Goal: Task Accomplishment & Management: Manage account settings

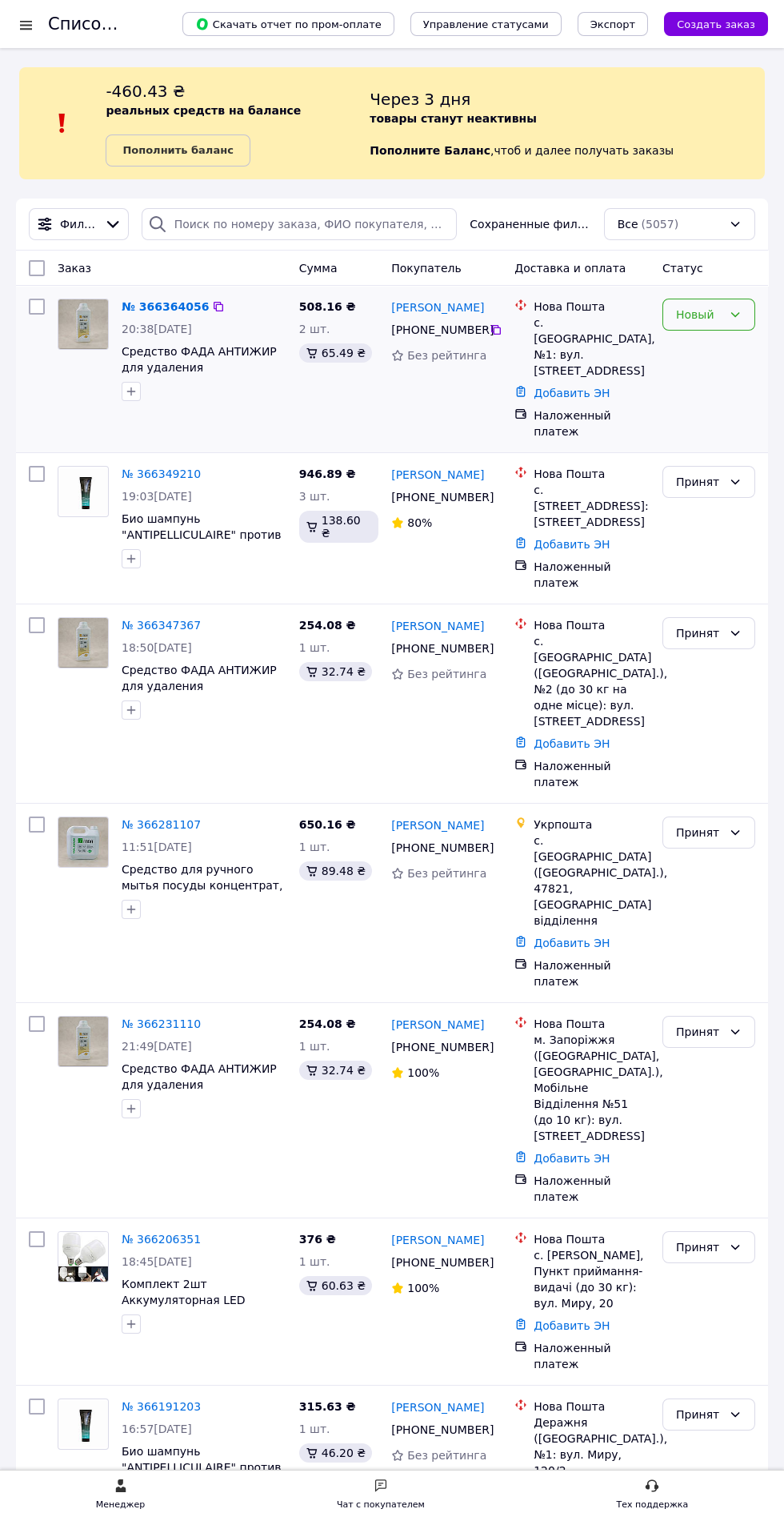
click at [736, 314] on icon at bounding box center [735, 314] width 13 height 13
click at [695, 349] on li "Принят" at bounding box center [709, 349] width 91 height 29
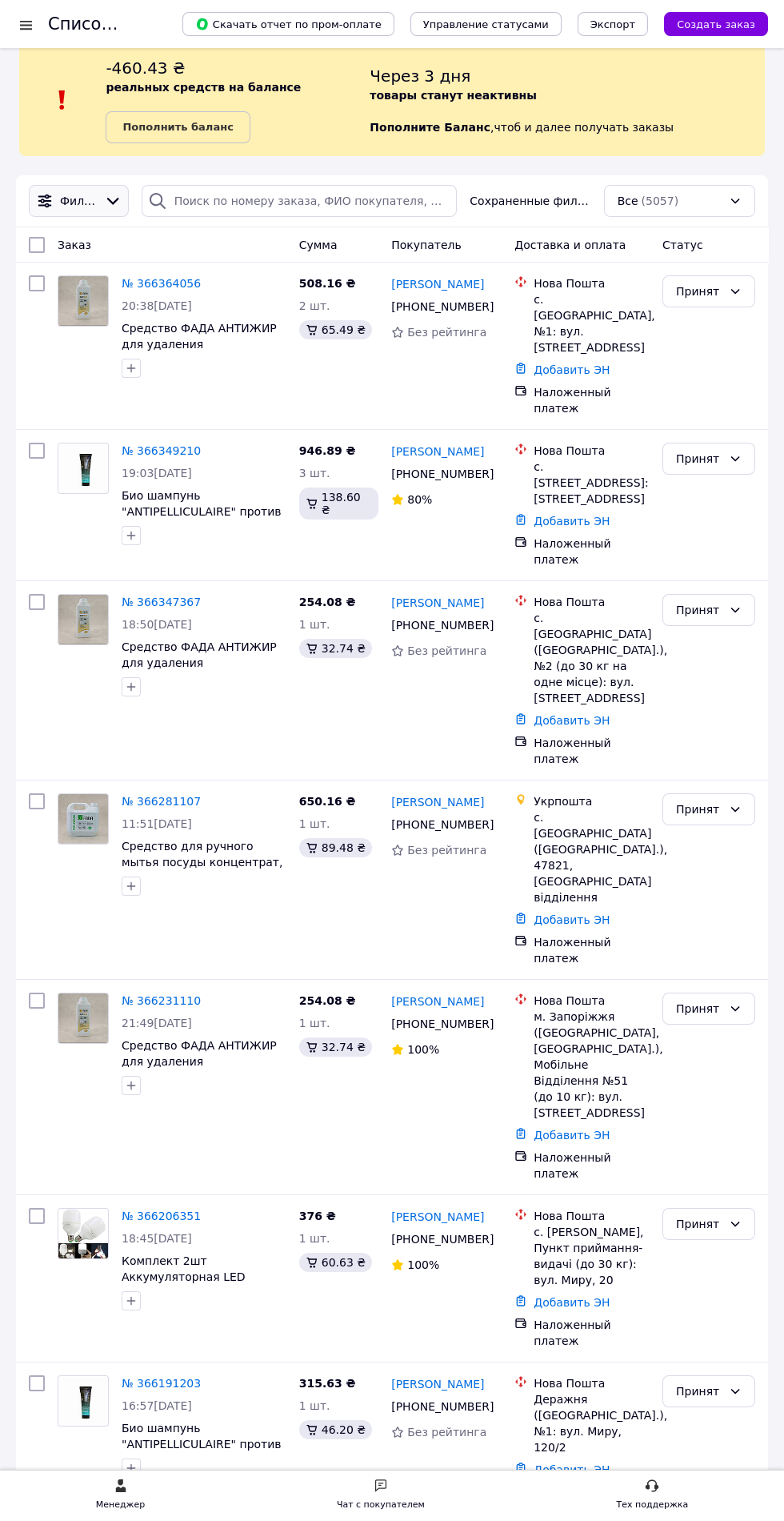
click at [111, 200] on icon at bounding box center [112, 201] width 18 height 18
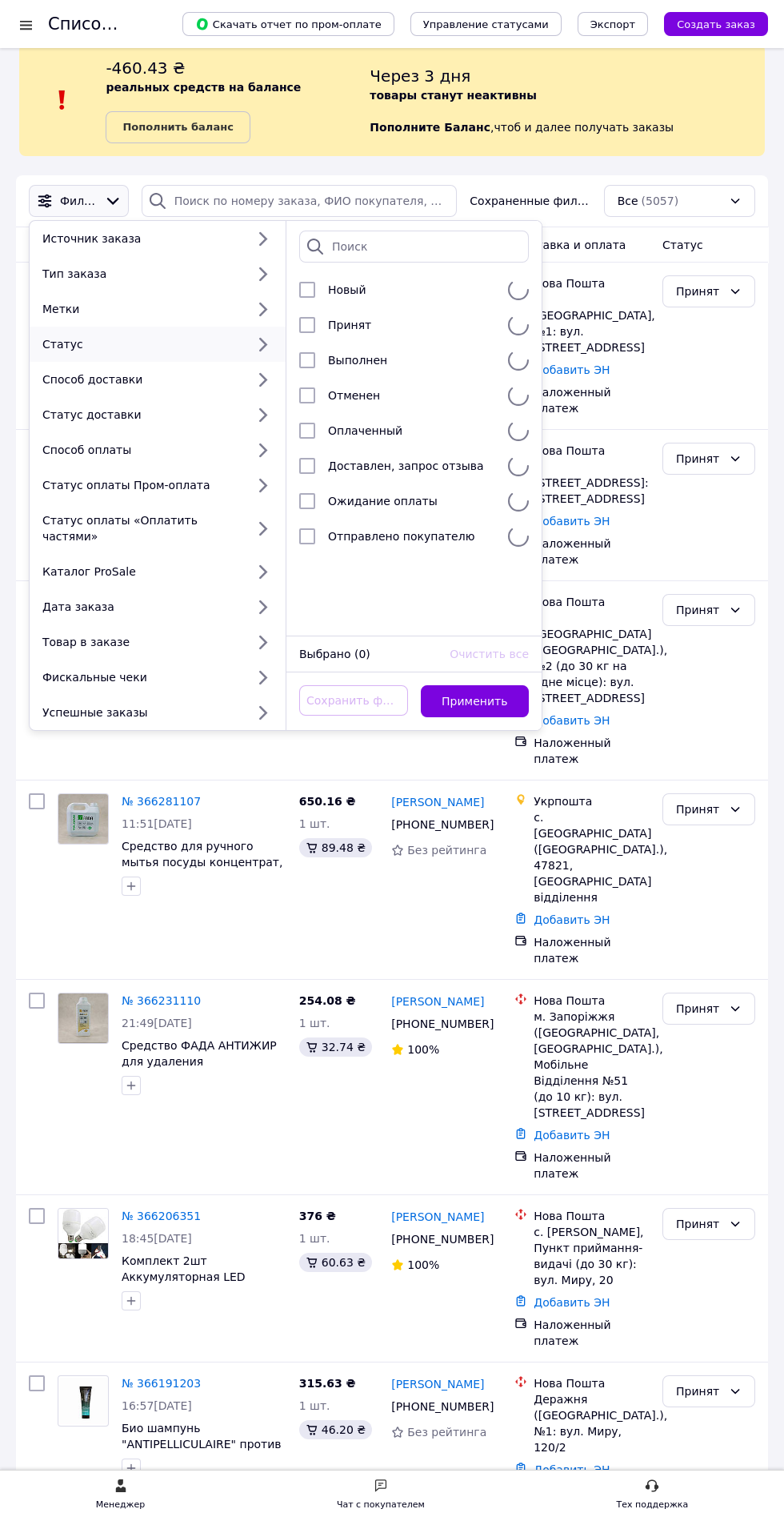
click at [91, 343] on div "Статус" at bounding box center [140, 344] width 210 height 16
click at [307, 537] on input "checkbox" at bounding box center [307, 537] width 16 height 16
checkbox input "true"
click at [464, 685] on button "Применить" at bounding box center [475, 701] width 109 height 32
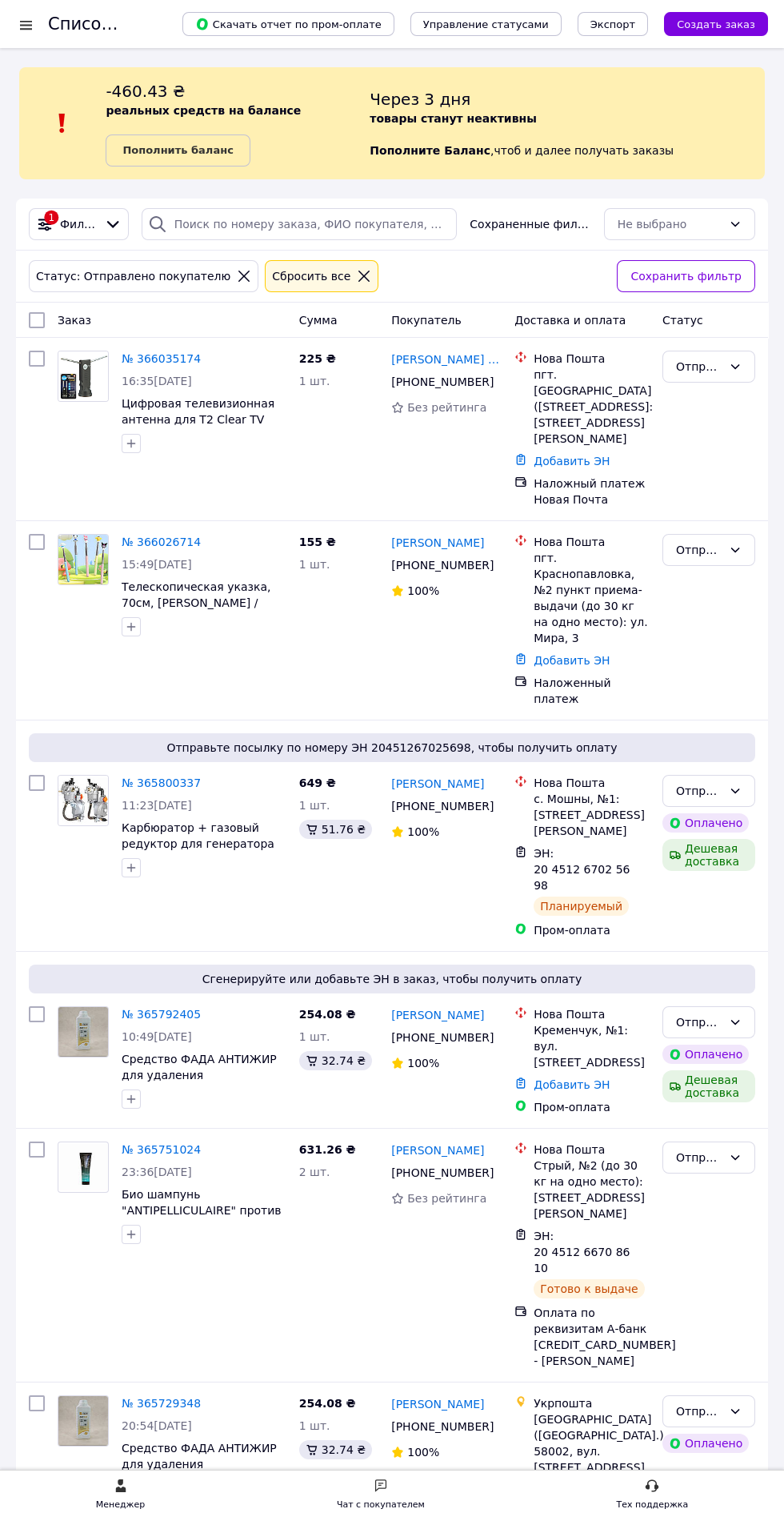
click at [358, 276] on icon at bounding box center [363, 276] width 11 height 11
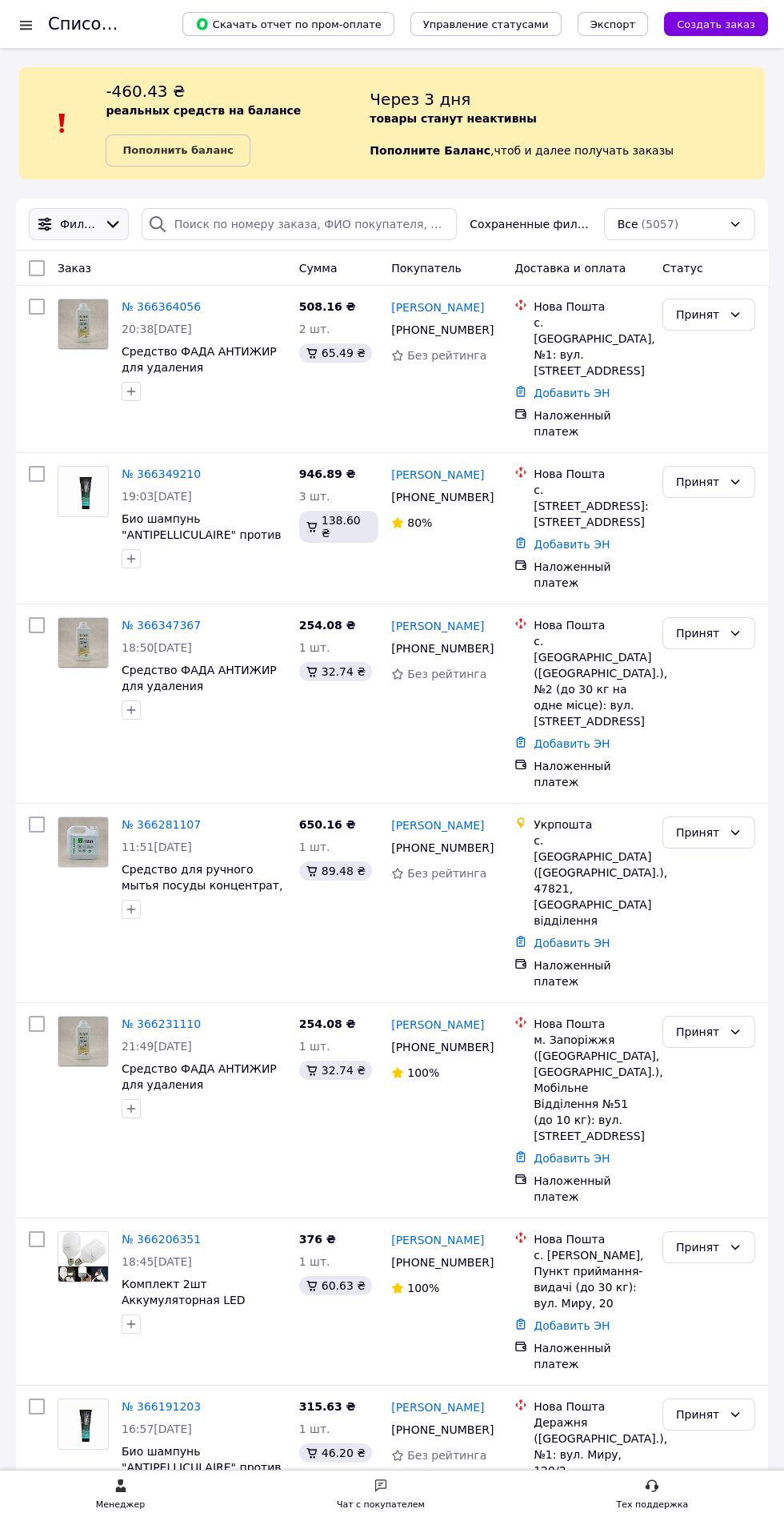
click at [116, 224] on icon at bounding box center [112, 224] width 18 height 18
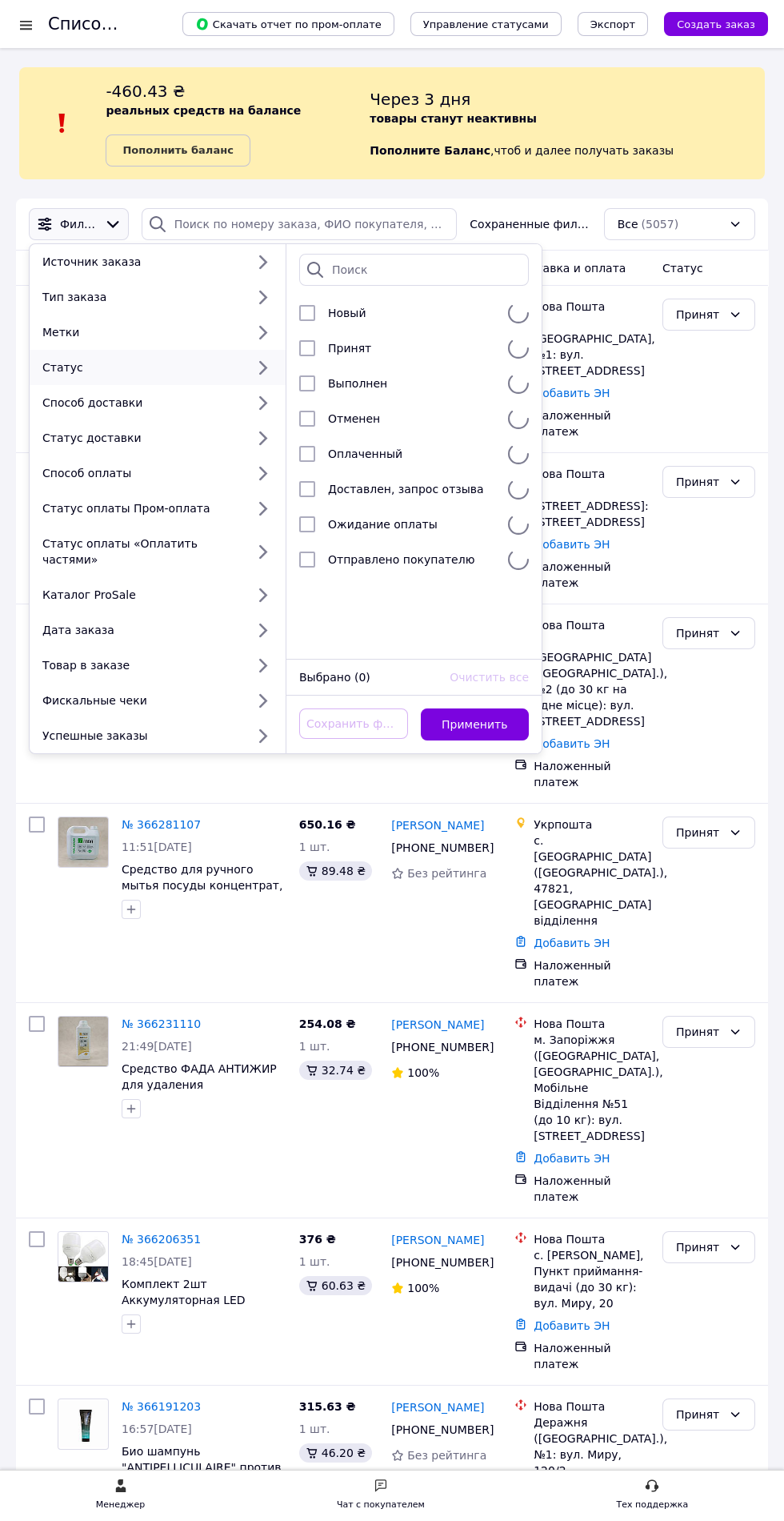
click at [70, 366] on div "Статус" at bounding box center [140, 367] width 210 height 16
click at [311, 347] on input "checkbox" at bounding box center [307, 348] width 16 height 16
checkbox input "true"
click at [474, 709] on button "Применить" at bounding box center [475, 724] width 109 height 32
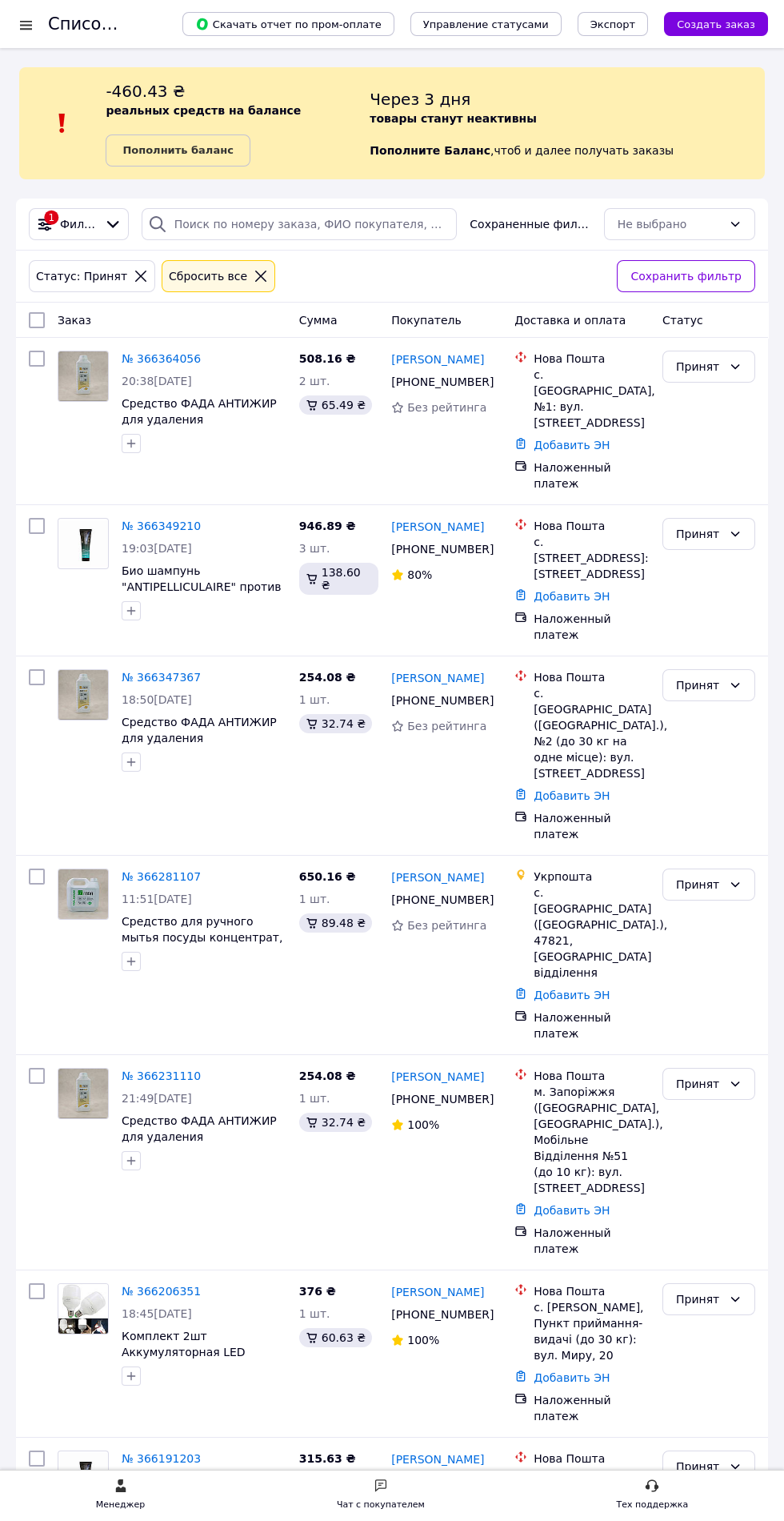
click at [254, 278] on icon at bounding box center [261, 276] width 14 height 14
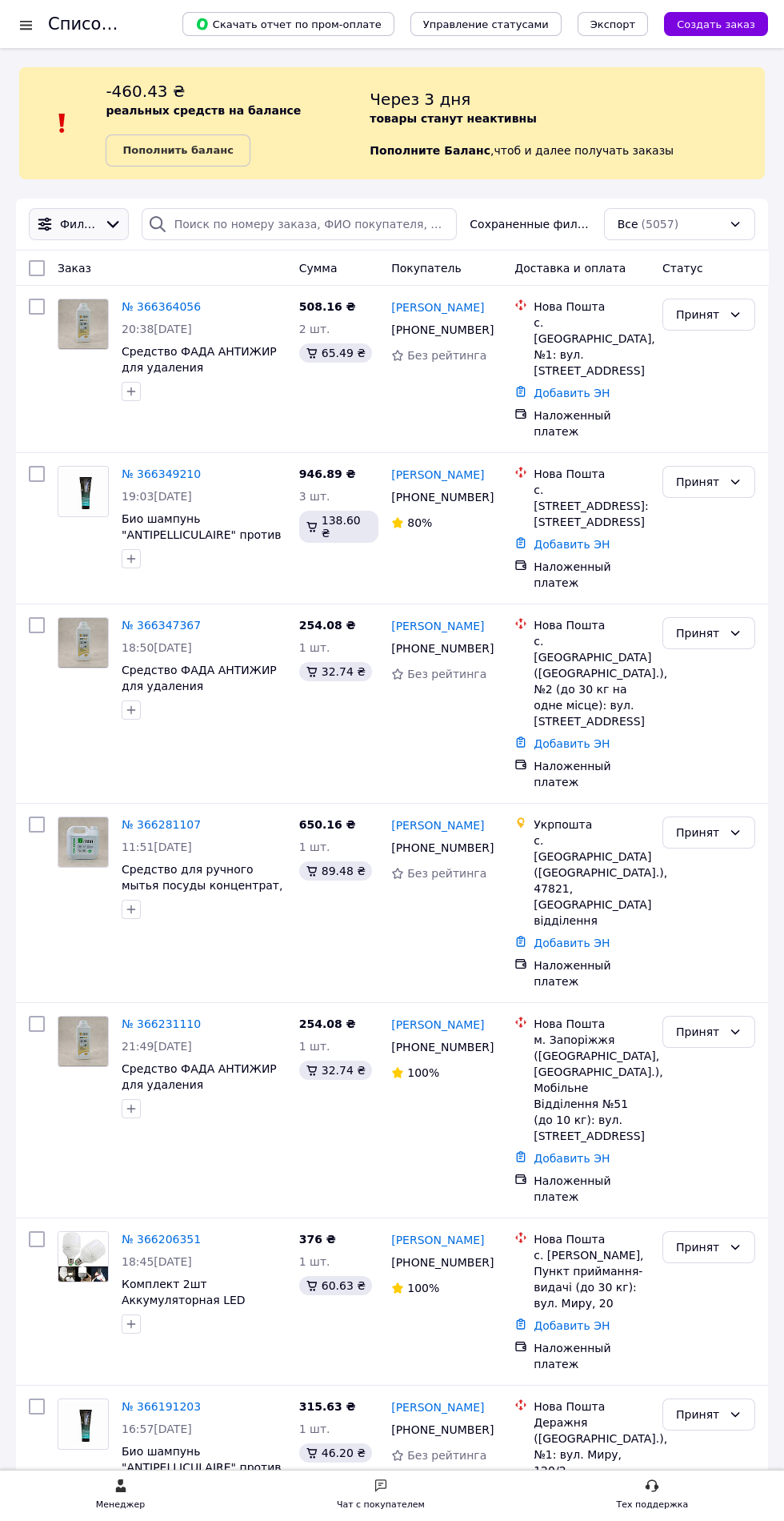
click at [116, 224] on icon at bounding box center [112, 224] width 18 height 18
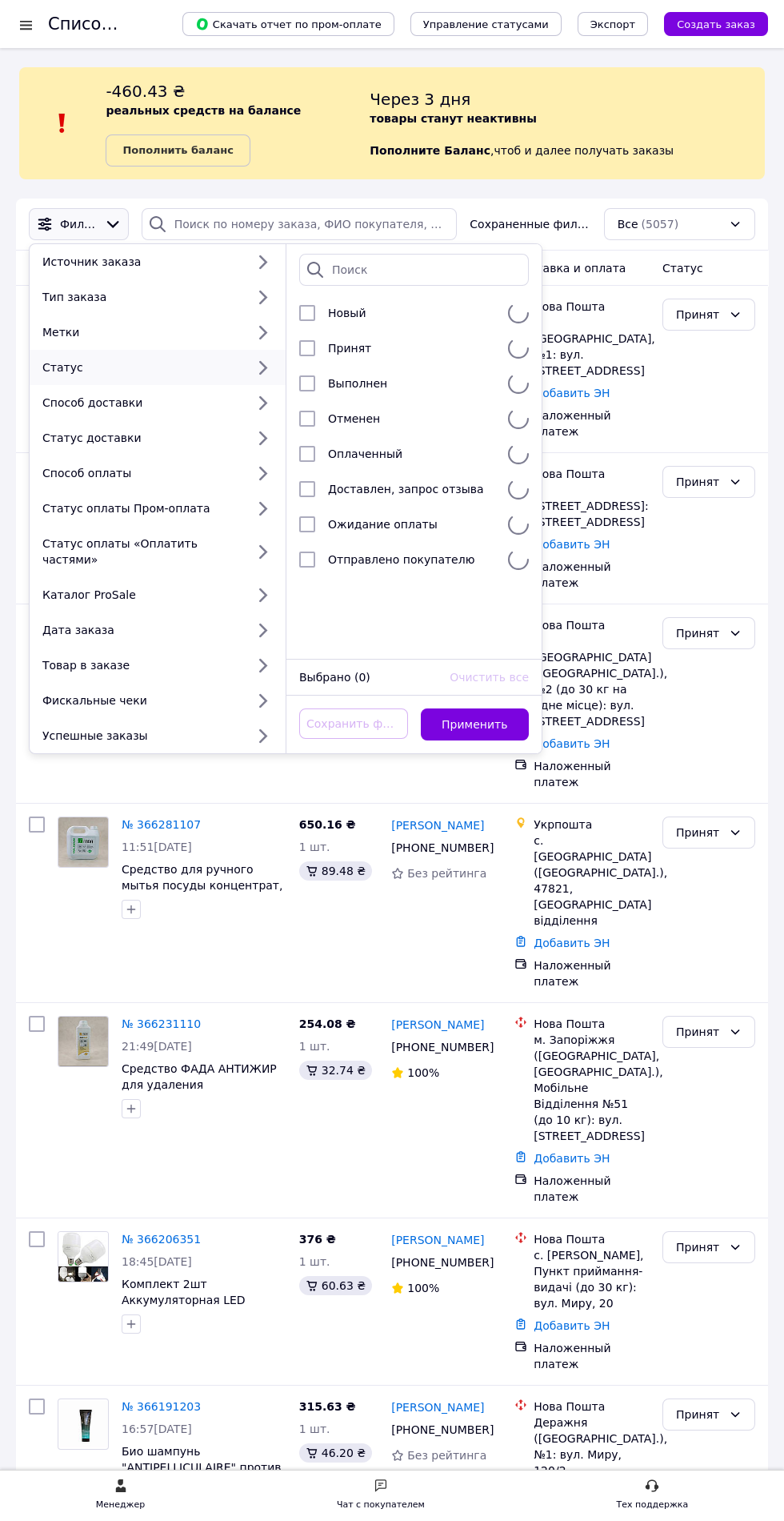
click at [54, 365] on div "Статус" at bounding box center [140, 367] width 210 height 16
click at [312, 567] on input "checkbox" at bounding box center [307, 559] width 16 height 16
checkbox input "true"
click at [488, 717] on button "Применить" at bounding box center [475, 724] width 109 height 32
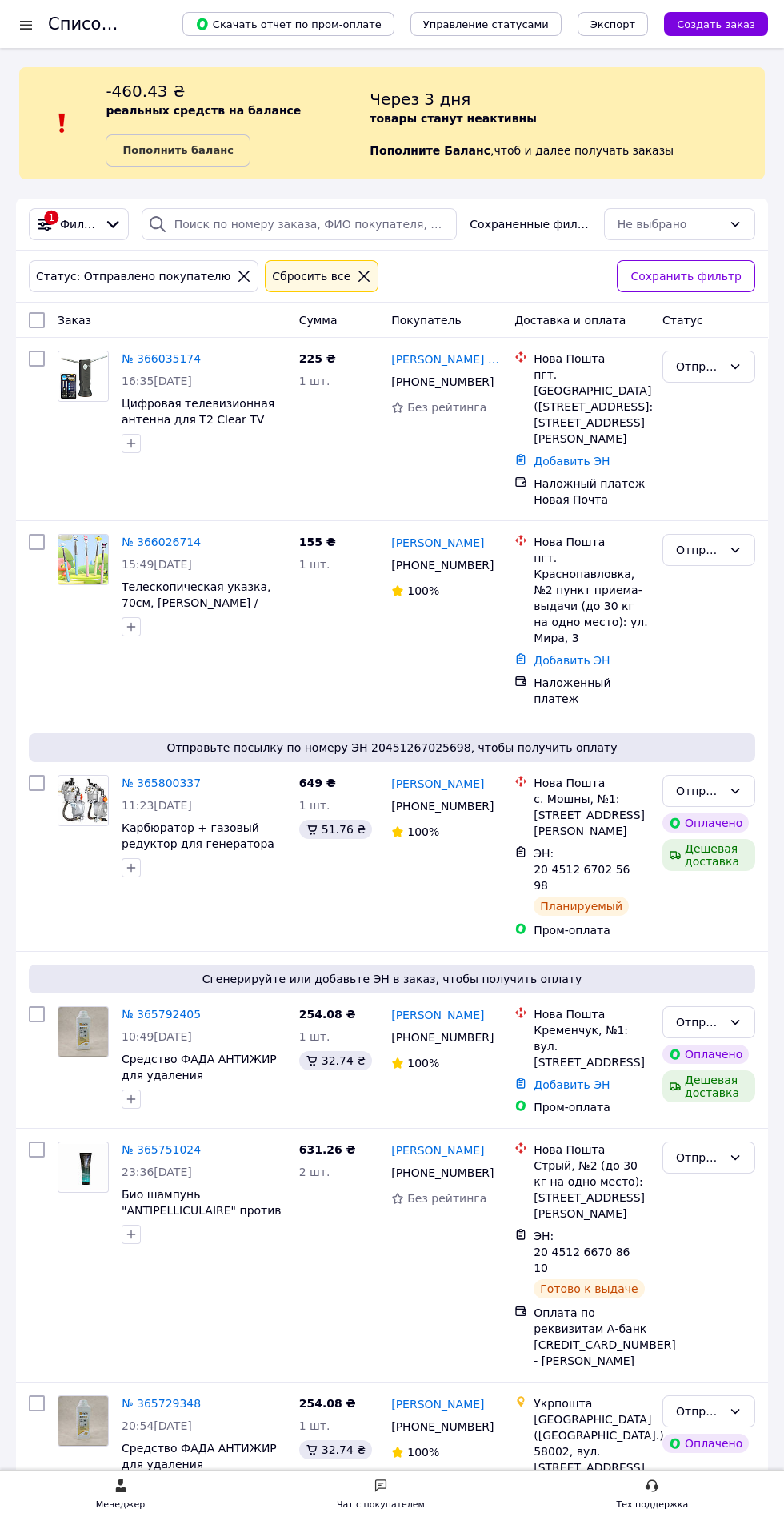
click at [358, 276] on icon at bounding box center [363, 276] width 11 height 11
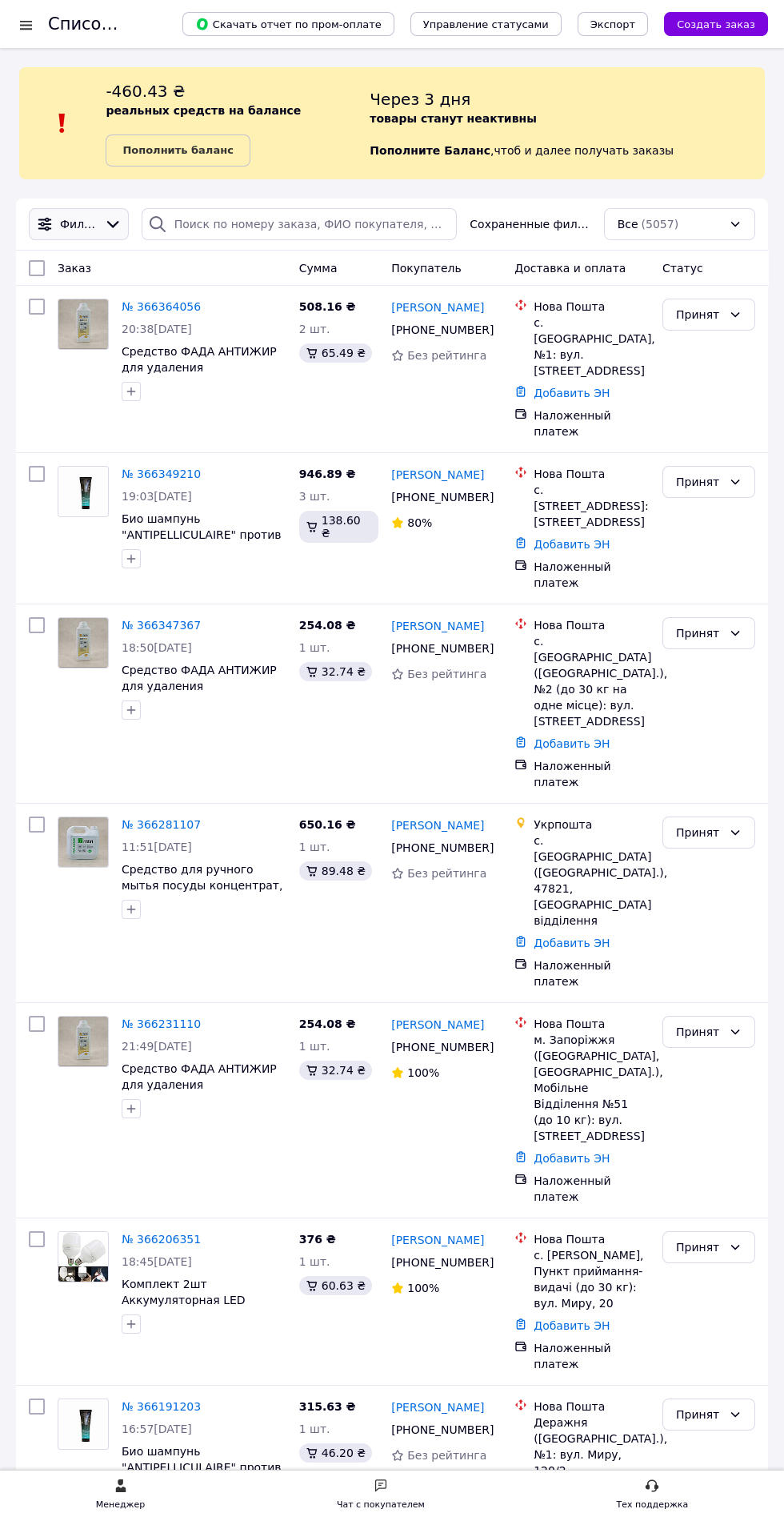
click at [116, 224] on icon at bounding box center [112, 224] width 18 height 18
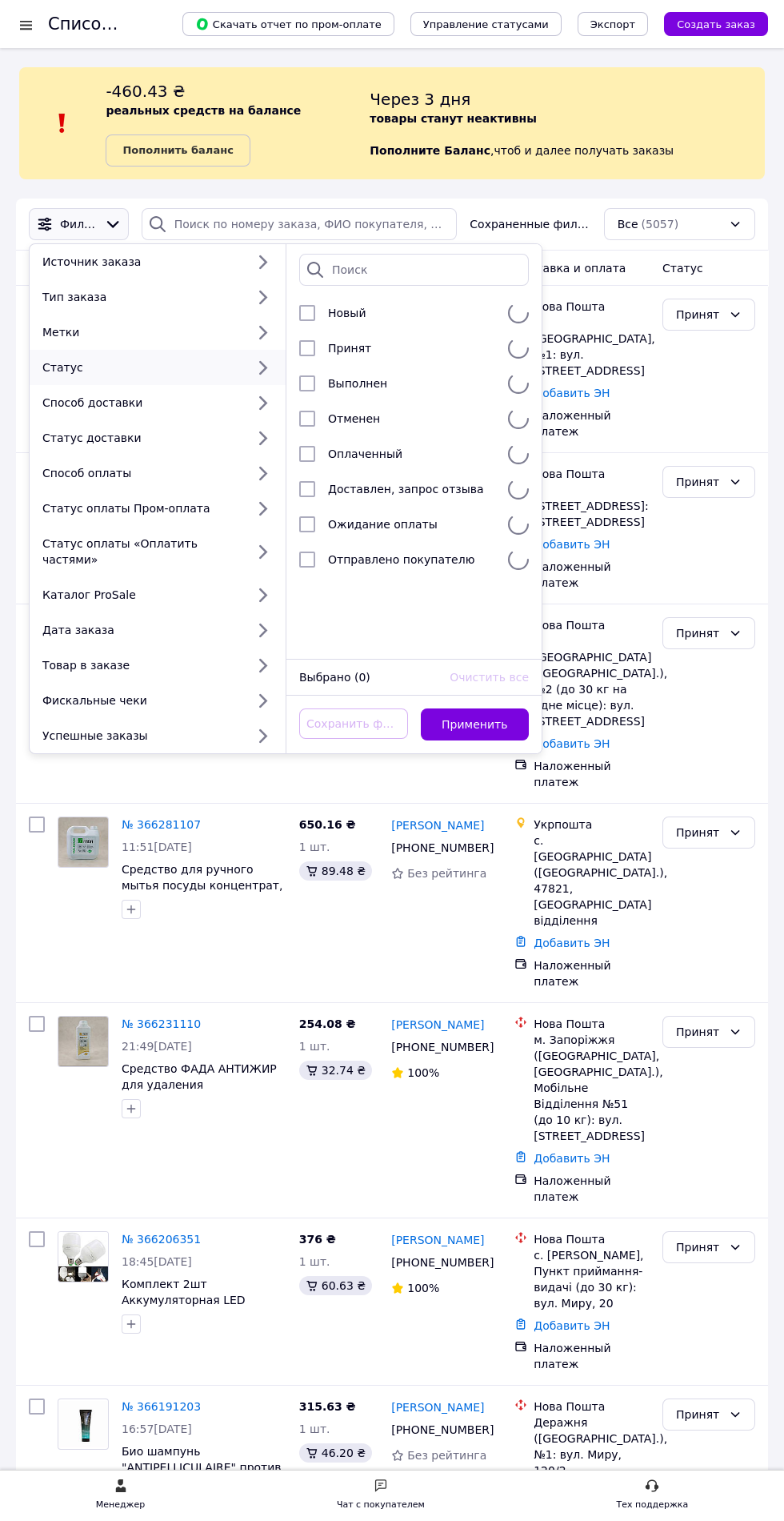
click at [57, 364] on div "Статус" at bounding box center [140, 367] width 210 height 16
click at [306, 554] on input "checkbox" at bounding box center [307, 559] width 16 height 16
checkbox input "true"
click at [484, 709] on button "Применить" at bounding box center [475, 724] width 109 height 32
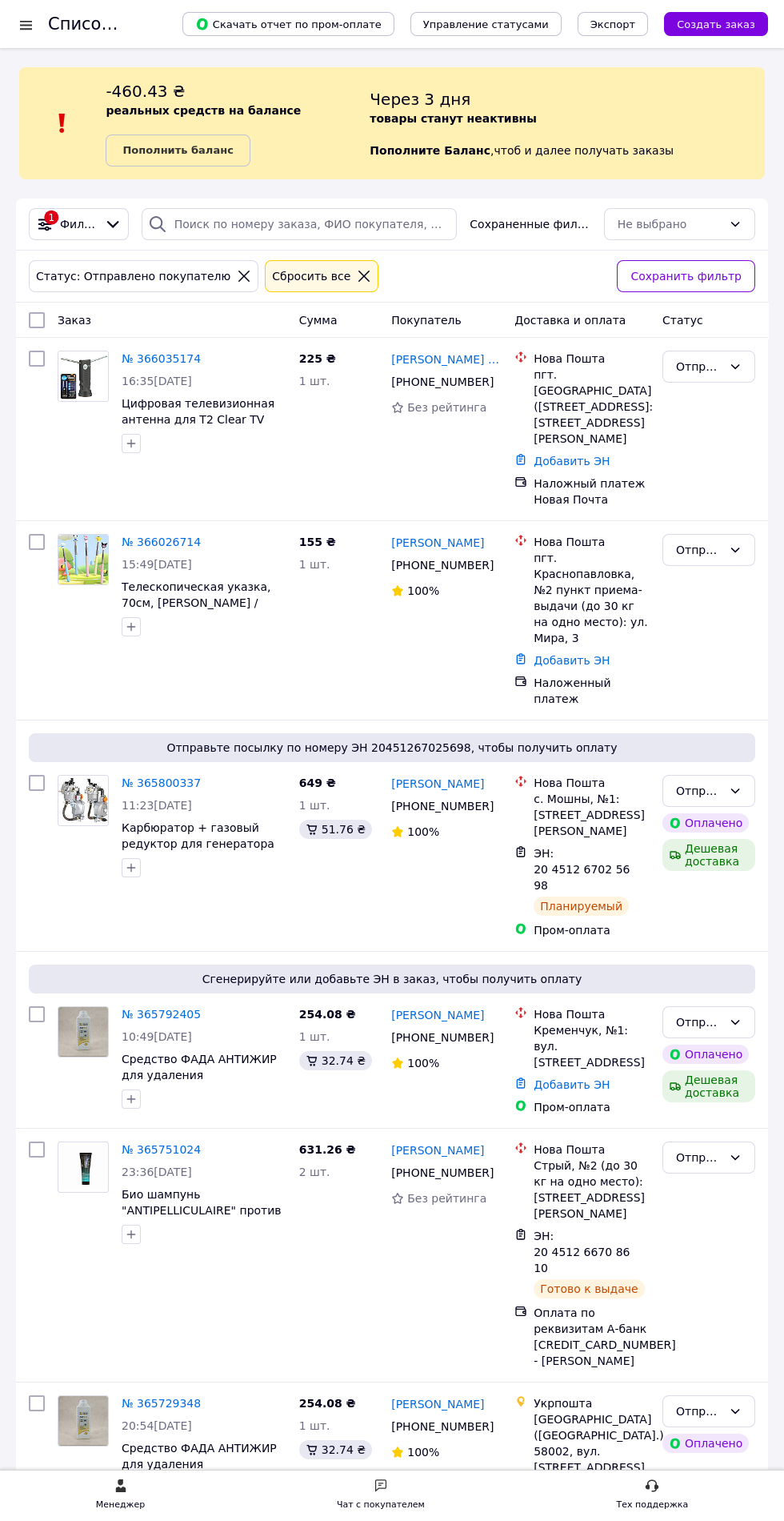
click at [358, 276] on icon at bounding box center [363, 276] width 11 height 11
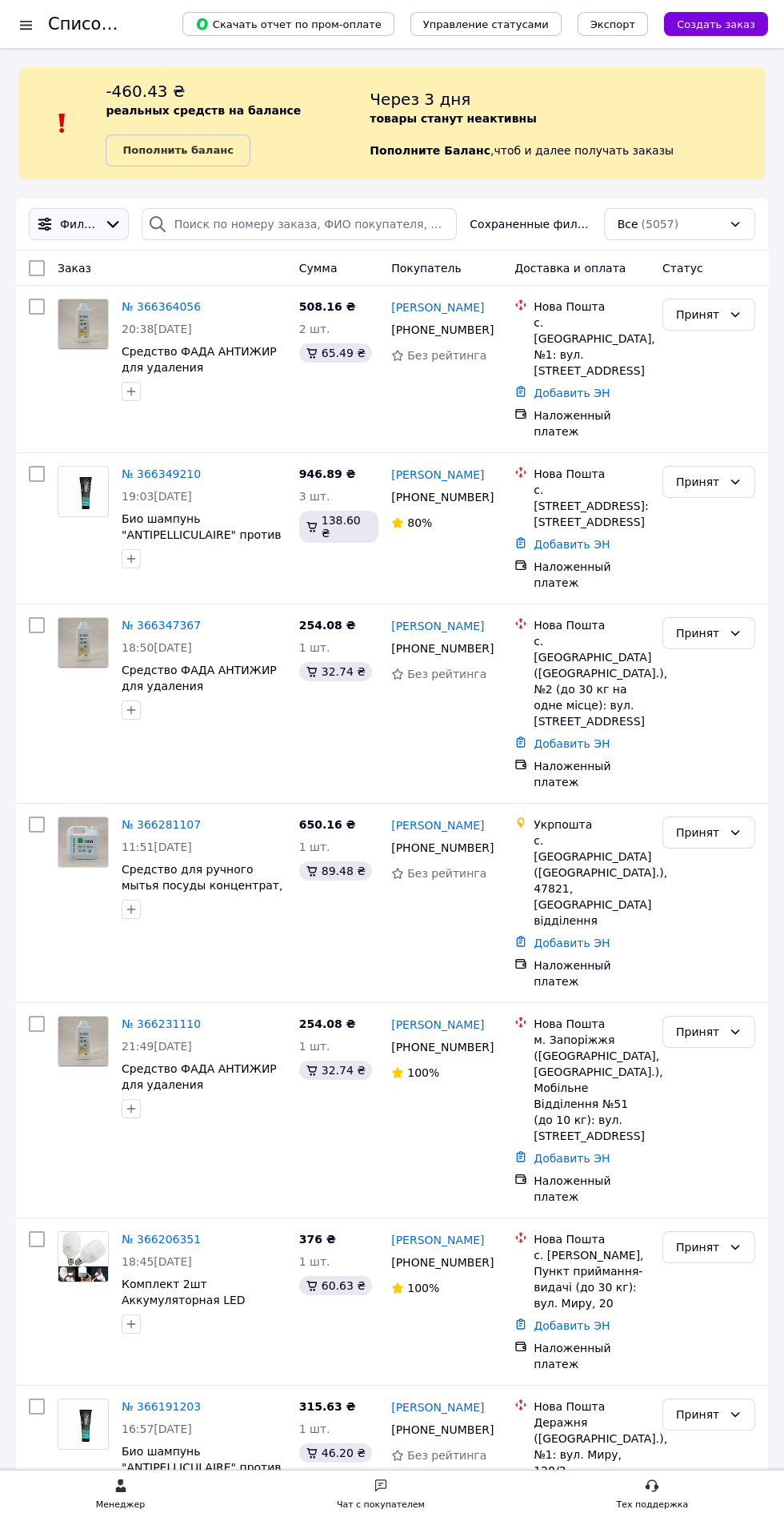
click at [116, 216] on icon at bounding box center [112, 224] width 18 height 18
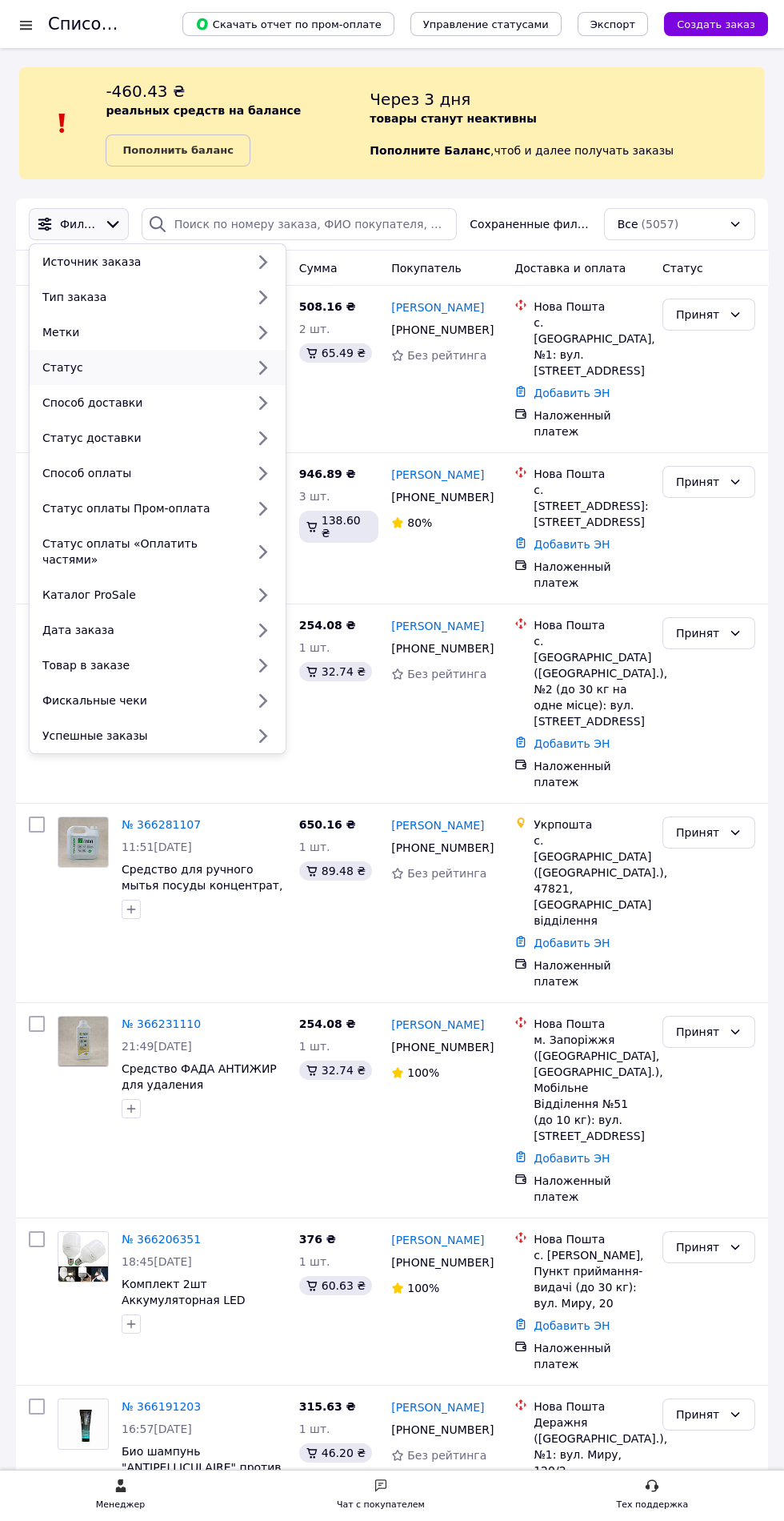
click at [68, 366] on div "Статус" at bounding box center [140, 367] width 210 height 16
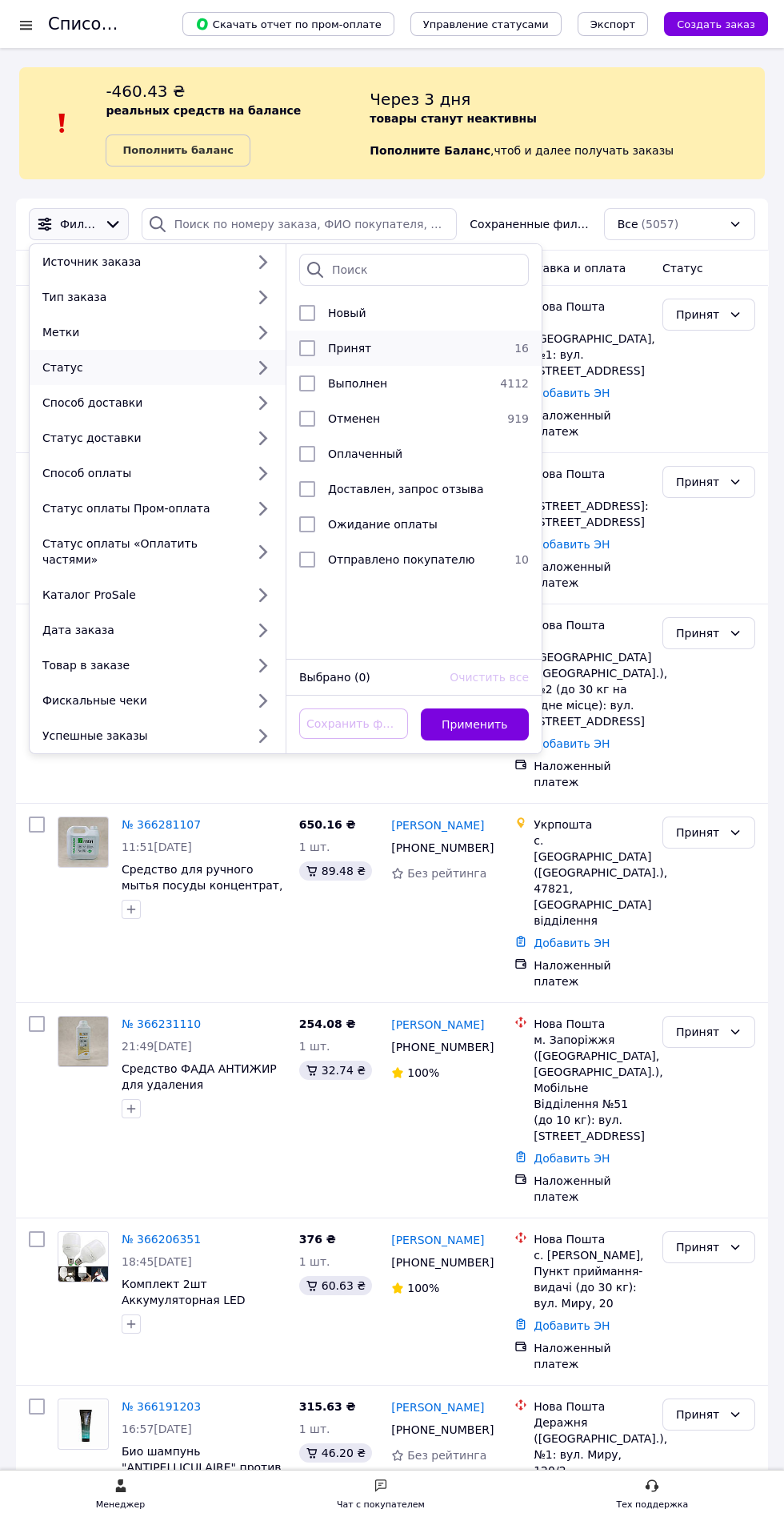
click at [307, 356] on input "checkbox" at bounding box center [307, 348] width 16 height 16
checkbox input "true"
click at [471, 709] on button "Применить" at bounding box center [475, 724] width 109 height 32
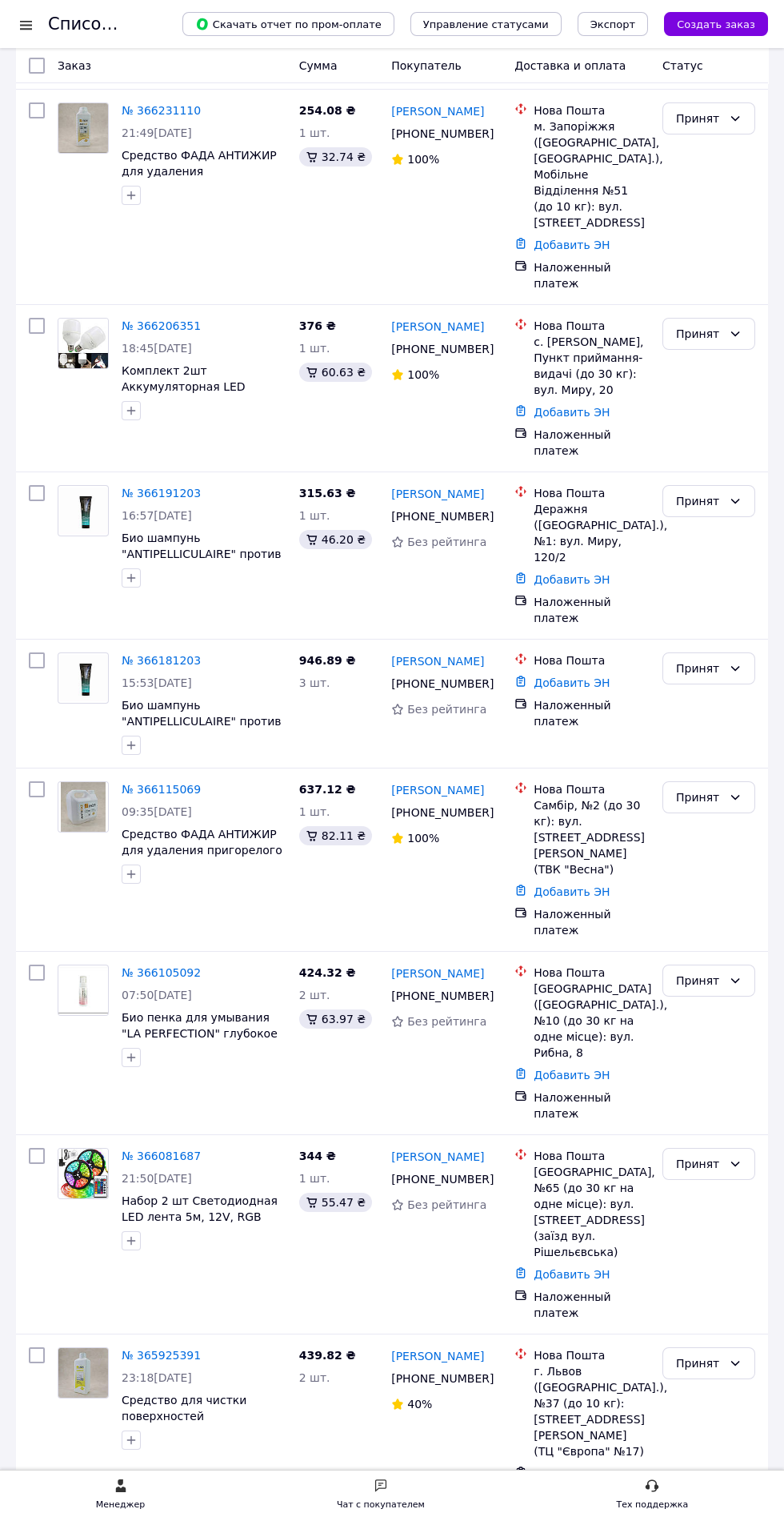
scroll to position [963, 0]
click at [171, 343] on span "18:45[DATE]" at bounding box center [157, 350] width 70 height 13
click at [162, 321] on link "№ 366206351" at bounding box center [162, 328] width 79 height 13
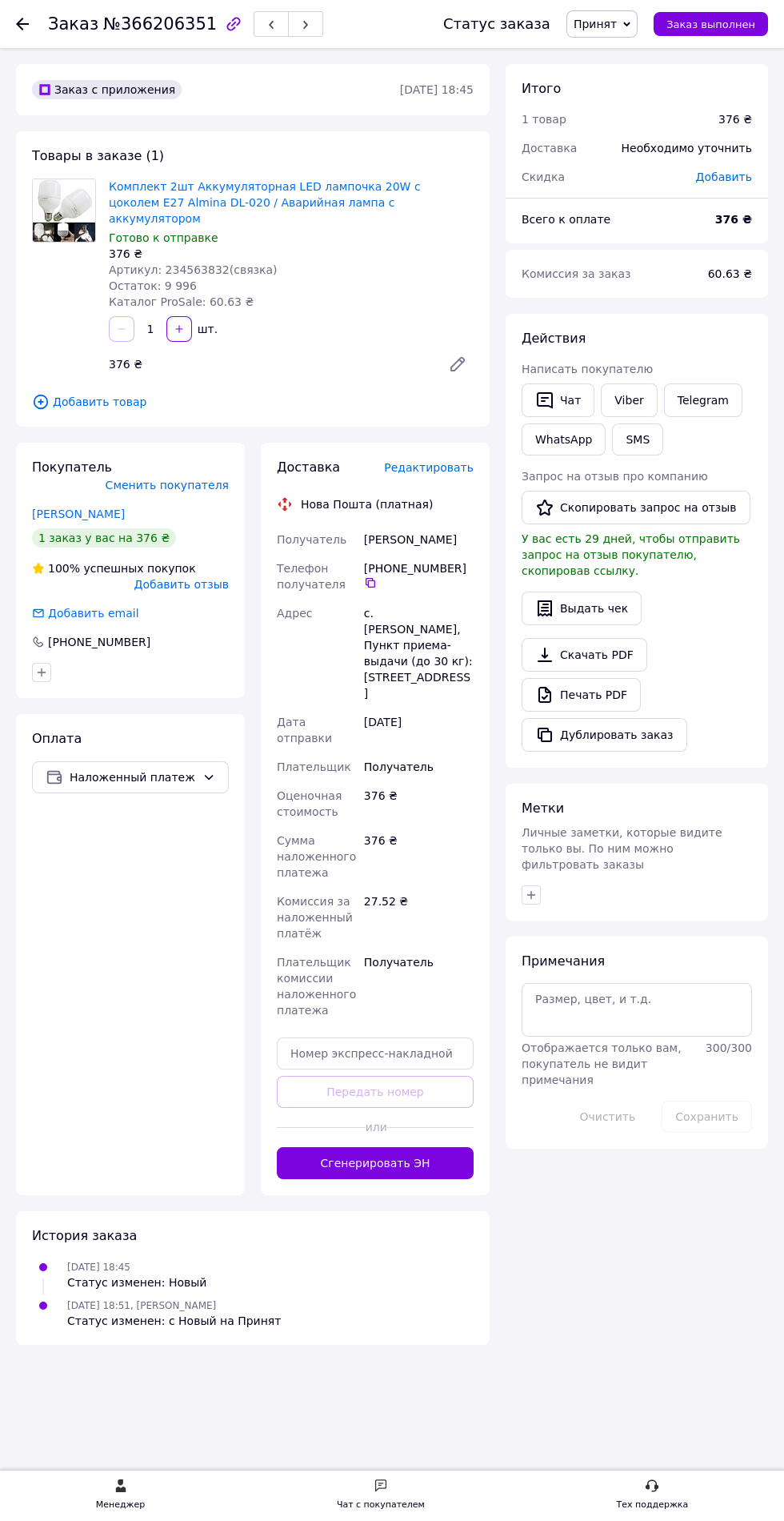
click at [616, 36] on span "Принят" at bounding box center [601, 24] width 71 height 27
click at [601, 182] on li "Отправлено покупателю" at bounding box center [647, 176] width 161 height 24
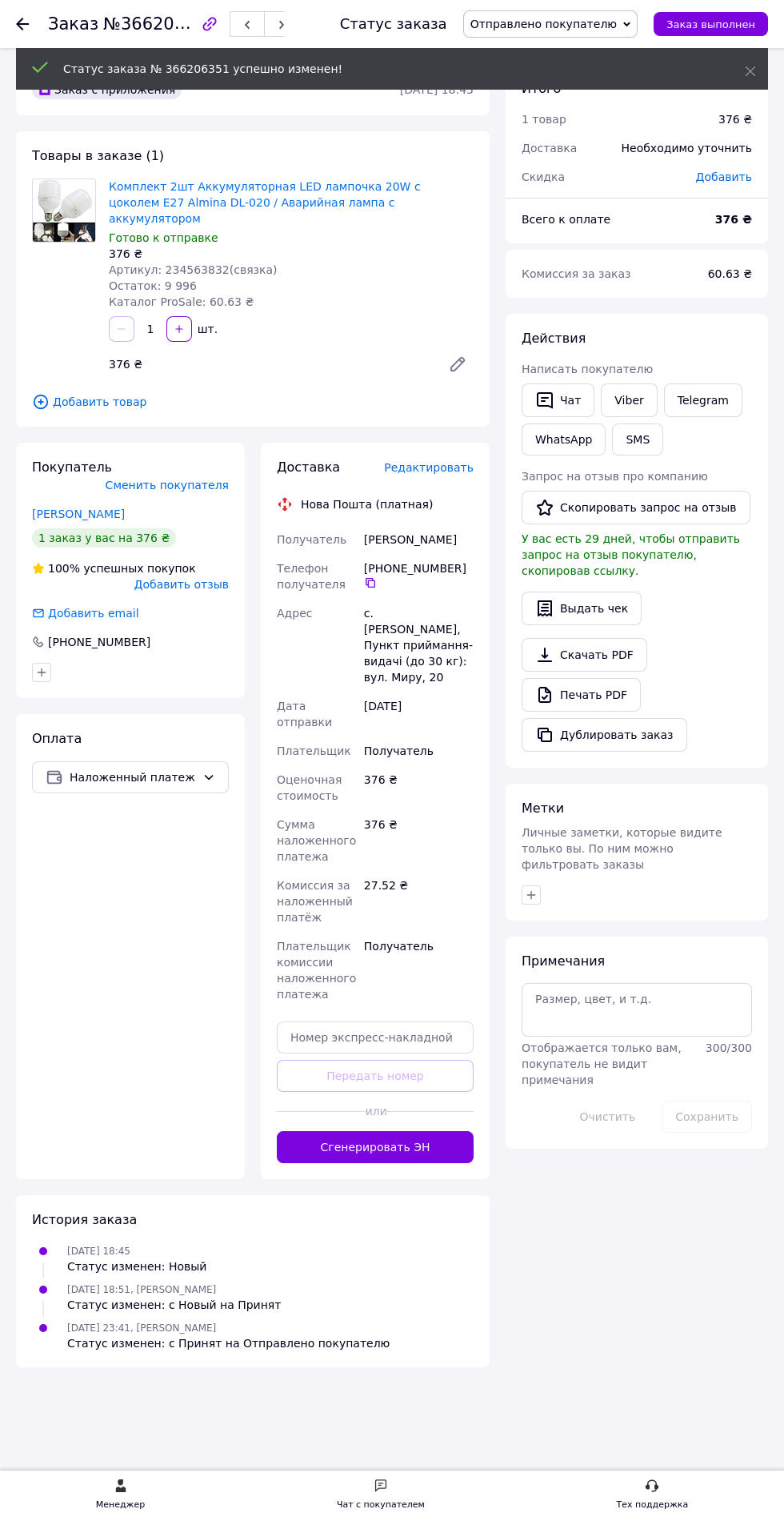
scroll to position [7, 0]
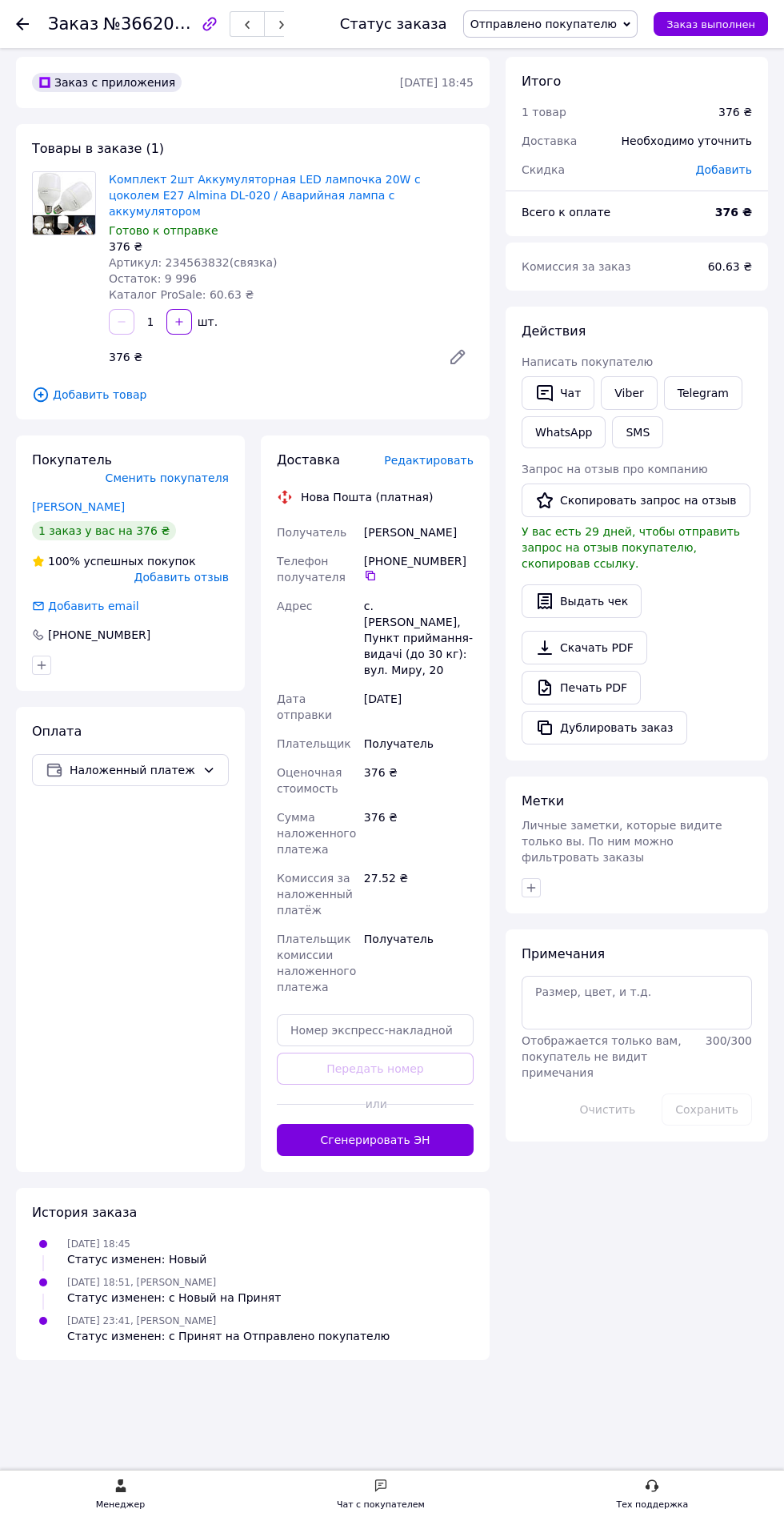
click at [23, 23] on use at bounding box center [22, 24] width 13 height 13
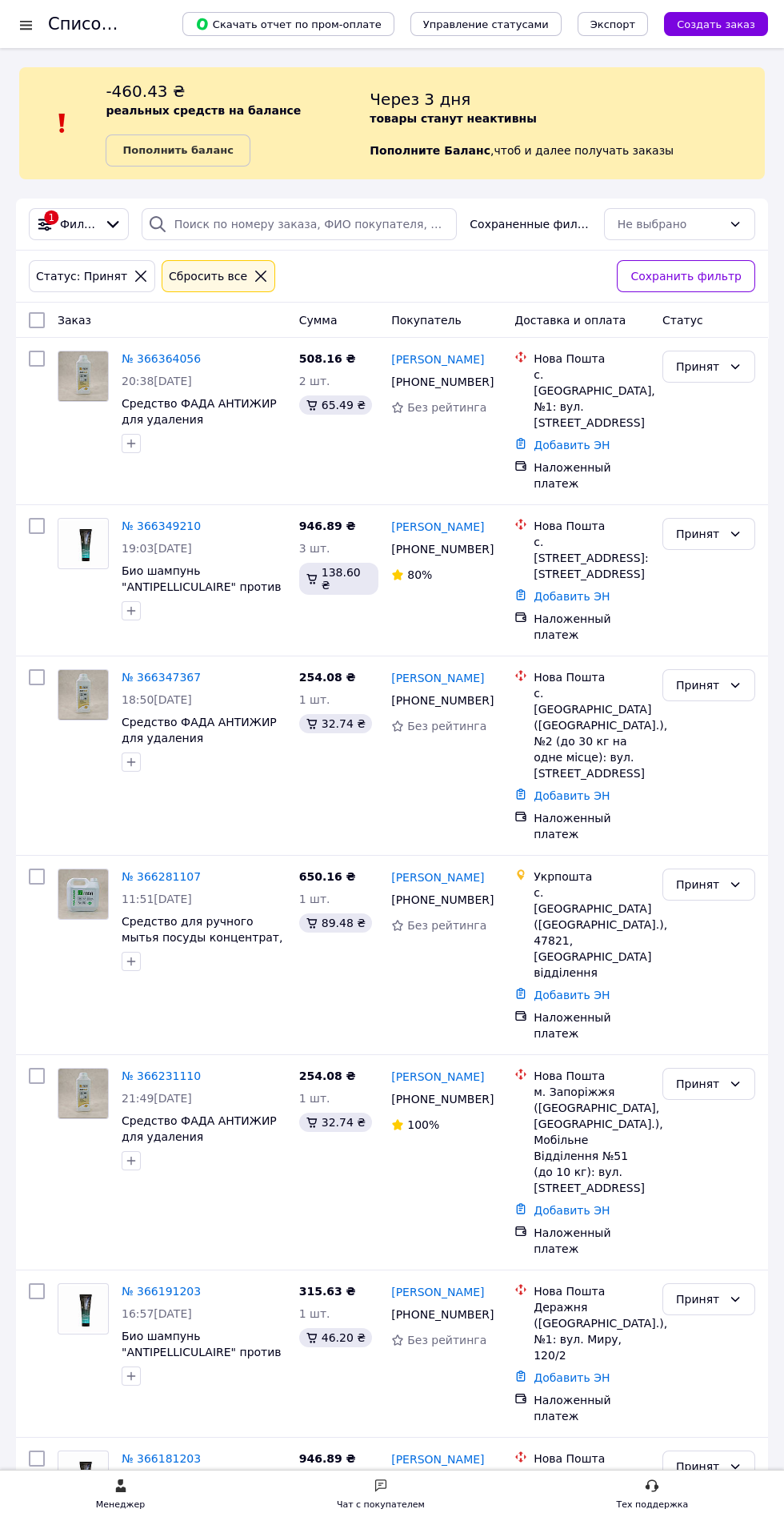
click at [255, 276] on icon at bounding box center [261, 276] width 11 height 11
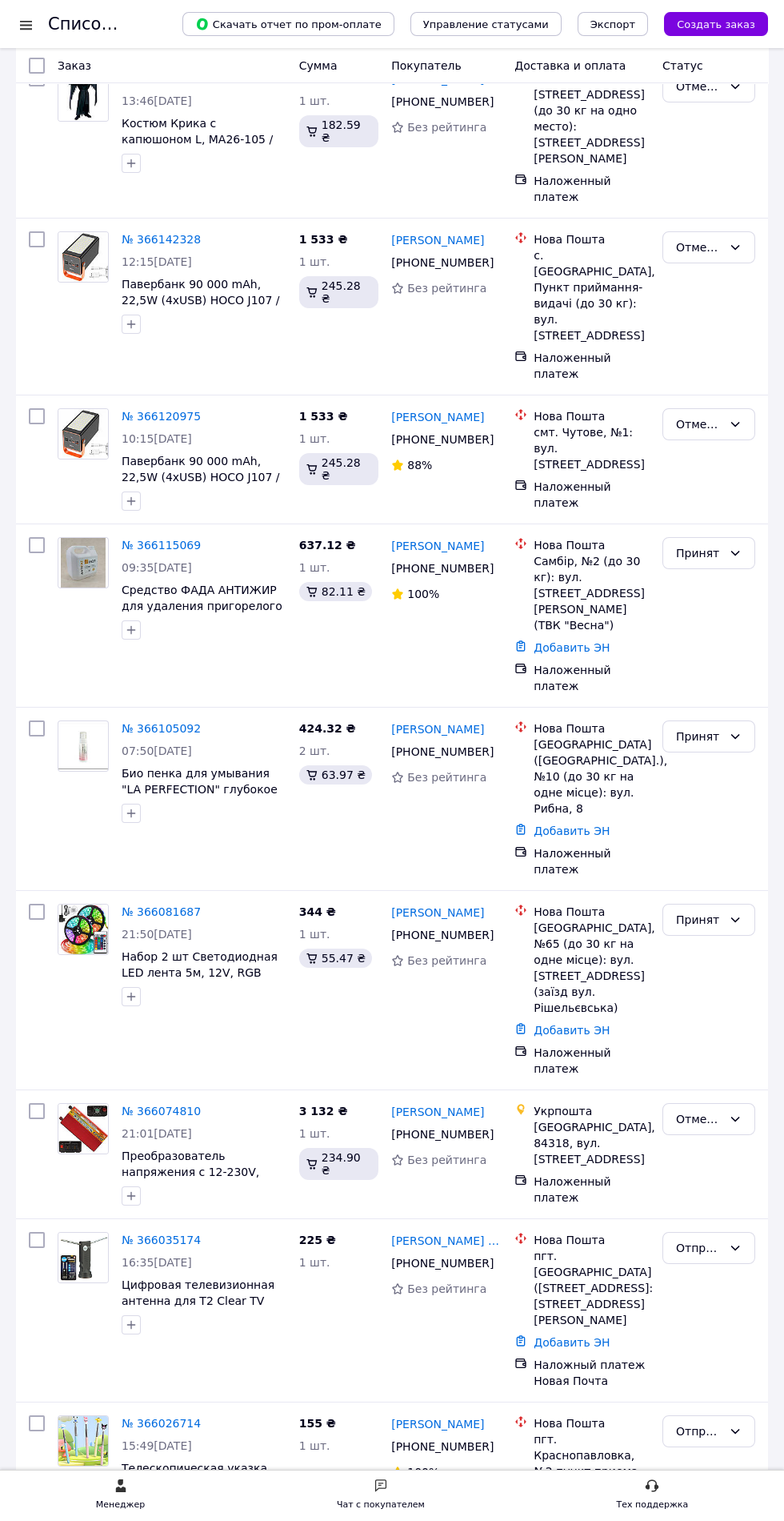
scroll to position [1617, 0]
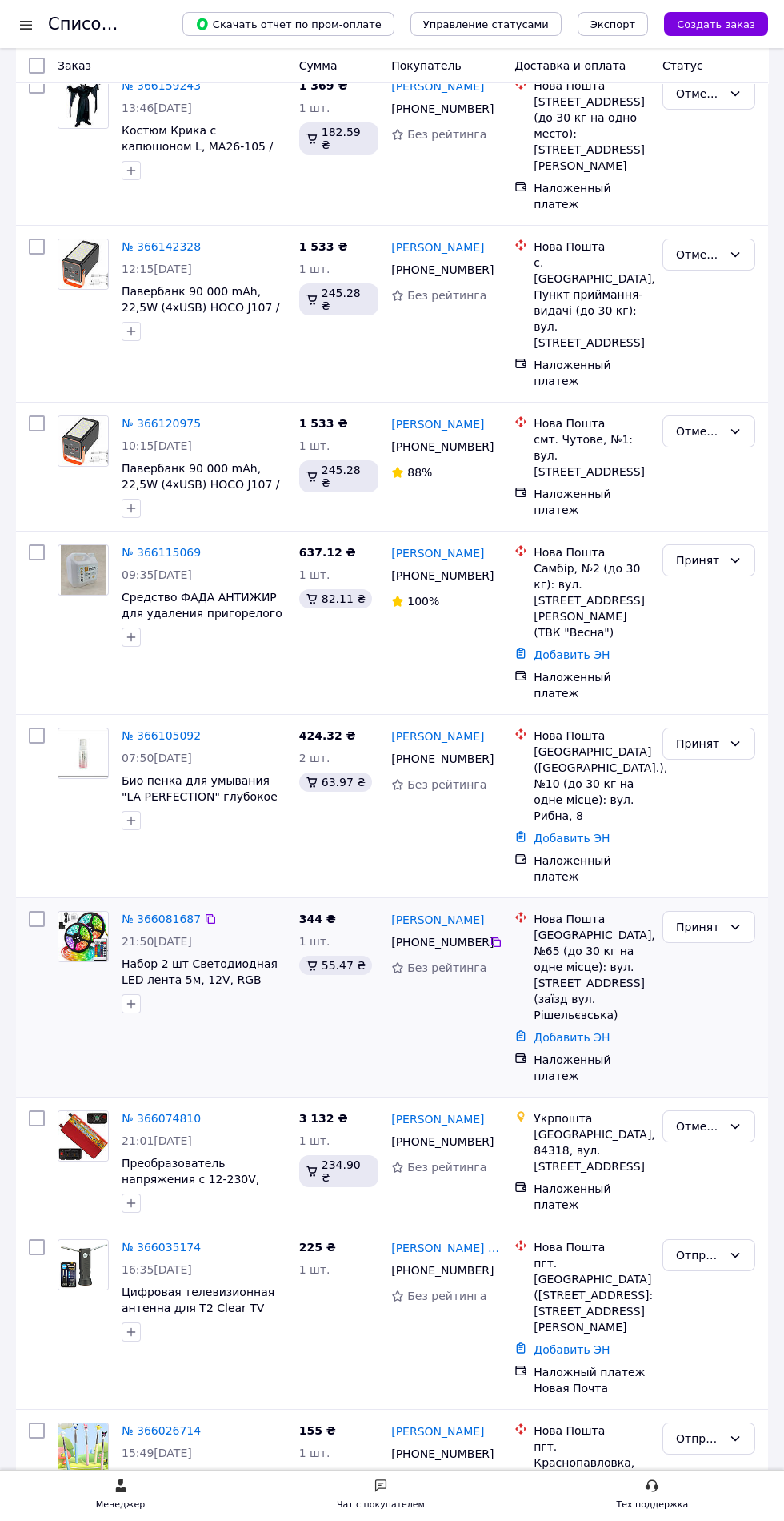
click at [139, 935] on span "21:50[DATE]" at bounding box center [157, 941] width 70 height 13
click at [156, 912] on link "№ 366081687" at bounding box center [162, 919] width 79 height 13
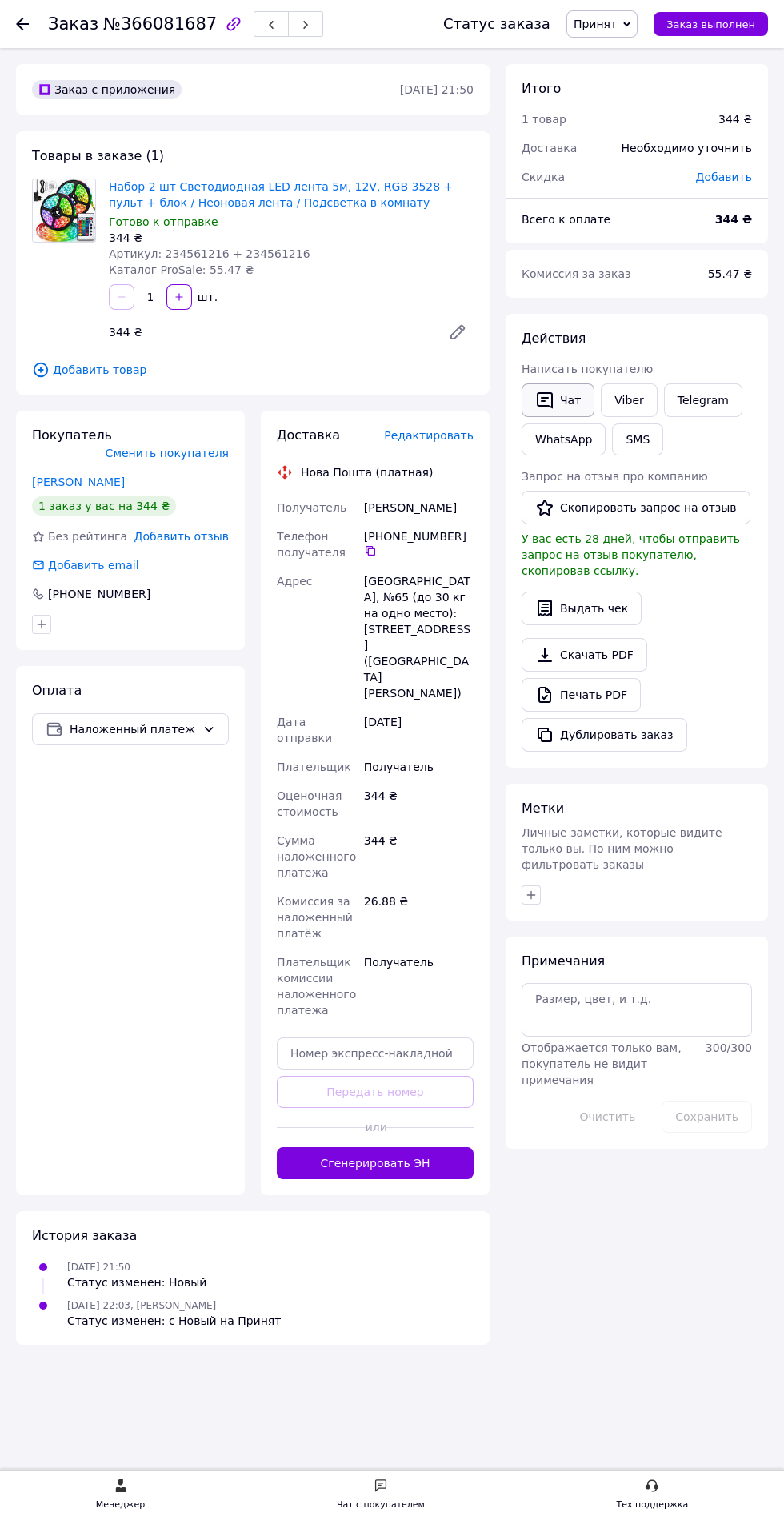
click at [545, 400] on icon "button" at bounding box center [545, 400] width 16 height 17
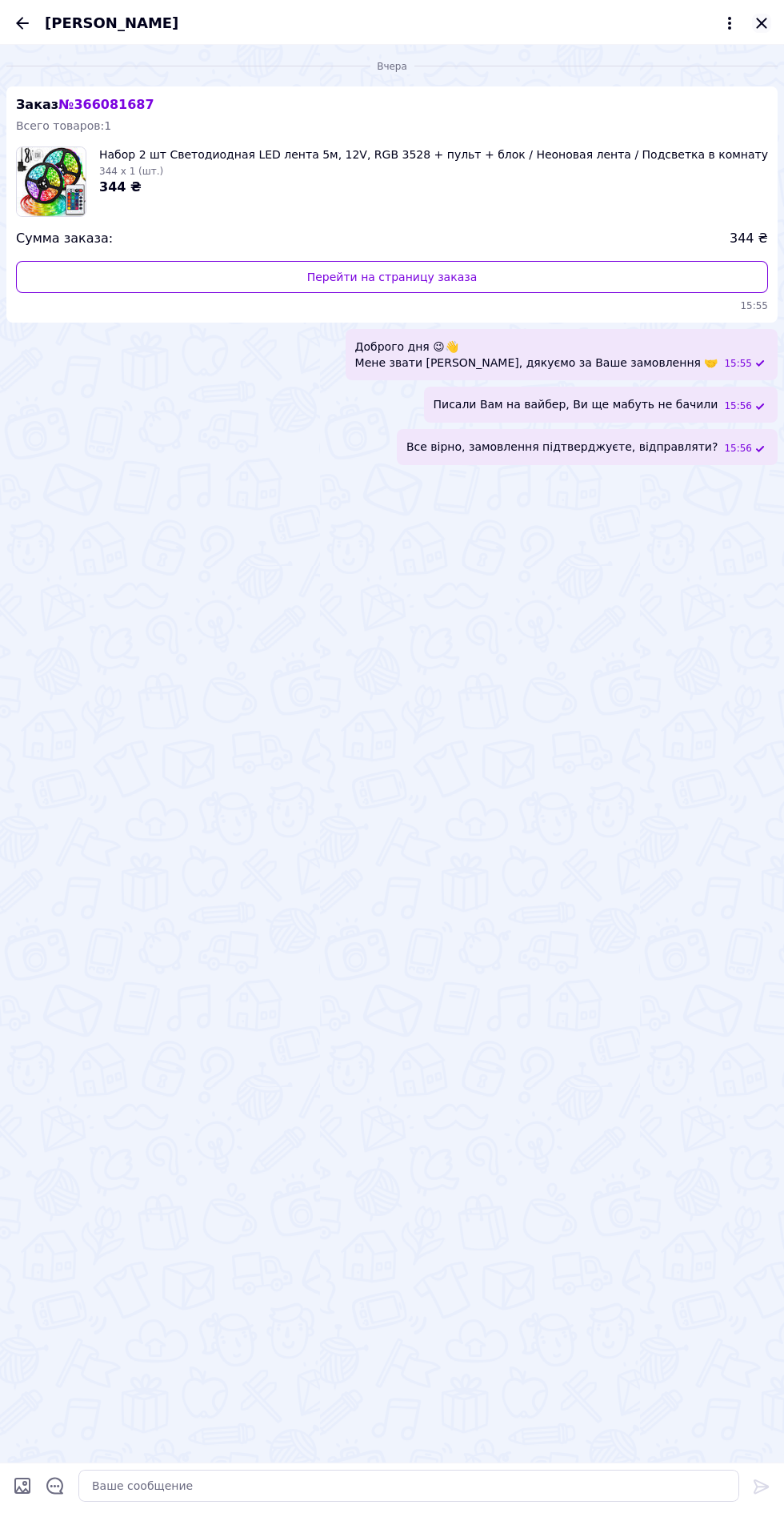
click at [763, 18] on icon "Закрыть" at bounding box center [762, 23] width 19 height 19
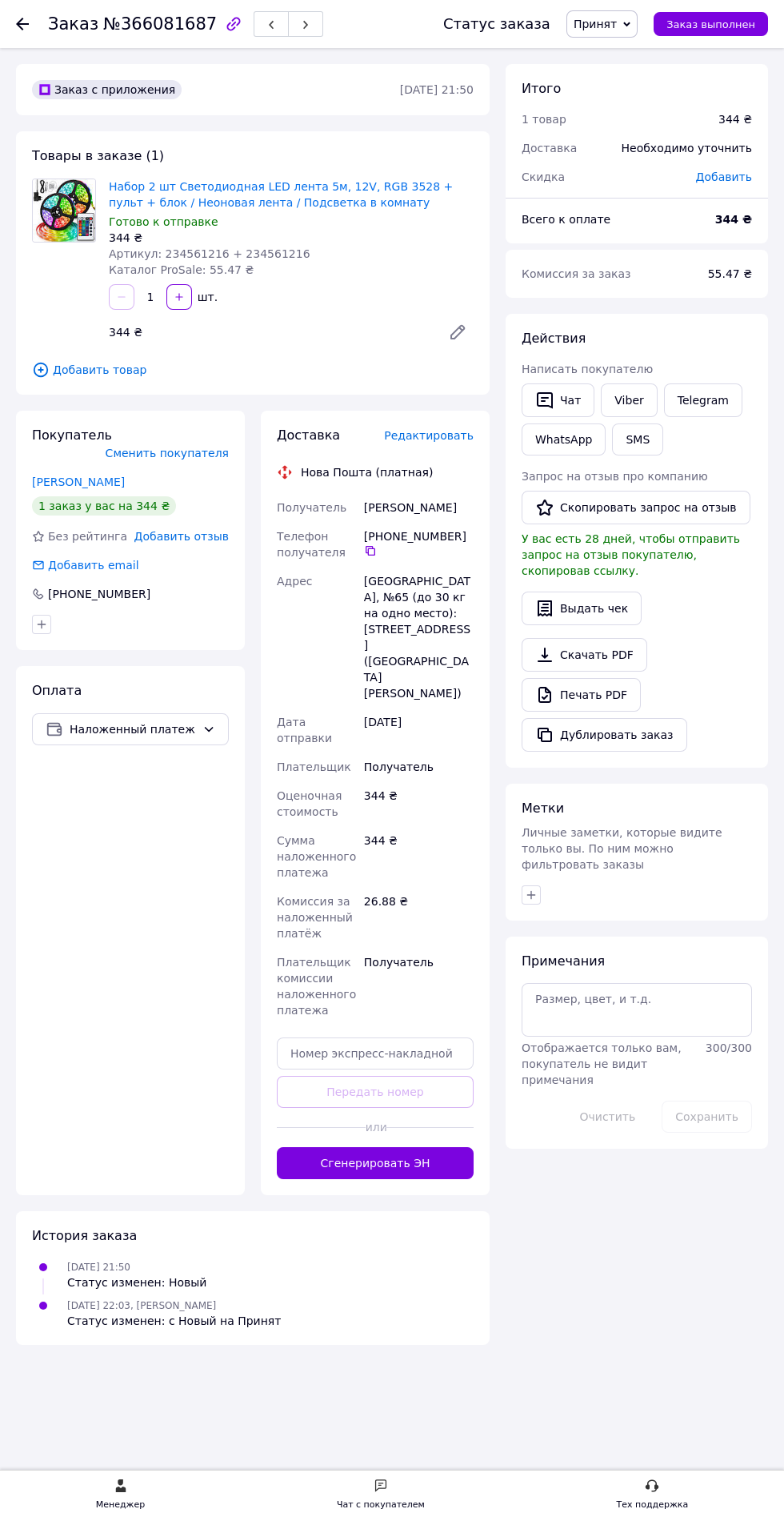
click at [23, 23] on use at bounding box center [22, 24] width 13 height 13
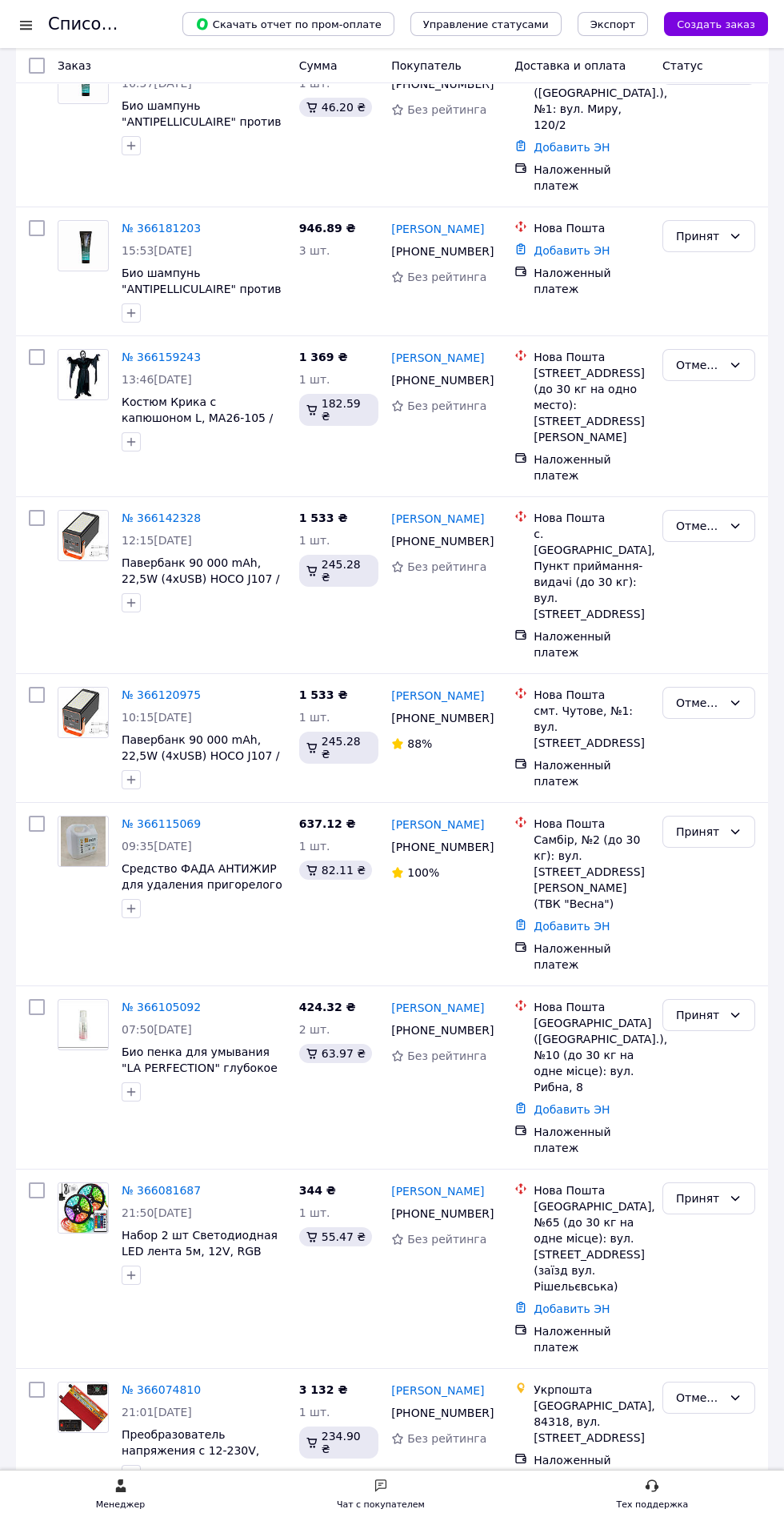
scroll to position [1346, 0]
click at [143, 1183] on link "№ 366081687" at bounding box center [162, 1189] width 79 height 13
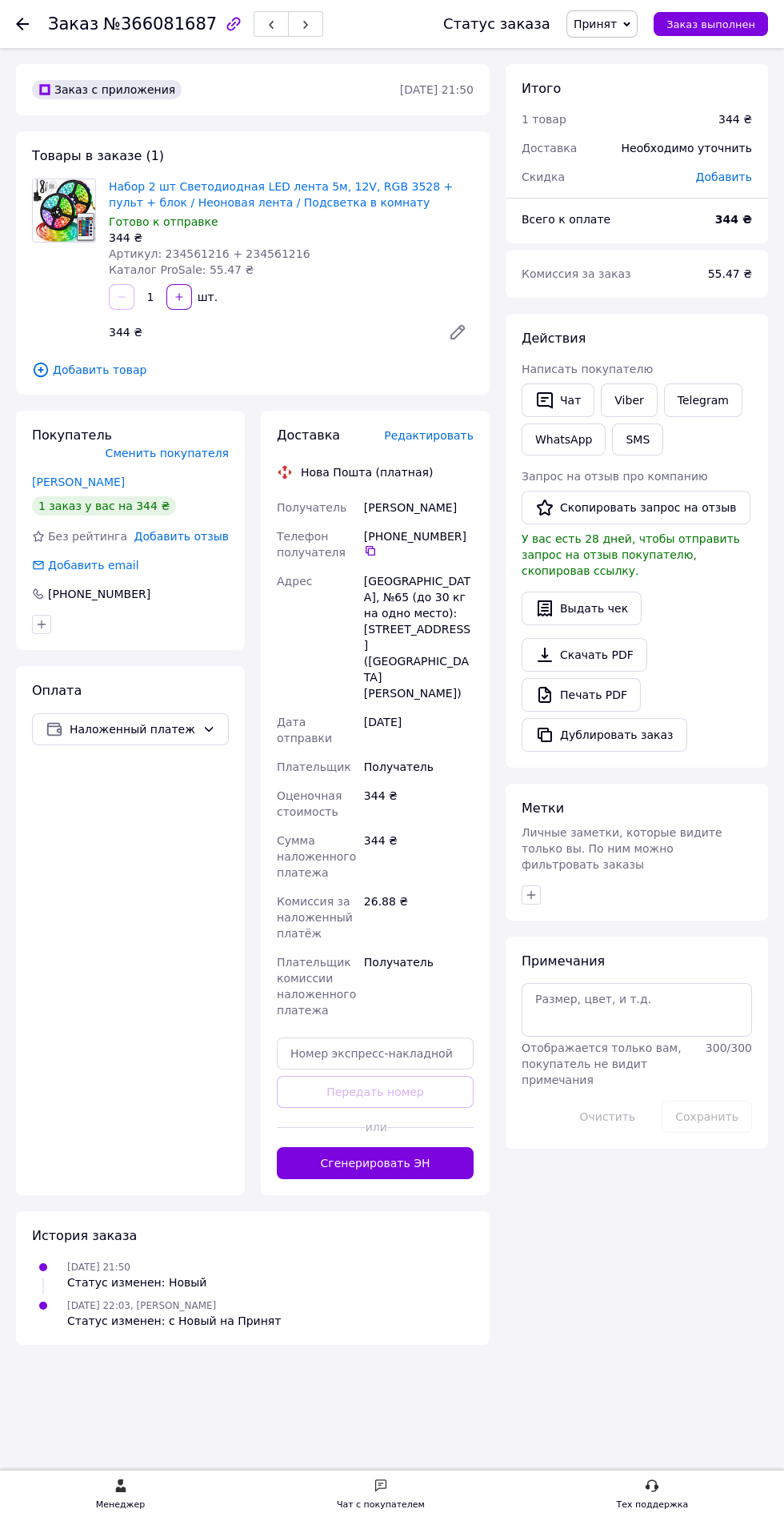
click at [602, 19] on span "Принят" at bounding box center [595, 24] width 43 height 13
click at [612, 174] on li "Отправлено покупателю" at bounding box center [647, 176] width 161 height 24
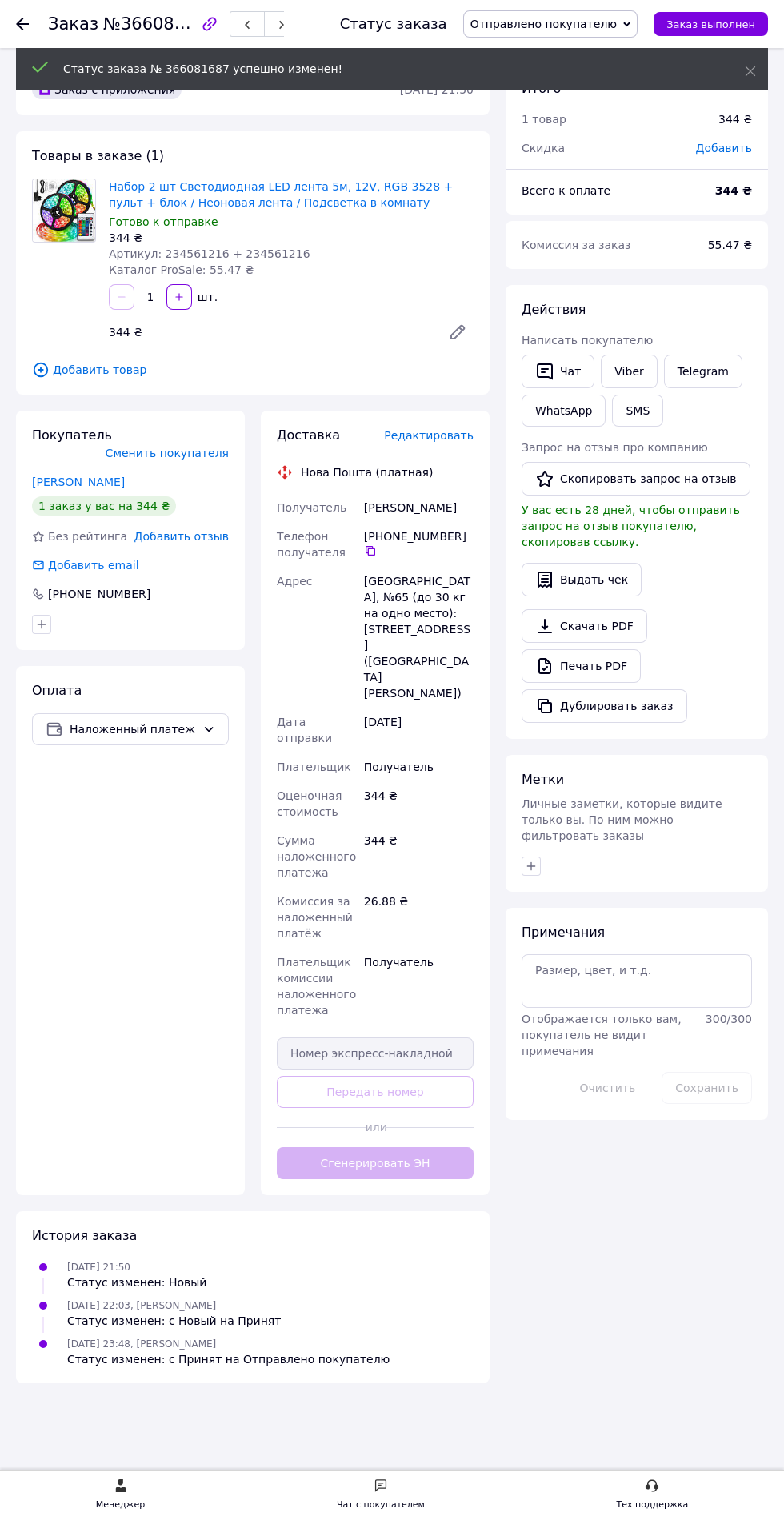
click at [31, 59] on div "Статус заказа № 366081687 успешно изменен!" at bounding box center [392, 68] width 752 height 41
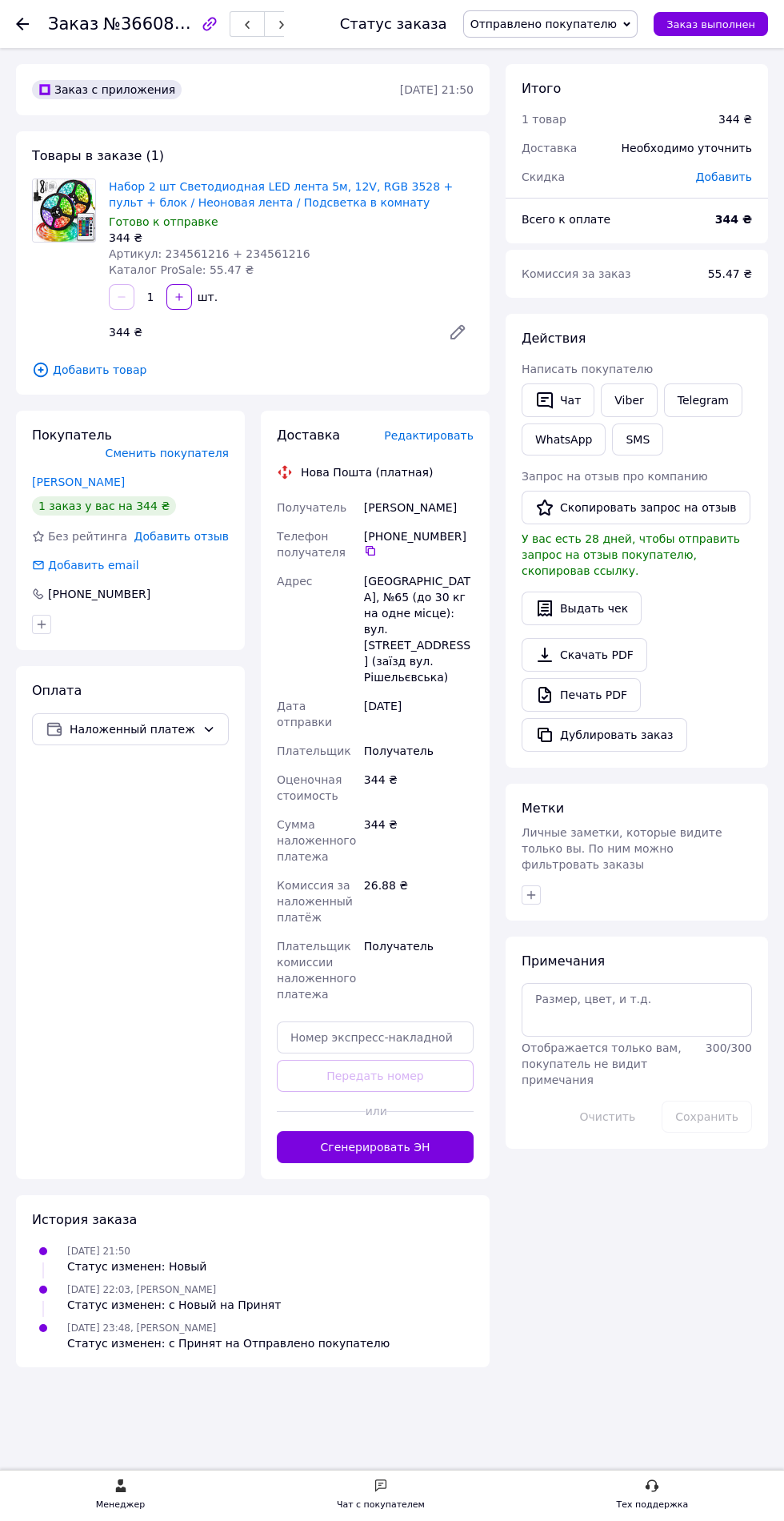
click at [23, 23] on use at bounding box center [22, 24] width 13 height 13
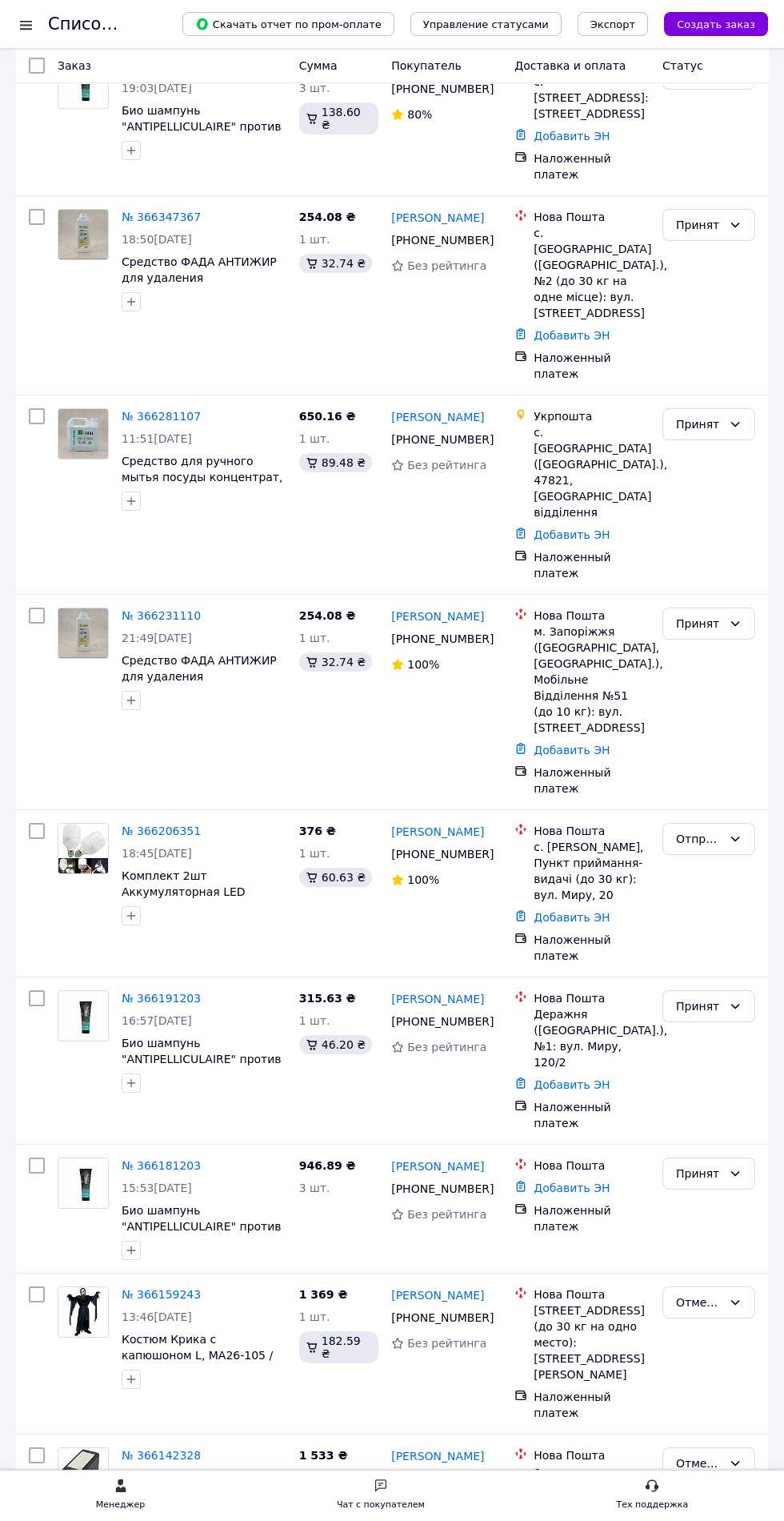
scroll to position [398, 0]
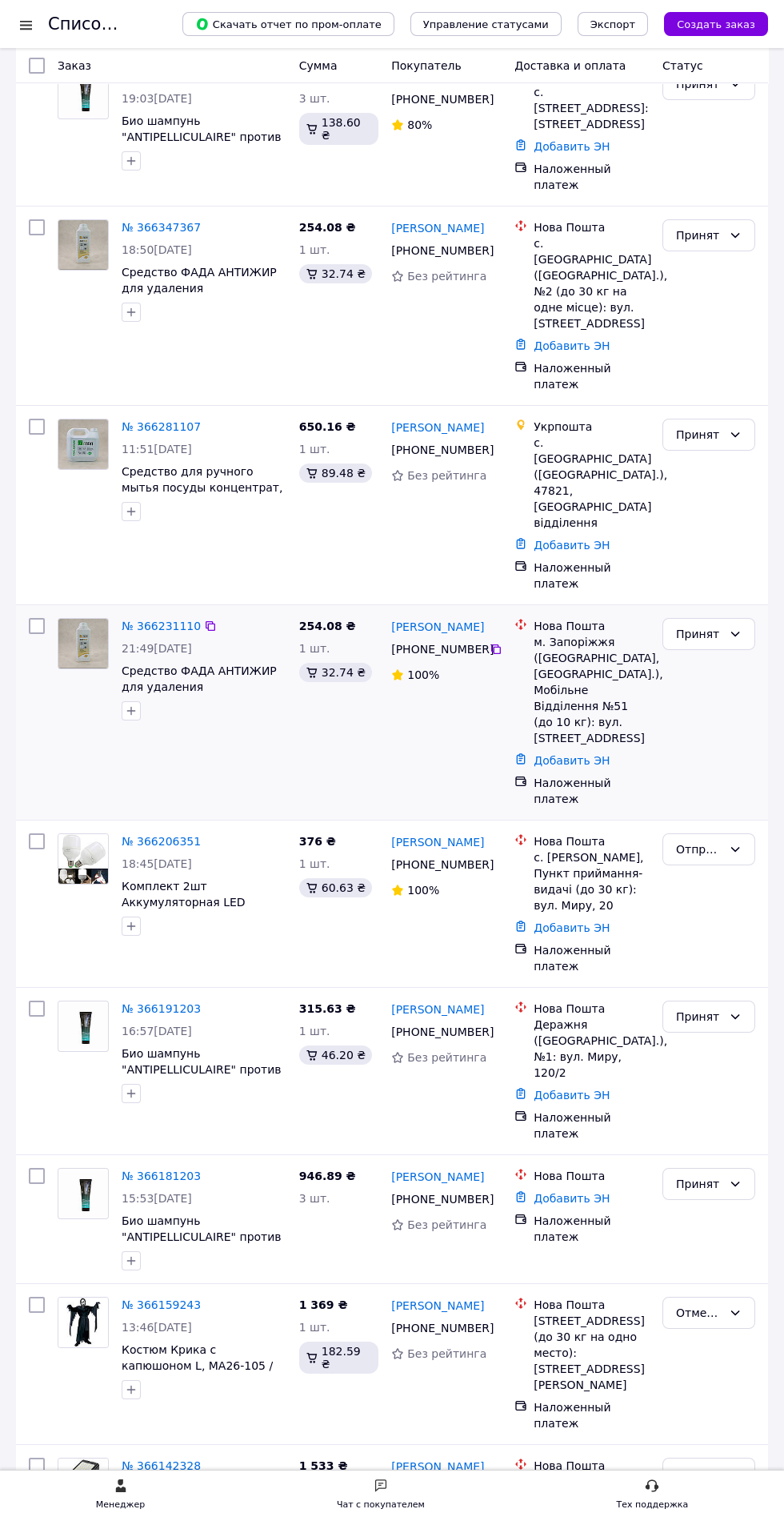
click at [271, 614] on div "№ 366231110 21:49[DATE] Средство ФАДА АНТИЖИР для удаления пригоревшего жира пр…" at bounding box center [204, 668] width 177 height 115
click at [493, 643] on icon at bounding box center [496, 649] width 13 height 13
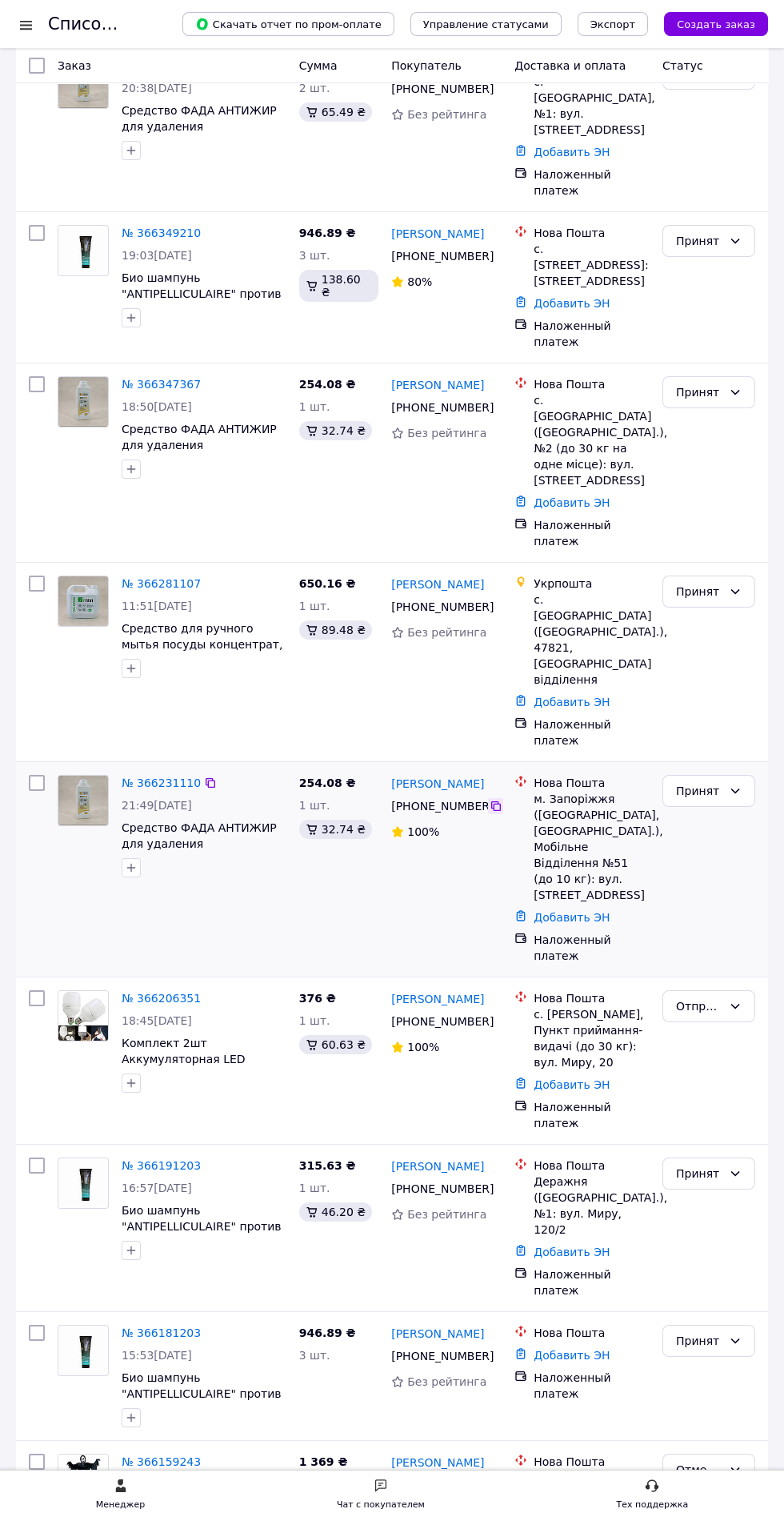
scroll to position [241, 0]
click at [253, 656] on div at bounding box center [204, 668] width 171 height 25
click at [493, 601] on icon at bounding box center [496, 607] width 13 height 13
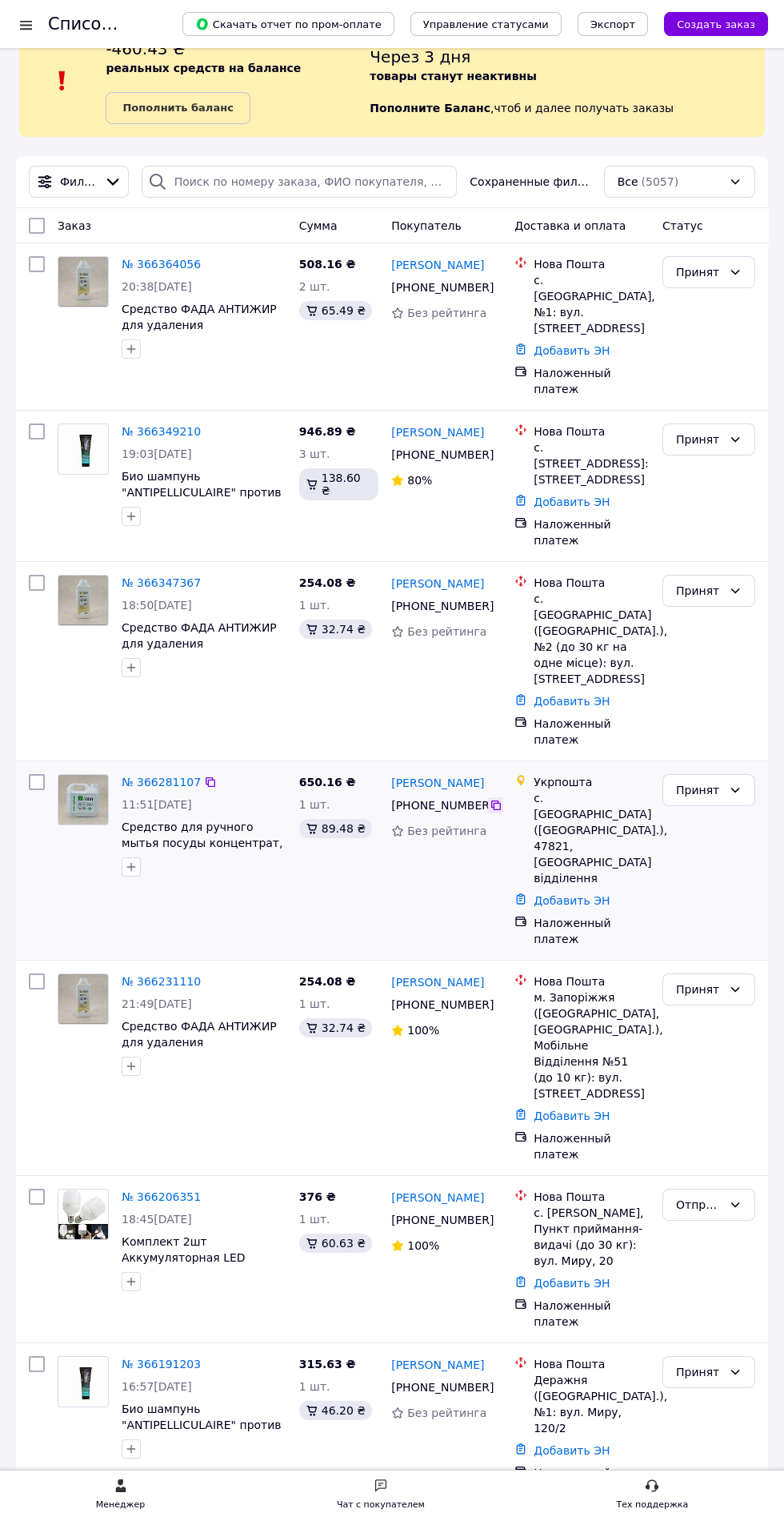
scroll to position [34, 0]
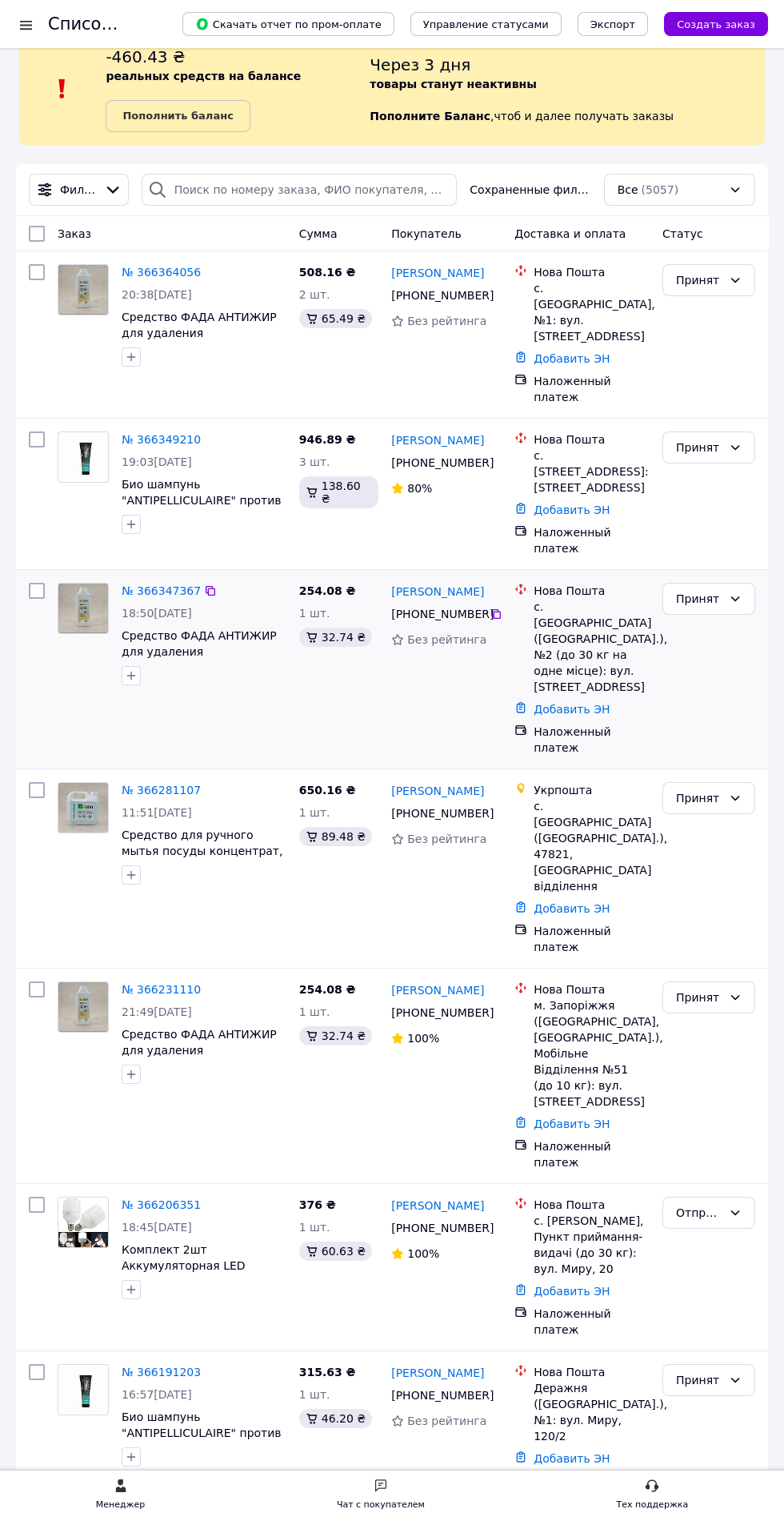
click at [273, 663] on div at bounding box center [204, 675] width 171 height 25
click at [495, 608] on icon at bounding box center [496, 614] width 13 height 13
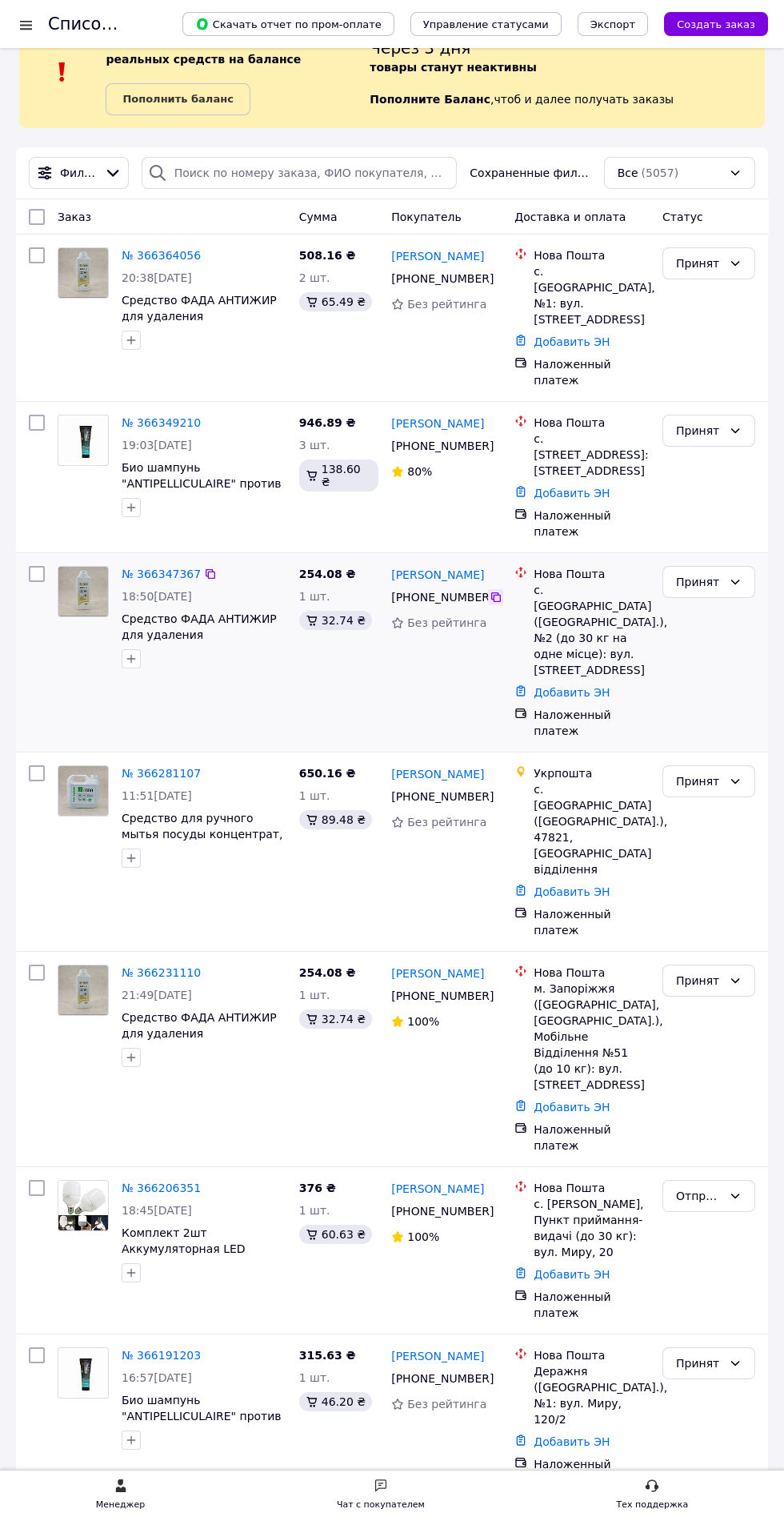
scroll to position [59, 0]
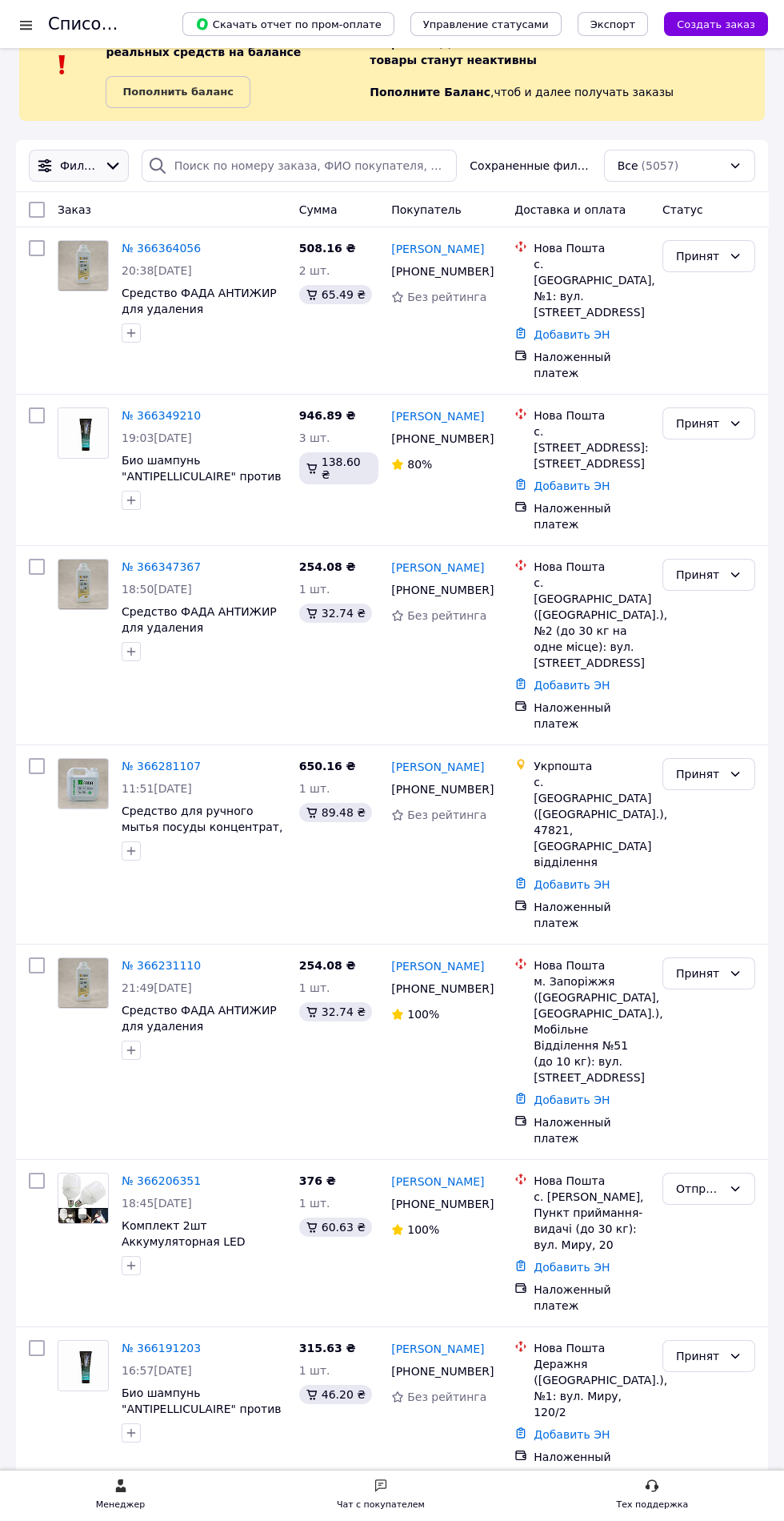
click at [110, 160] on icon at bounding box center [112, 166] width 18 height 18
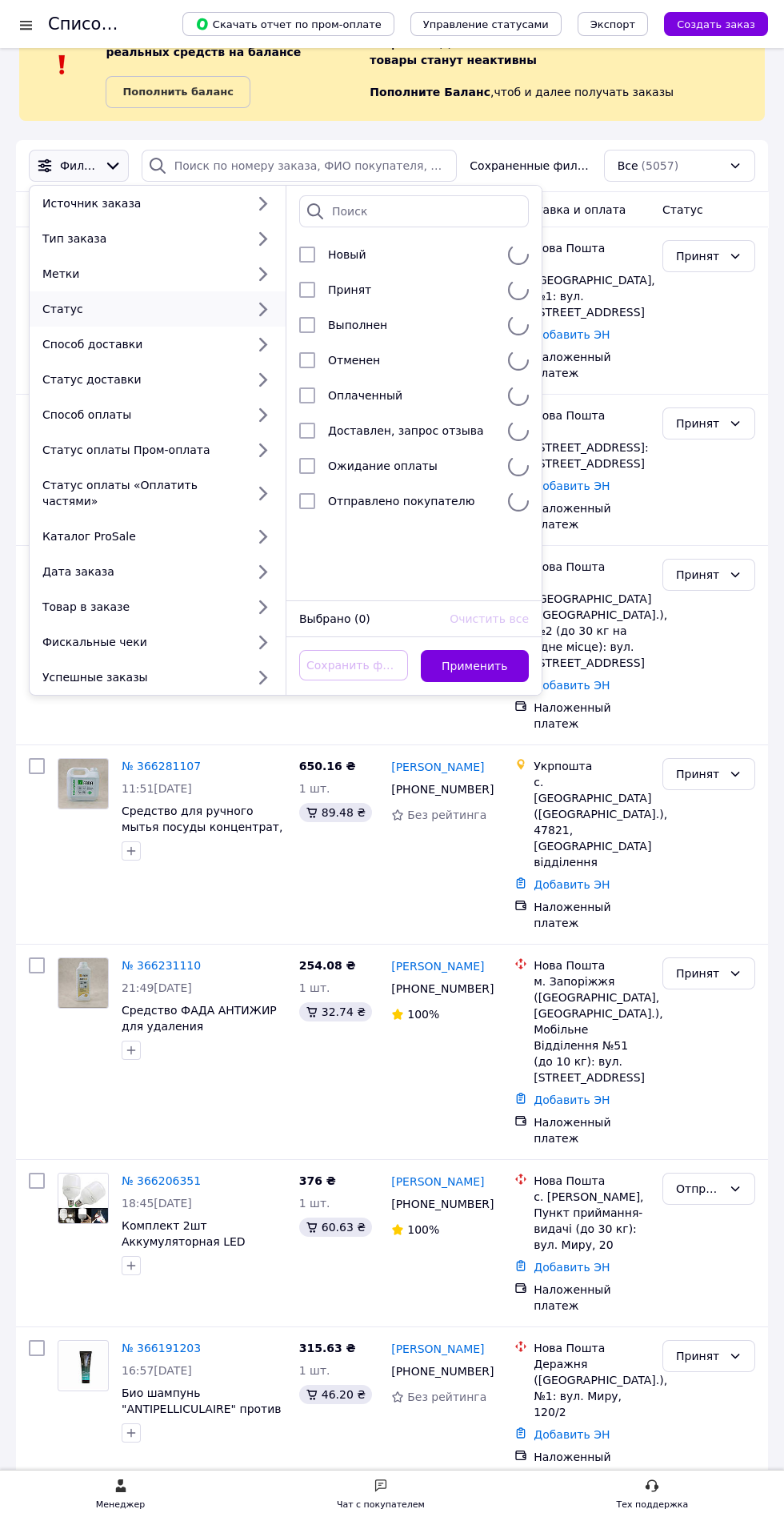
click at [57, 305] on div "Статус" at bounding box center [140, 309] width 210 height 16
click at [308, 292] on input "checkbox" at bounding box center [307, 290] width 16 height 16
checkbox input "true"
click at [484, 651] on button "Применить" at bounding box center [475, 666] width 109 height 32
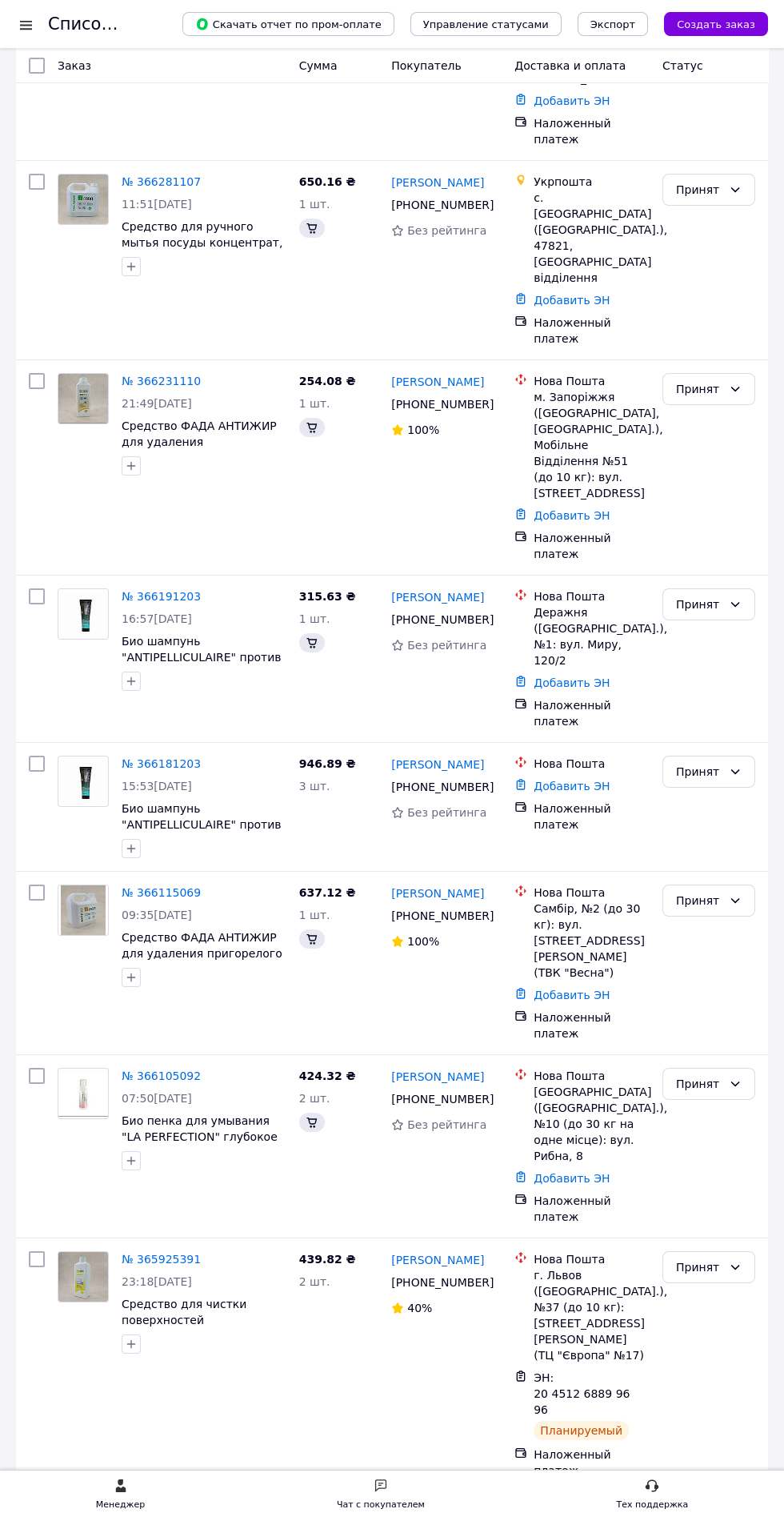
scroll to position [992, 0]
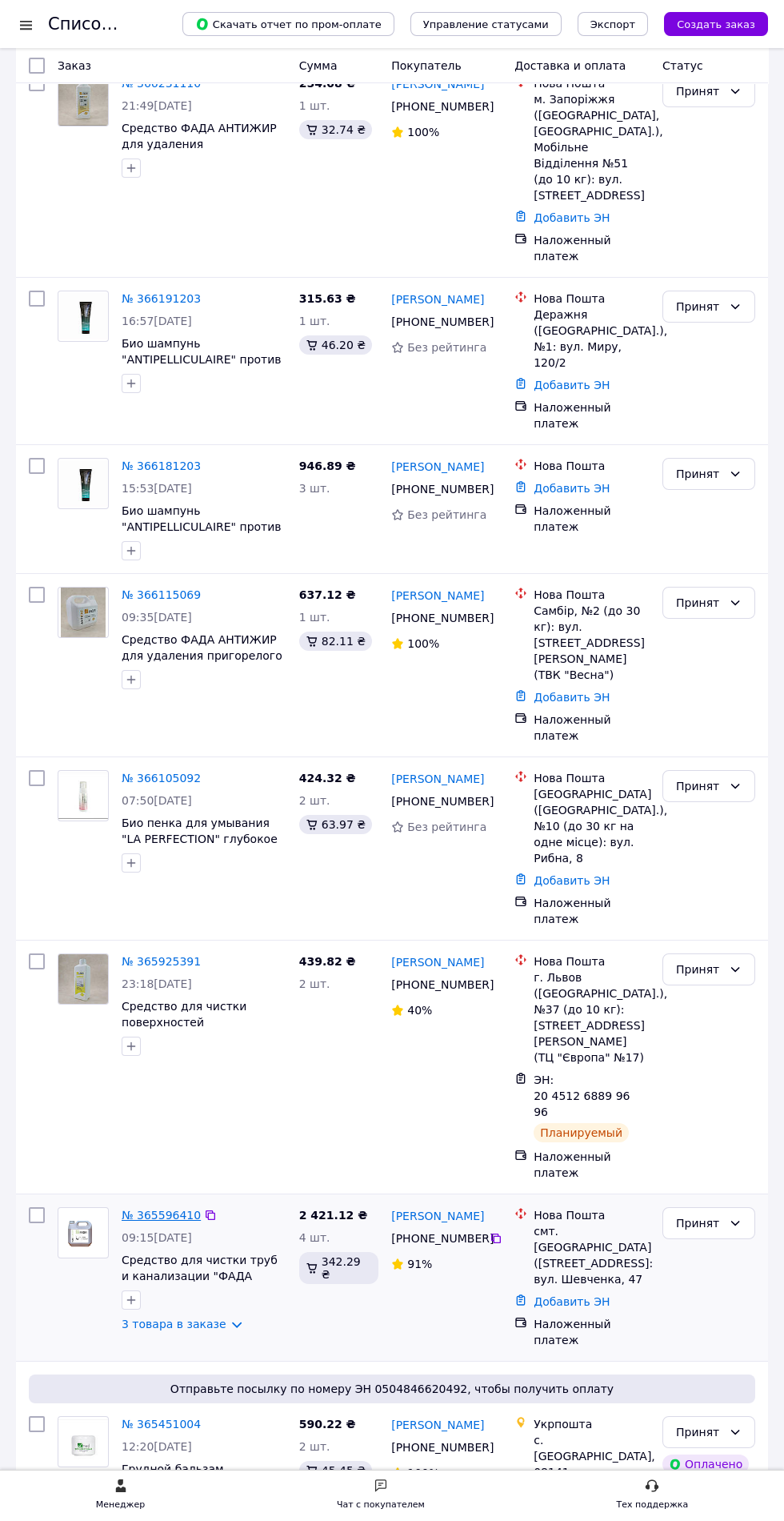
click at [150, 1208] on link "№ 365596410" at bounding box center [162, 1215] width 79 height 13
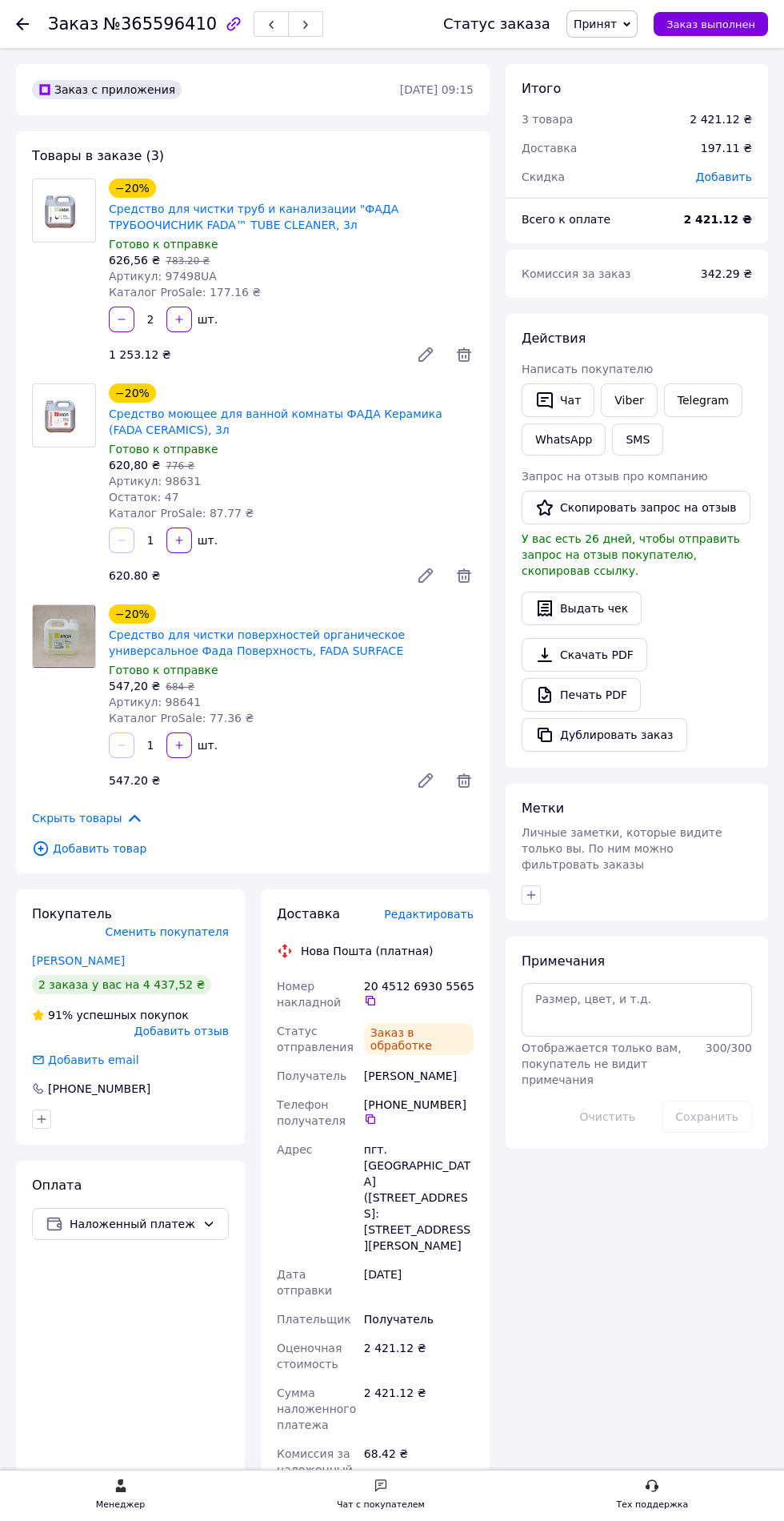
click at [23, 23] on use at bounding box center [22, 24] width 13 height 13
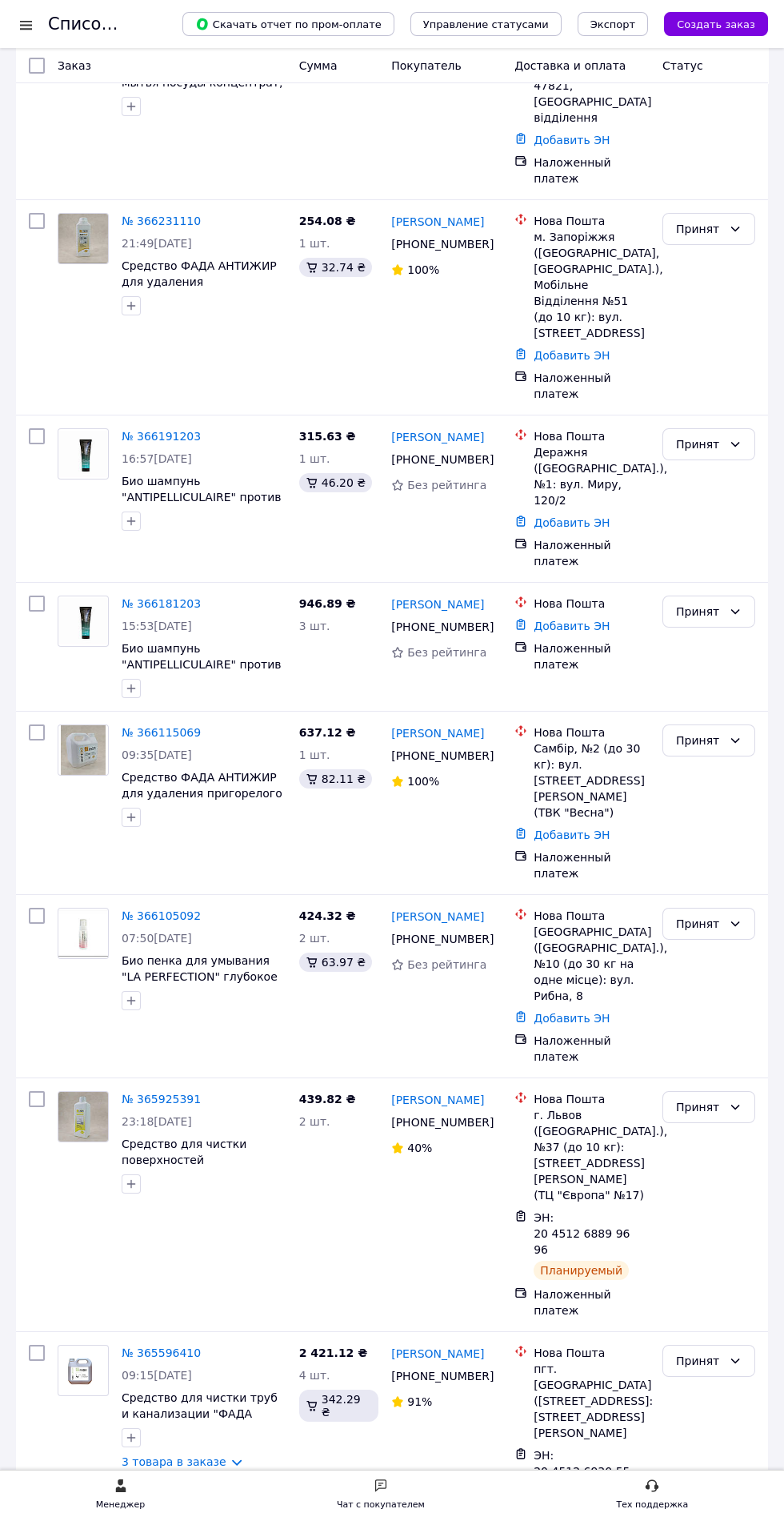
scroll to position [811, 0]
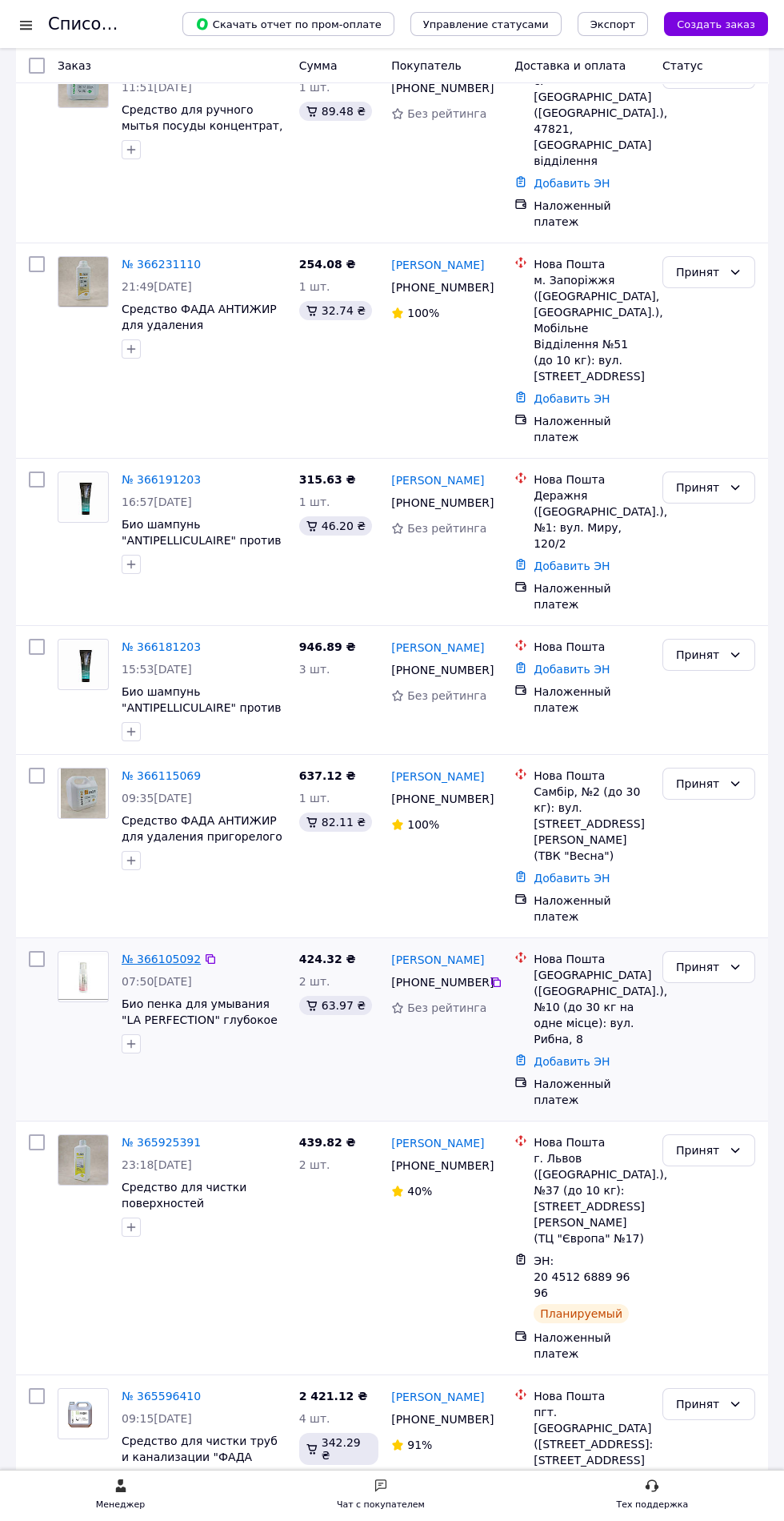
click at [142, 953] on link "№ 366105092" at bounding box center [162, 959] width 79 height 13
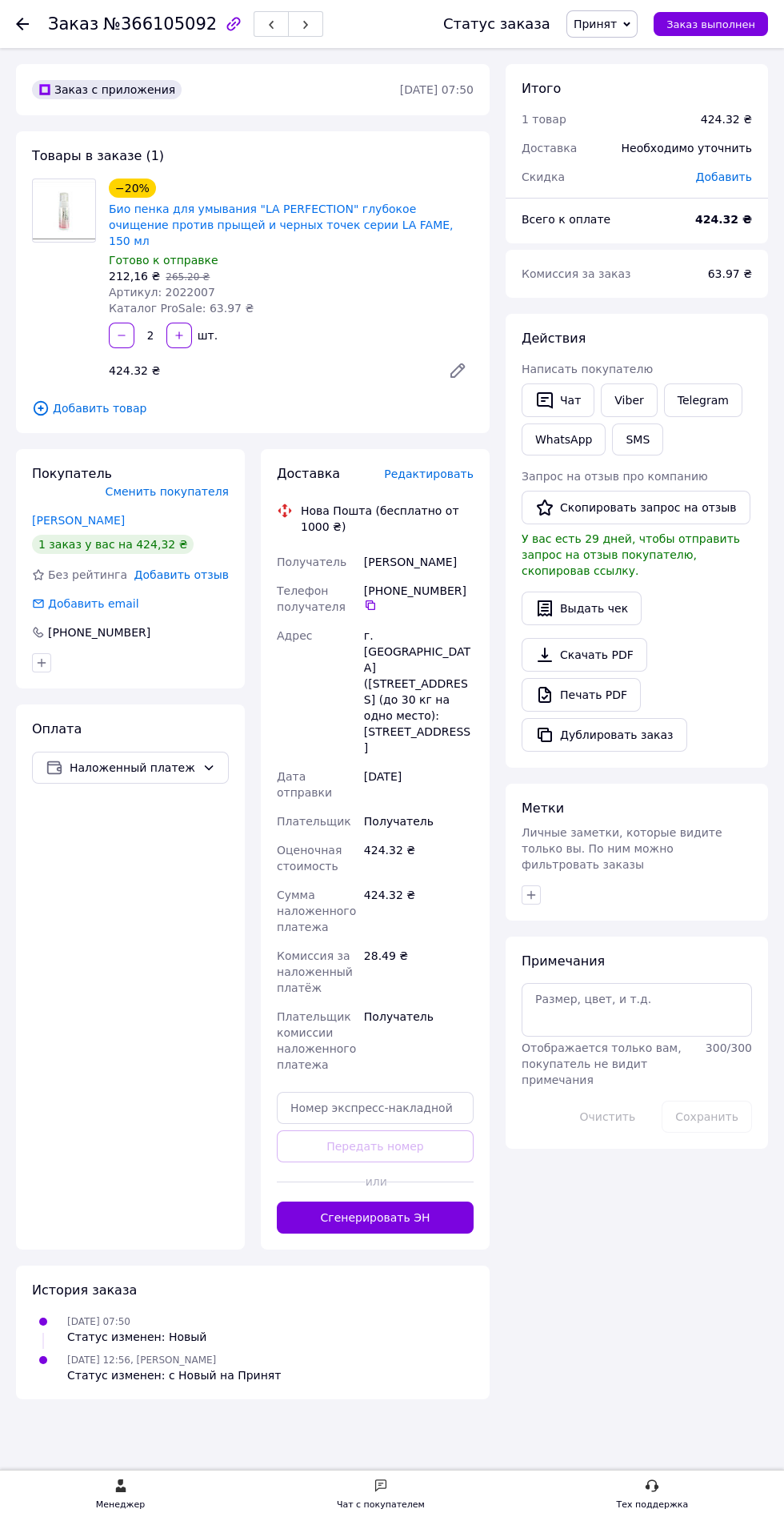
click at [319, 1181] on hr at bounding box center [320, 1181] width 89 height 1
click at [298, 1201] on button "Сгенерировать ЭН" at bounding box center [375, 1217] width 197 height 32
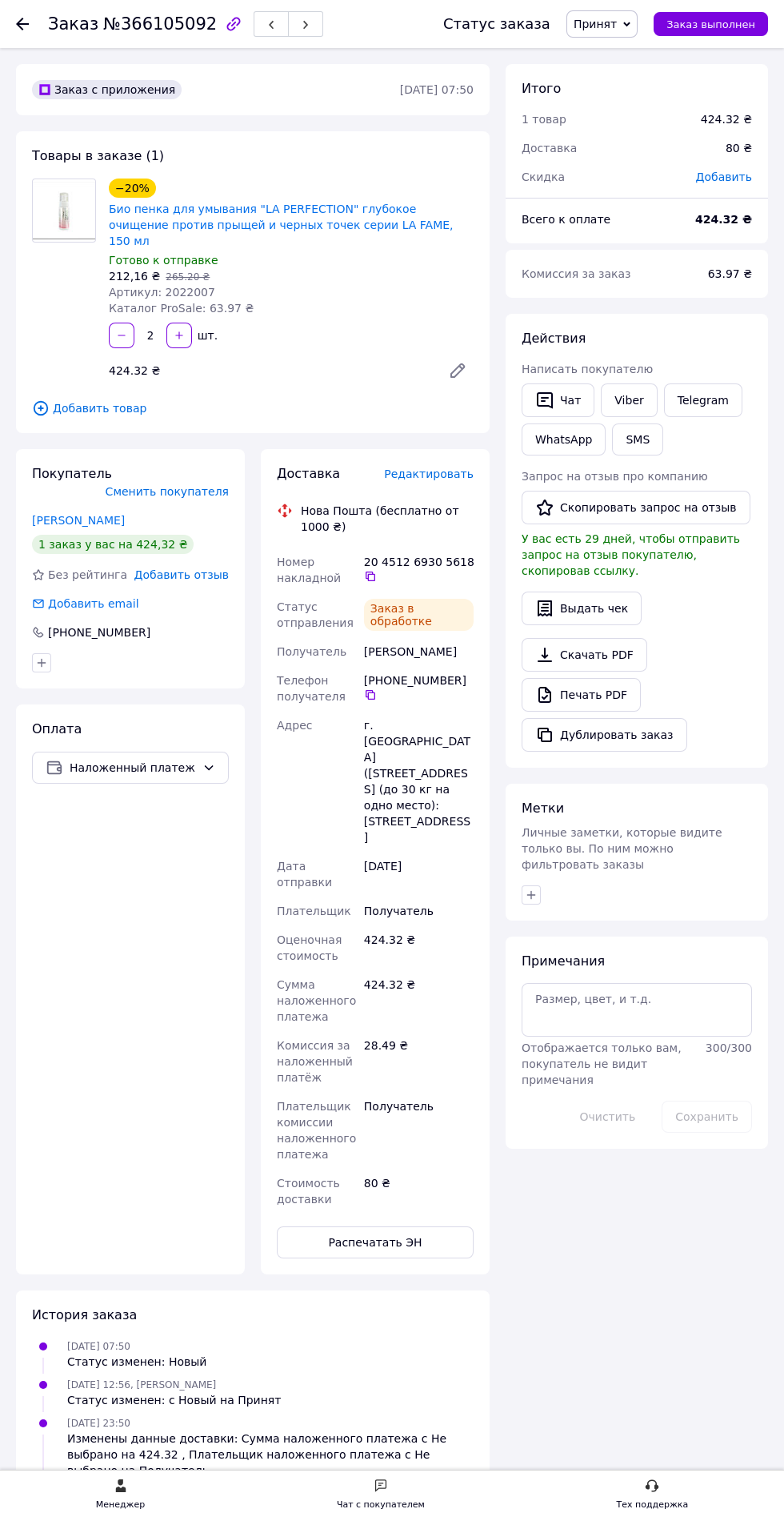
click at [23, 23] on use at bounding box center [22, 24] width 13 height 13
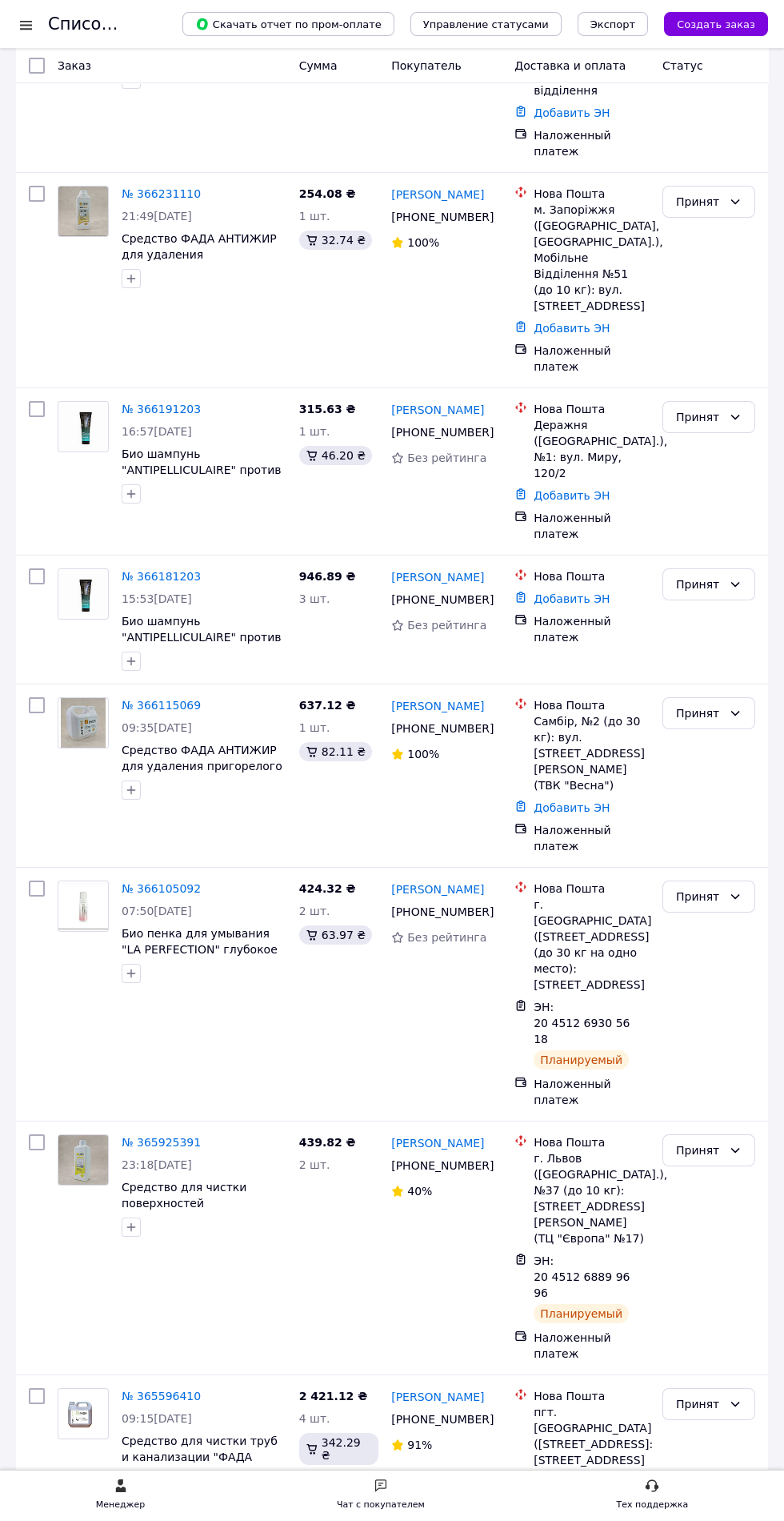
scroll to position [885, 0]
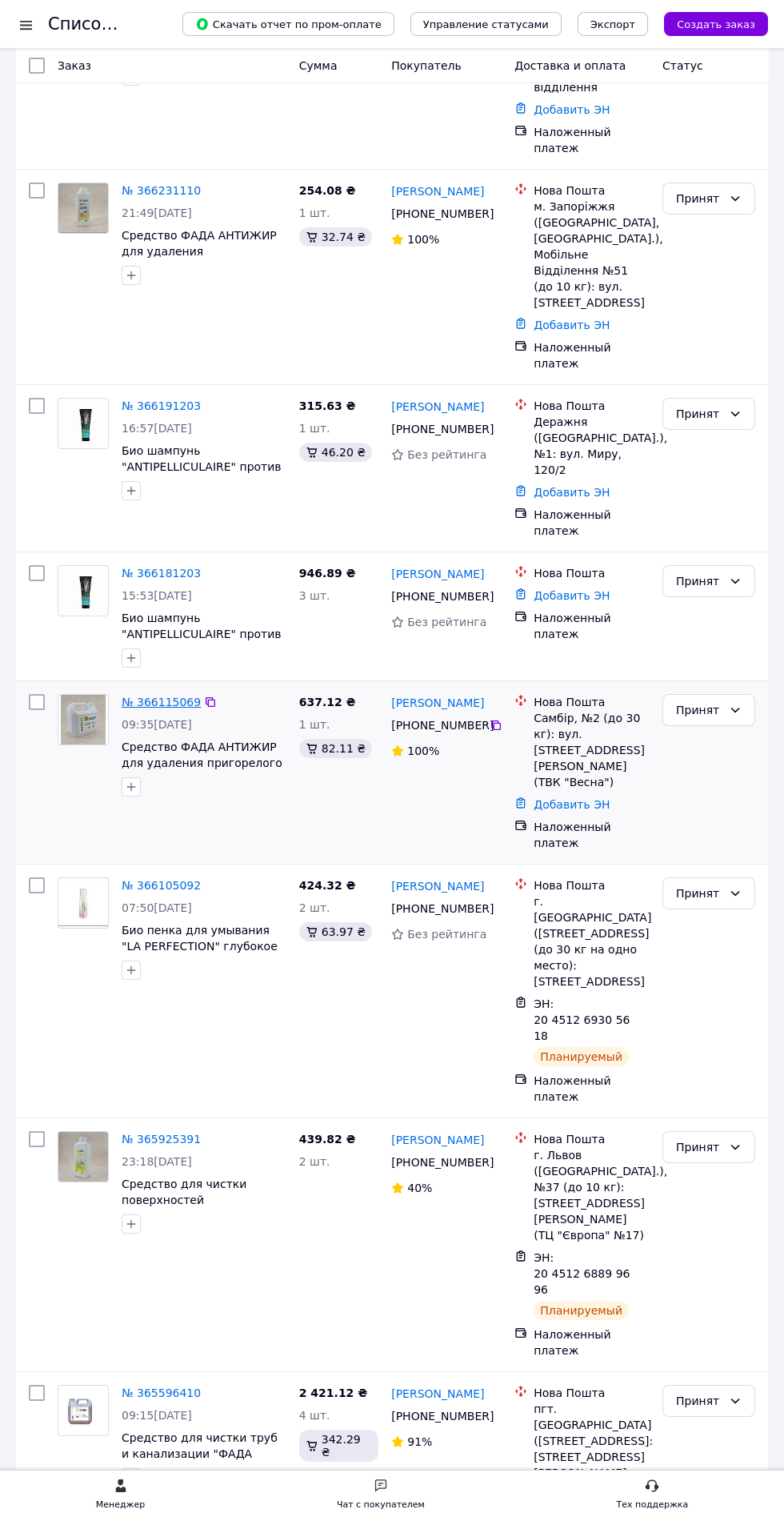
click at [133, 696] on link "№ 366115069" at bounding box center [162, 702] width 79 height 13
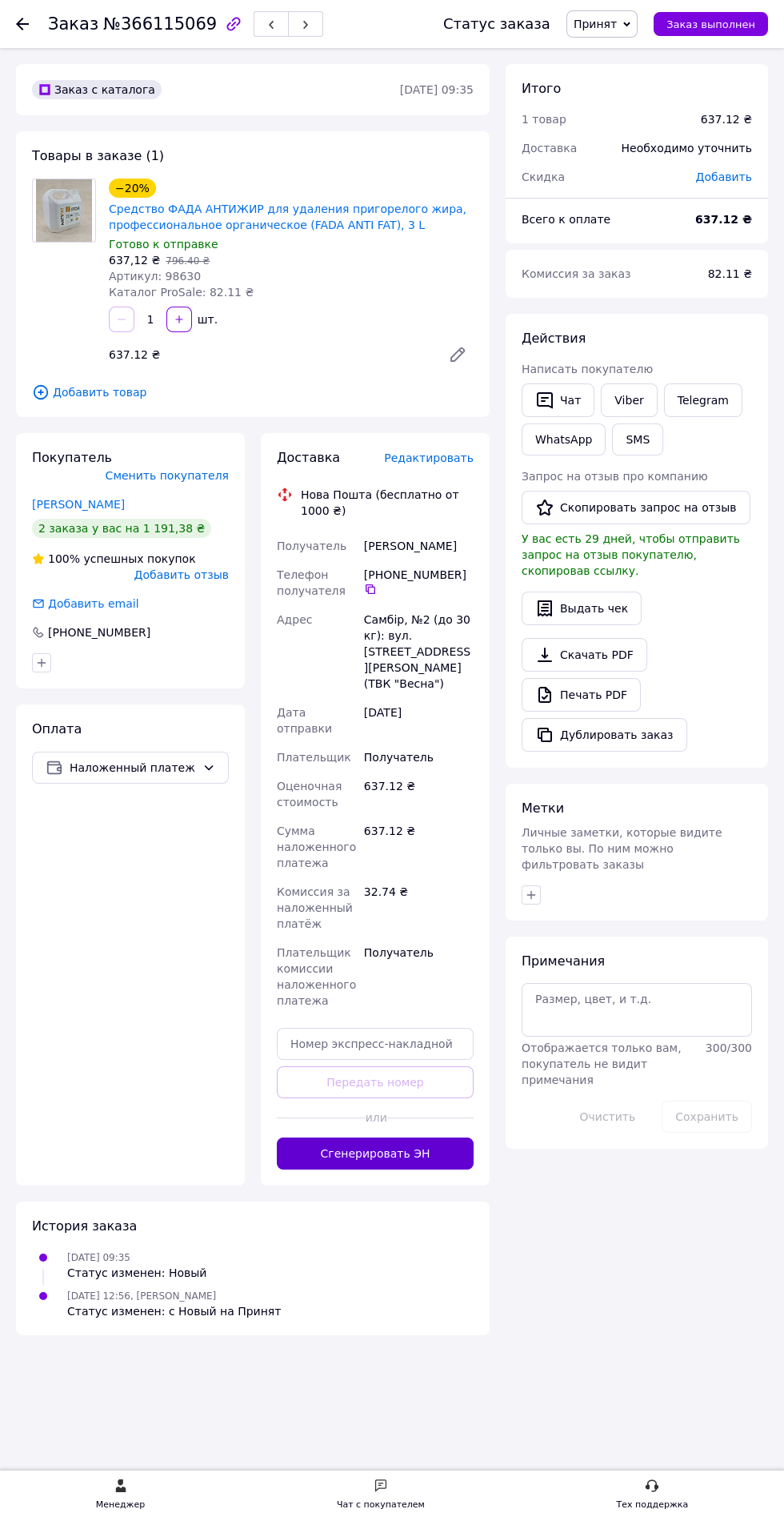
click at [306, 1137] on button "Сгенерировать ЭН" at bounding box center [375, 1153] width 197 height 32
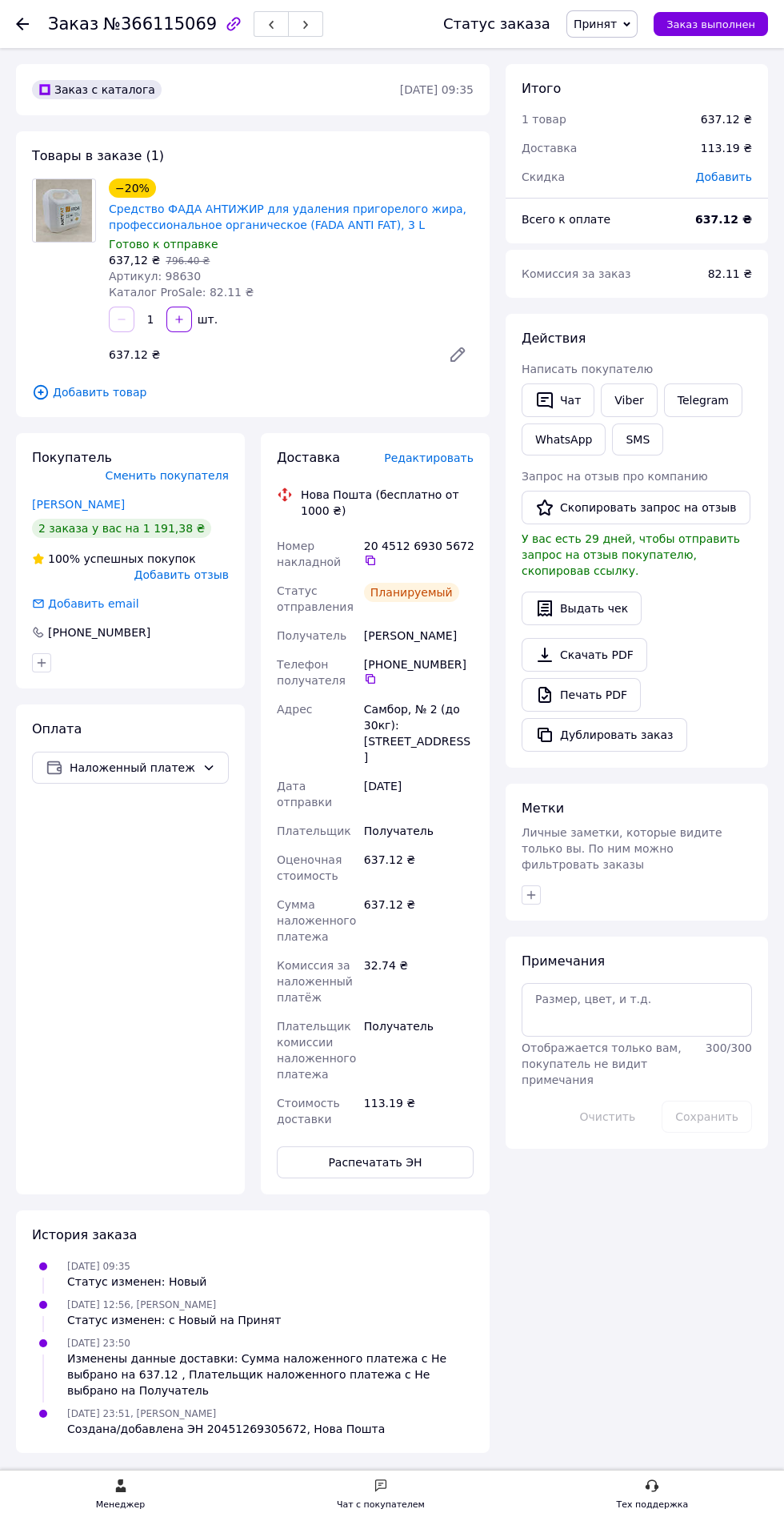
click at [23, 23] on use at bounding box center [22, 24] width 13 height 13
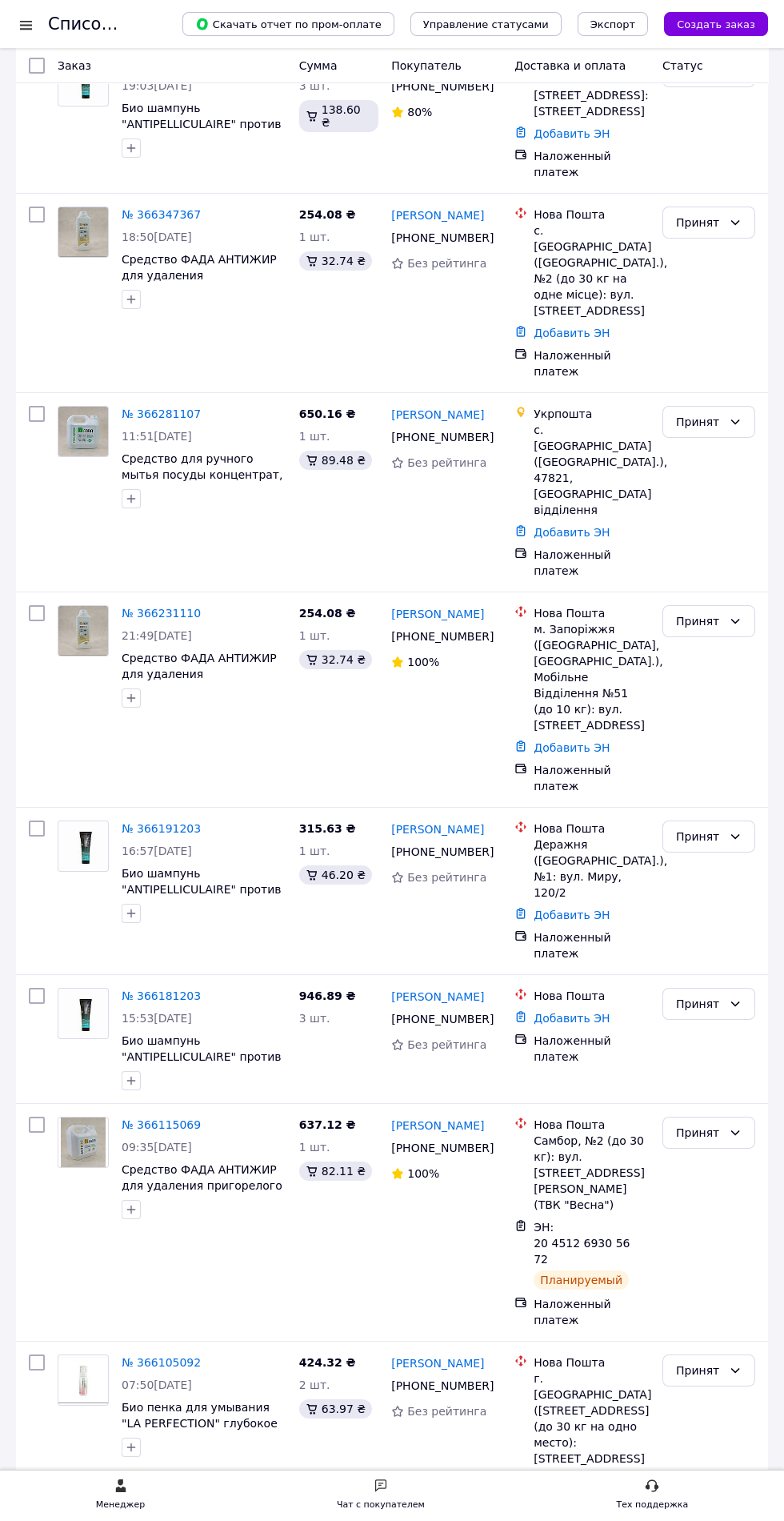
scroll to position [465, 0]
click at [138, 987] on link "№ 366181203" at bounding box center [162, 993] width 79 height 13
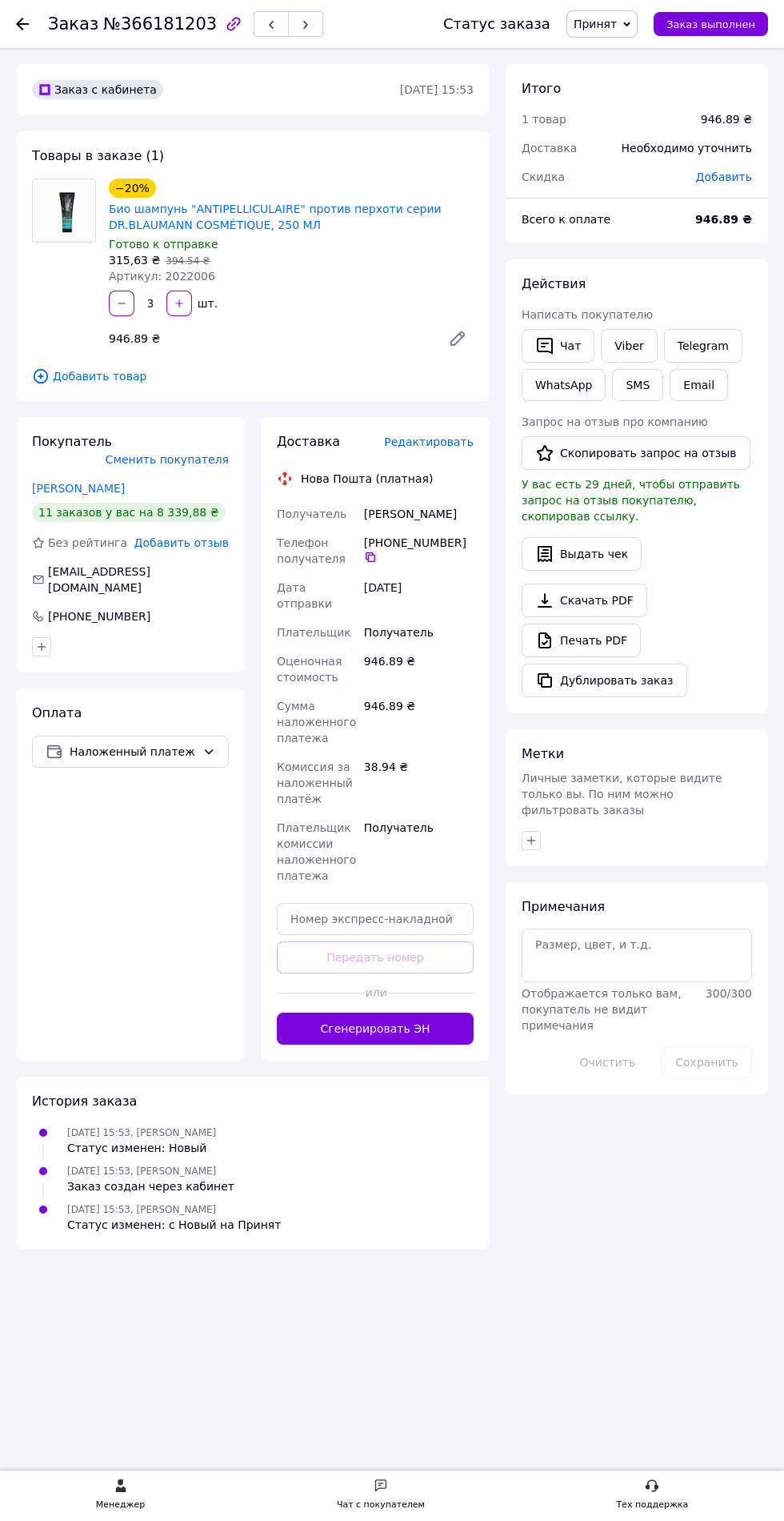
click at [370, 564] on icon at bounding box center [370, 557] width 13 height 13
click at [424, 439] on span "Редактировать" at bounding box center [429, 442] width 90 height 13
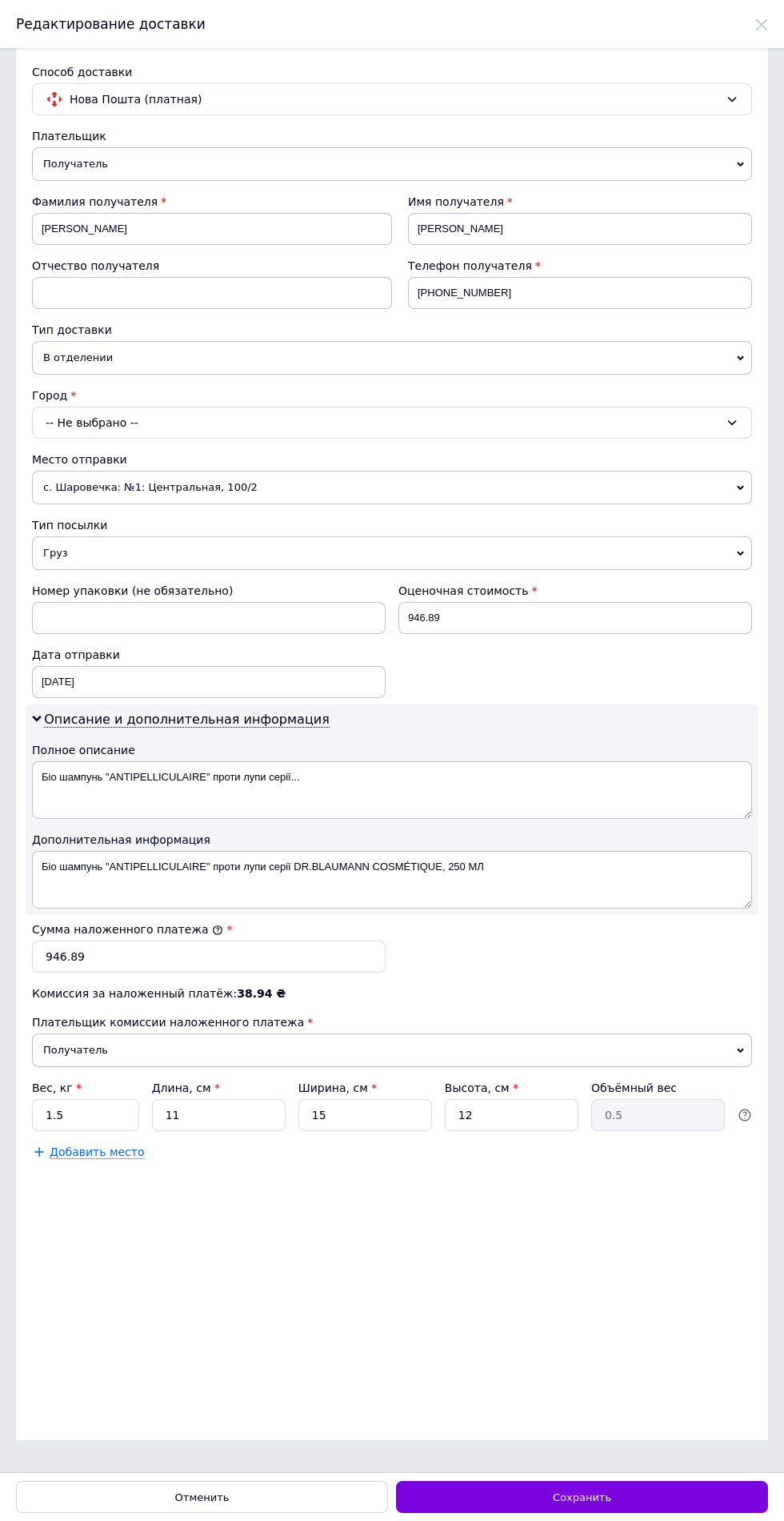
click at [90, 504] on span "с. Шаровечка: №1: Центральная, 100/2" at bounding box center [392, 487] width 720 height 33
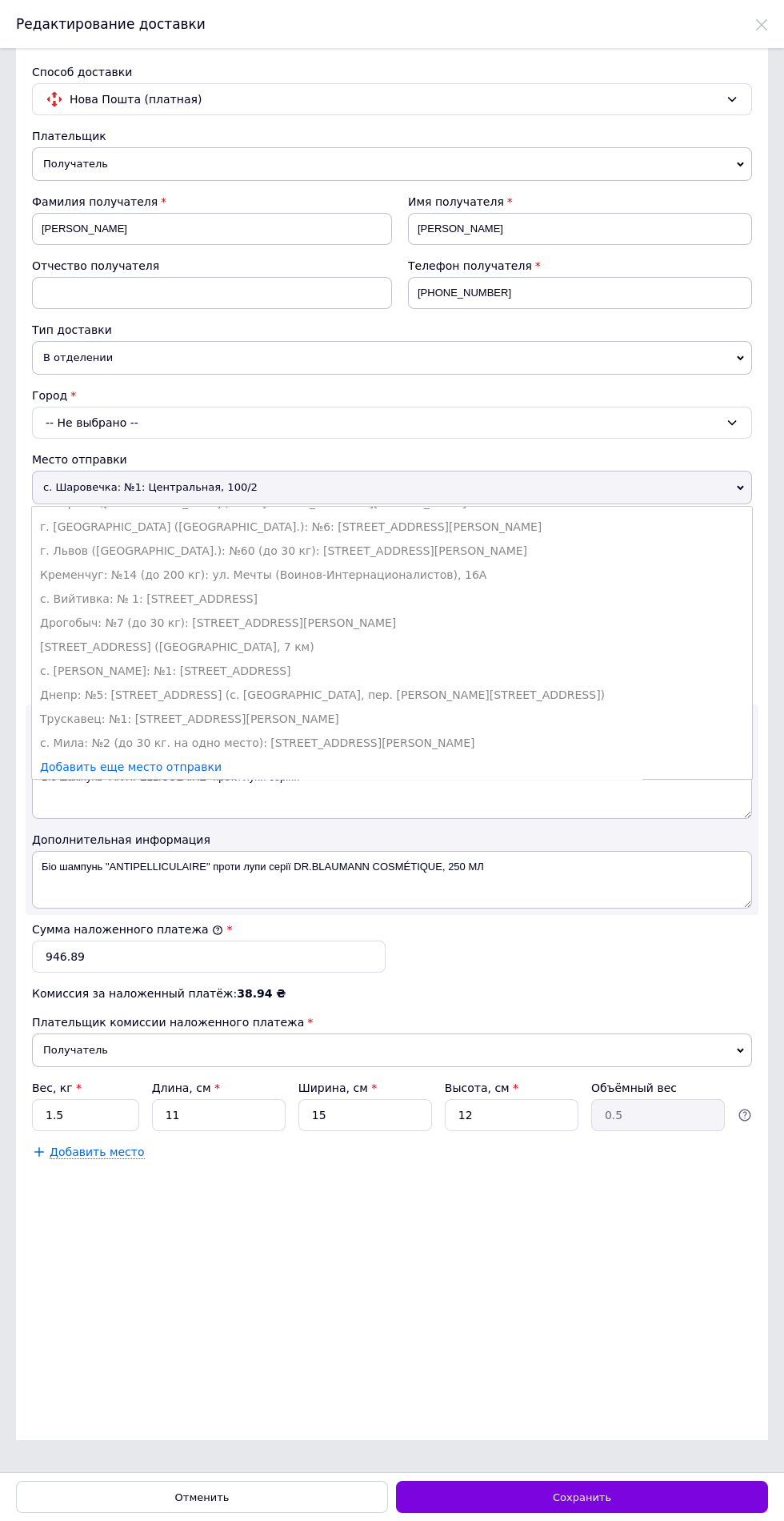
scroll to position [310, 0]
click at [113, 610] on li "с. Вийтивка: № 1: [STREET_ADDRESS]" at bounding box center [392, 598] width 720 height 24
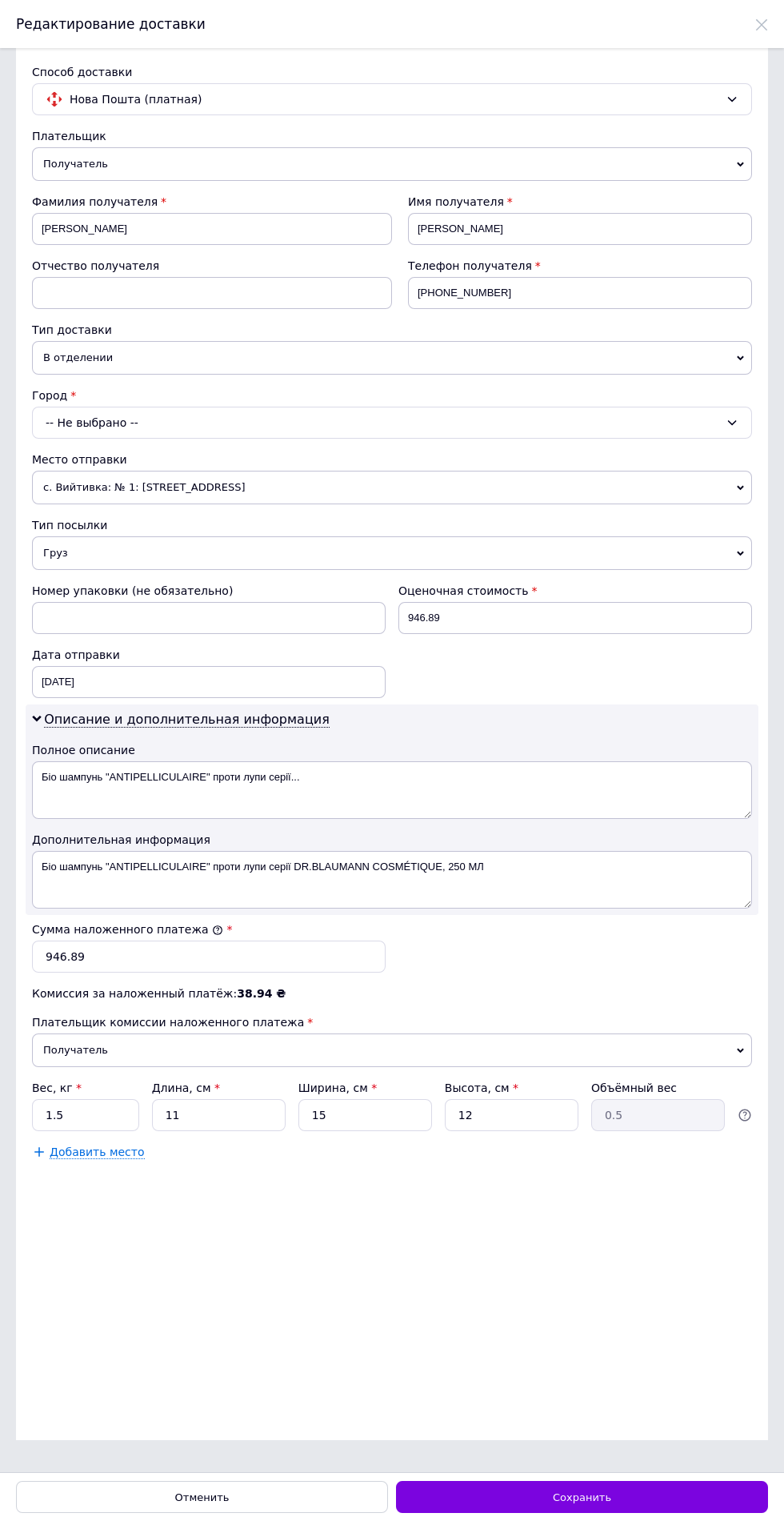
scroll to position [169, 0]
click at [451, 609] on input "946.89" at bounding box center [575, 617] width 354 height 32
type input "947"
click at [98, 973] on input "946.89" at bounding box center [208, 956] width 354 height 32
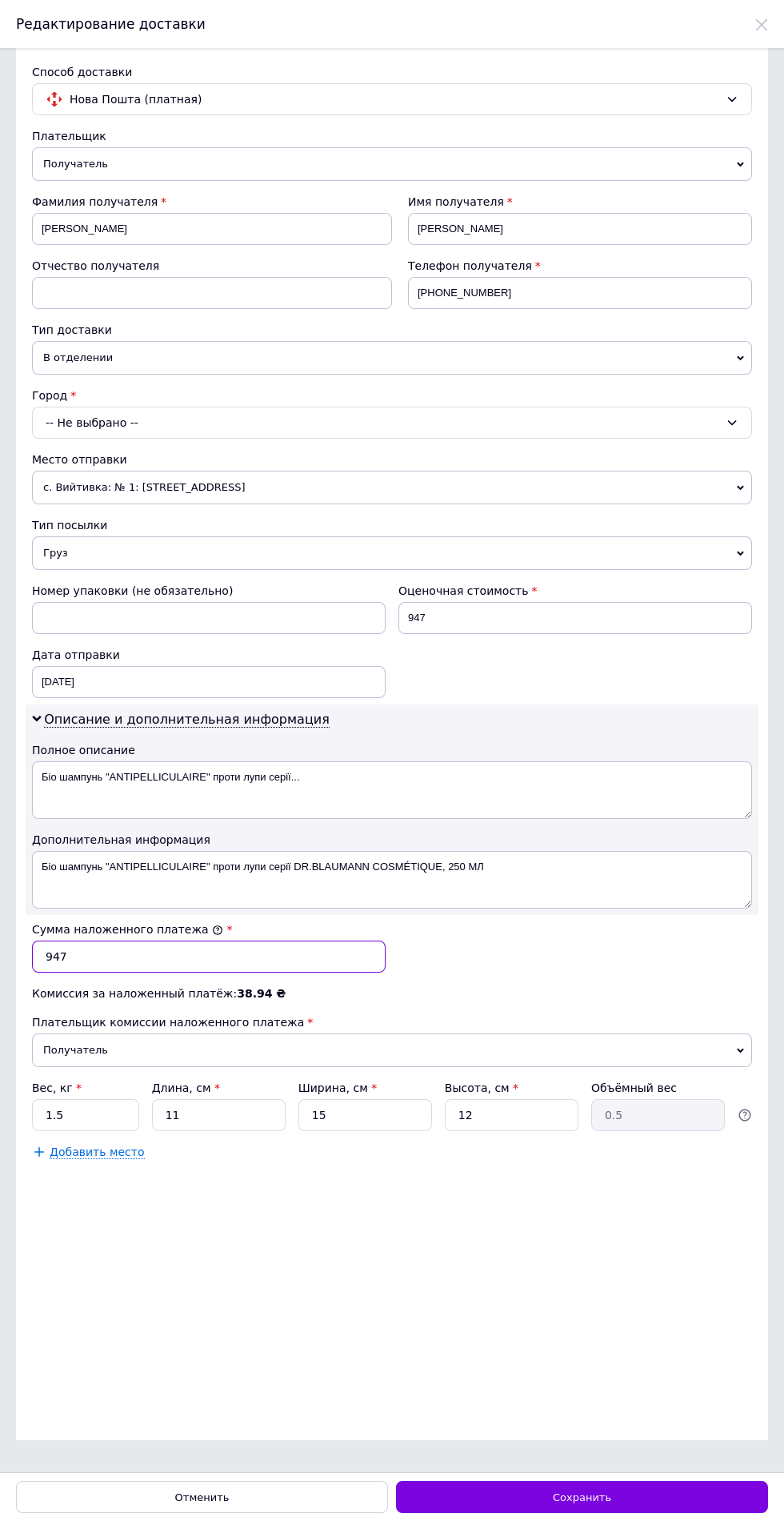
type input "947"
click at [71, 666] on div "[DATE] < 2025 > < Октябрь > Пн Вт Ср Чт Пт Сб Вс 29 30 1 2 3 4 5 6 7 8 9 10 11 …" at bounding box center [208, 681] width 354 height 32
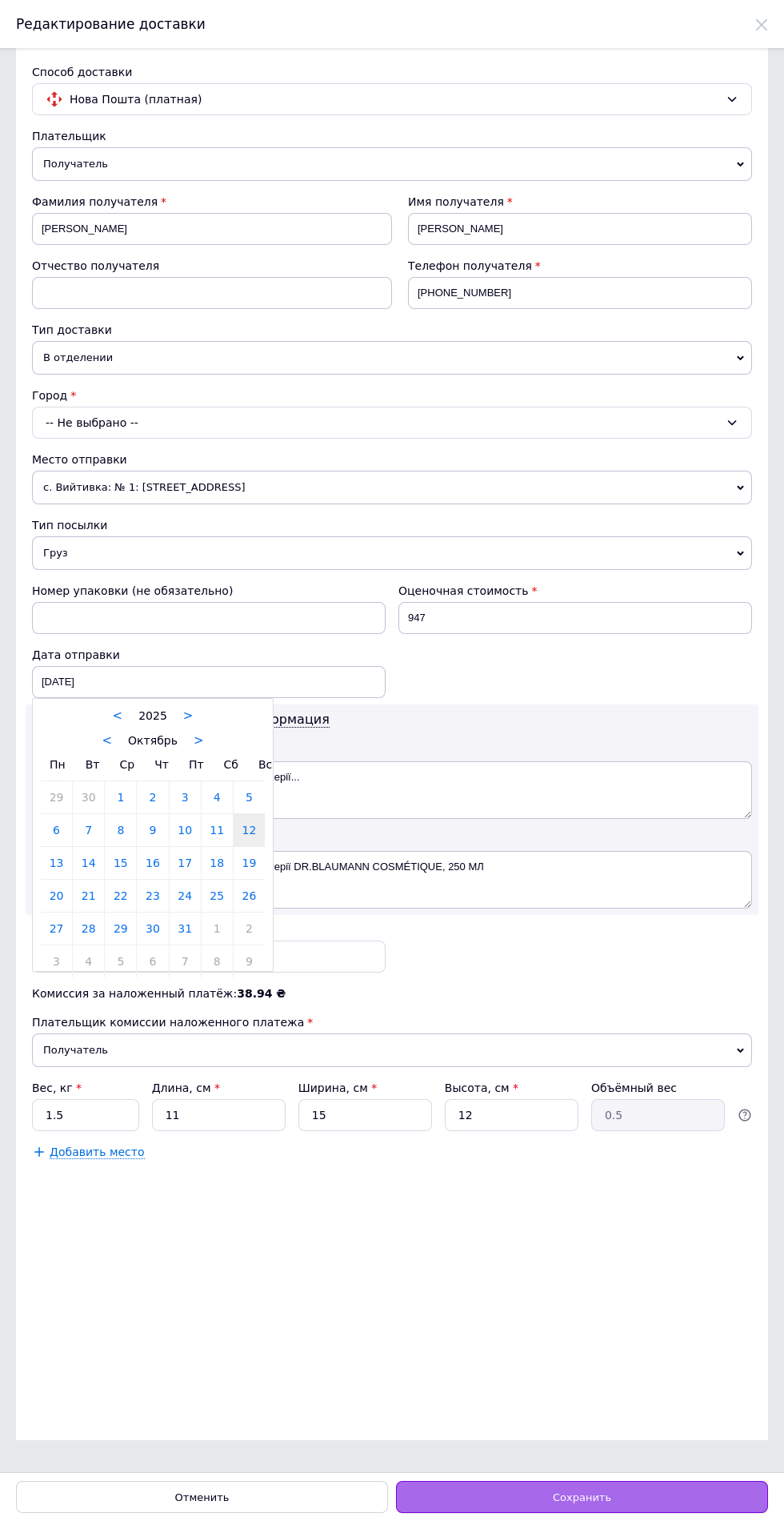
click at [473, 1495] on div "Сохранить" at bounding box center [582, 1496] width 372 height 32
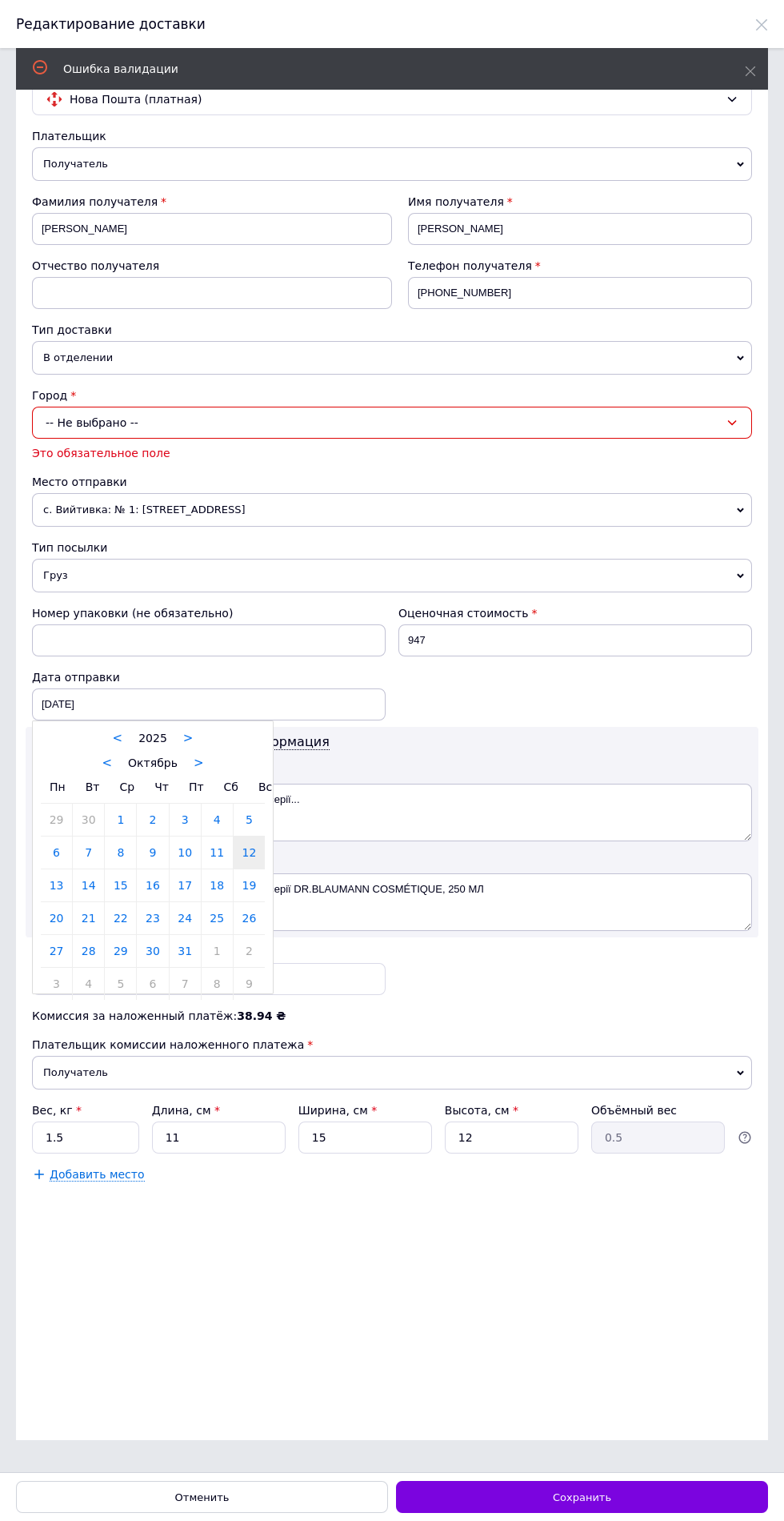
click at [89, 257] on div at bounding box center [392, 760] width 784 height 1521
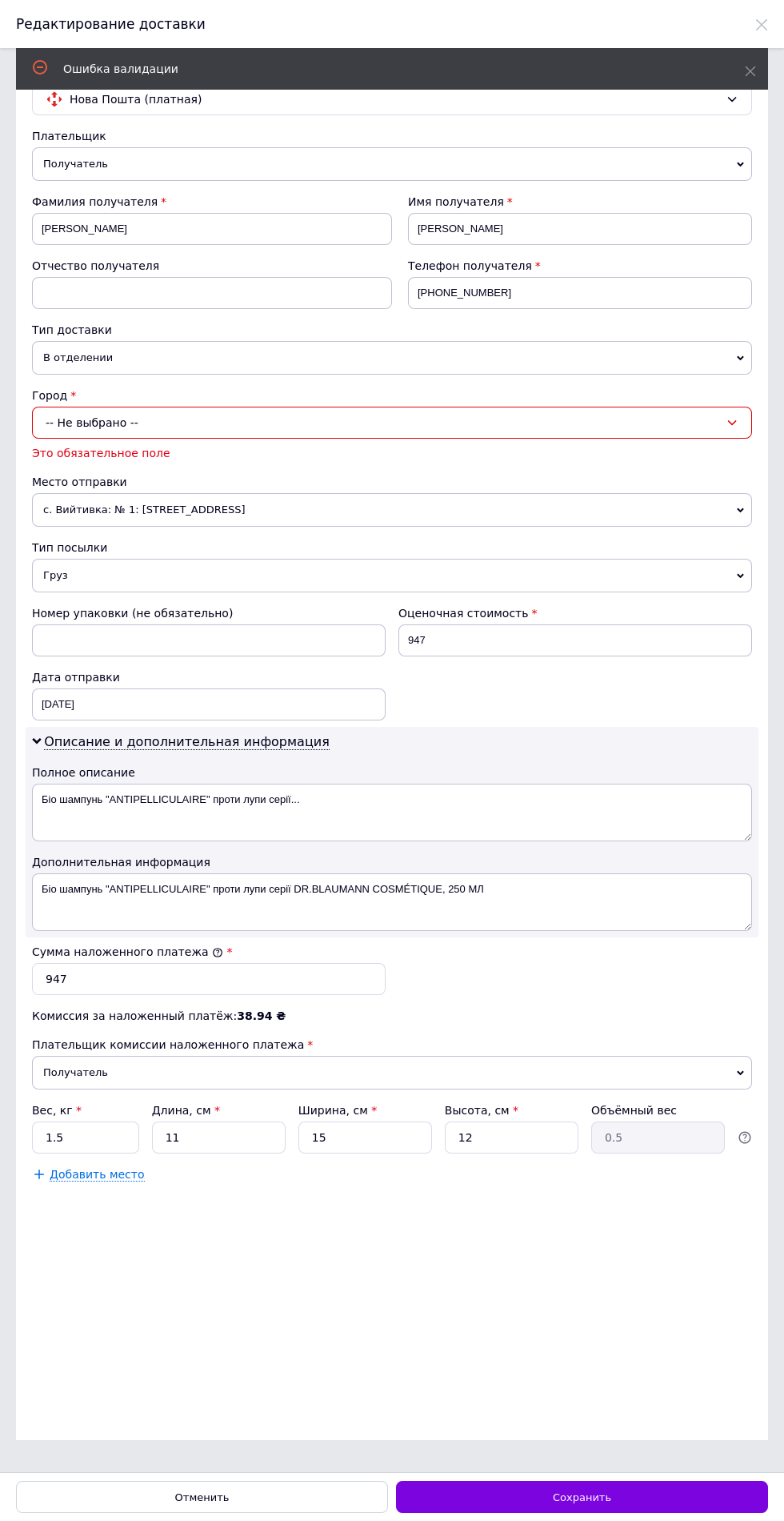
click at [108, 407] on div "-- Не выбрано --" at bounding box center [392, 422] width 720 height 32
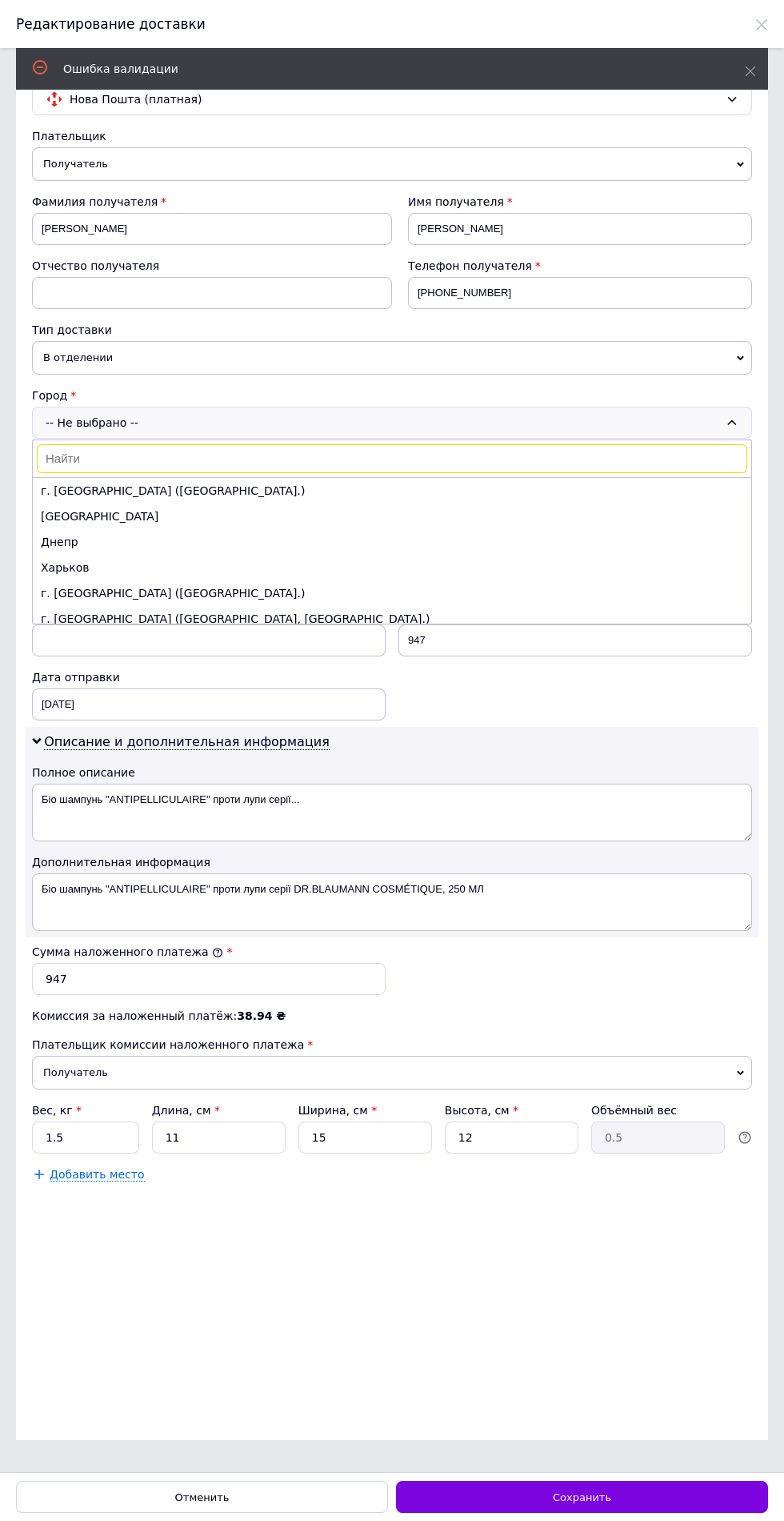
scroll to position [0, 0]
click at [90, 503] on li "г. [GEOGRAPHIC_DATA] ([GEOGRAPHIC_DATA].)" at bounding box center [392, 490] width 719 height 25
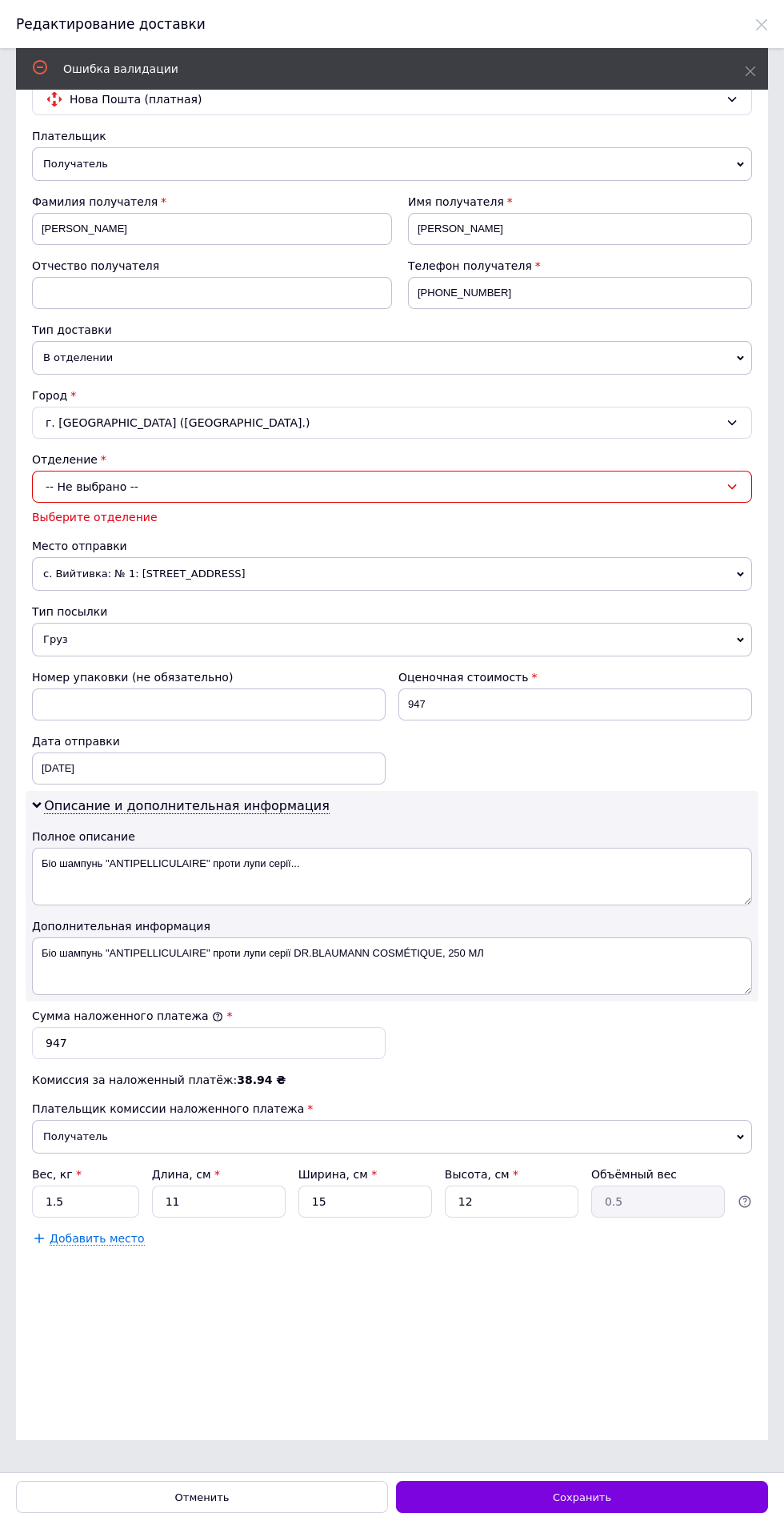
click at [96, 502] on div "-- Не выбрано --" at bounding box center [392, 487] width 720 height 32
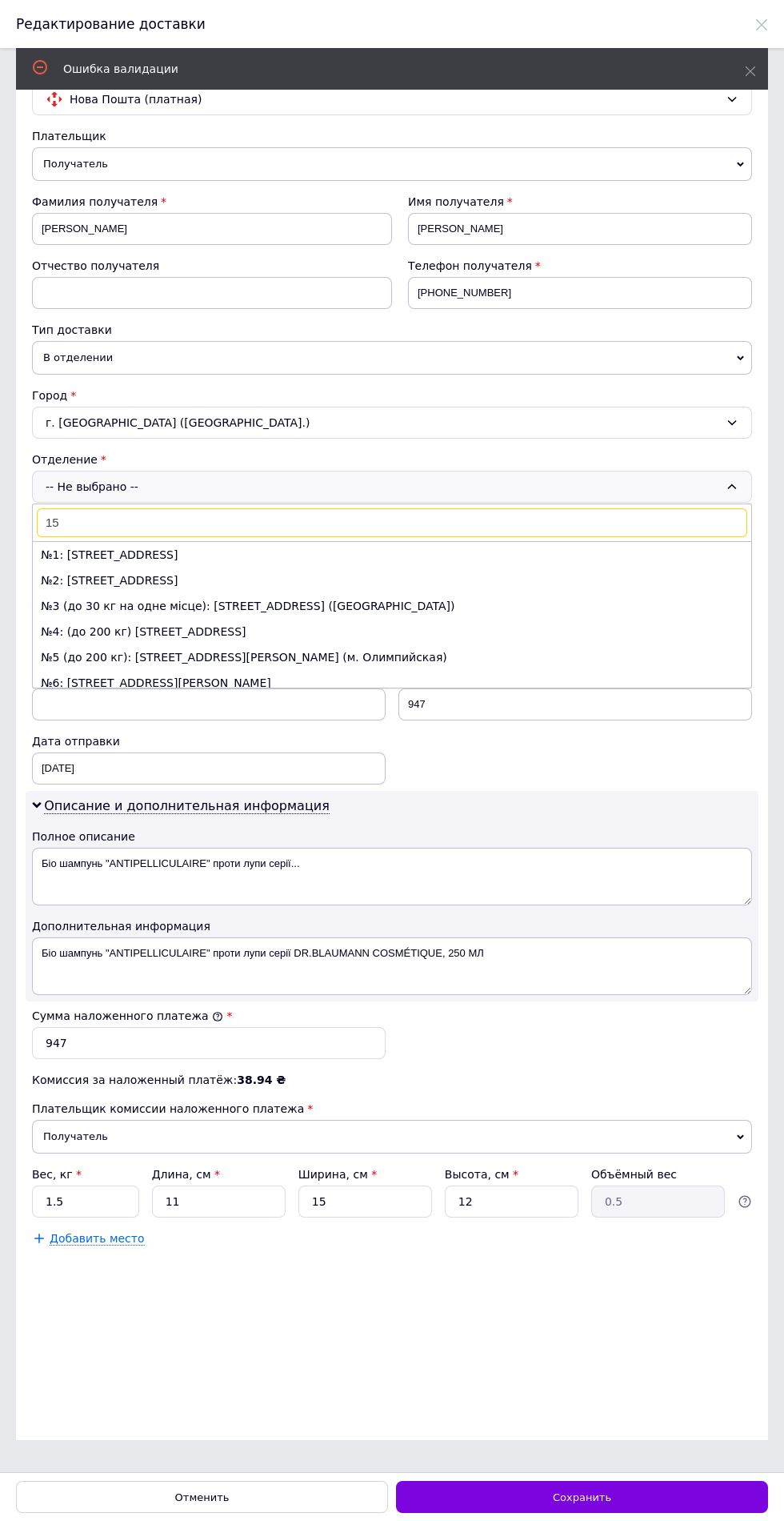
type input "156"
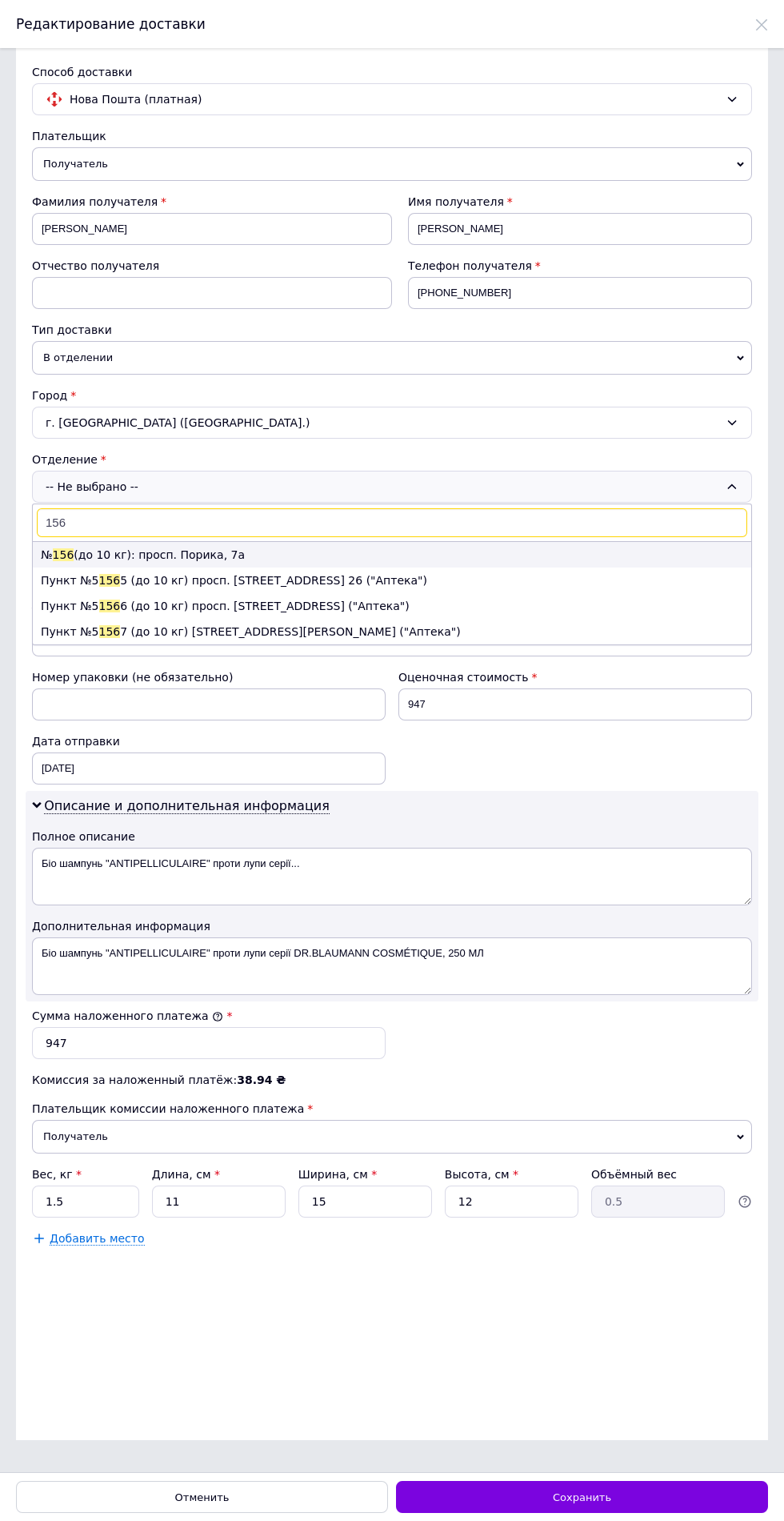
click at [84, 567] on li "№ 156 (до 10 кг): просп. Порика, 7а" at bounding box center [392, 554] width 719 height 25
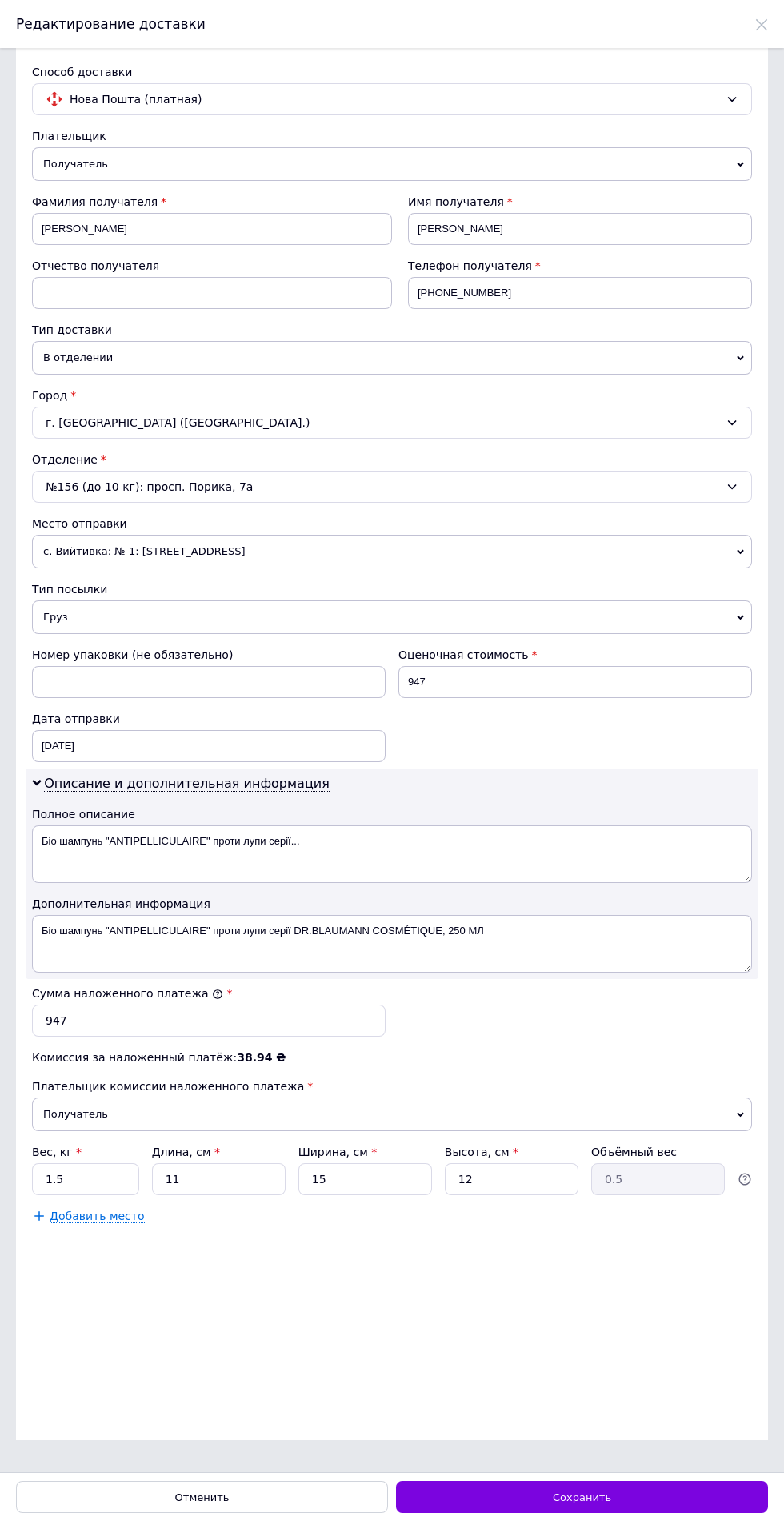
scroll to position [386, 0]
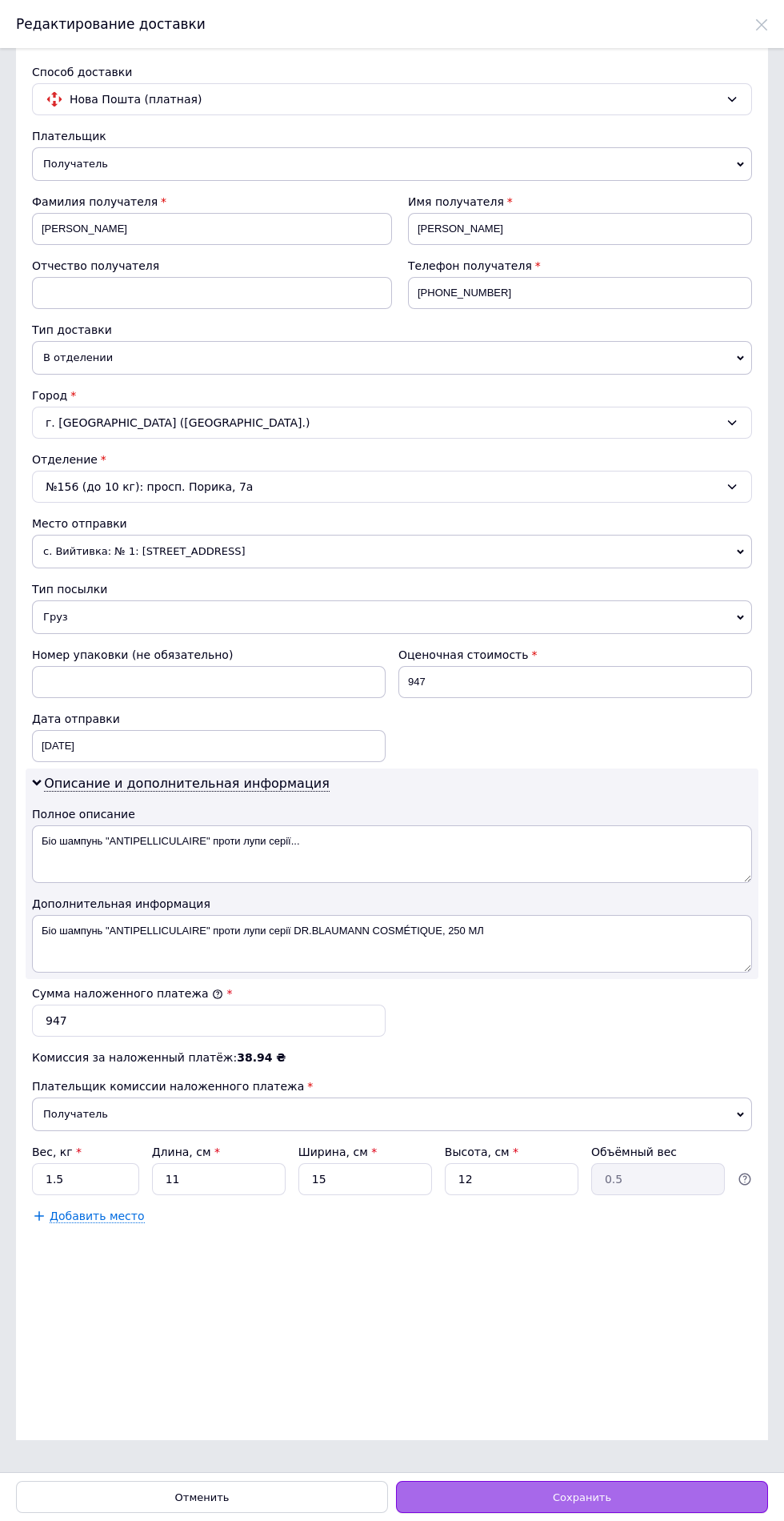
click at [453, 1501] on div "Сохранить" at bounding box center [582, 1496] width 372 height 32
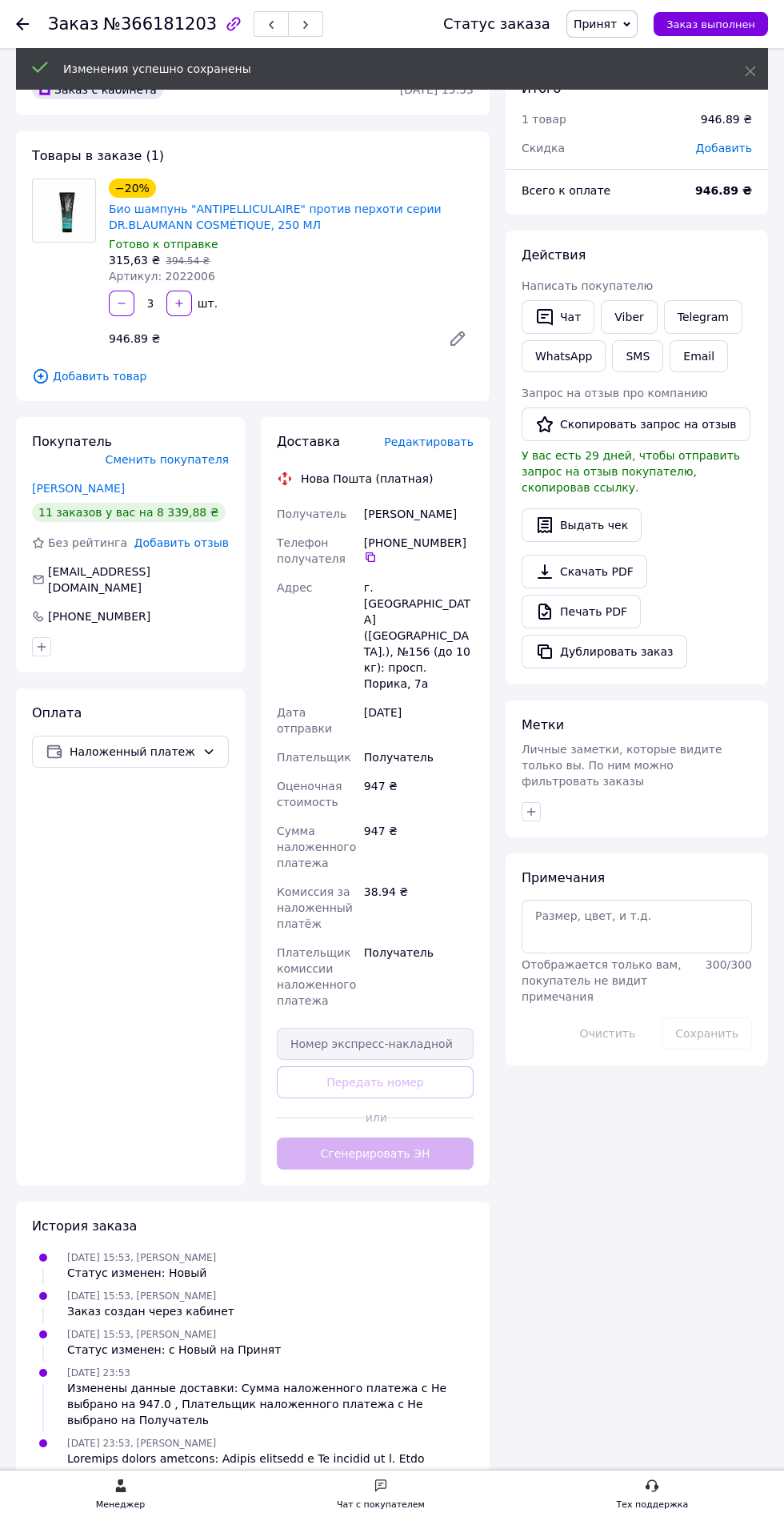
scroll to position [113, 0]
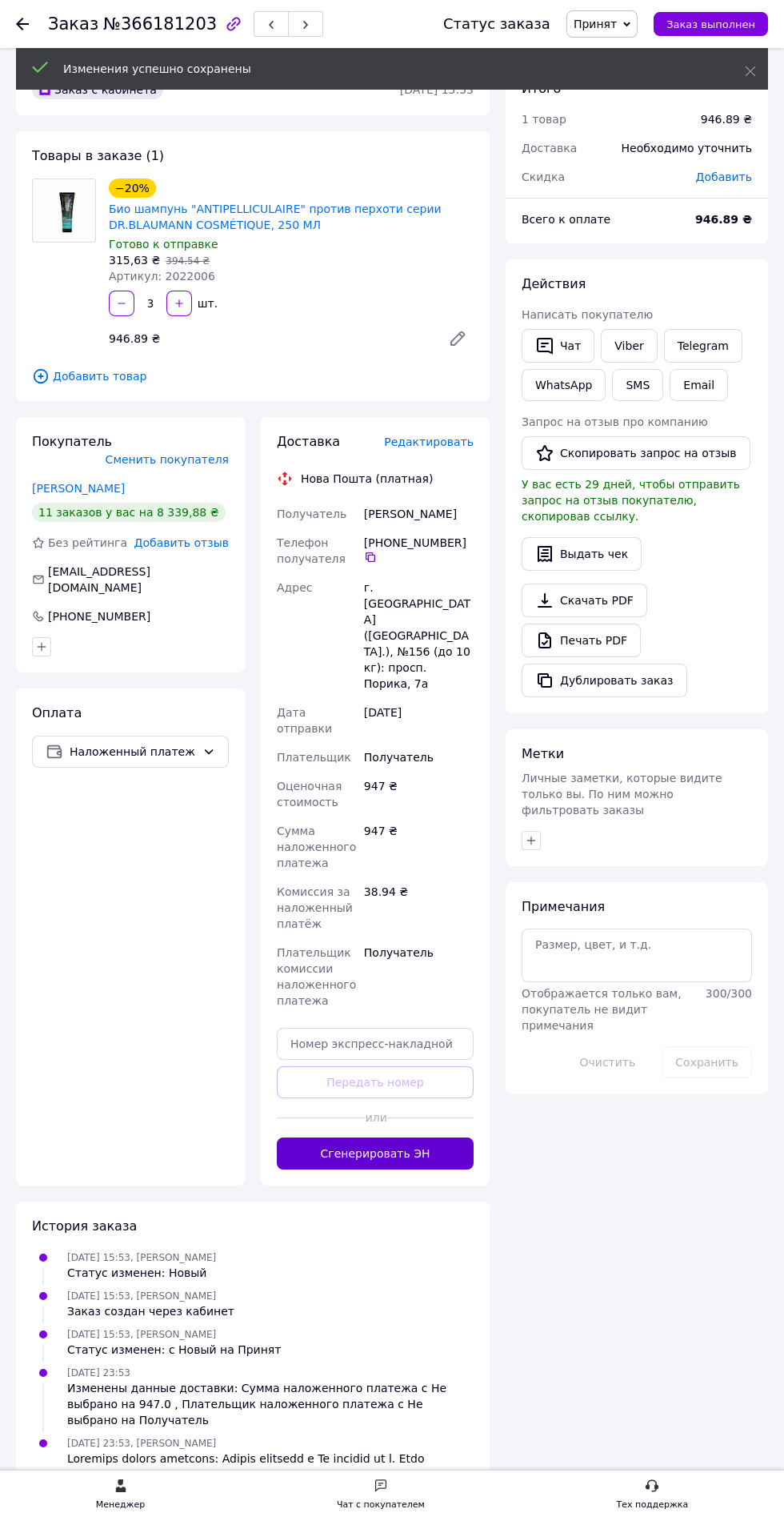
click at [310, 1137] on button "Сгенерировать ЭН" at bounding box center [375, 1153] width 197 height 32
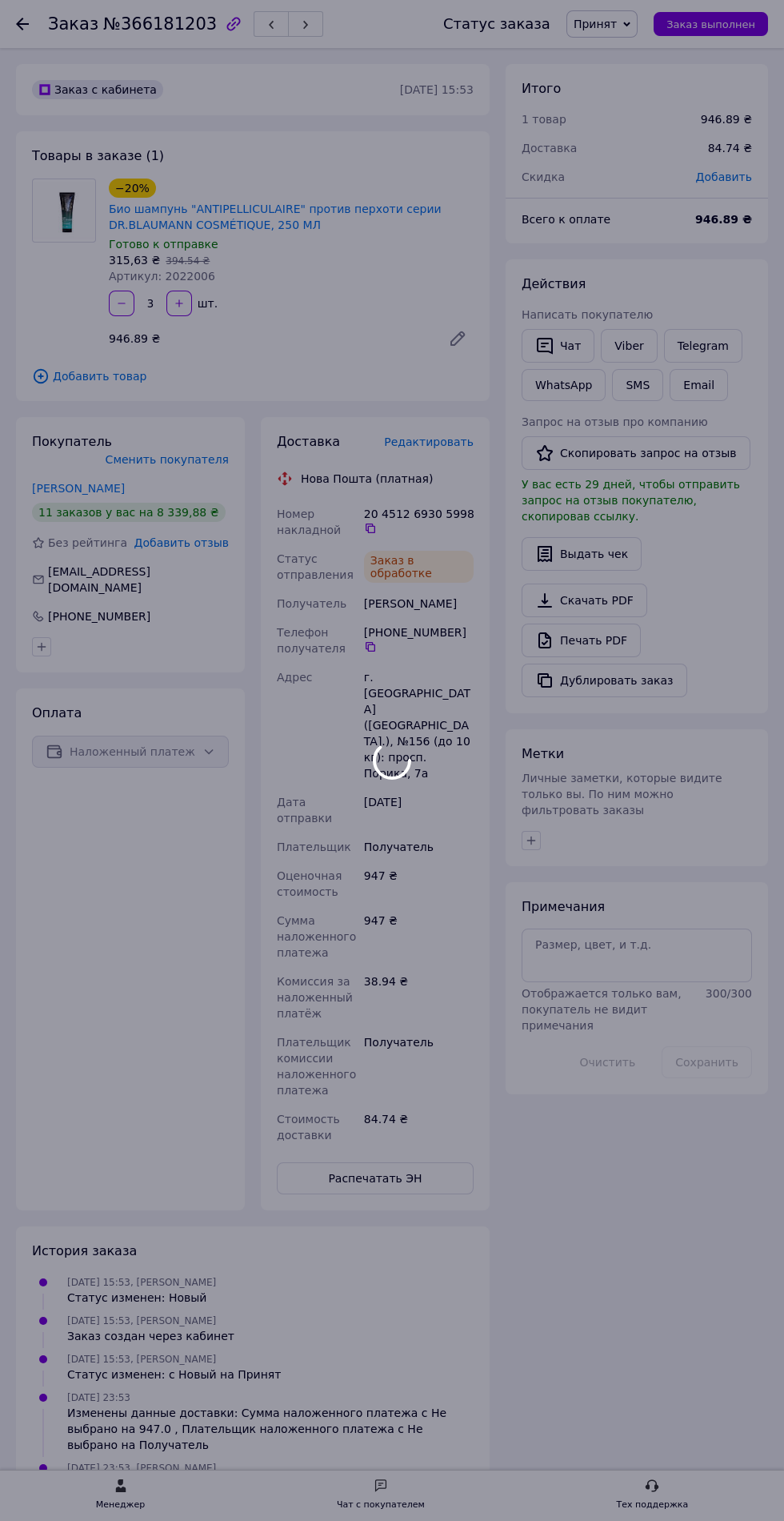
scroll to position [151, 0]
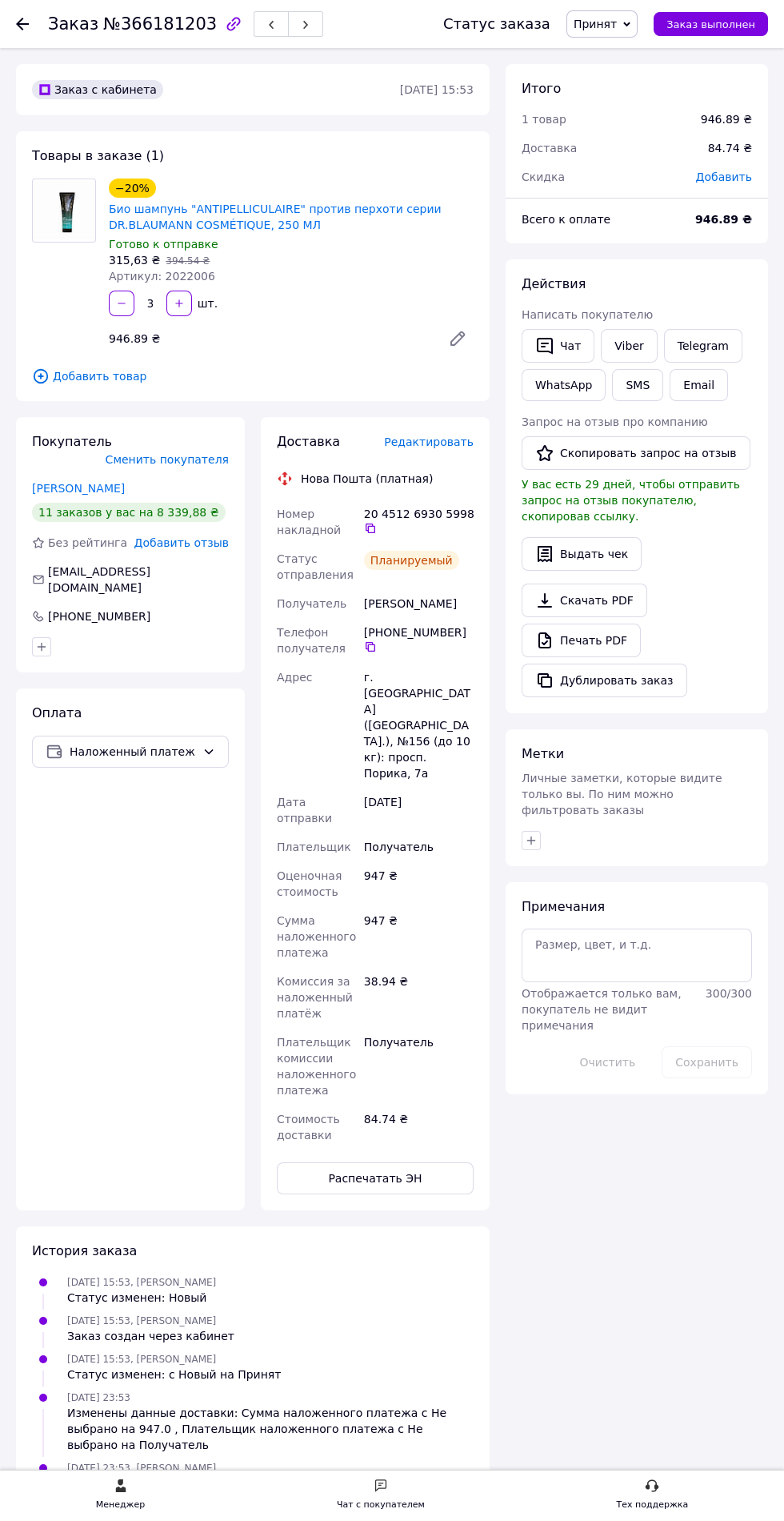
click at [23, 26] on icon at bounding box center [22, 24] width 13 height 13
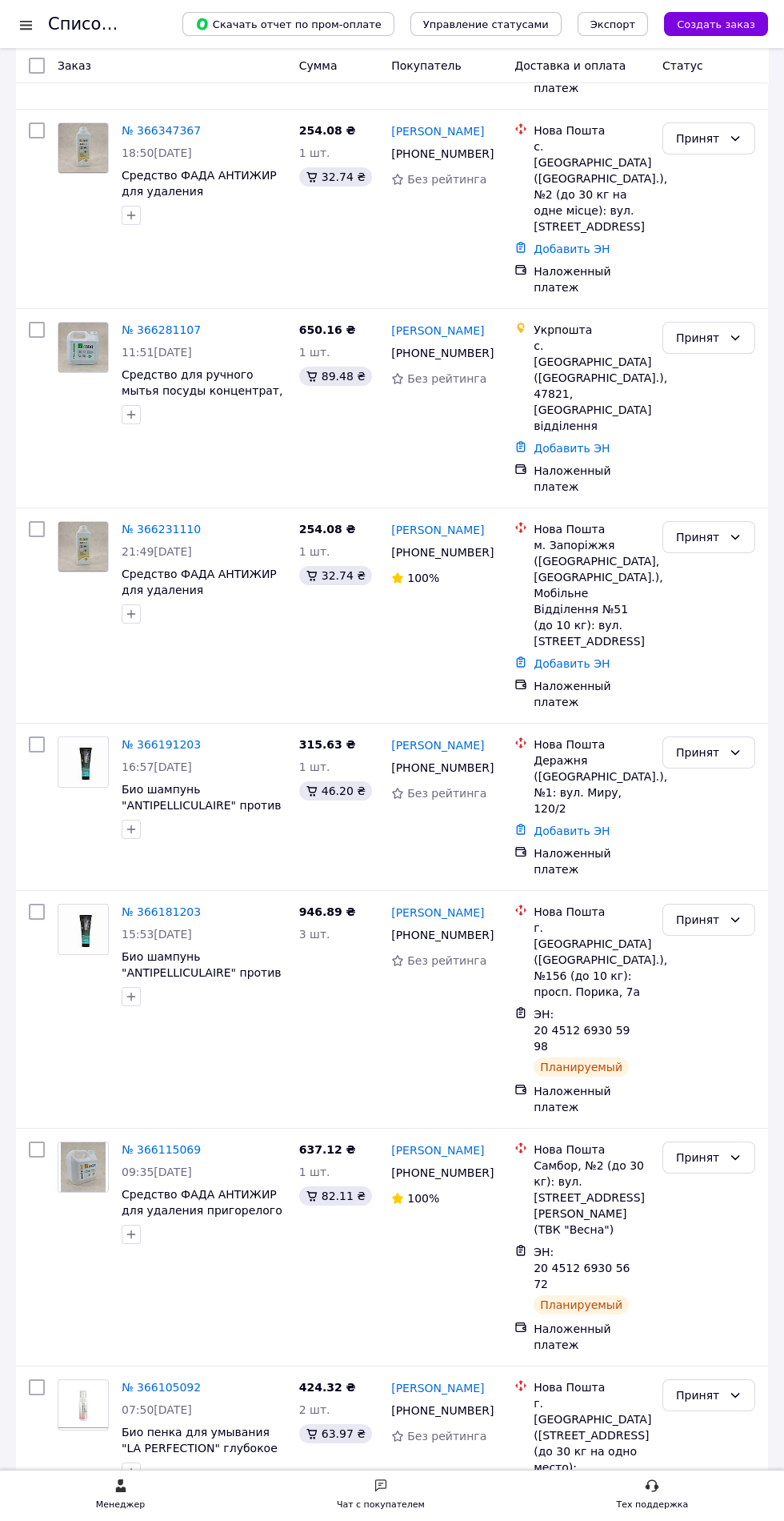
scroll to position [479, 0]
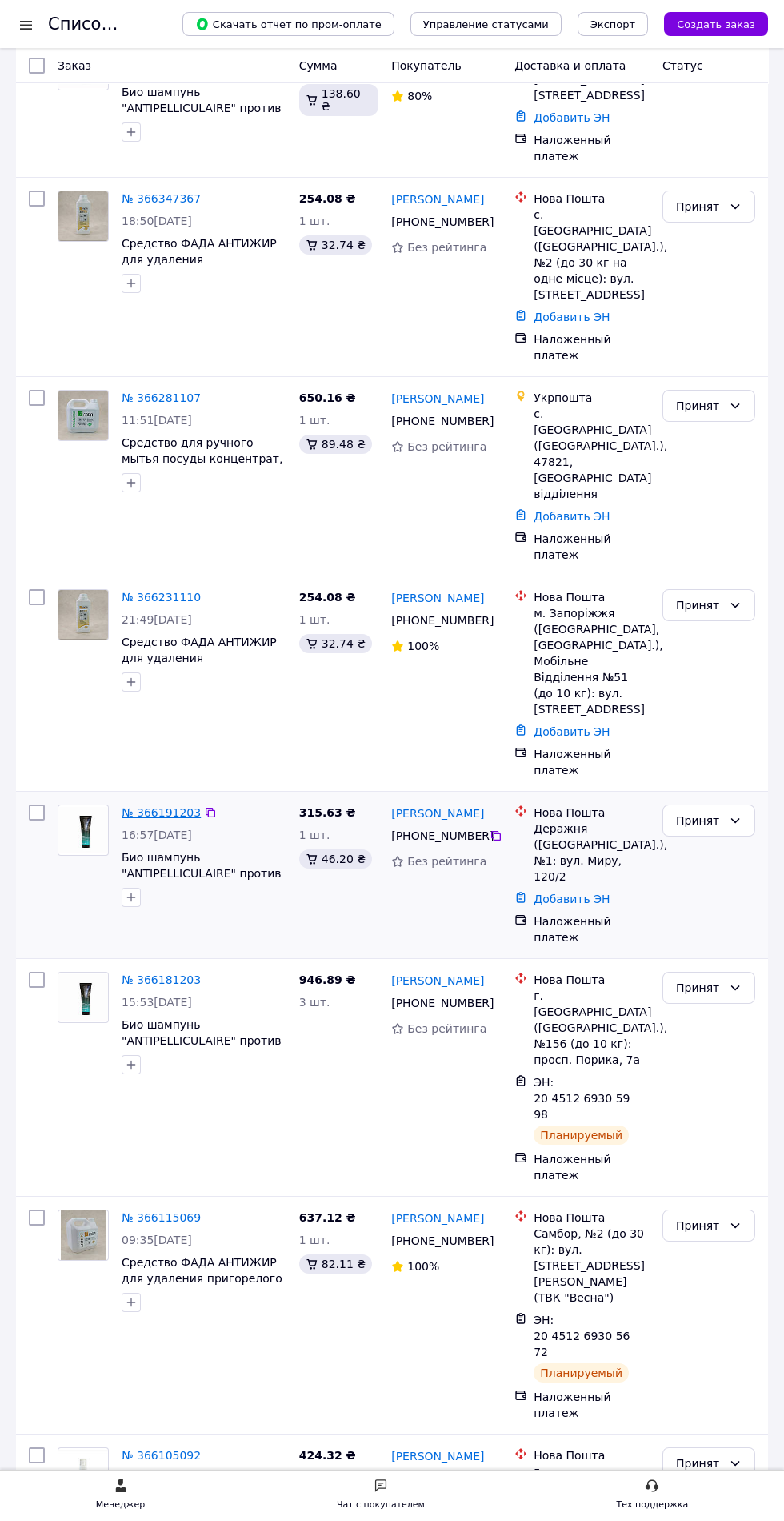
click at [140, 806] on link "№ 366191203" at bounding box center [162, 812] width 79 height 13
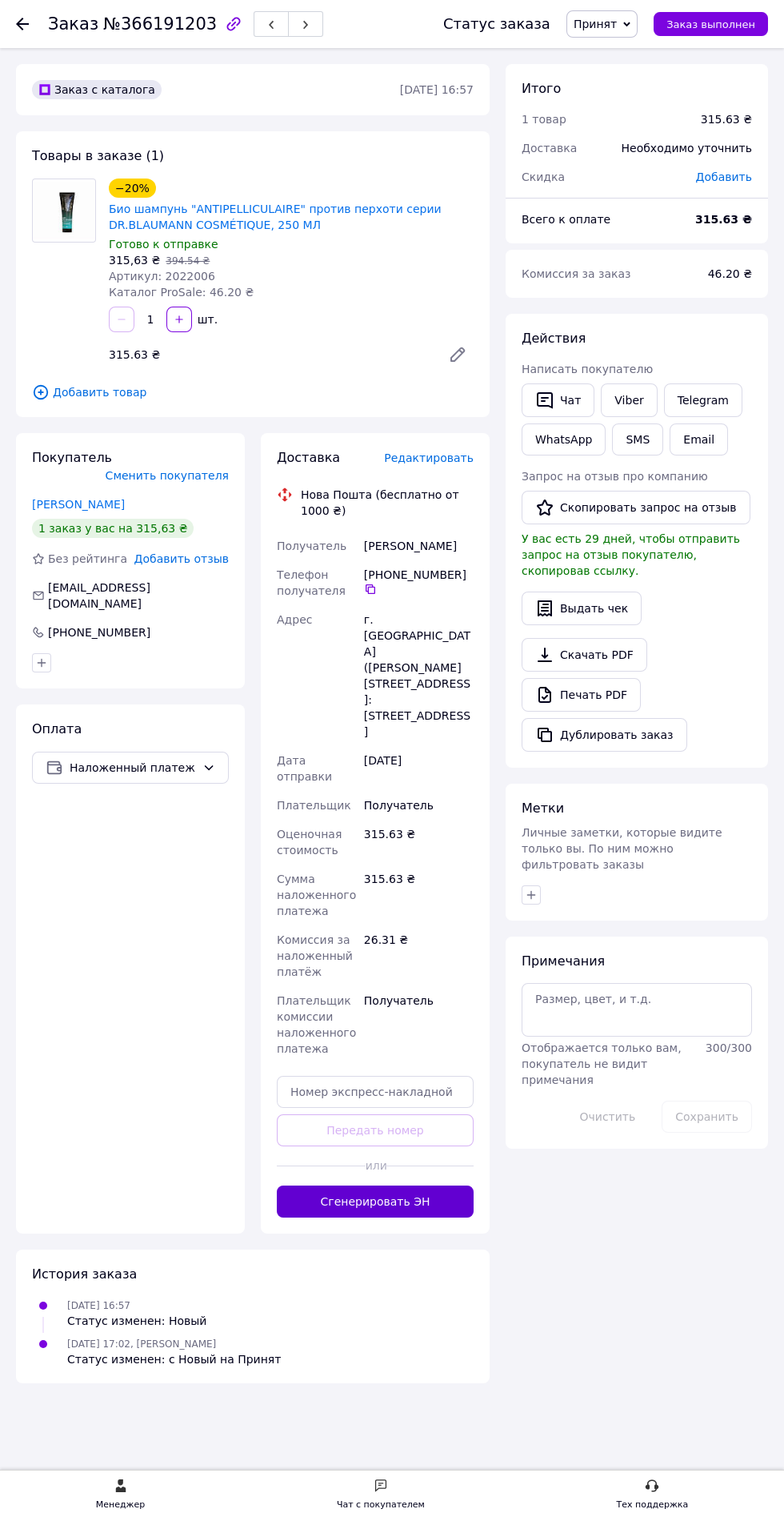
click at [320, 1186] on button "Сгенерировать ЭН" at bounding box center [375, 1201] width 197 height 32
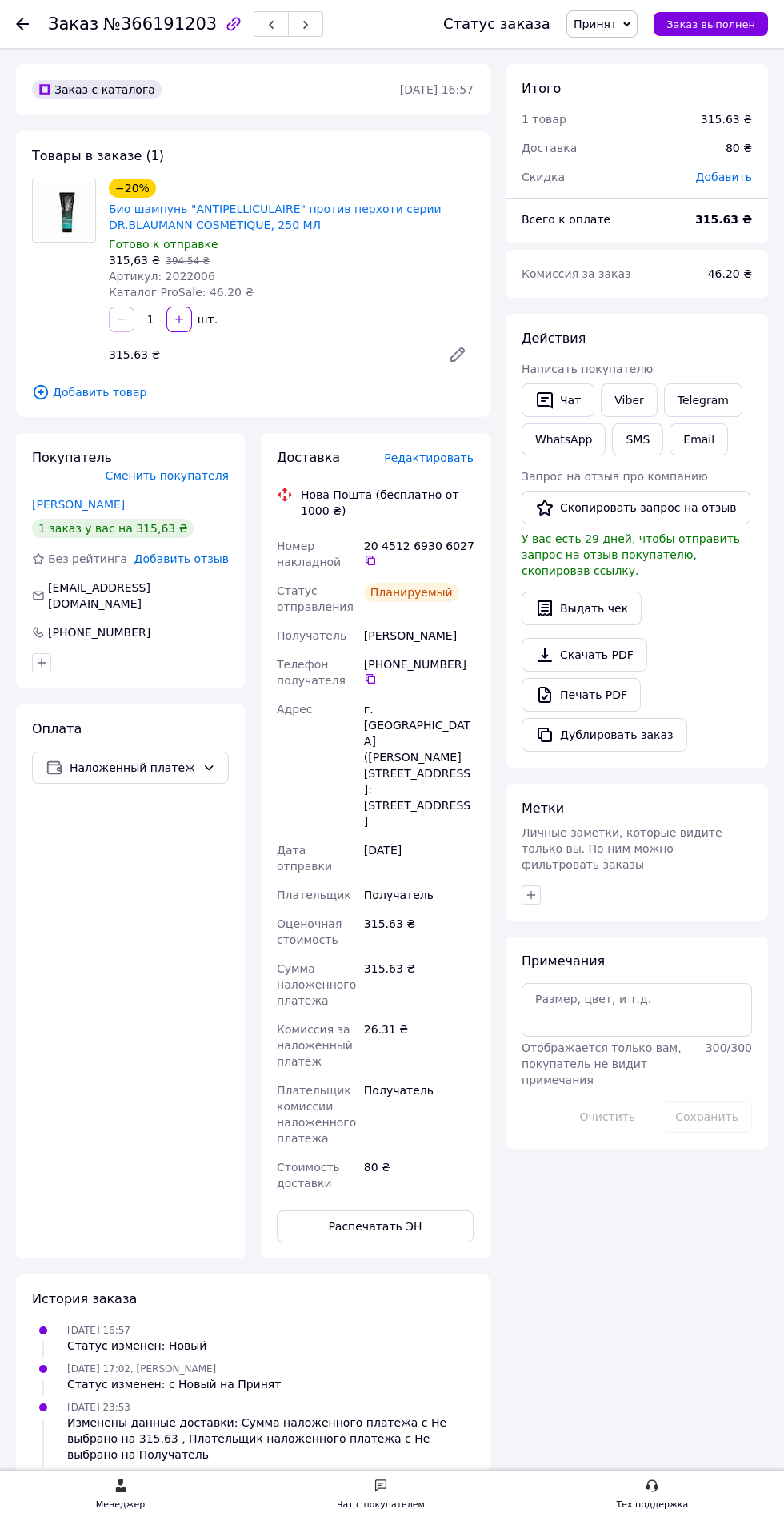
click at [26, 27] on icon at bounding box center [22, 24] width 13 height 13
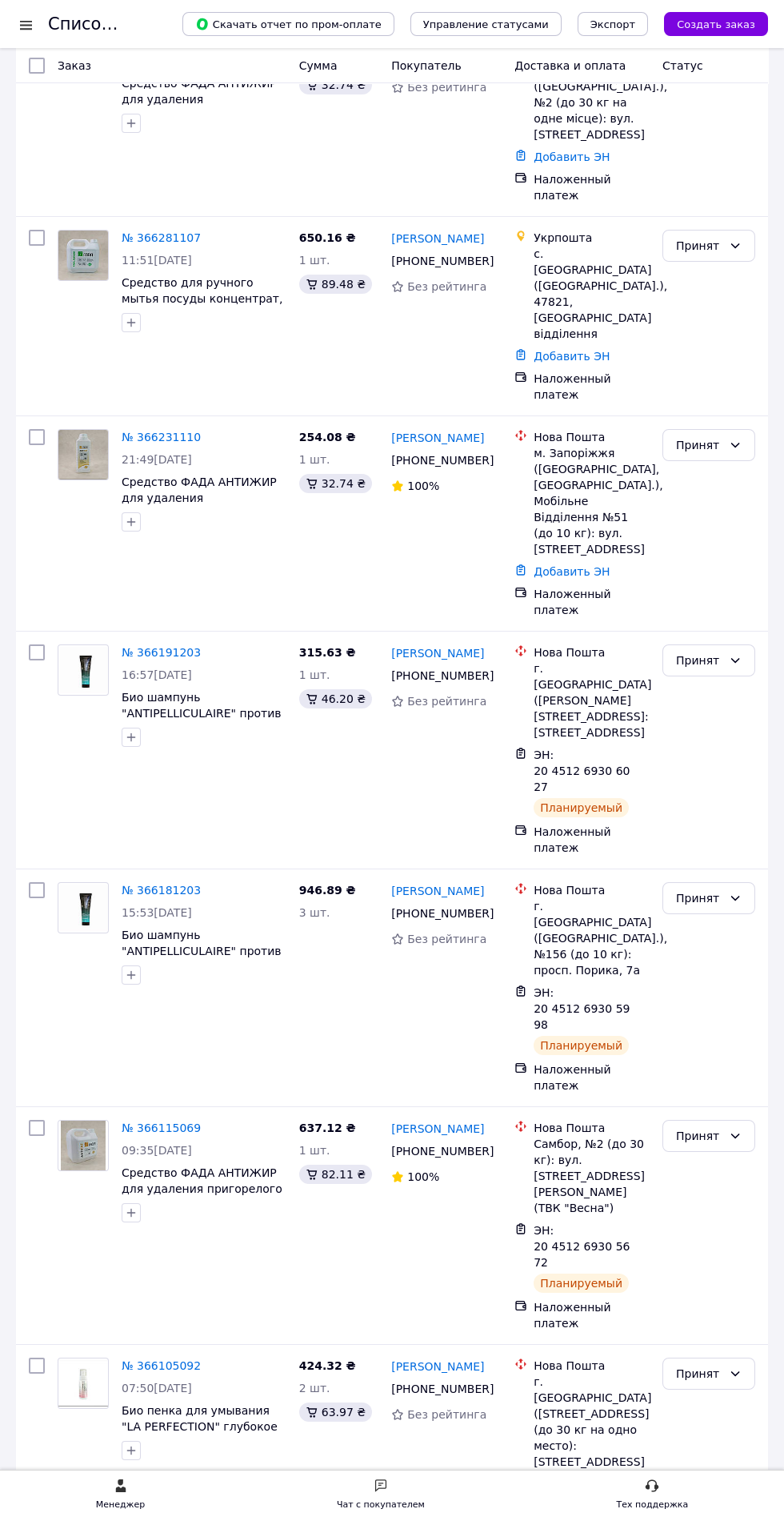
scroll to position [632, 0]
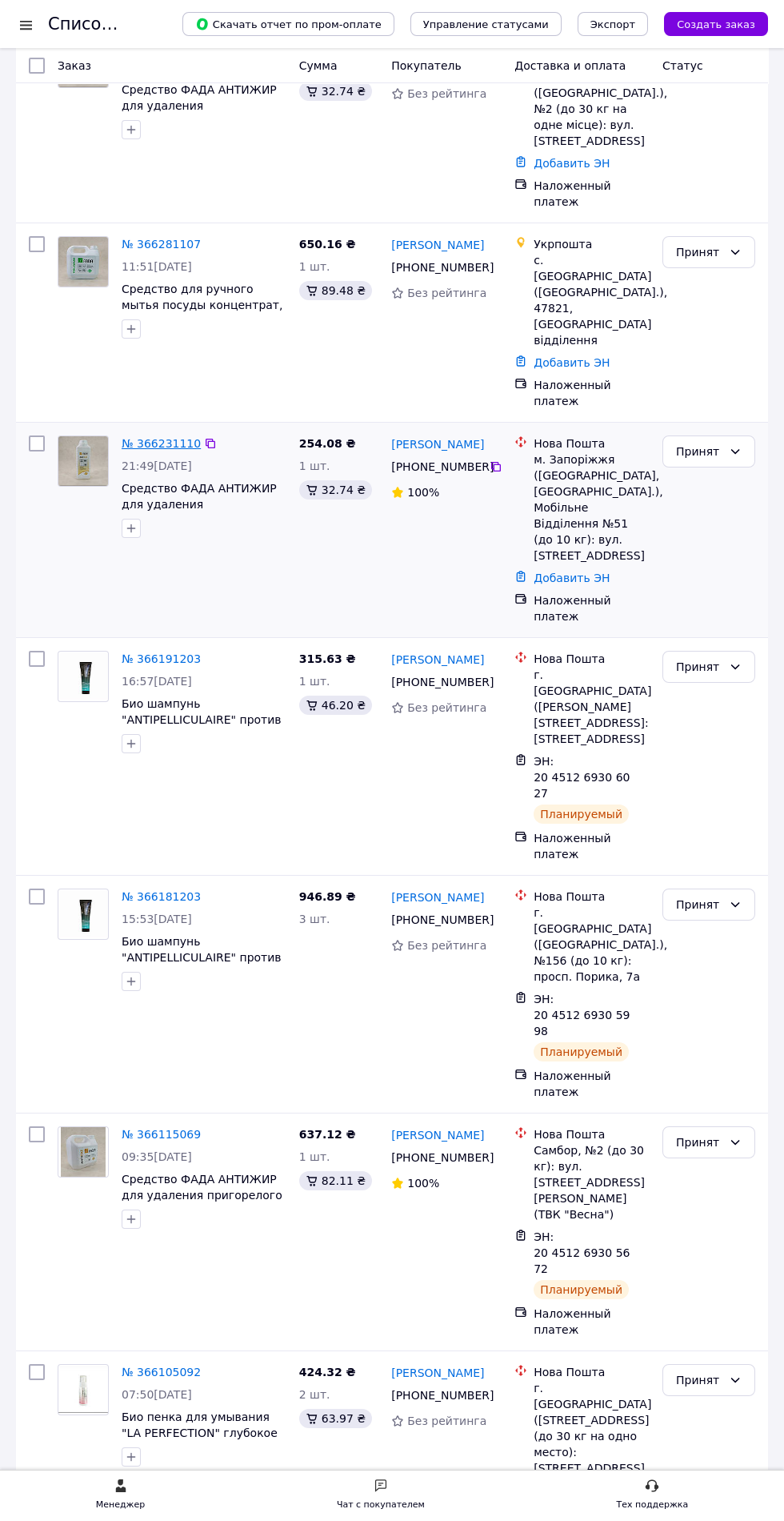
click at [152, 437] on link "№ 366231110" at bounding box center [162, 443] width 79 height 13
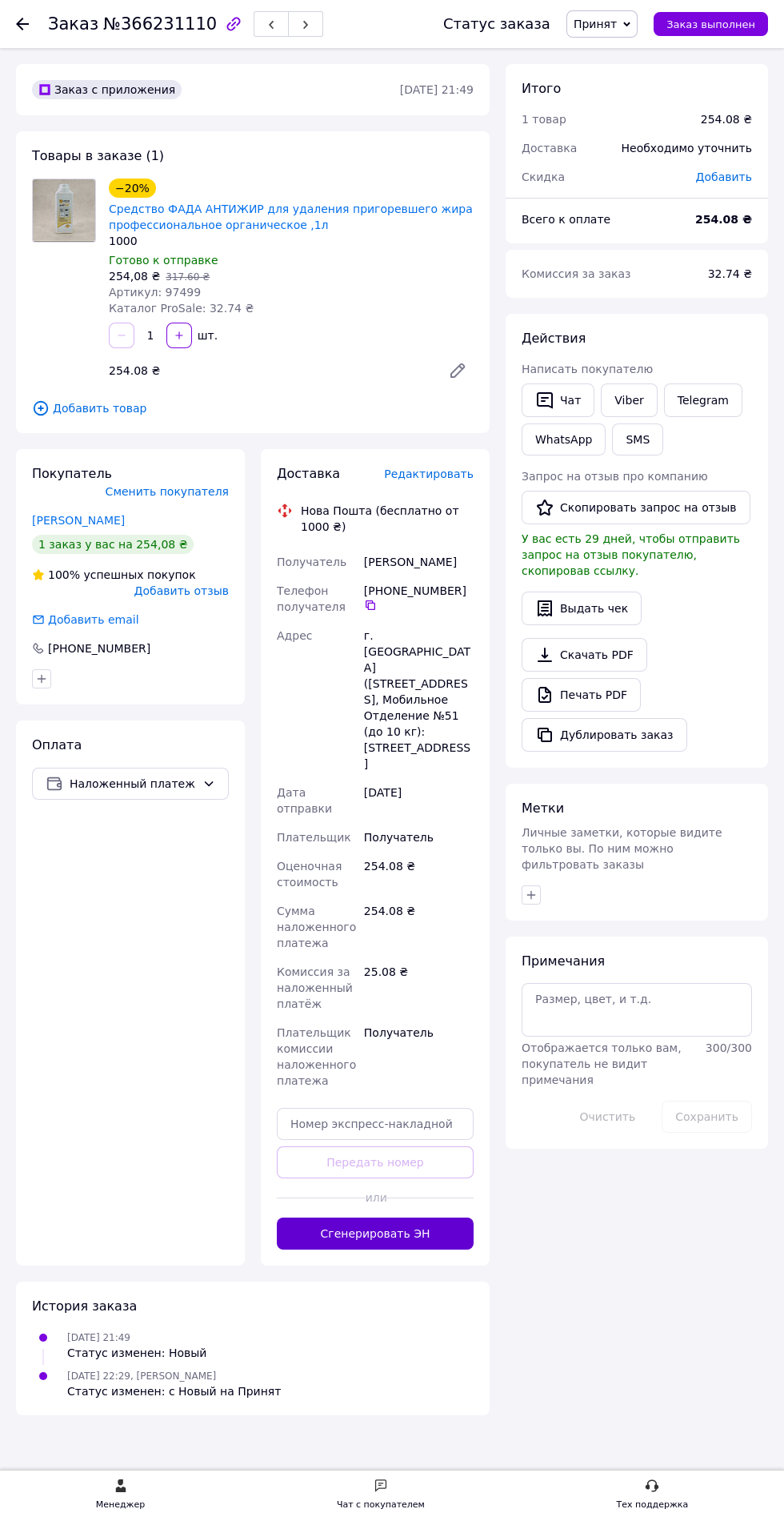
click at [332, 1217] on button "Сгенерировать ЭН" at bounding box center [375, 1233] width 197 height 32
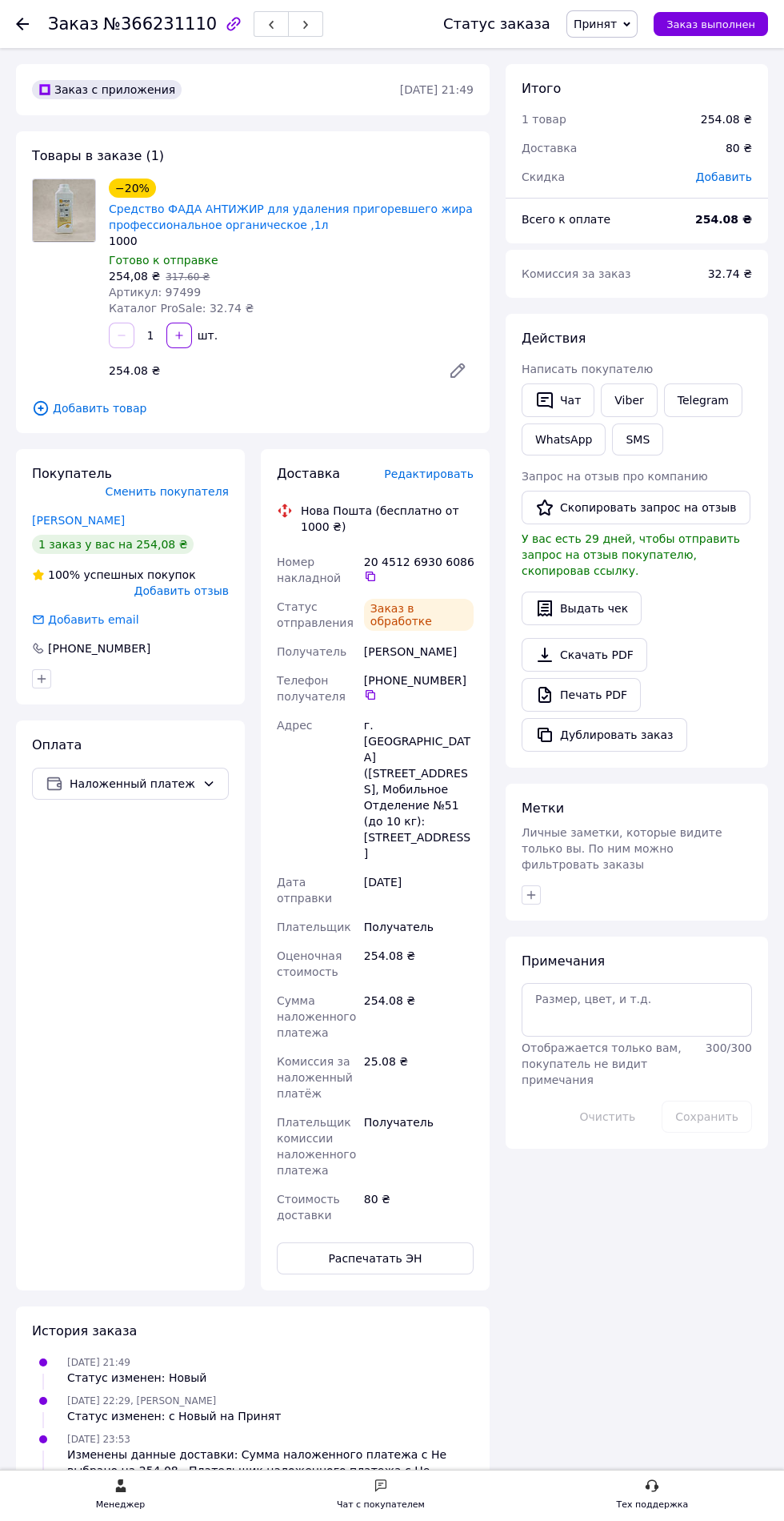
click at [21, 27] on use at bounding box center [22, 24] width 13 height 13
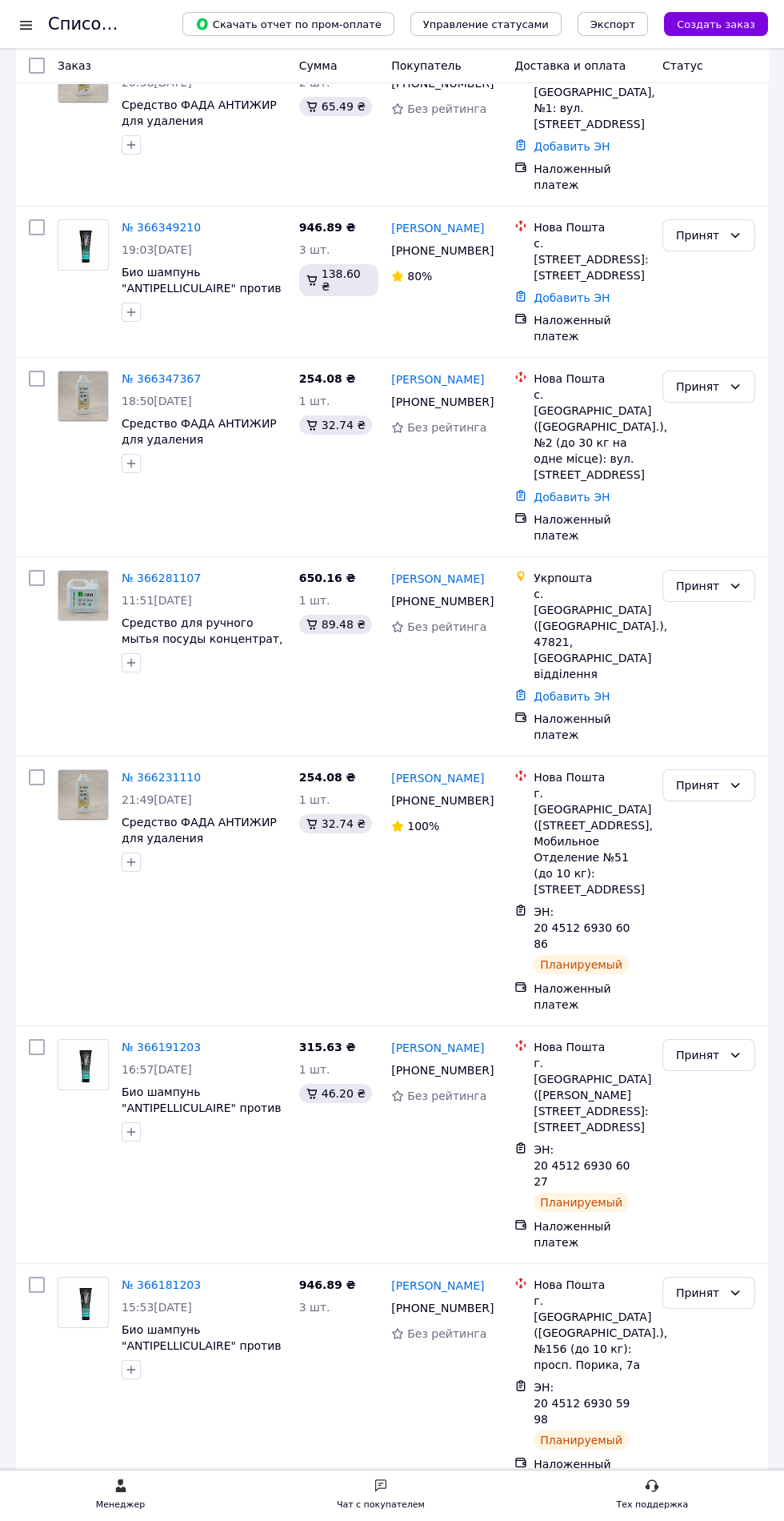
scroll to position [274, 0]
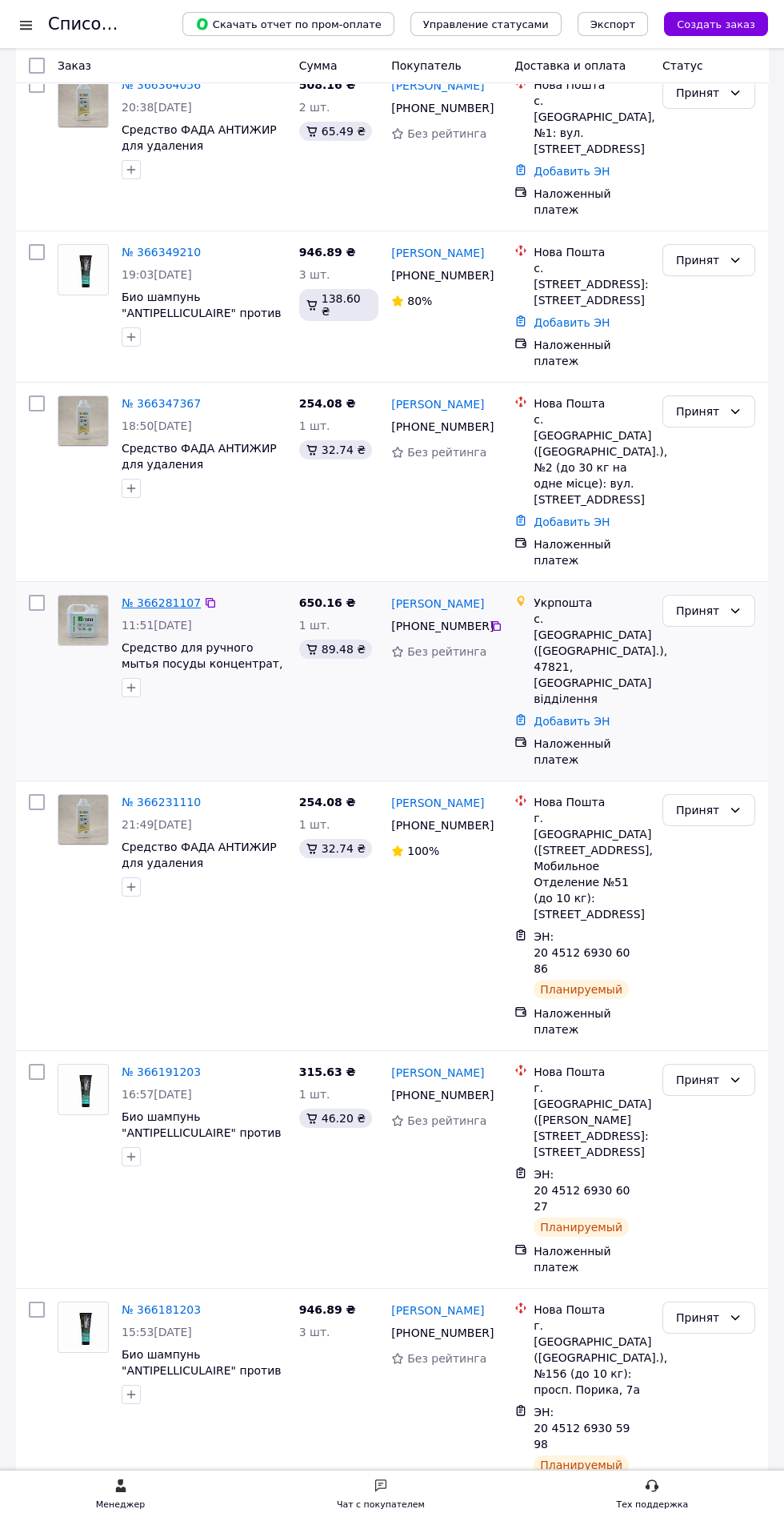
click at [150, 596] on link "№ 366281107" at bounding box center [162, 602] width 79 height 13
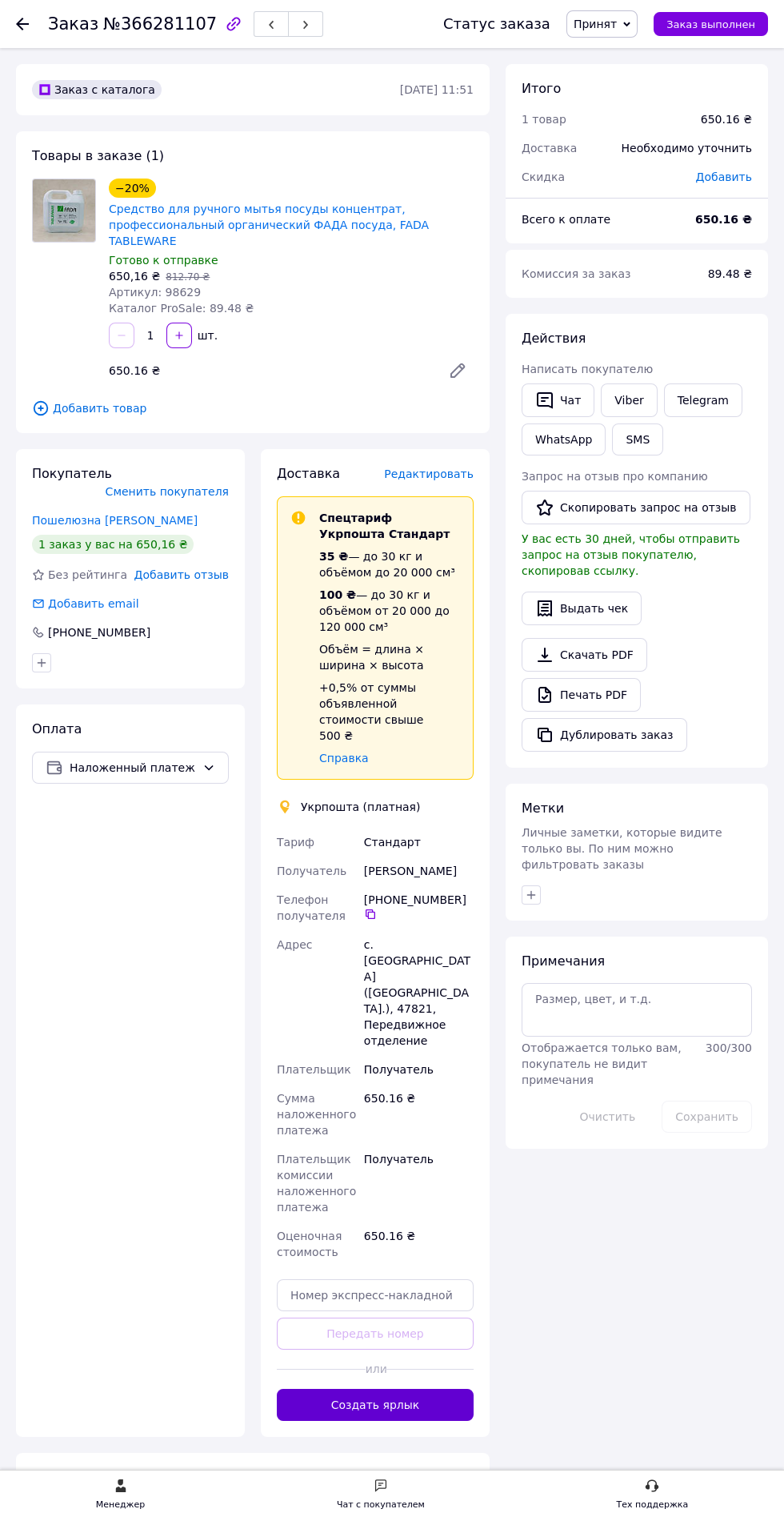
click at [328, 1389] on button "Создать ярлык" at bounding box center [375, 1405] width 197 height 32
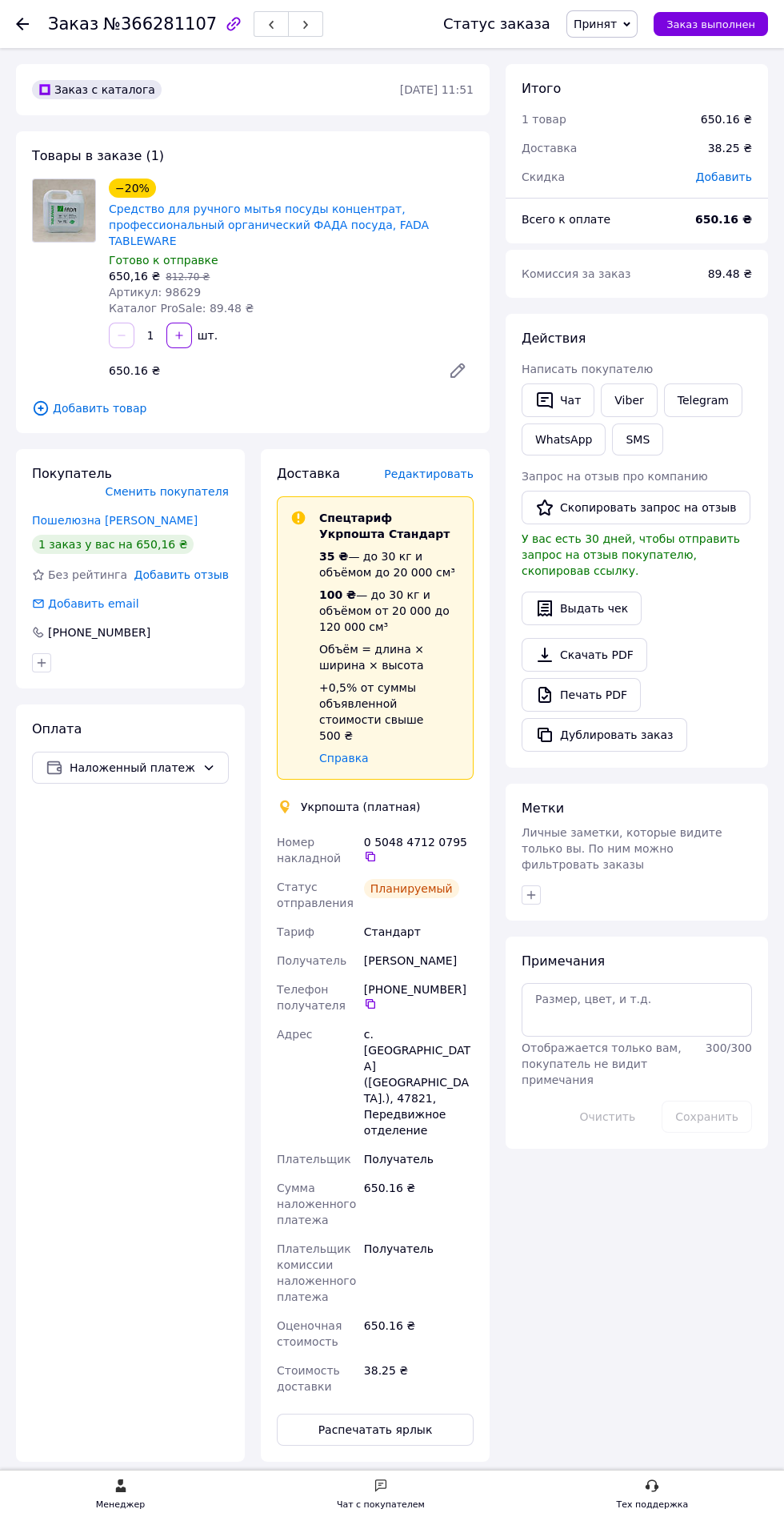
click at [23, 23] on use at bounding box center [22, 24] width 13 height 13
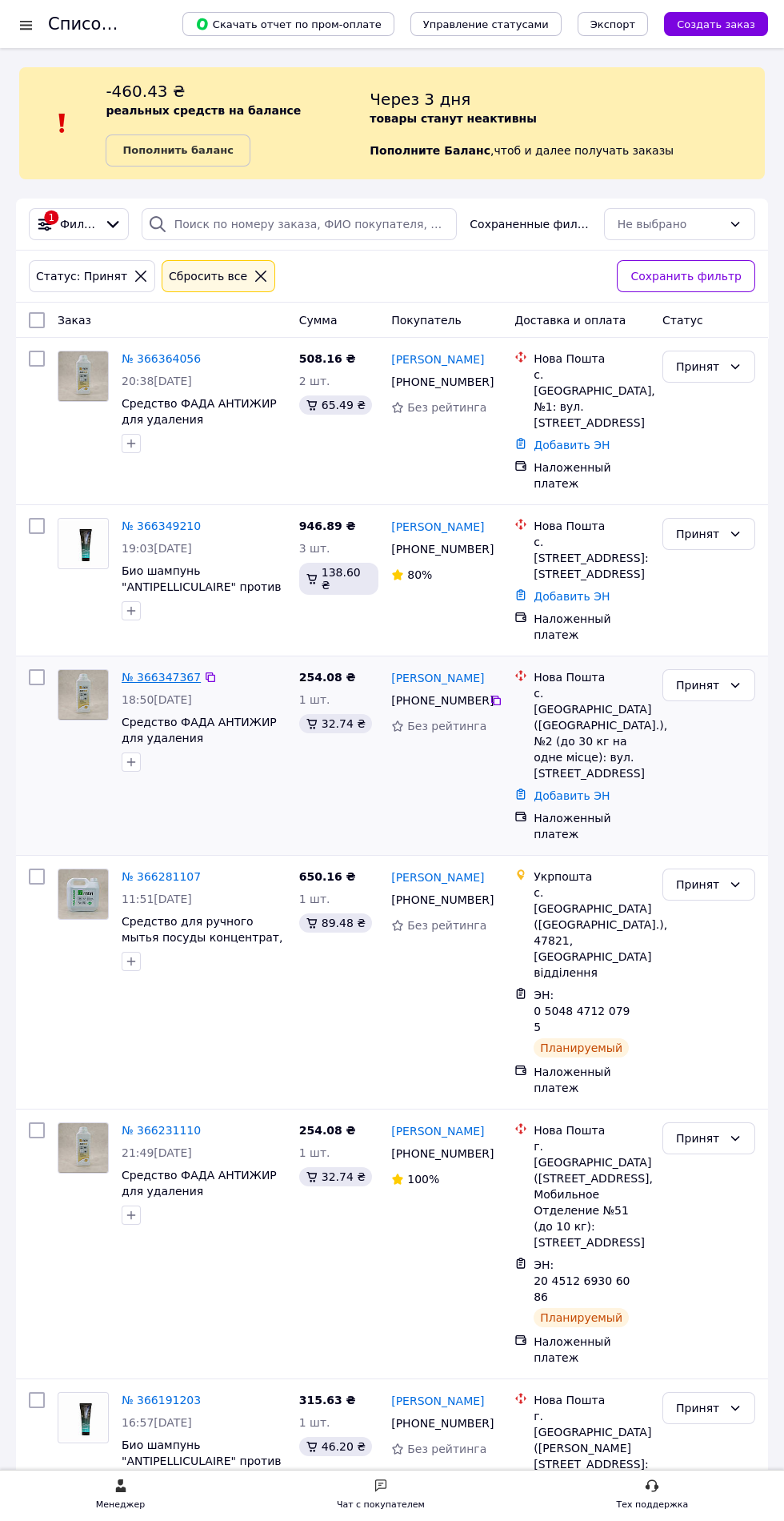
click at [144, 671] on link "№ 366347367" at bounding box center [162, 677] width 79 height 13
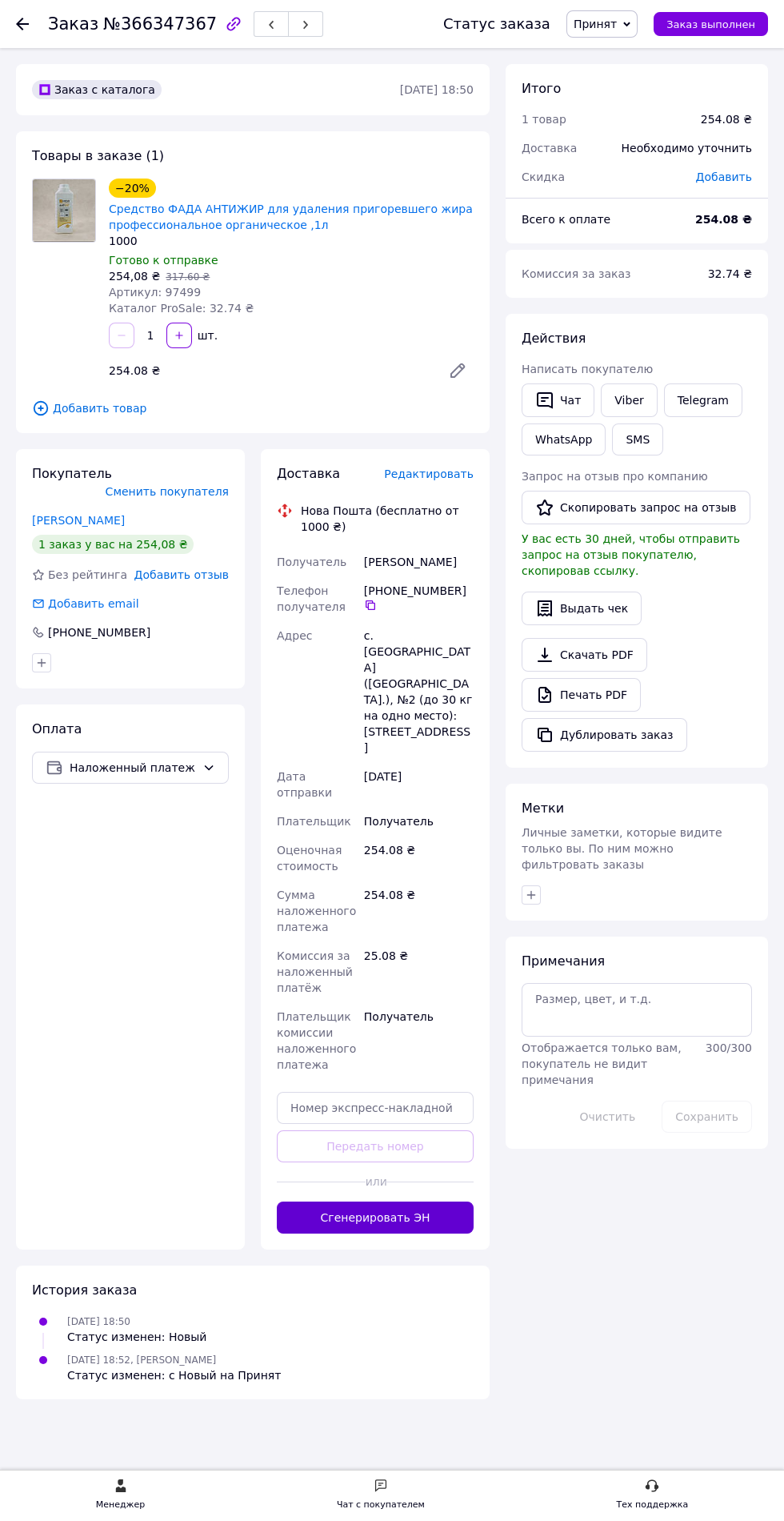
click at [317, 1201] on button "Сгенерировать ЭН" at bounding box center [375, 1217] width 197 height 32
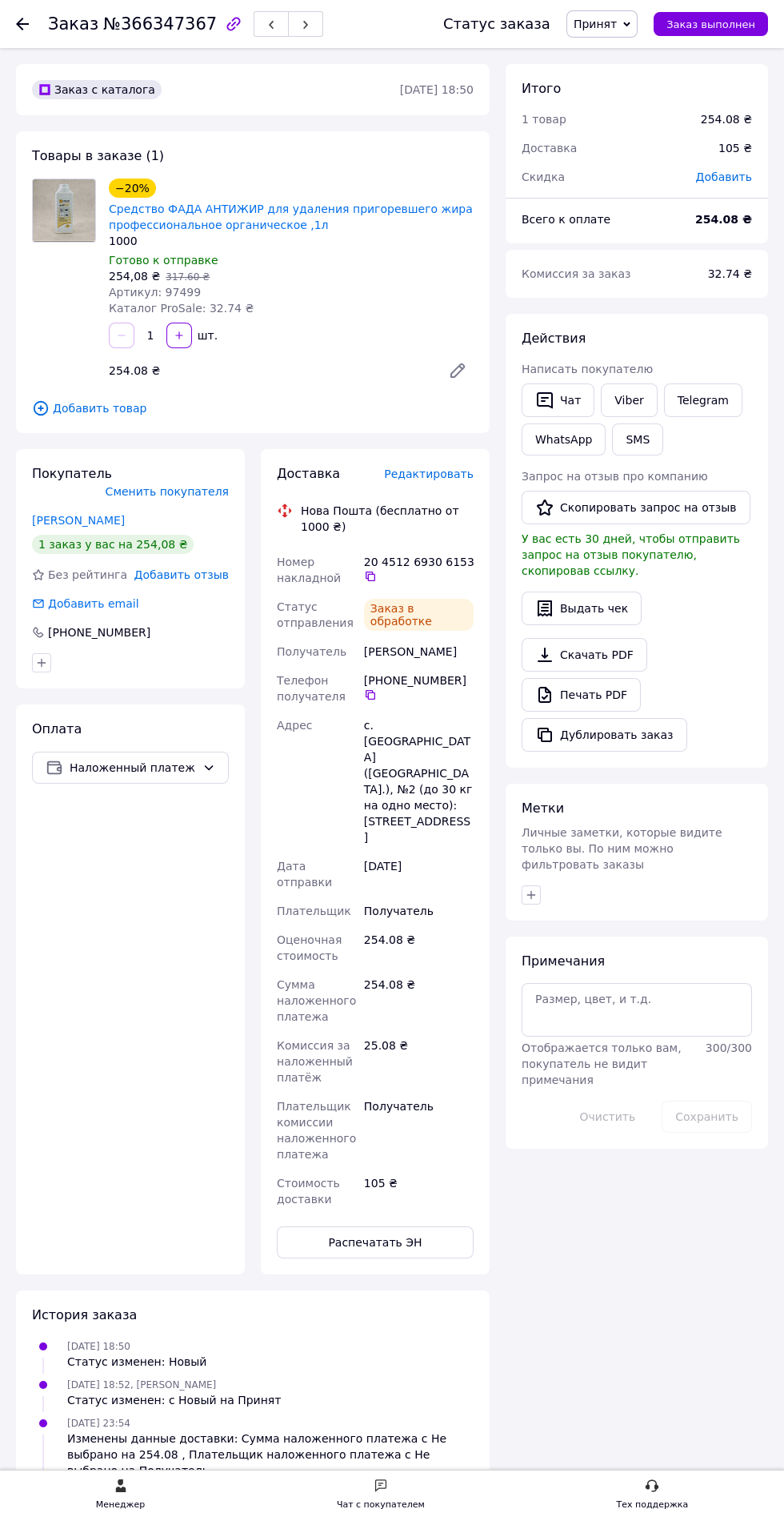
click at [23, 23] on use at bounding box center [22, 24] width 13 height 13
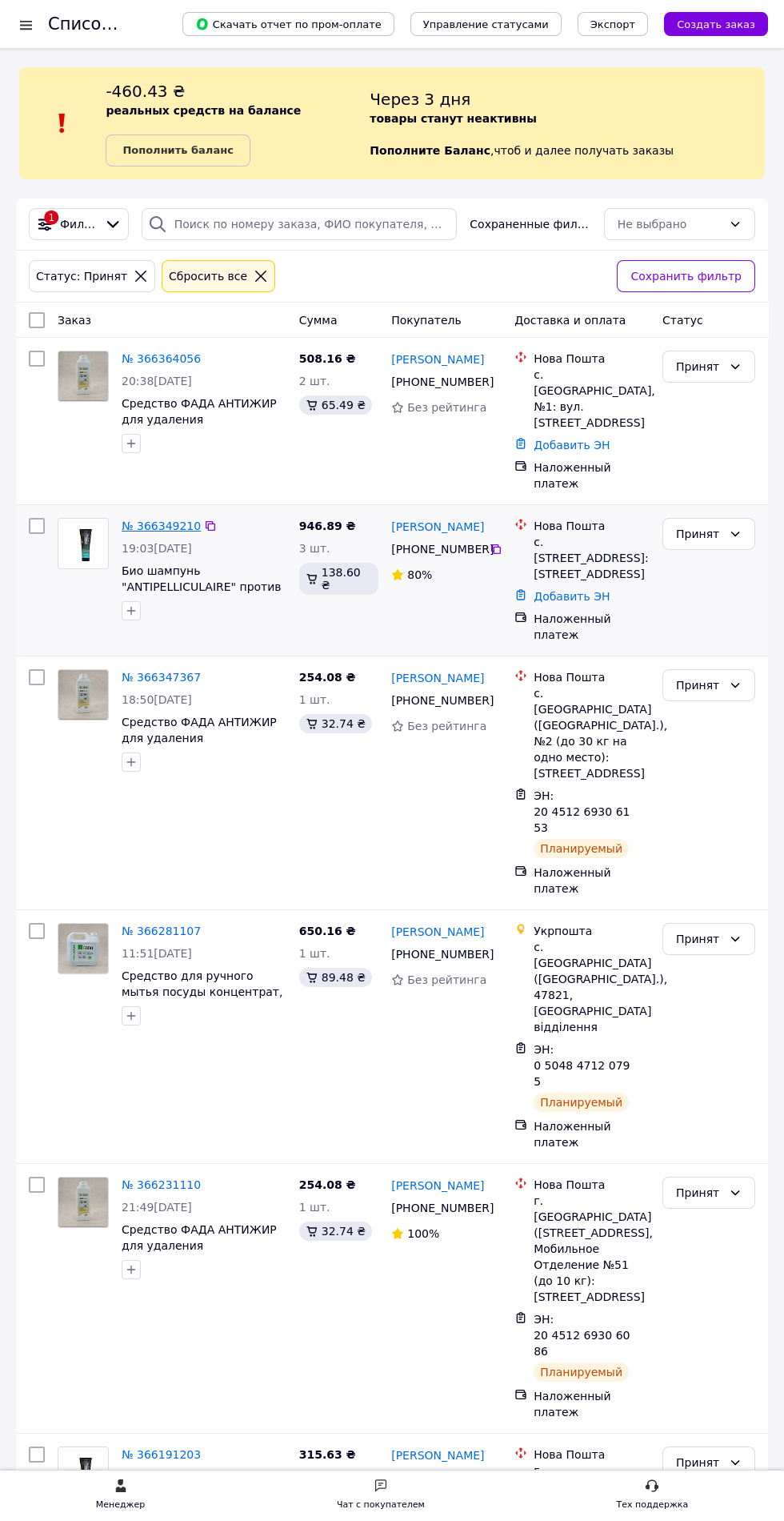
click at [148, 520] on link "№ 366349210" at bounding box center [162, 526] width 79 height 13
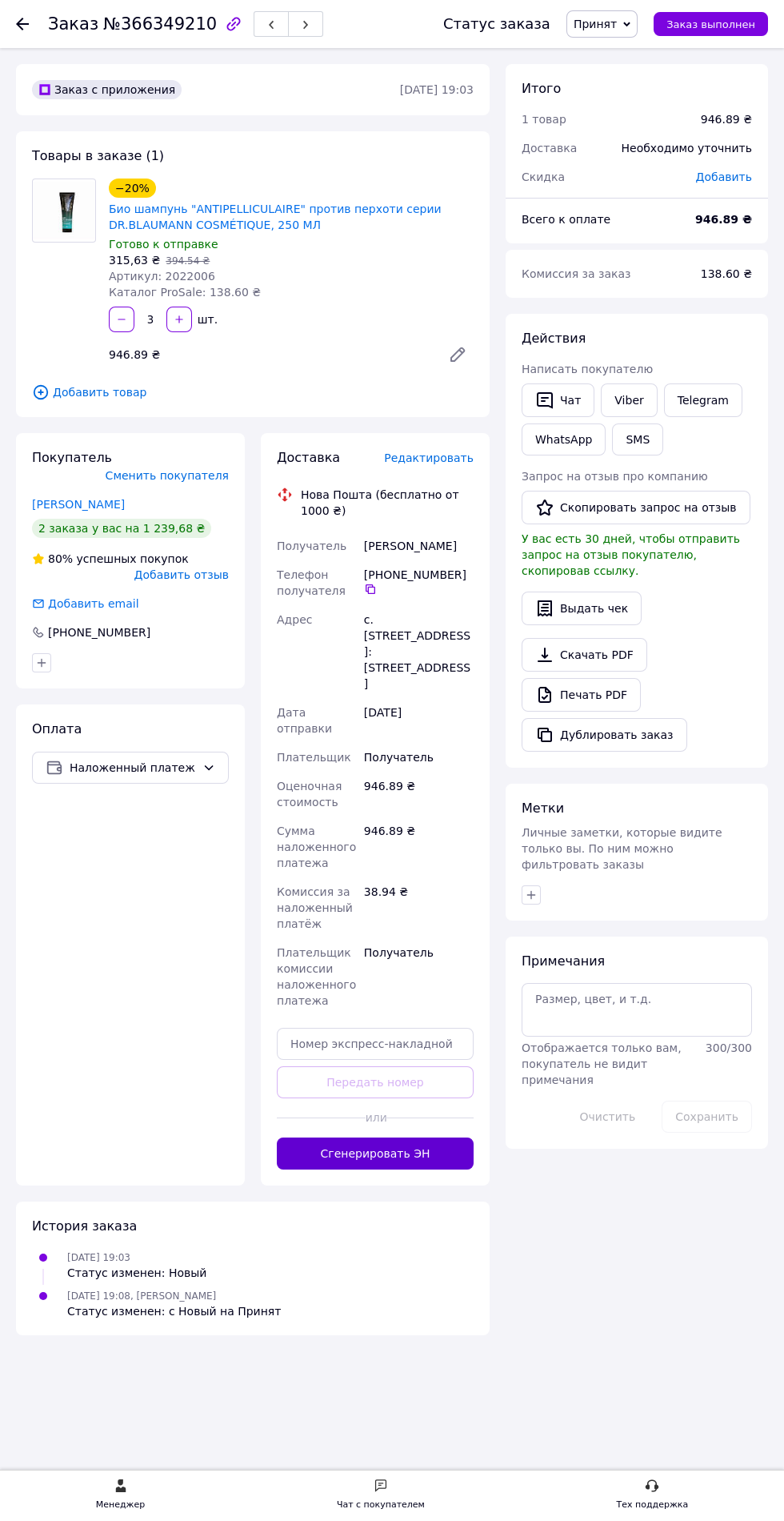
click at [312, 1137] on button "Сгенерировать ЭН" at bounding box center [375, 1153] width 197 height 32
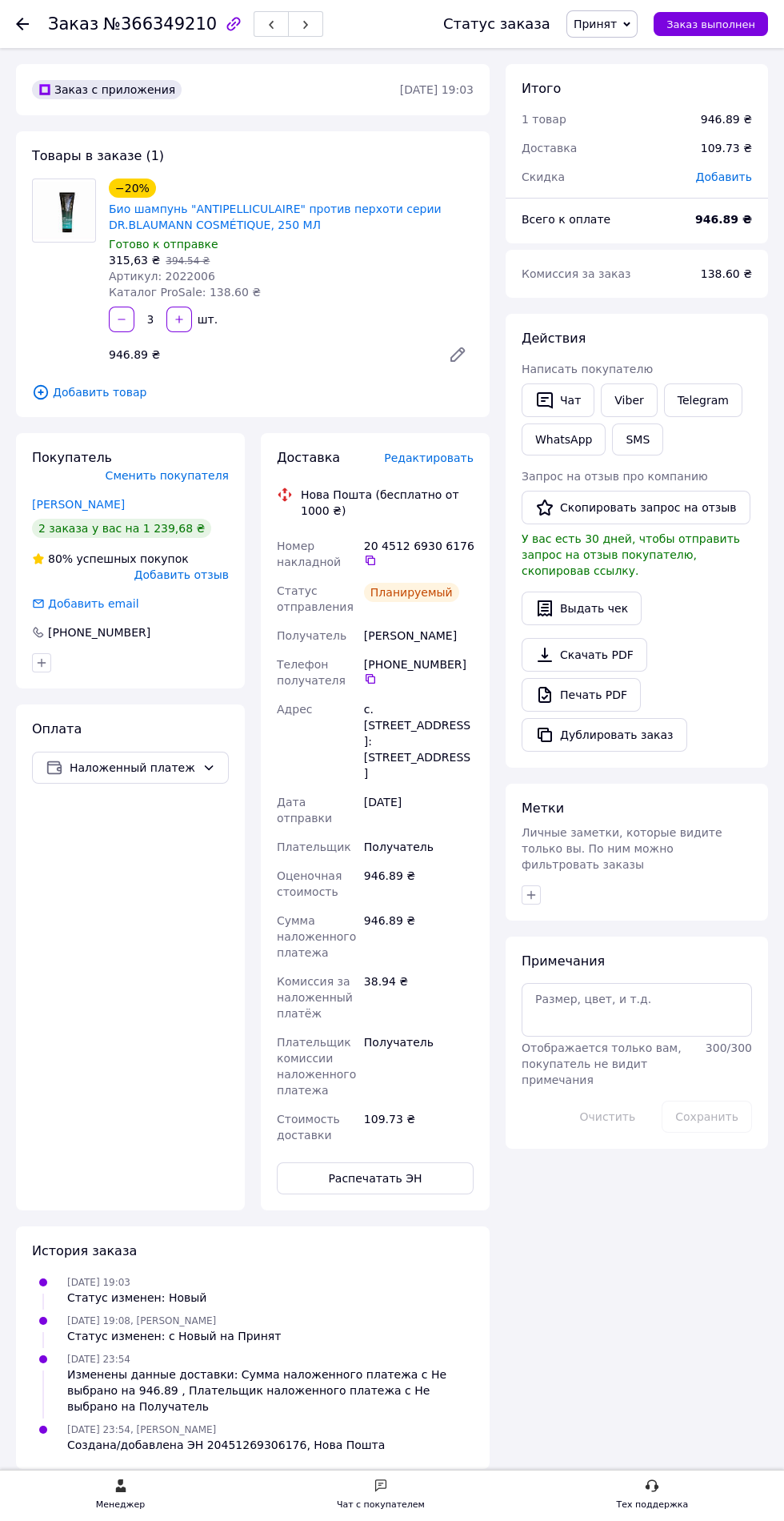
click at [23, 23] on use at bounding box center [22, 24] width 13 height 13
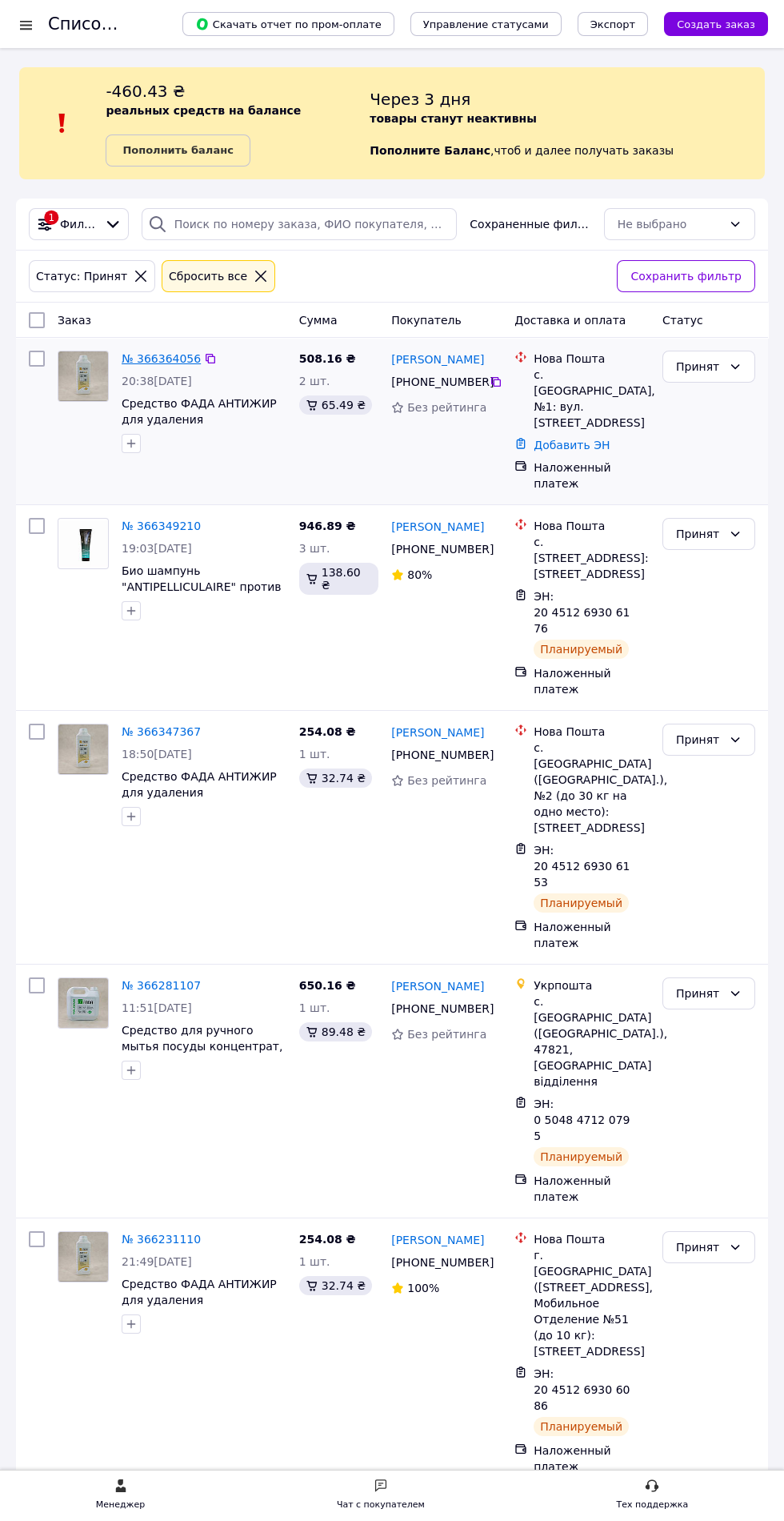
click at [139, 357] on link "№ 366364056" at bounding box center [162, 358] width 79 height 13
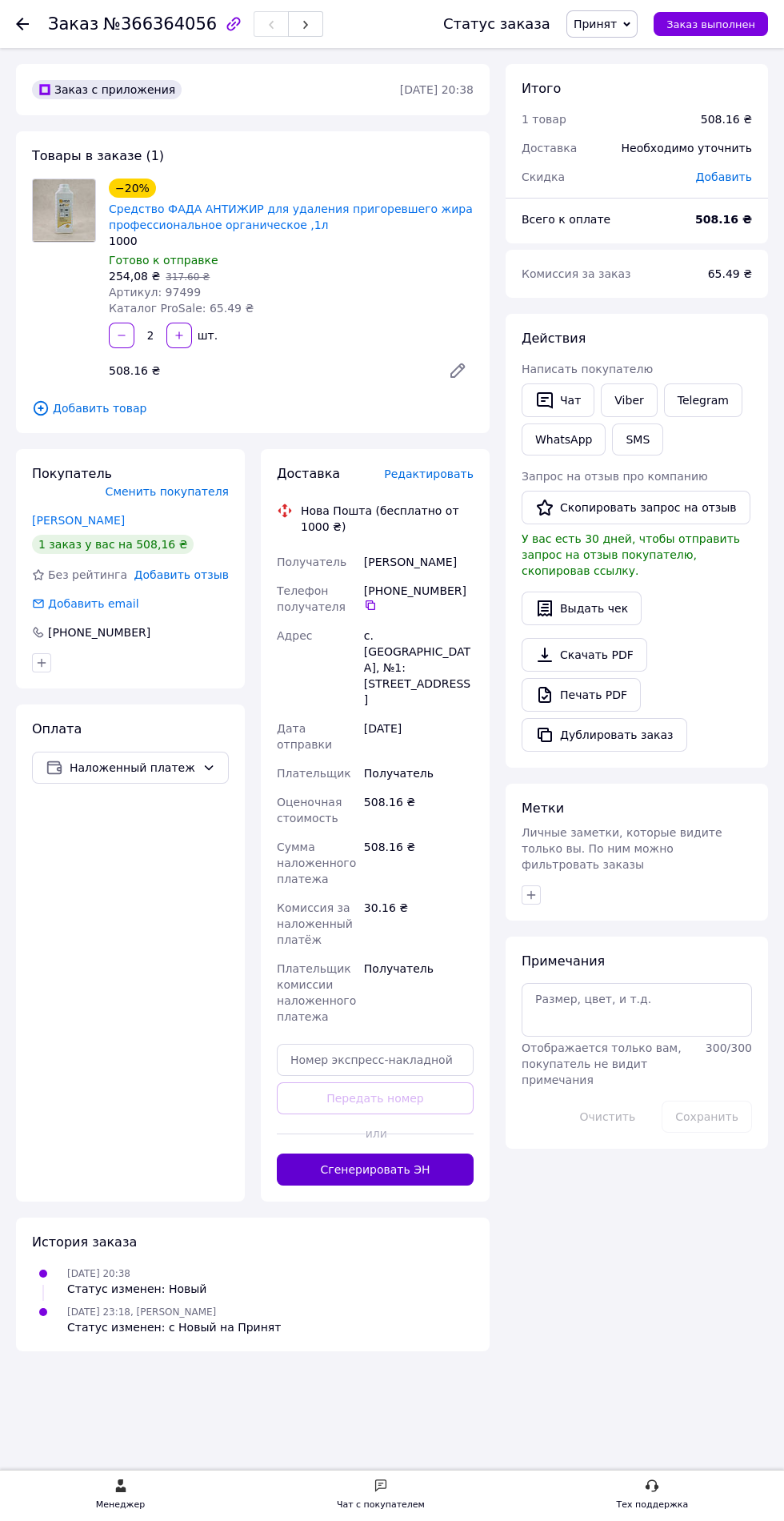
click at [334, 1154] on button "Сгенерировать ЭН" at bounding box center [375, 1170] width 197 height 32
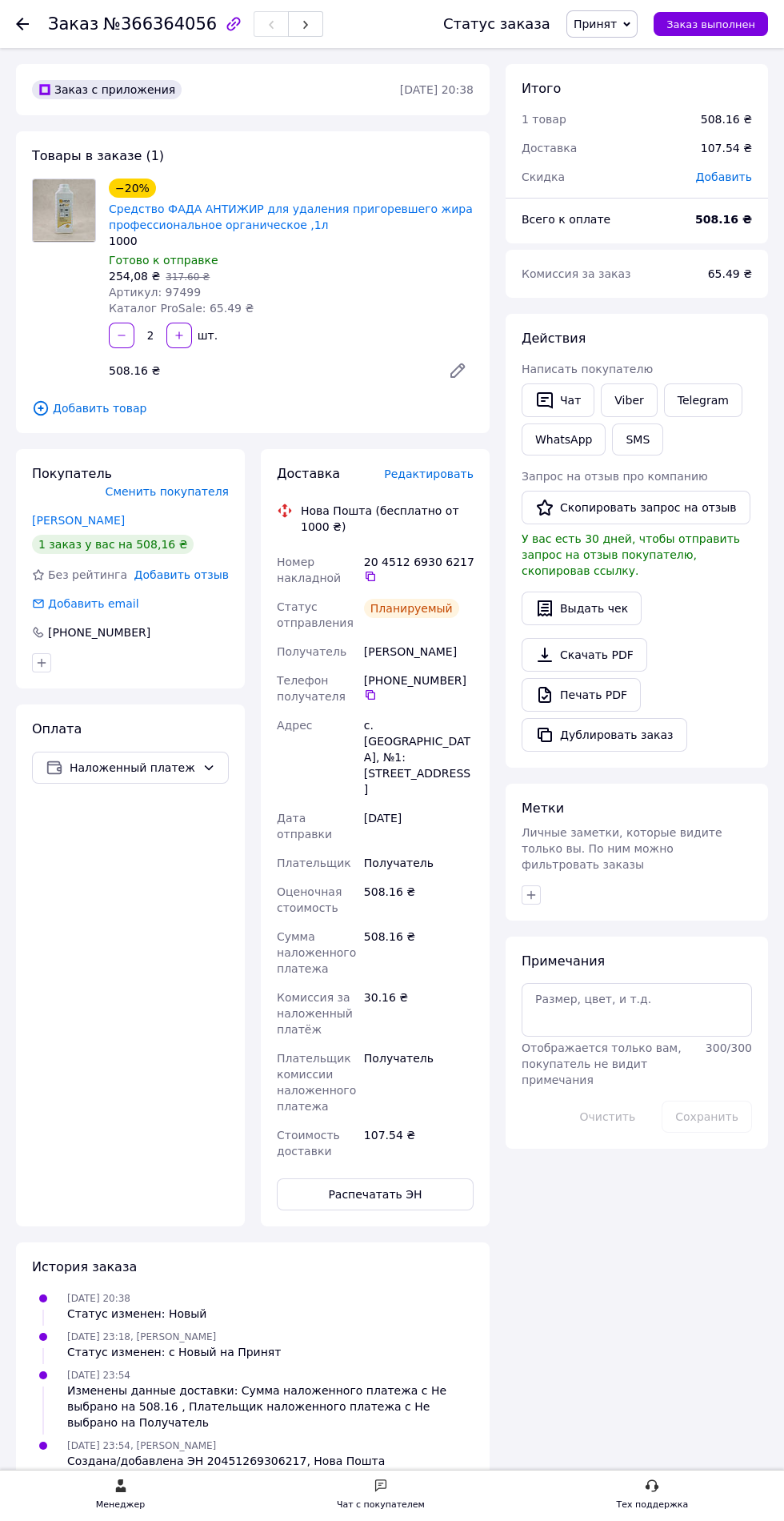
click at [23, 23] on use at bounding box center [22, 24] width 13 height 13
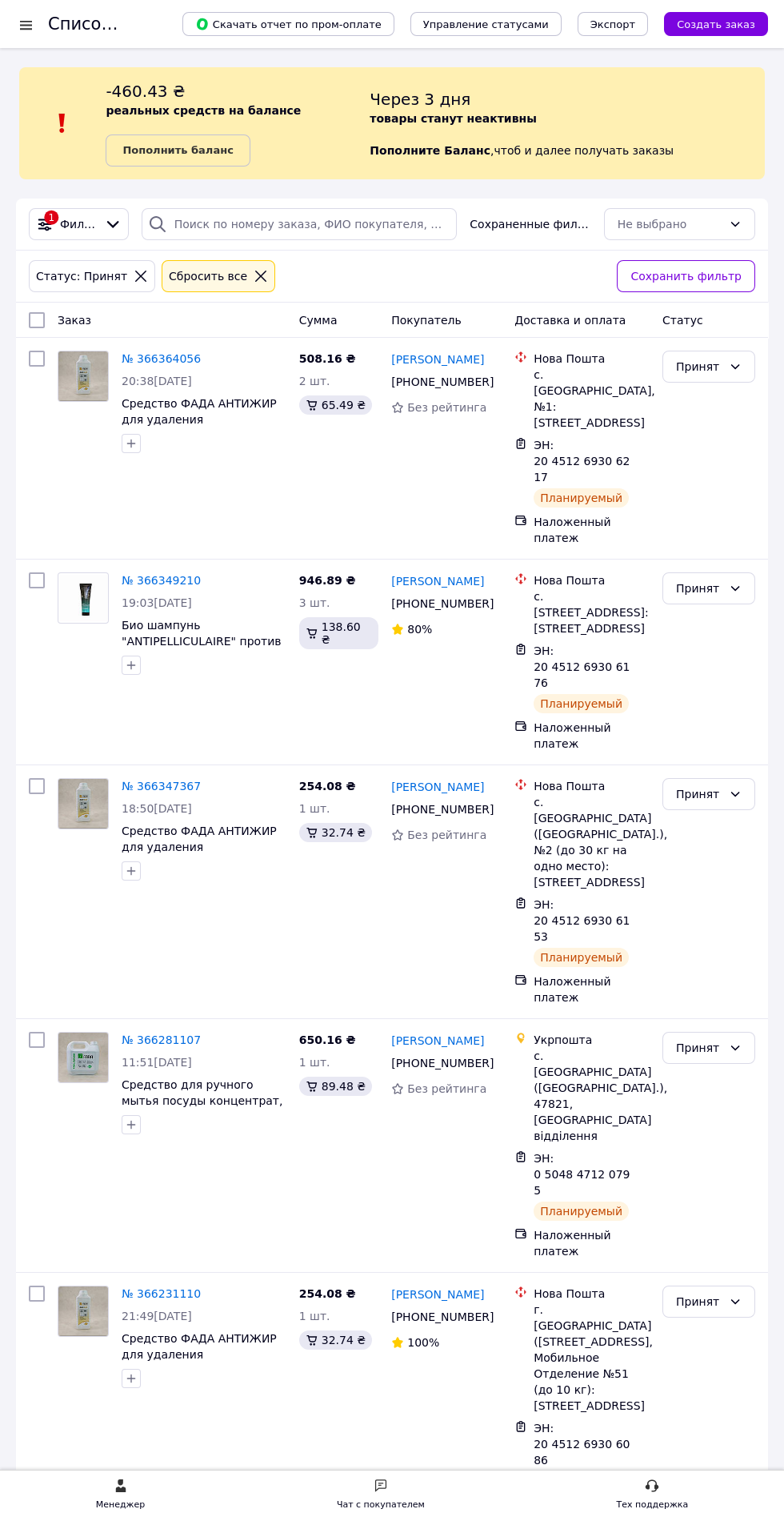
scroll to position [6, 0]
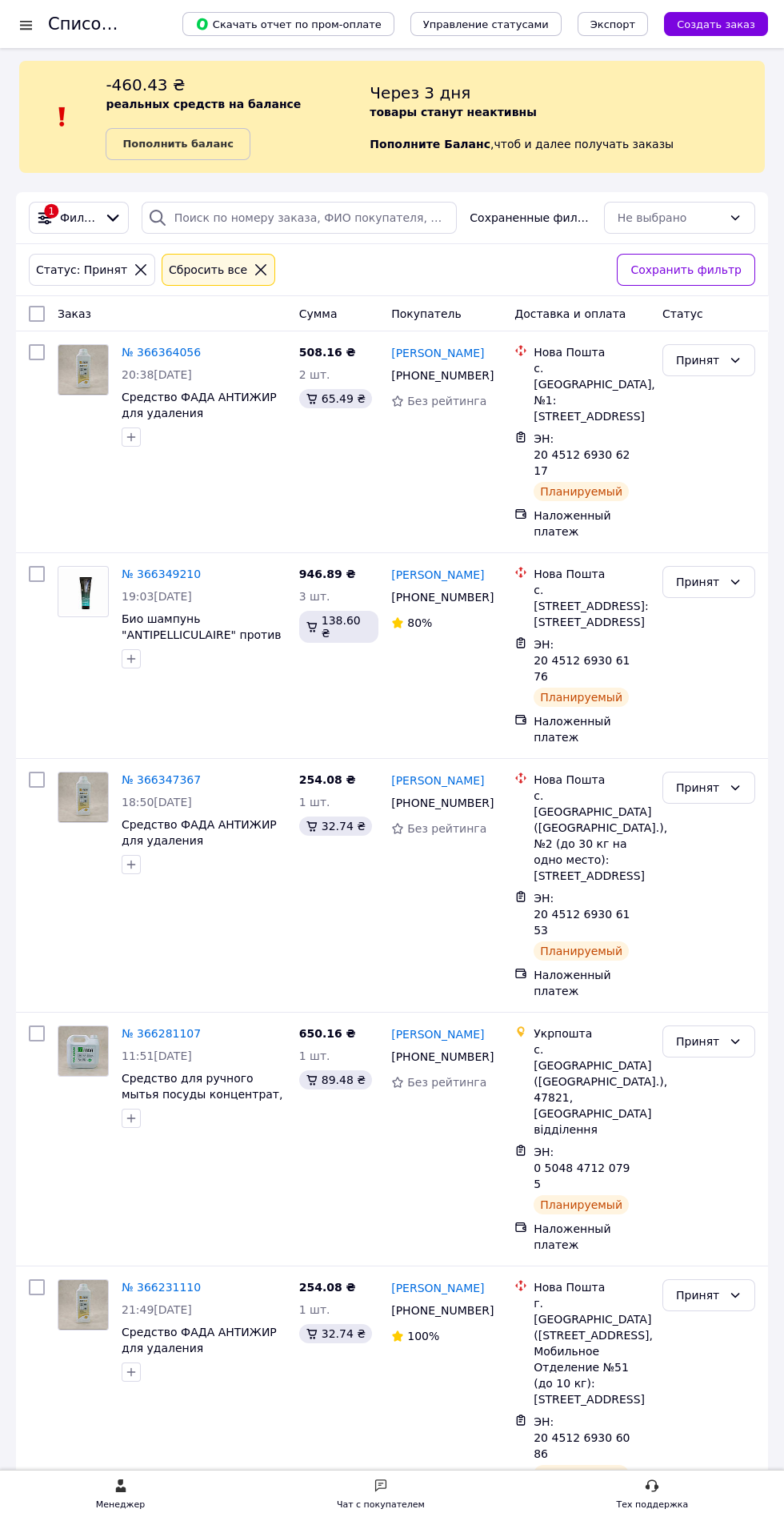
click at [255, 269] on icon at bounding box center [261, 270] width 11 height 11
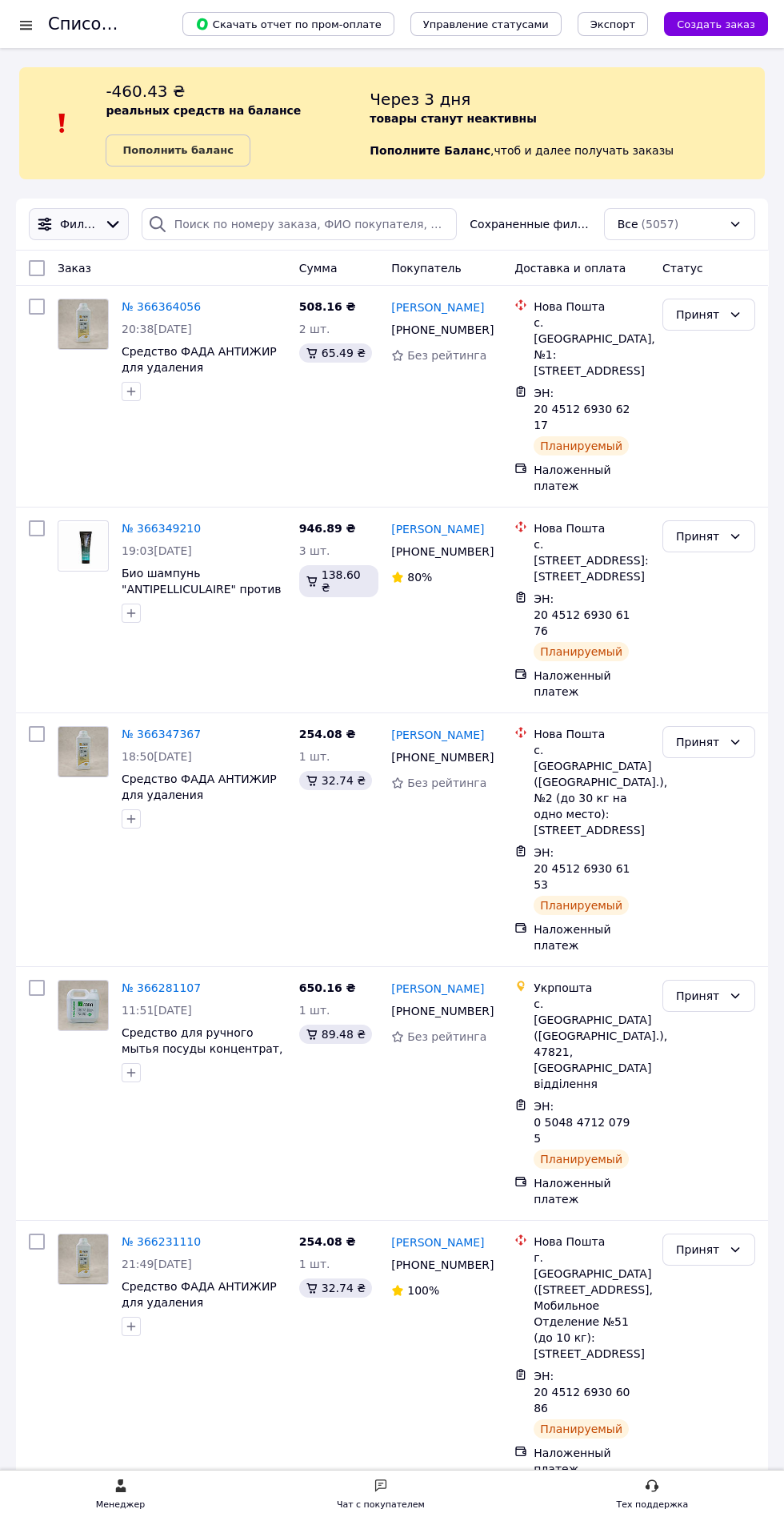
click at [113, 218] on icon at bounding box center [112, 224] width 18 height 18
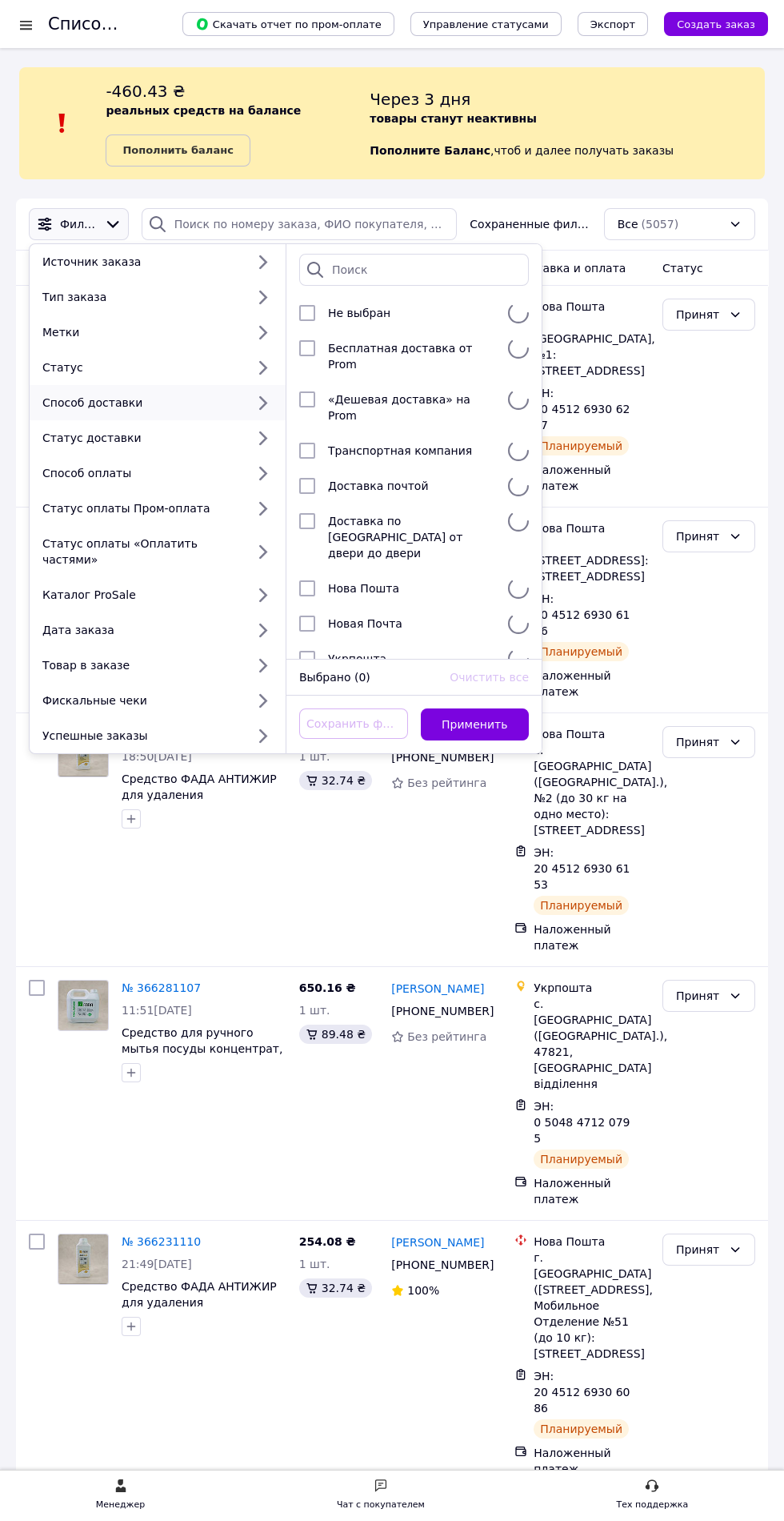
click at [64, 402] on div "Способ доставки" at bounding box center [140, 402] width 210 height 16
click at [72, 365] on div "Статус" at bounding box center [140, 367] width 210 height 16
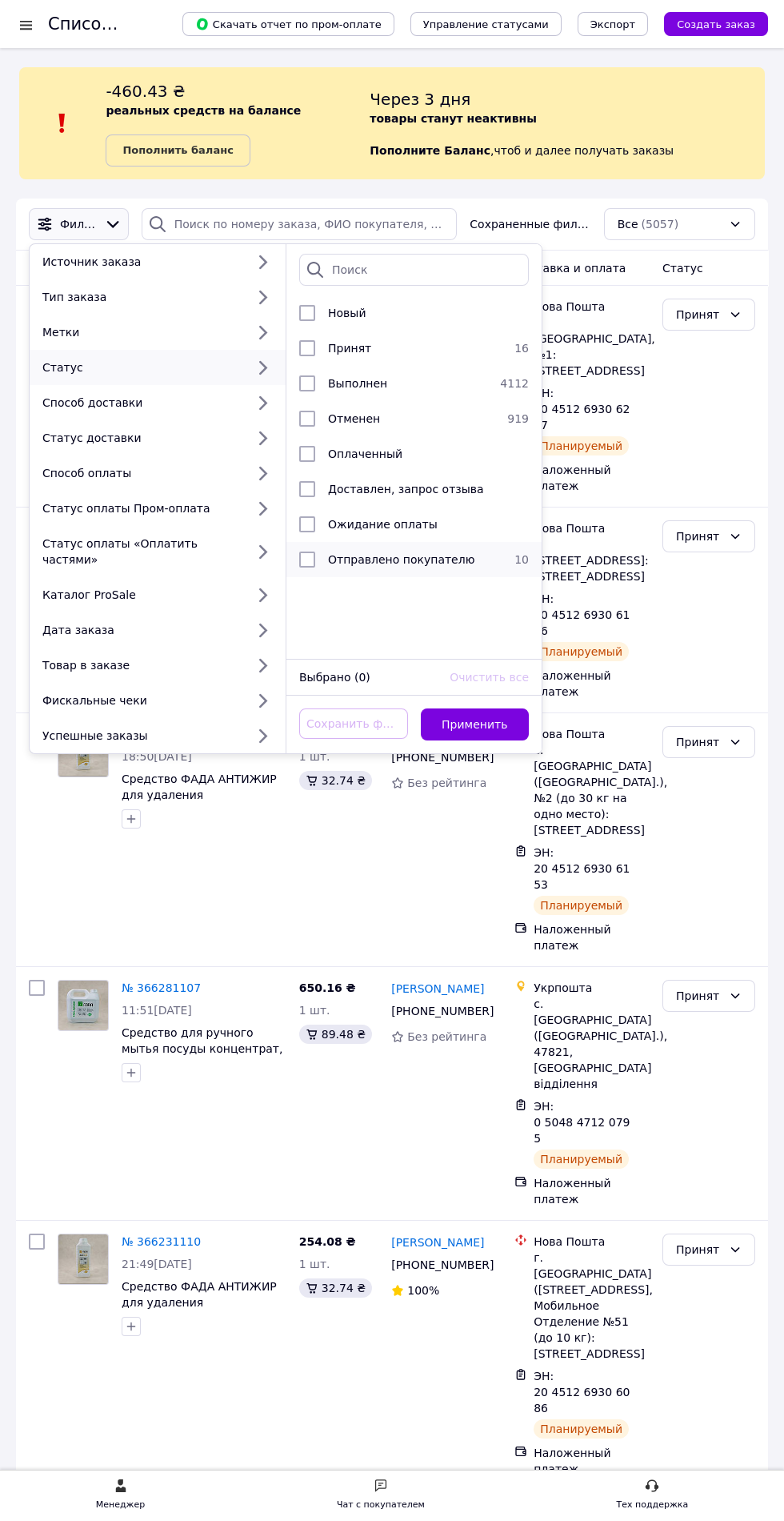
click at [299, 553] on input "checkbox" at bounding box center [307, 559] width 16 height 16
checkbox input "true"
click at [462, 710] on button "Применить" at bounding box center [475, 724] width 109 height 32
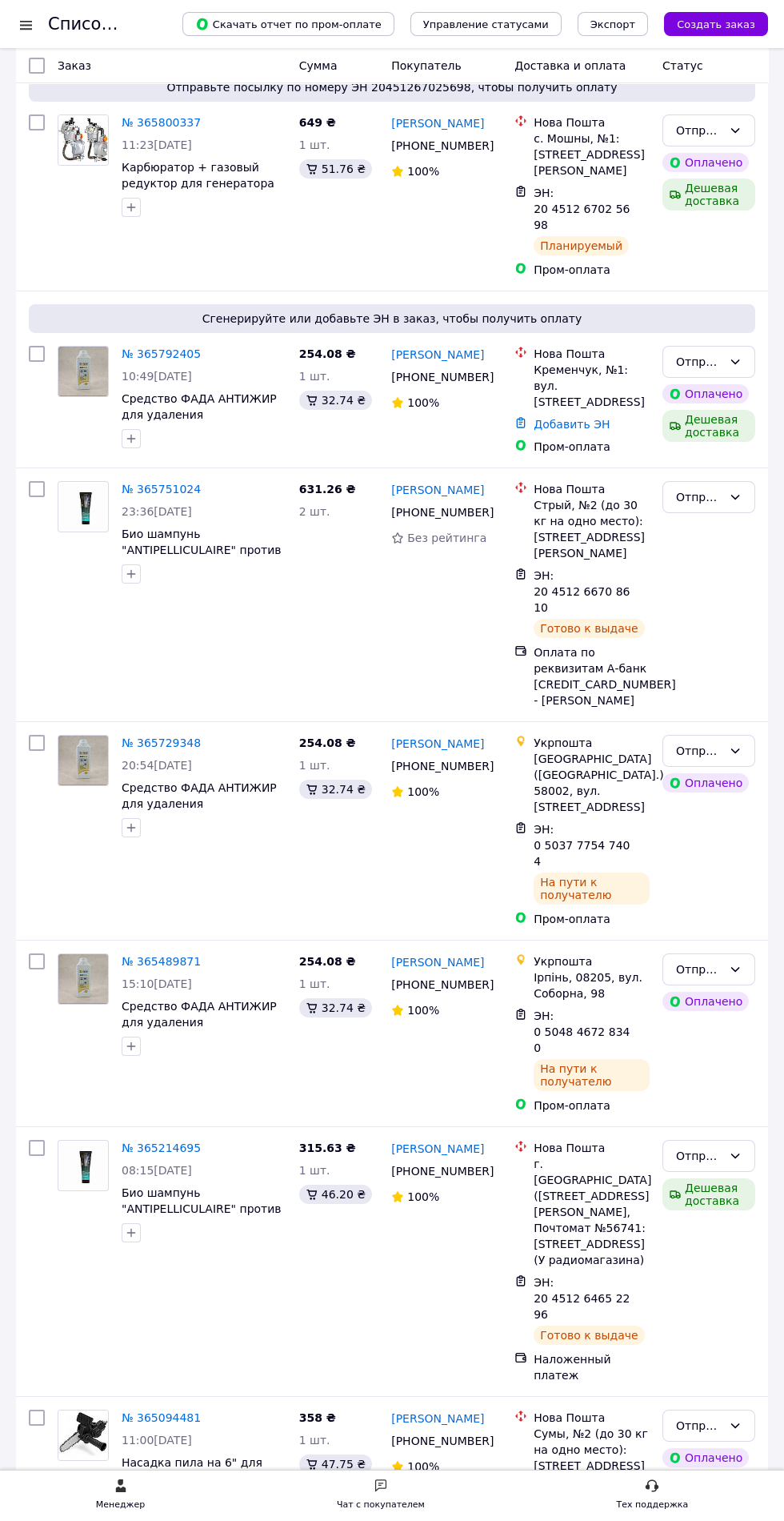
scroll to position [1029, 0]
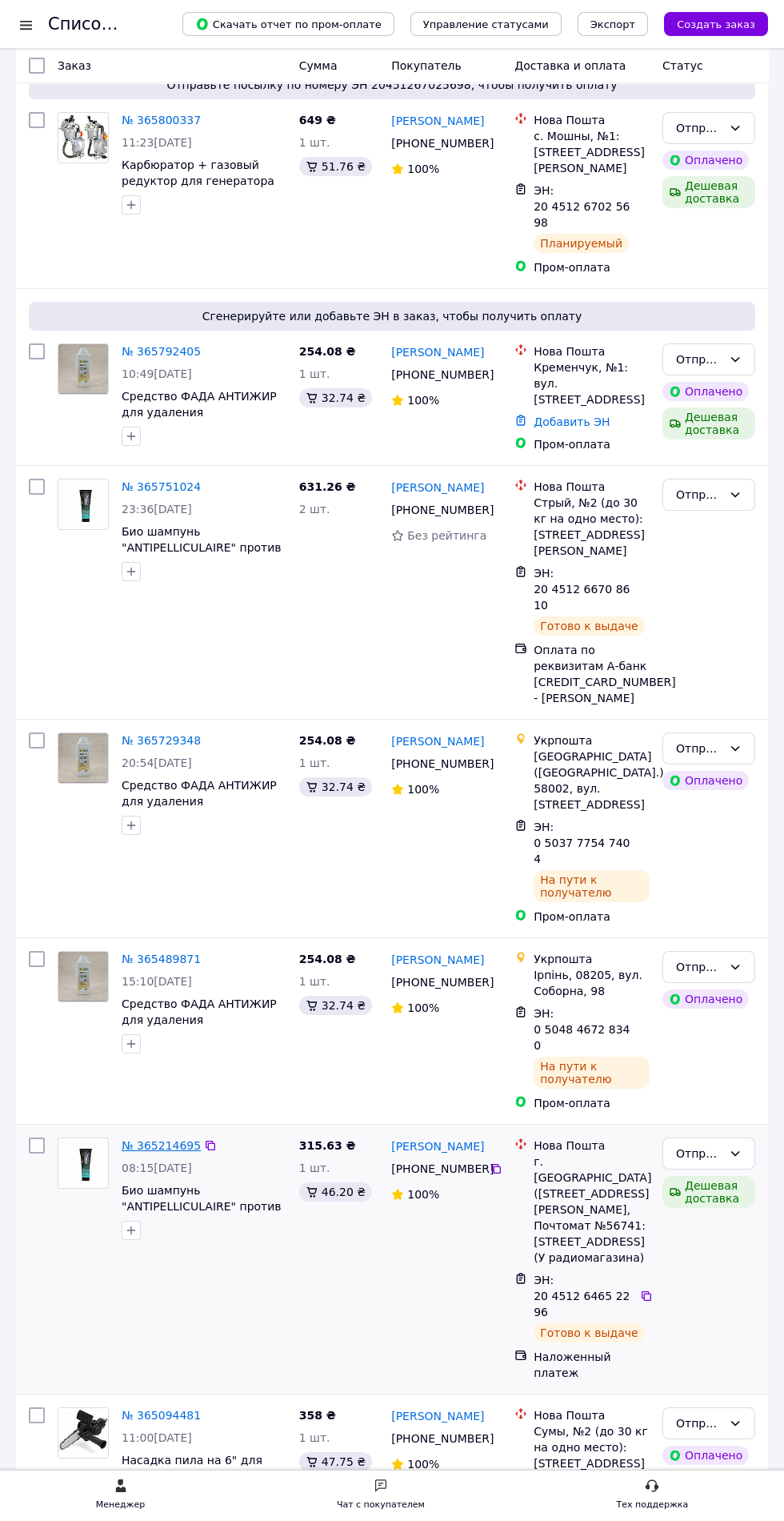
click at [146, 1139] on link "№ 365214695" at bounding box center [162, 1145] width 79 height 13
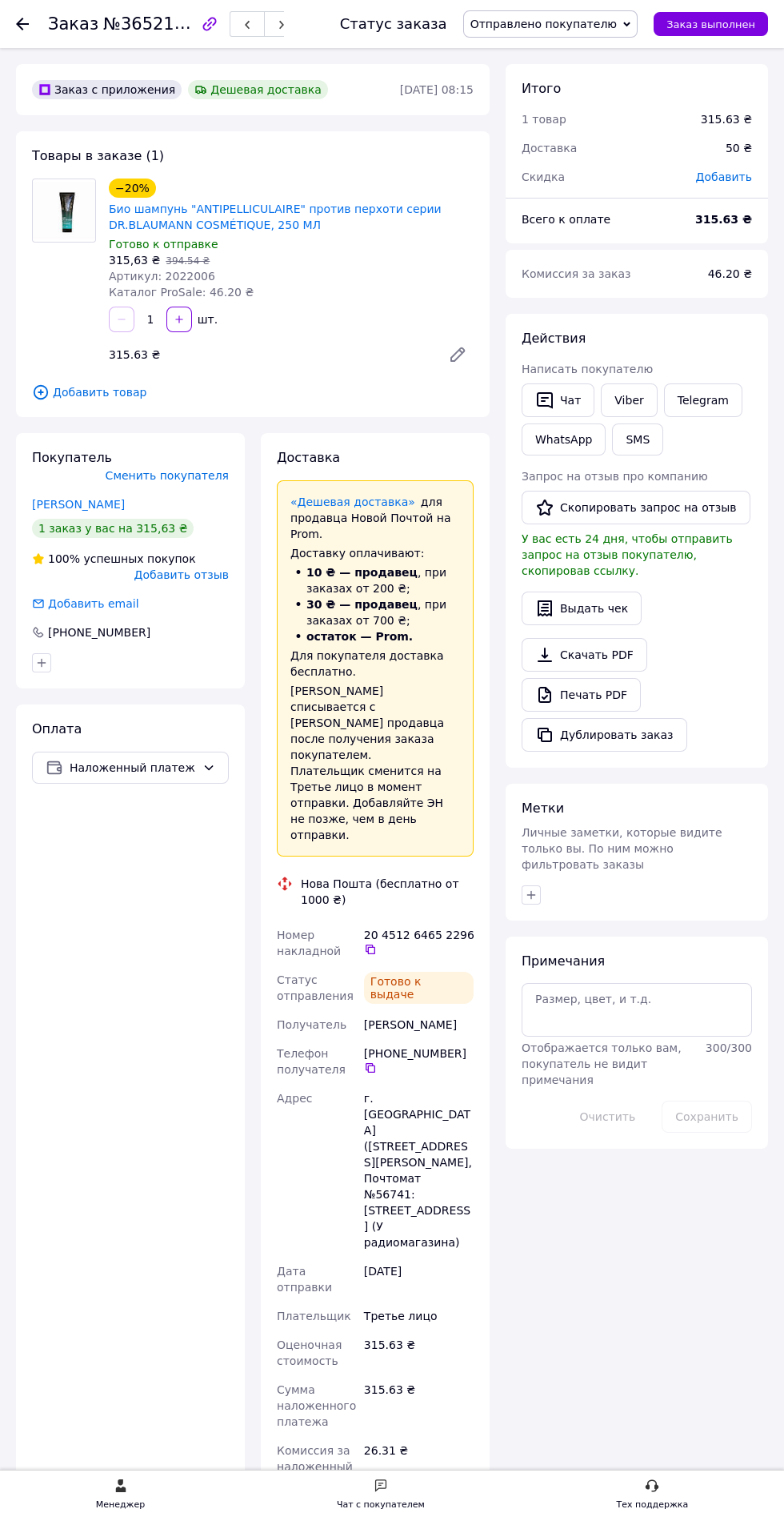
click at [23, 23] on use at bounding box center [22, 24] width 13 height 13
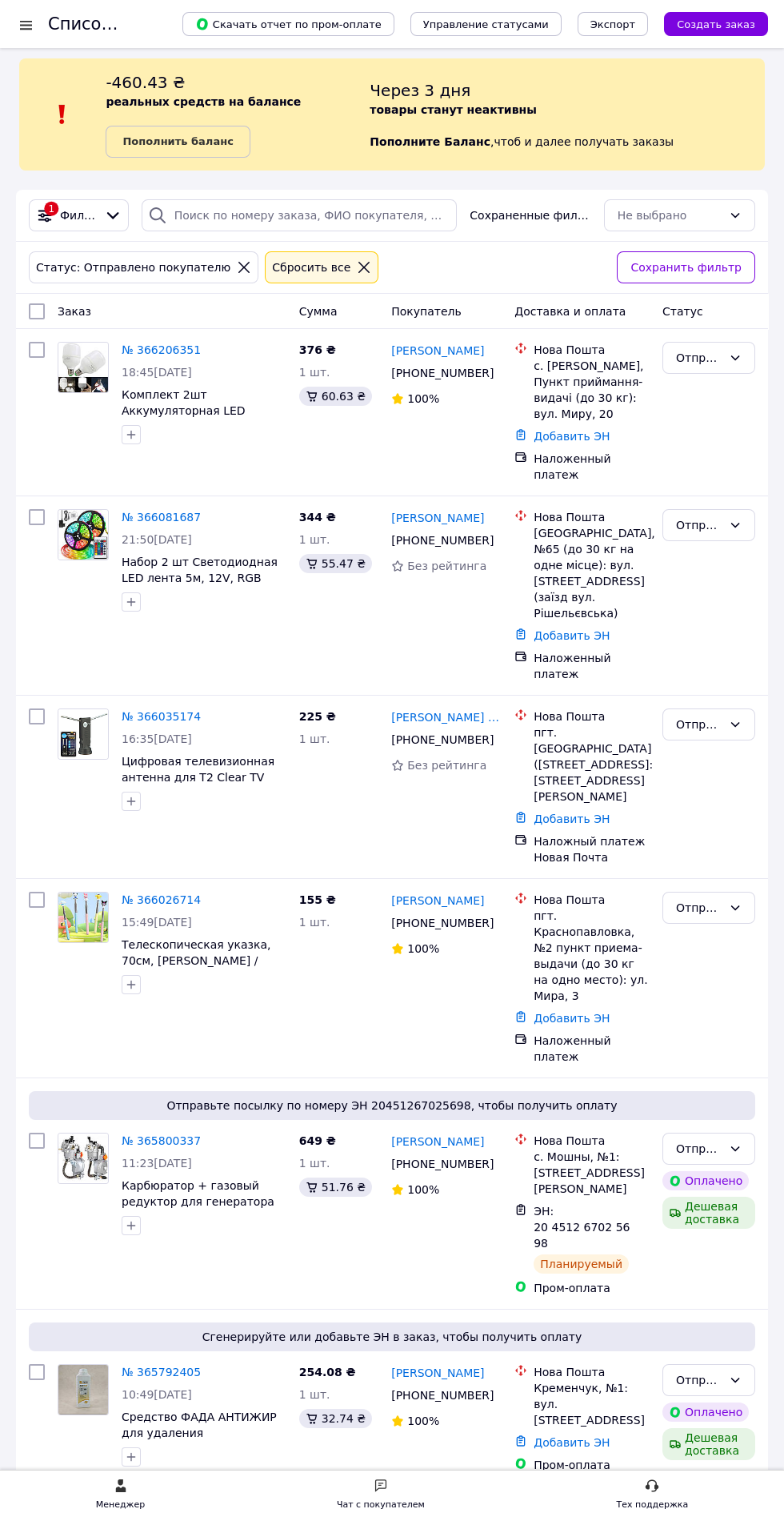
scroll to position [46, 0]
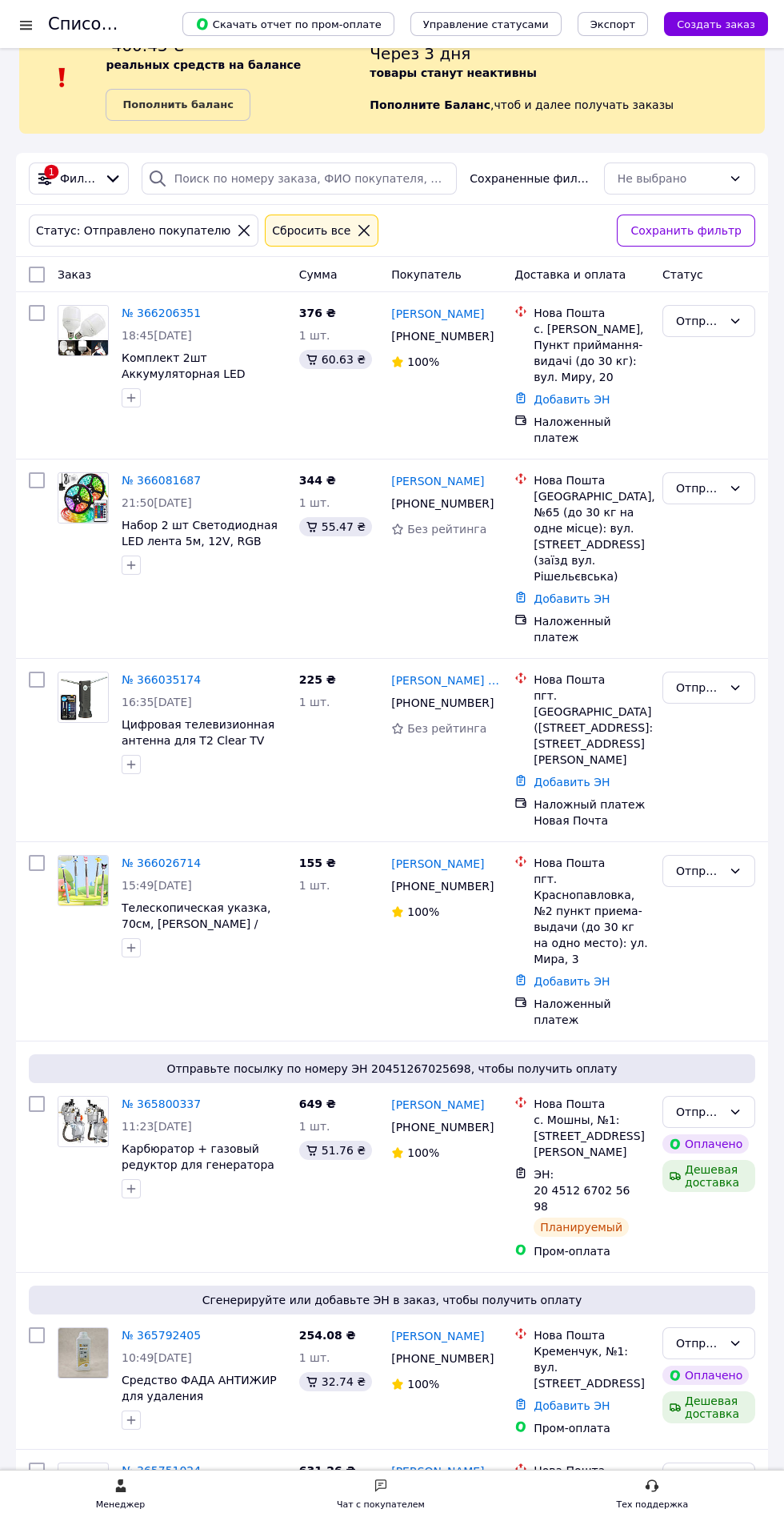
click at [378, 1483] on icon at bounding box center [381, 1486] width 14 height 14
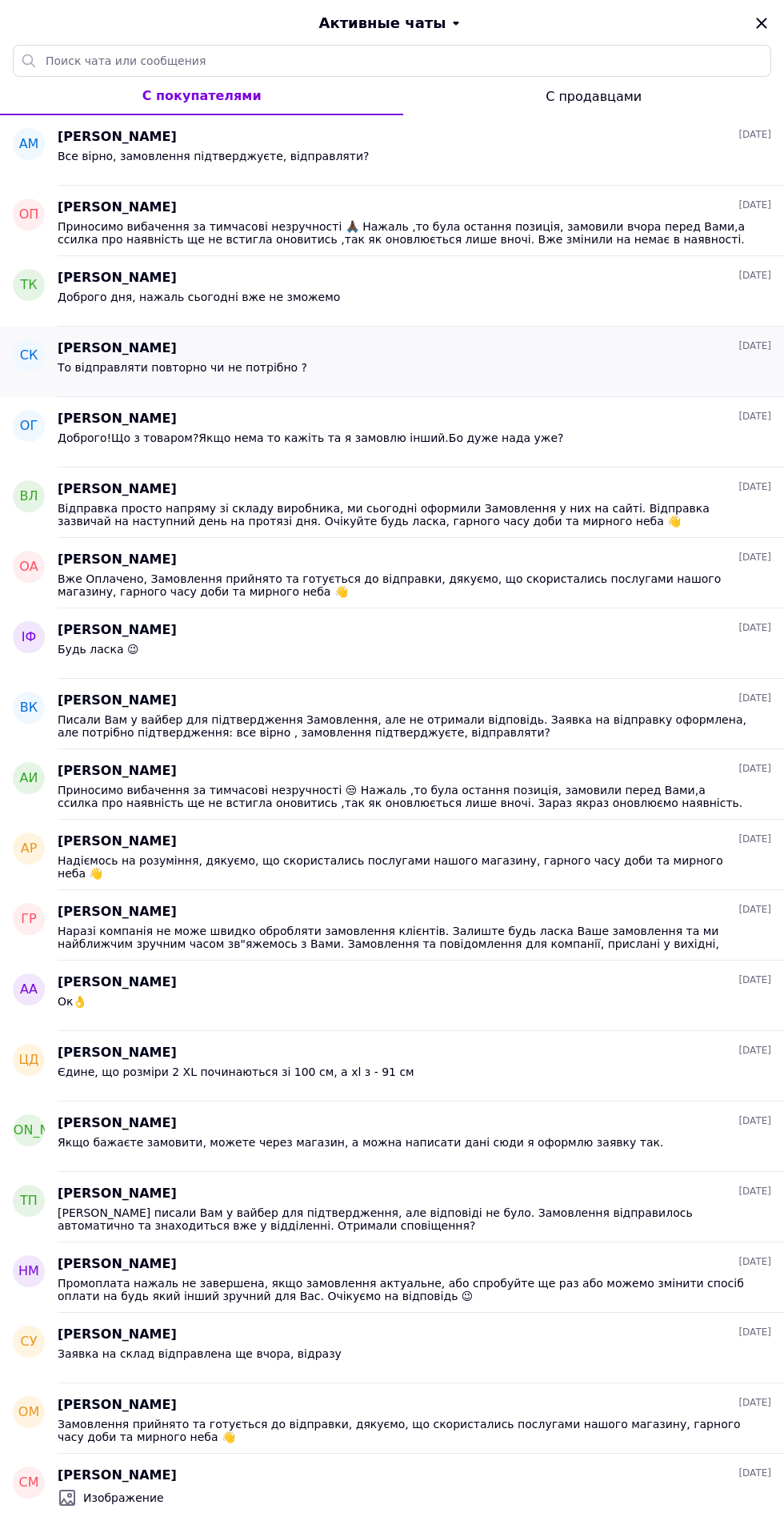
click at [95, 371] on span "То відправляти повторно чи не потрібно ?" at bounding box center [183, 367] width 249 height 13
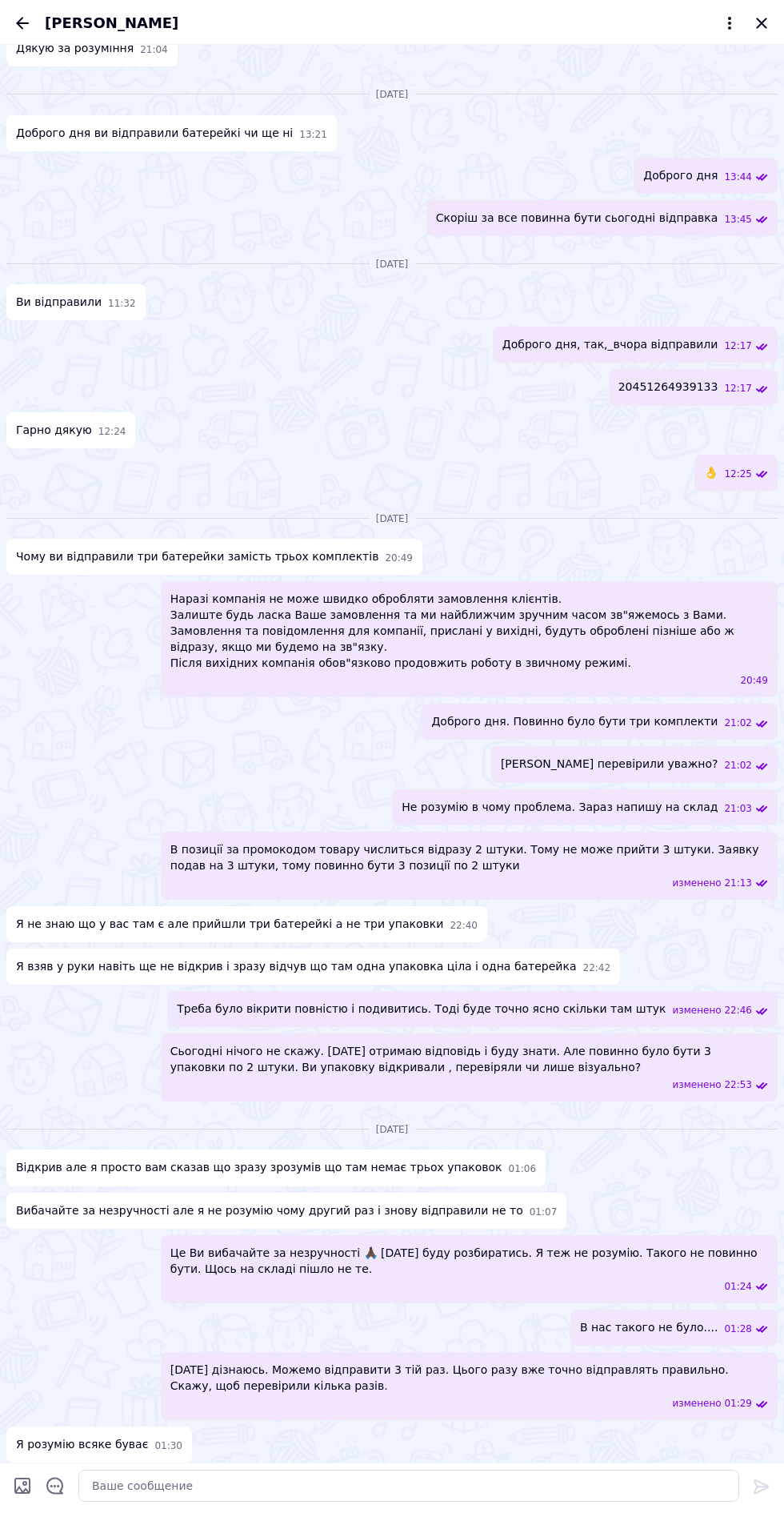
scroll to position [56, 0]
click at [19, 14] on icon "Назад" at bounding box center [23, 23] width 19 height 19
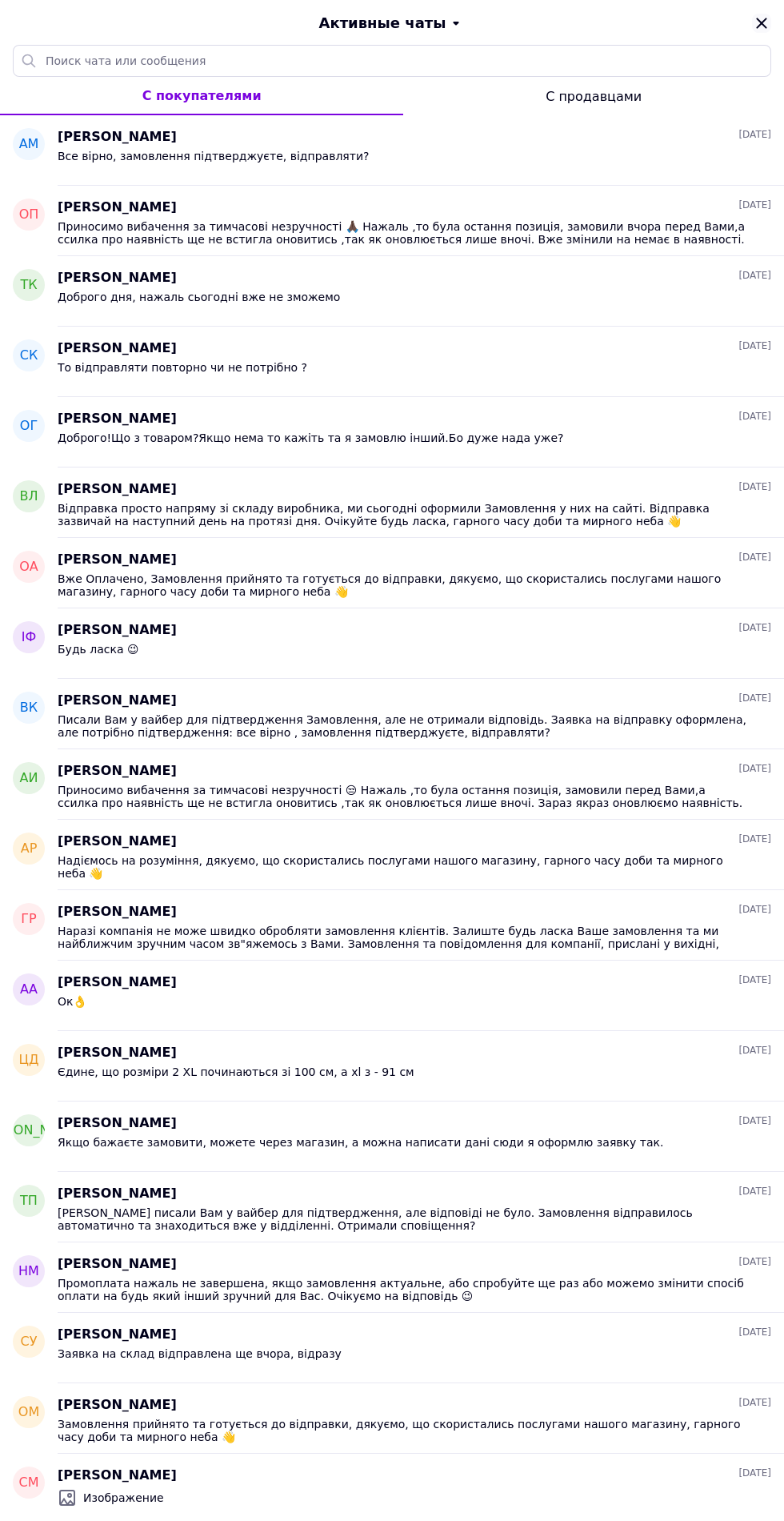
click at [762, 23] on icon "Закрыть" at bounding box center [761, 23] width 11 height 11
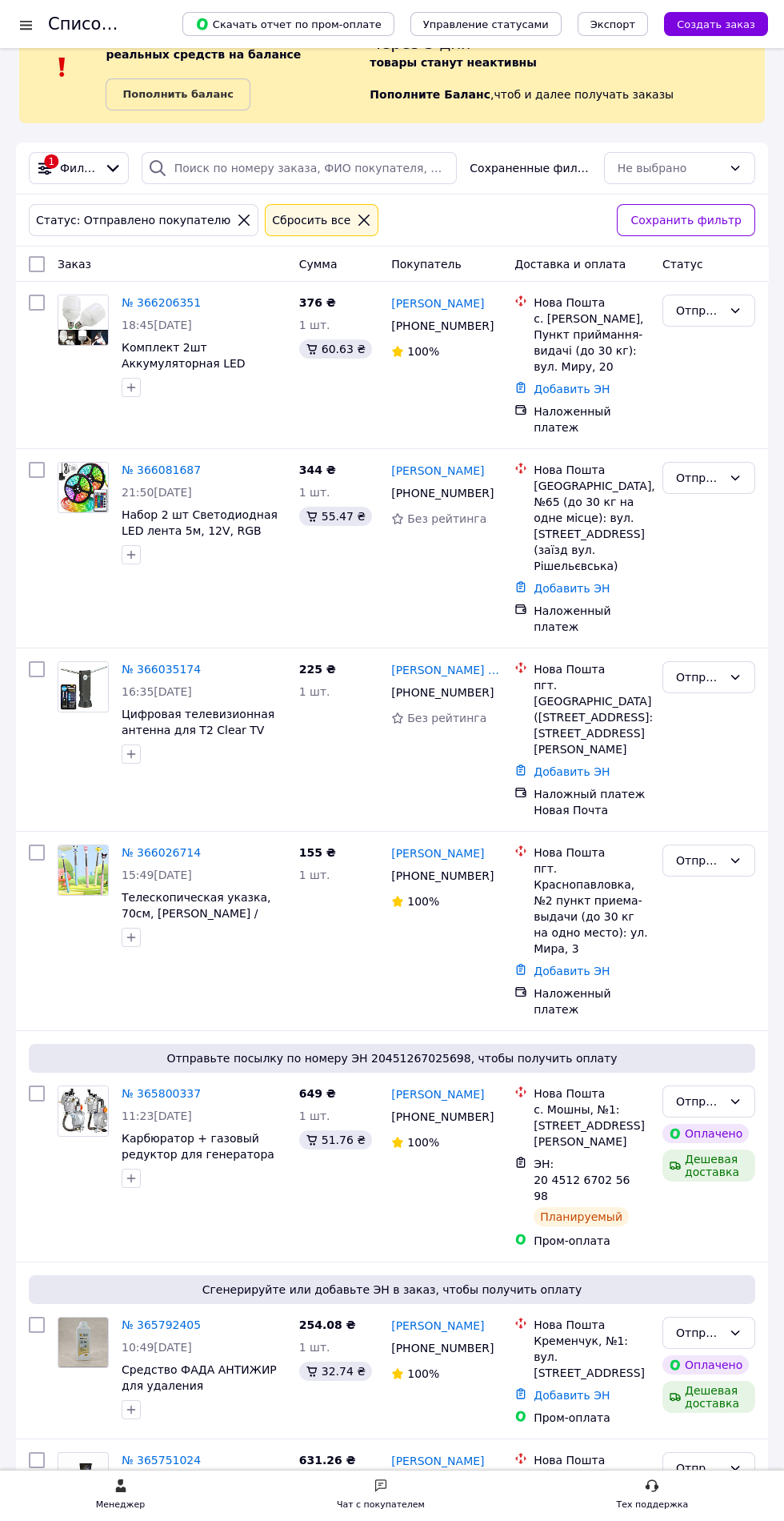
scroll to position [0, 0]
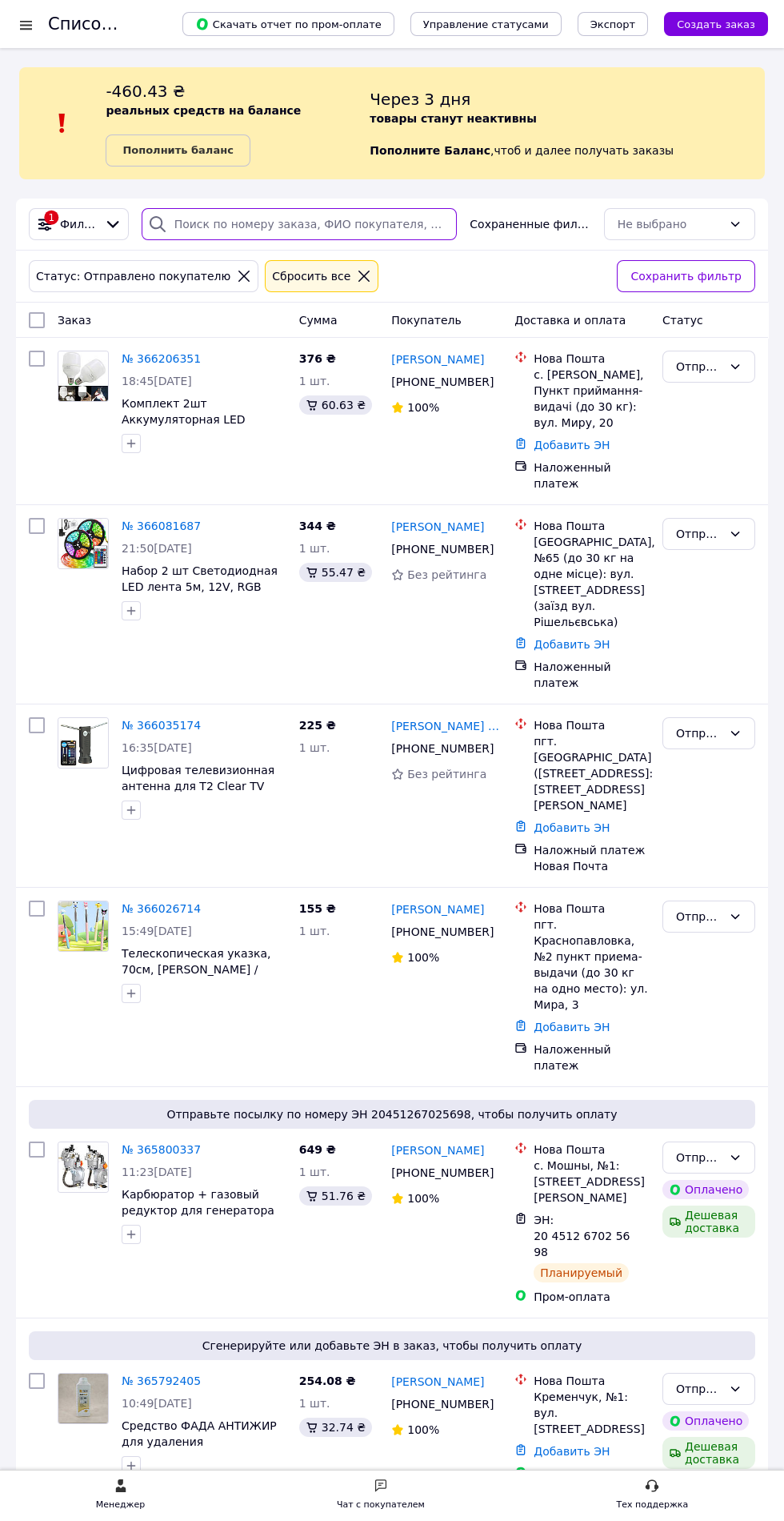
click at [219, 224] on input "search" at bounding box center [299, 224] width 316 height 32
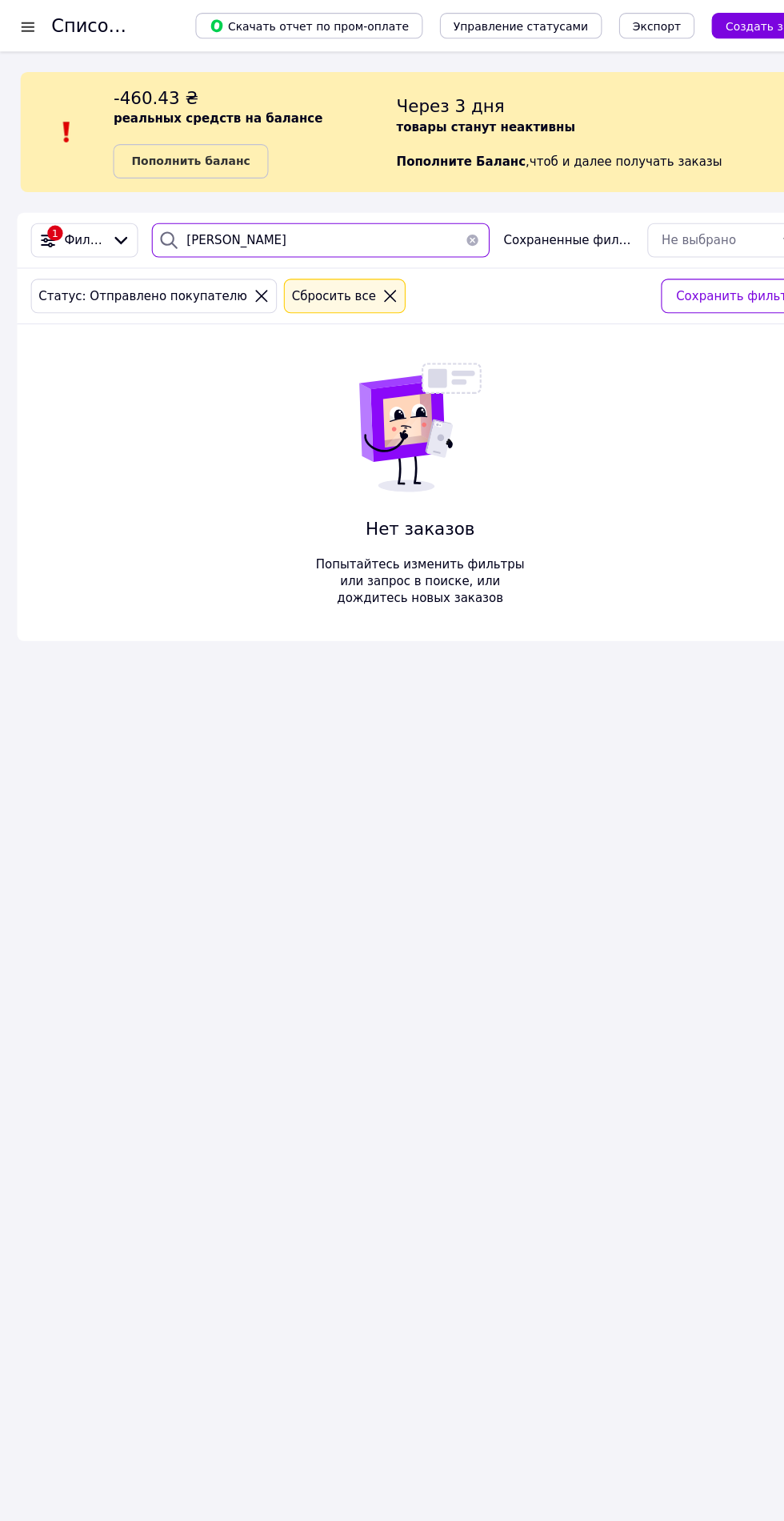
type input "[PERSON_NAME]"
click at [358, 276] on icon at bounding box center [363, 276] width 11 height 11
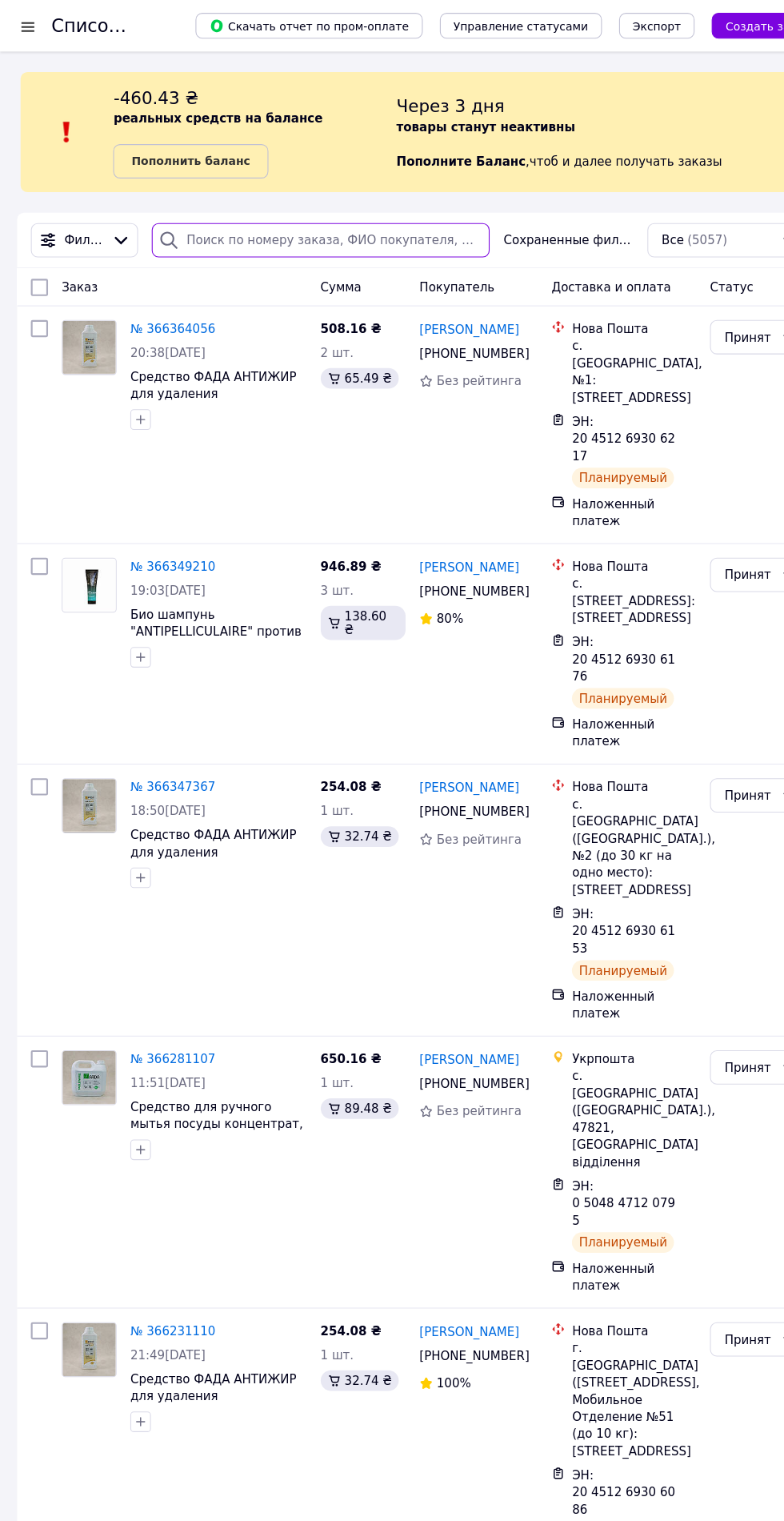
click at [209, 224] on input "search" at bounding box center [299, 224] width 316 height 32
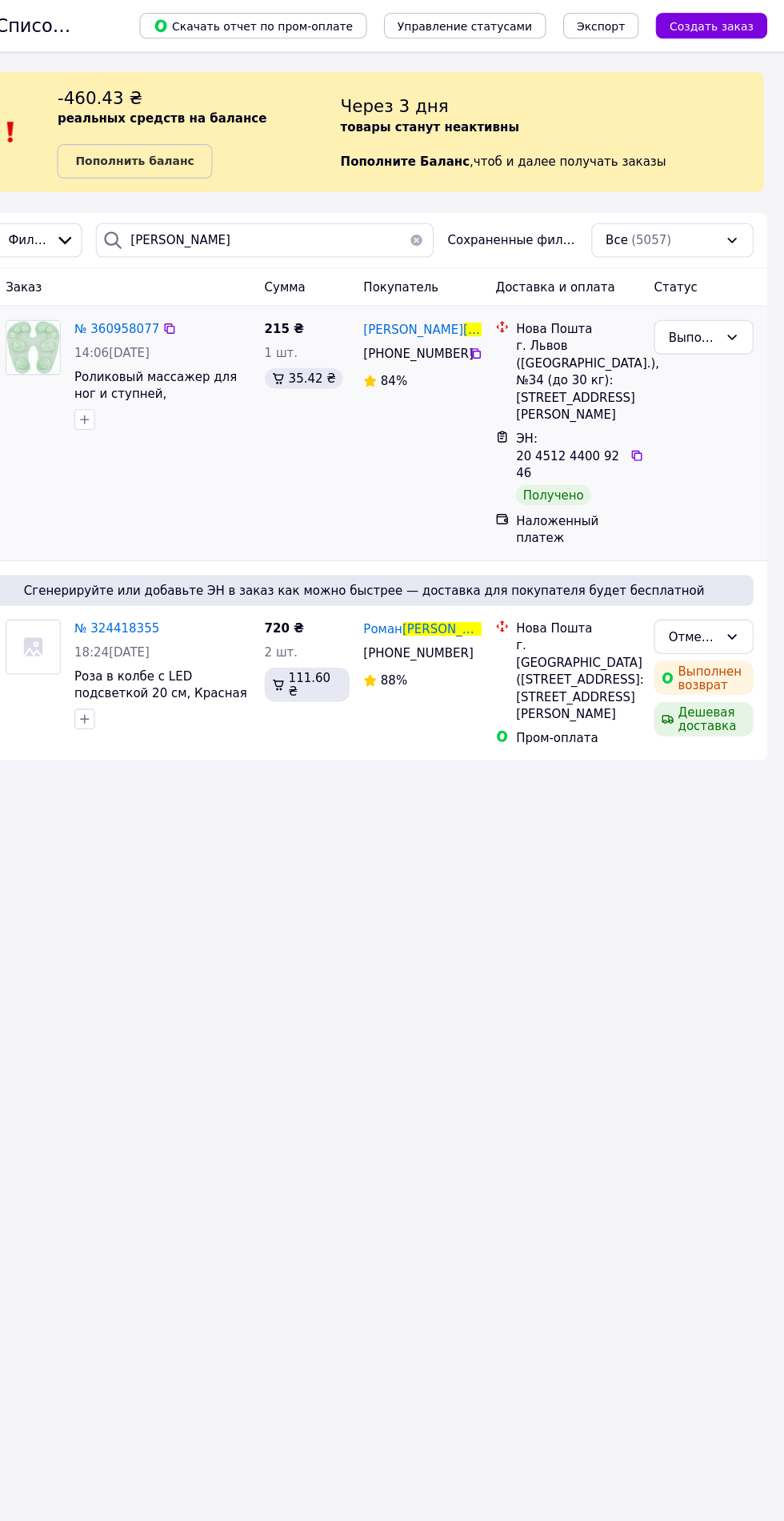
click at [438, 418] on div "[PERSON_NAME] [PHONE_NUMBER]%" at bounding box center [446, 404] width 123 height 224
click at [645, 419] on icon at bounding box center [646, 425] width 13 height 13
click at [239, 224] on input "[PERSON_NAME]" at bounding box center [299, 224] width 316 height 32
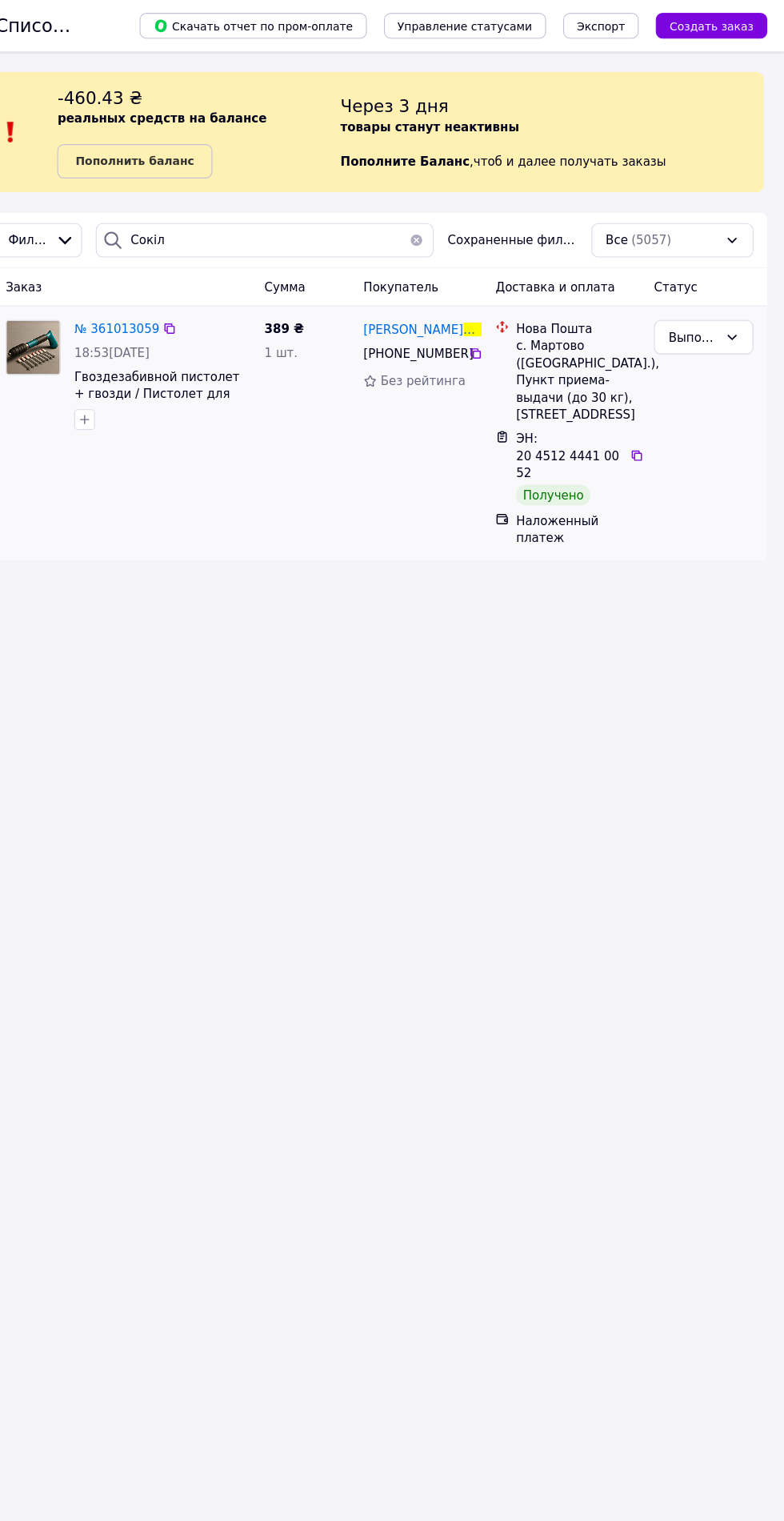
click at [665, 433] on div "Выполнен" at bounding box center [708, 404] width 105 height 224
click at [645, 419] on icon at bounding box center [646, 425] width 13 height 13
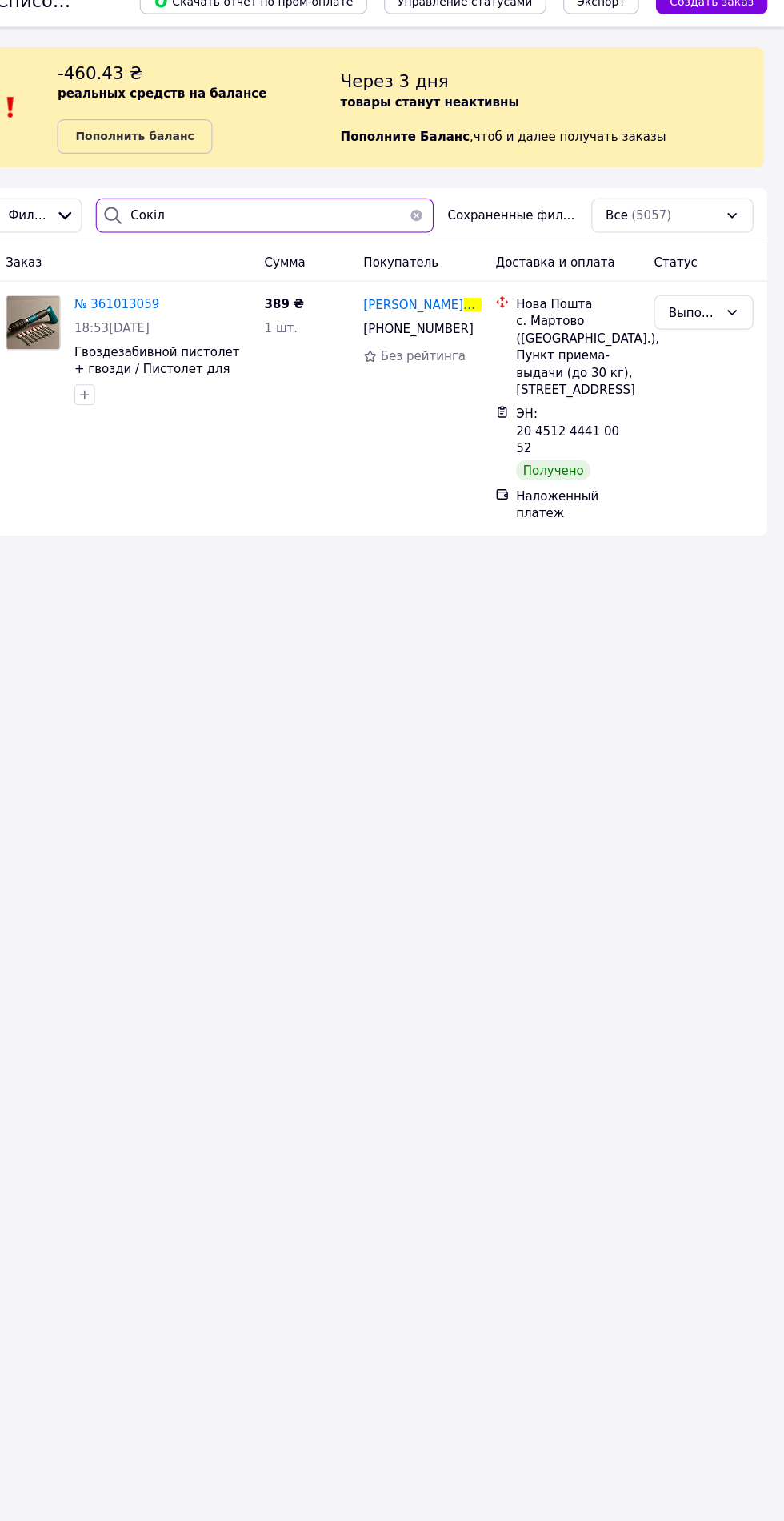
click at [245, 224] on input "Сокіл" at bounding box center [299, 224] width 316 height 32
type input "С"
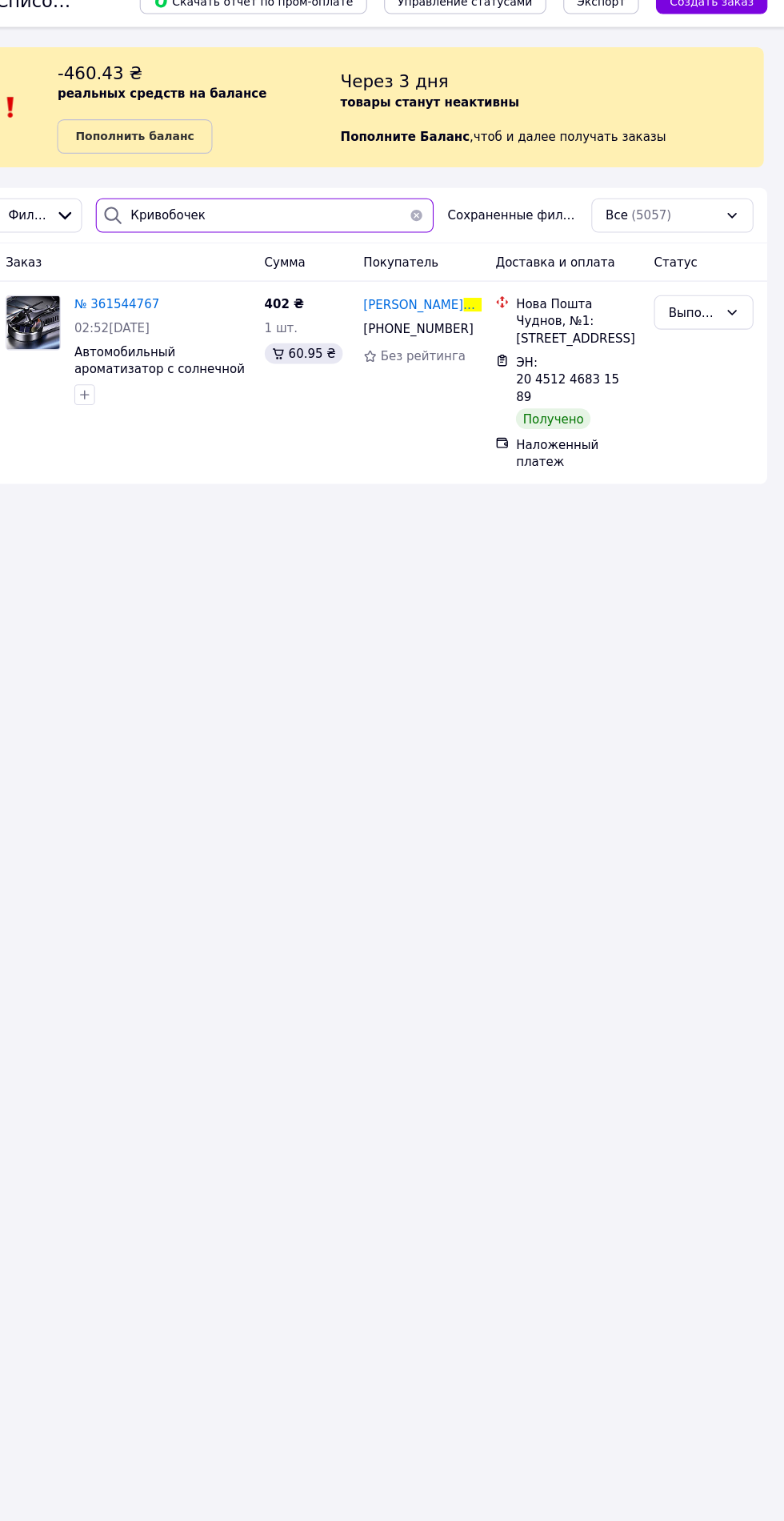
type input "Кривобочек"
click at [298, 562] on div "Список заказов Скачать отчет по пром-оплате Управление статусами Экспорт Создат…" at bounding box center [392, 760] width 784 height 1521
click at [439, 411] on div "[PERSON_NAME] [PHONE_NUMBER] Без рейтинга" at bounding box center [446, 380] width 123 height 177
click at [651, 371] on icon at bounding box center [646, 377] width 13 height 13
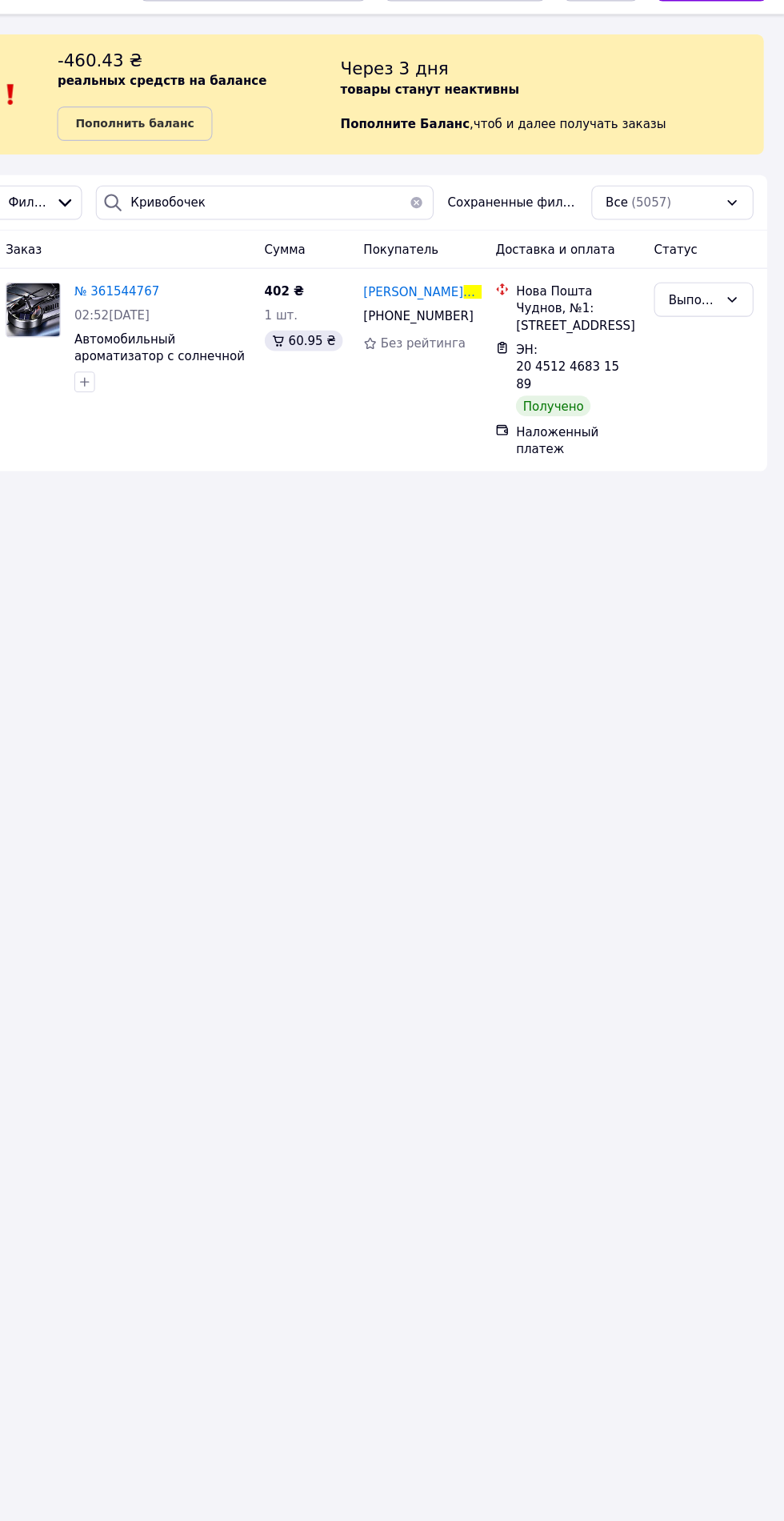
click at [448, 225] on button "button" at bounding box center [441, 224] width 32 height 32
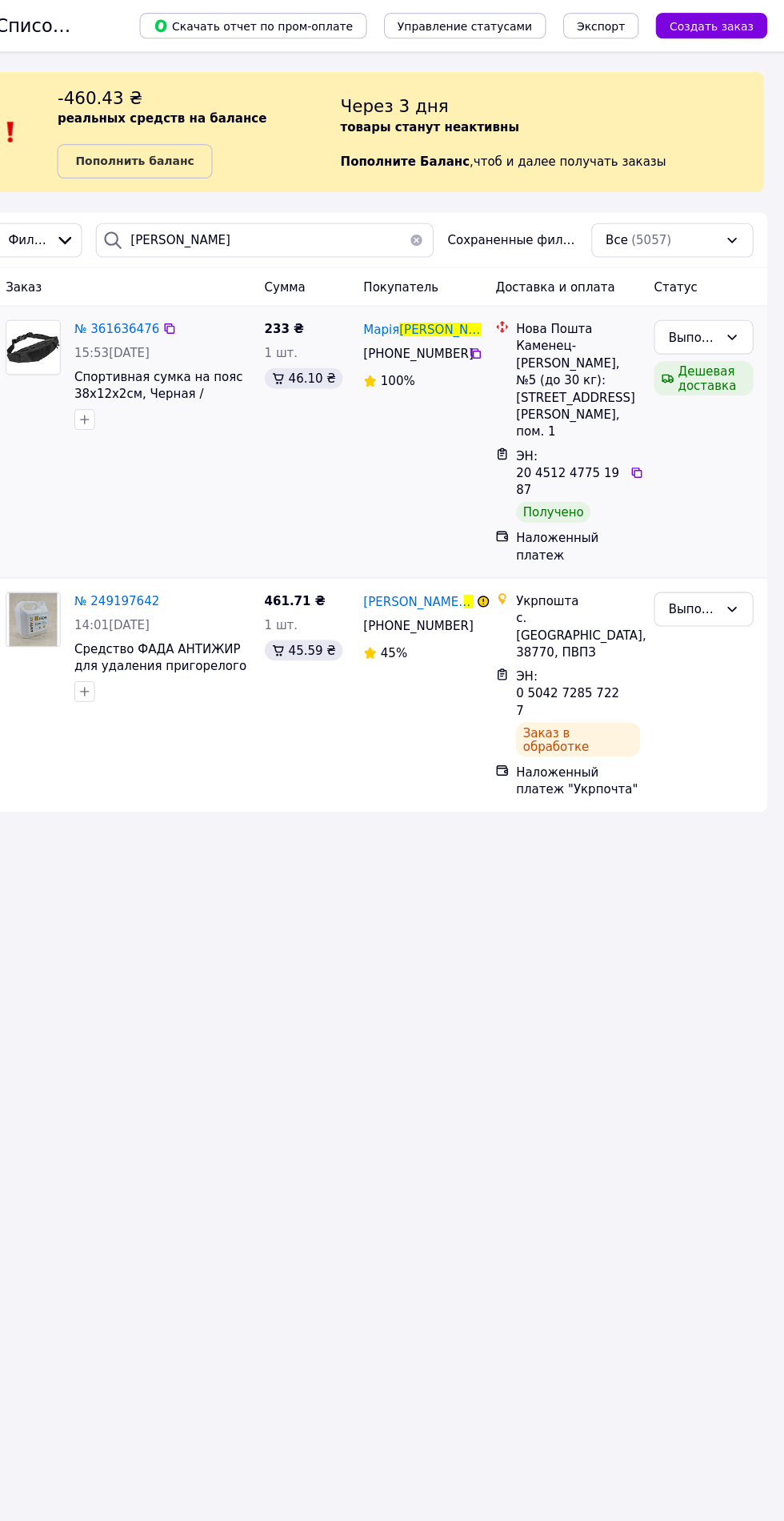
click at [349, 444] on div "233 ₴ 1 шт. 46.10 ₴" at bounding box center [340, 412] width 93 height 240
click at [645, 435] on icon at bounding box center [646, 441] width 13 height 13
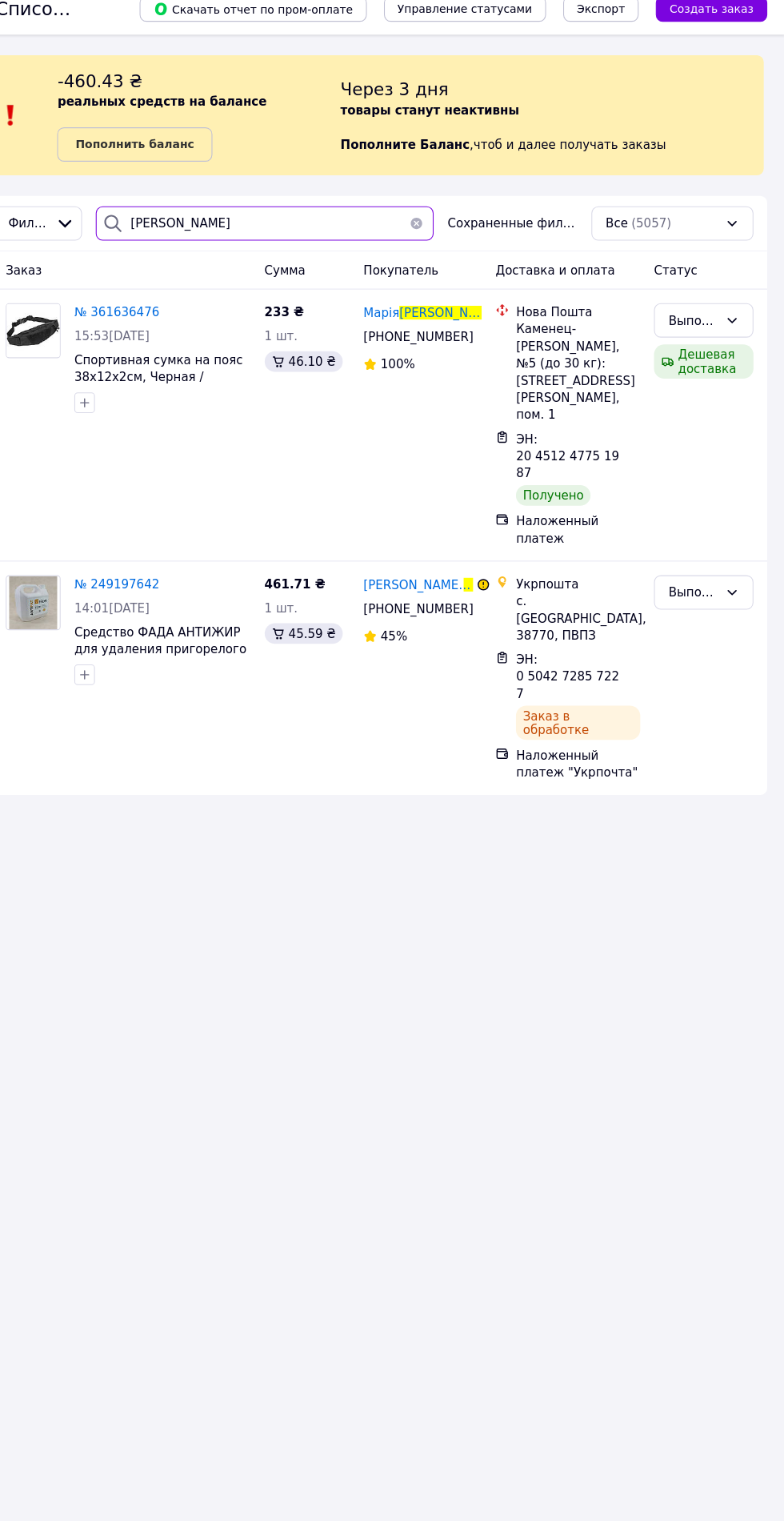
click at [255, 224] on input "[PERSON_NAME]" at bounding box center [299, 224] width 316 height 32
type input "Г"
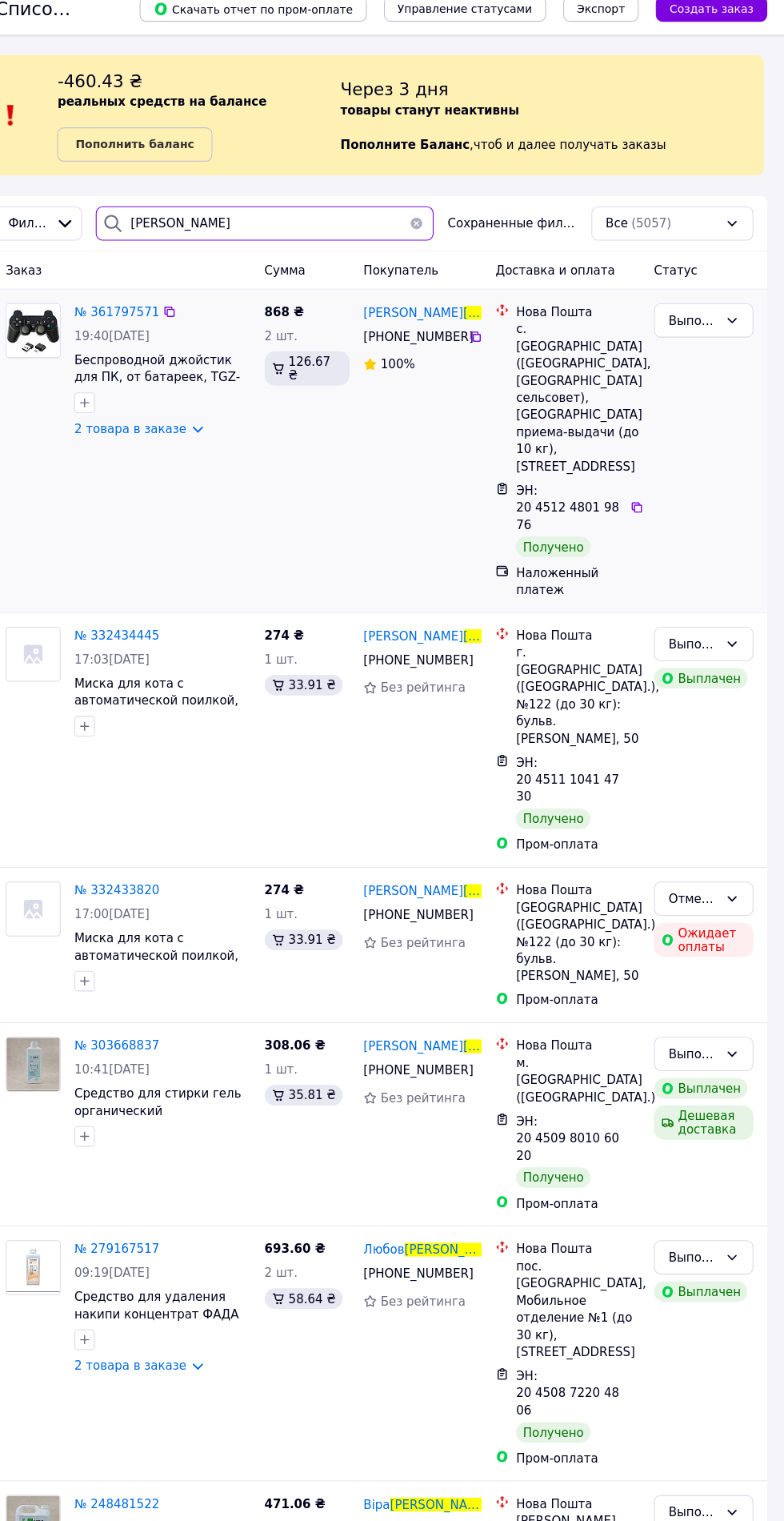
type input "[PERSON_NAME]"
click at [314, 436] on div "868 ₴ 2 шт. 126.67 ₴" at bounding box center [340, 436] width 93 height 288
click at [644, 484] on icon at bounding box center [646, 488] width 10 height 10
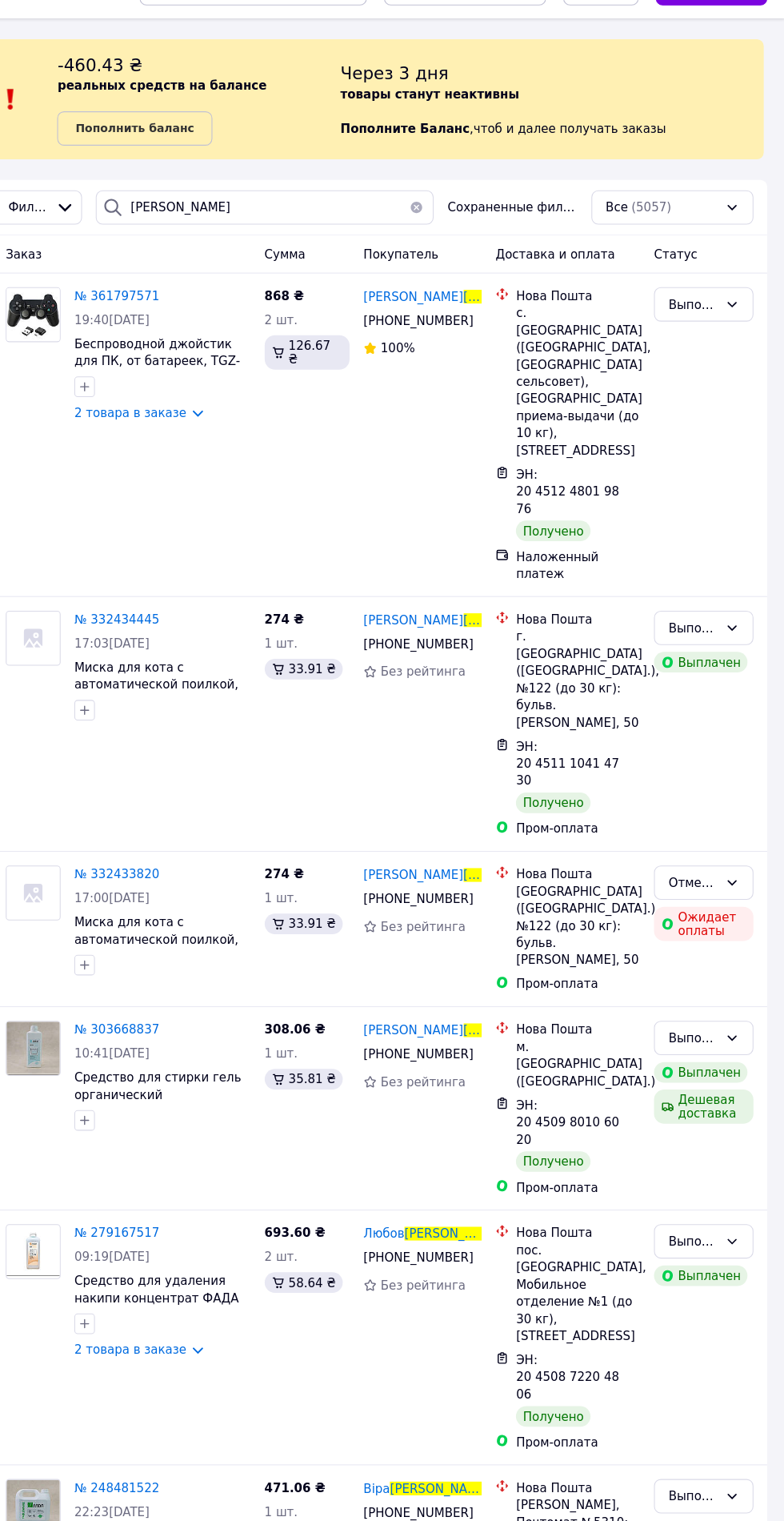
click at [452, 224] on button "button" at bounding box center [441, 224] width 32 height 32
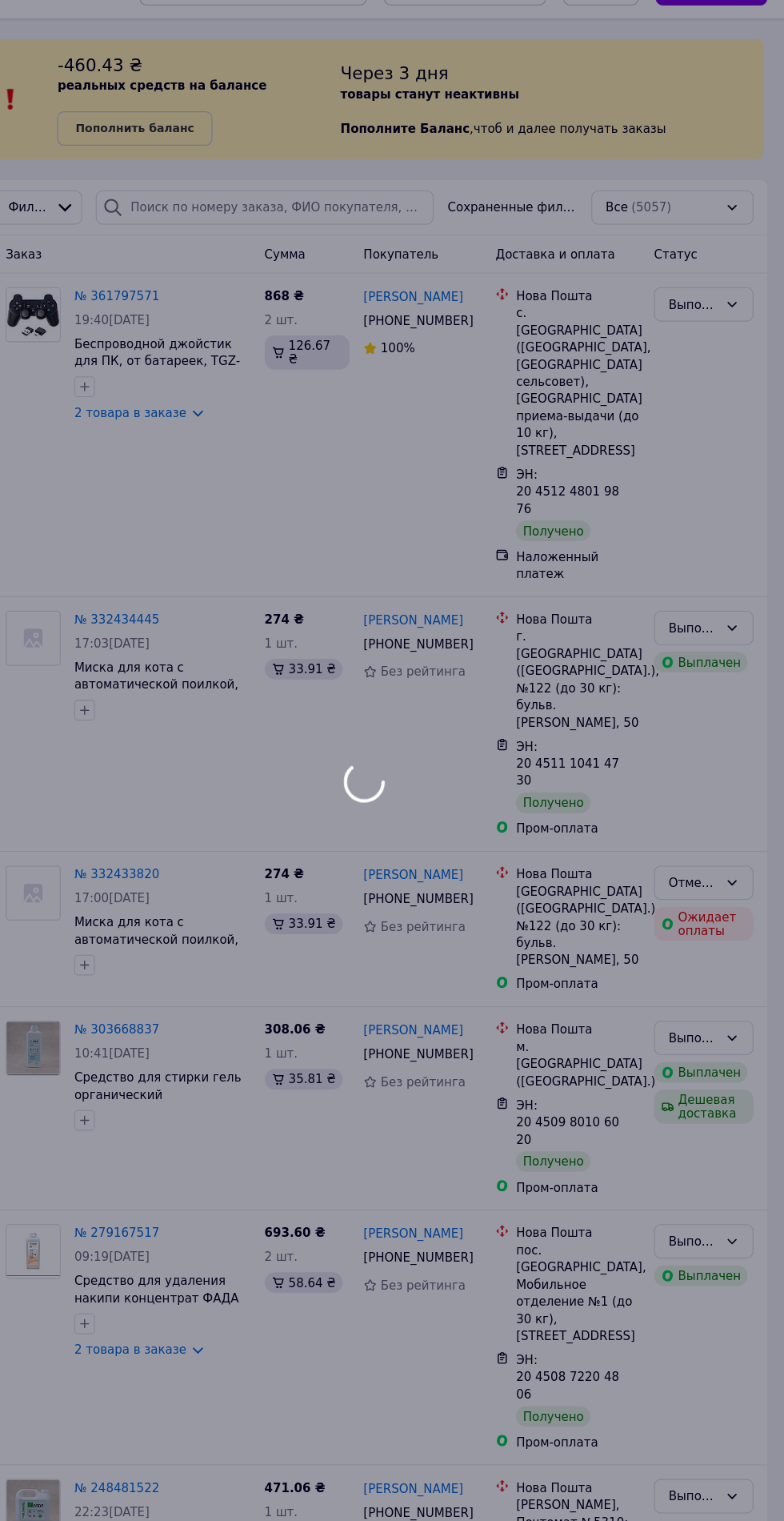
click at [198, 222] on div at bounding box center [392, 760] width 784 height 1521
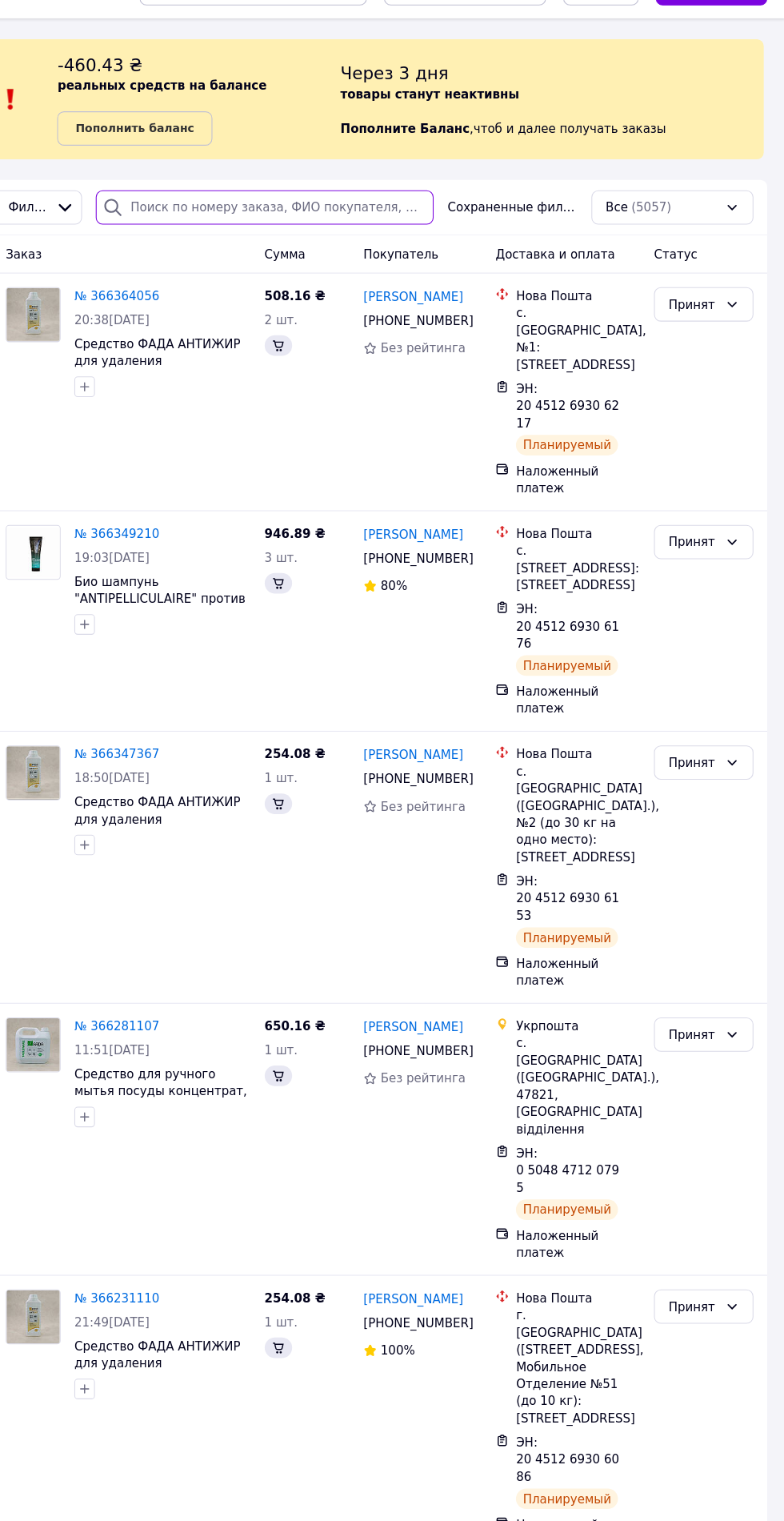
click at [210, 223] on input "search" at bounding box center [299, 224] width 316 height 32
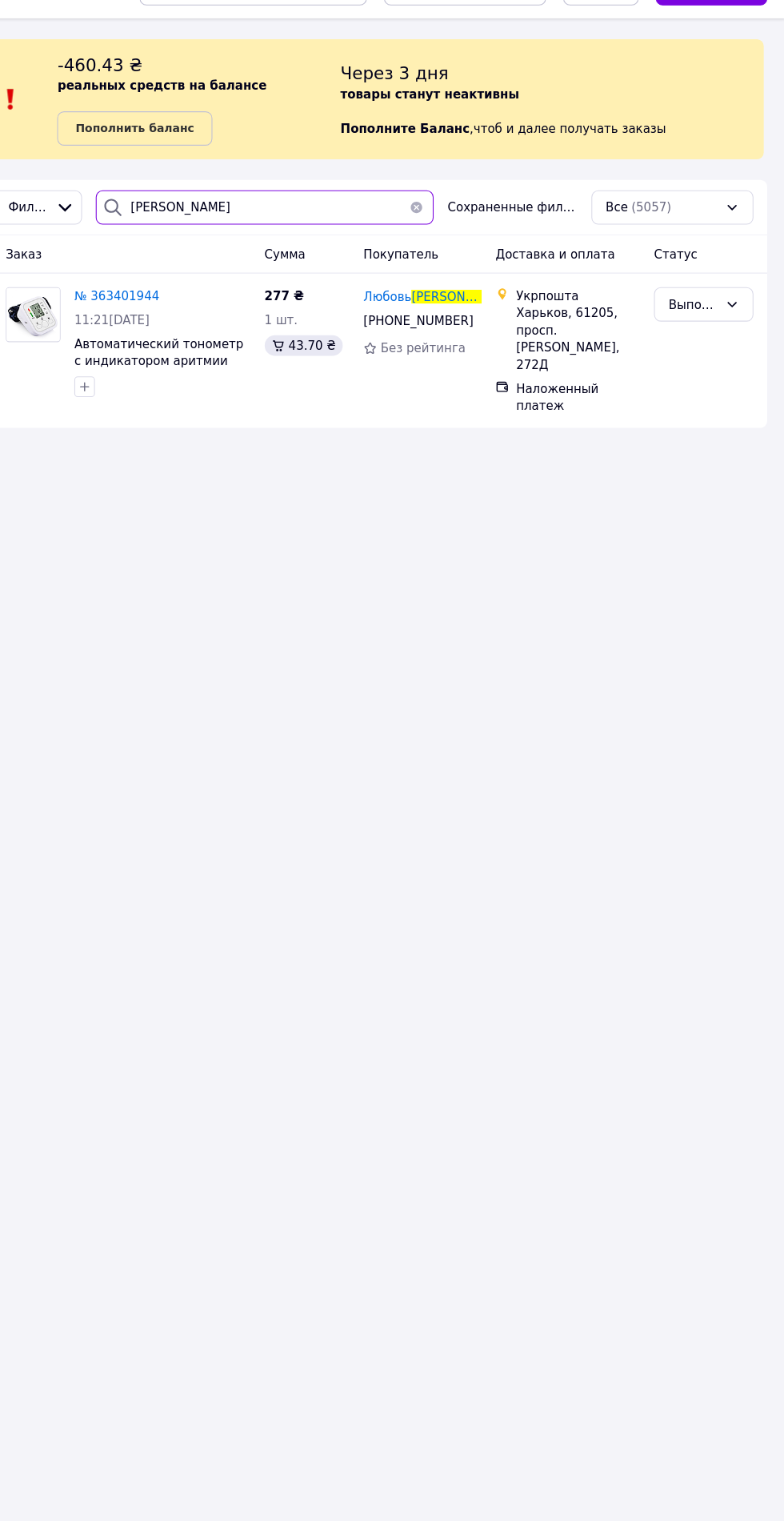
type input "[PERSON_NAME]"
click at [385, 525] on div "Список заказов Скачать отчет по пром-оплате Управление статусами Экспорт Создат…" at bounding box center [392, 760] width 784 height 1521
click at [355, 515] on div "Список заказов Скачать отчет по пром-оплате Управление статусами Экспорт Создат…" at bounding box center [392, 760] width 784 height 1521
click at [232, 541] on div "Список заказов Скачать отчет по пром-оплате Управление статусами Экспорт Создат…" at bounding box center [392, 760] width 784 height 1521
click at [214, 527] on div "Список заказов Скачать отчет по пром-оплате Управление статусами Экспорт Создат…" at bounding box center [392, 760] width 784 height 1521
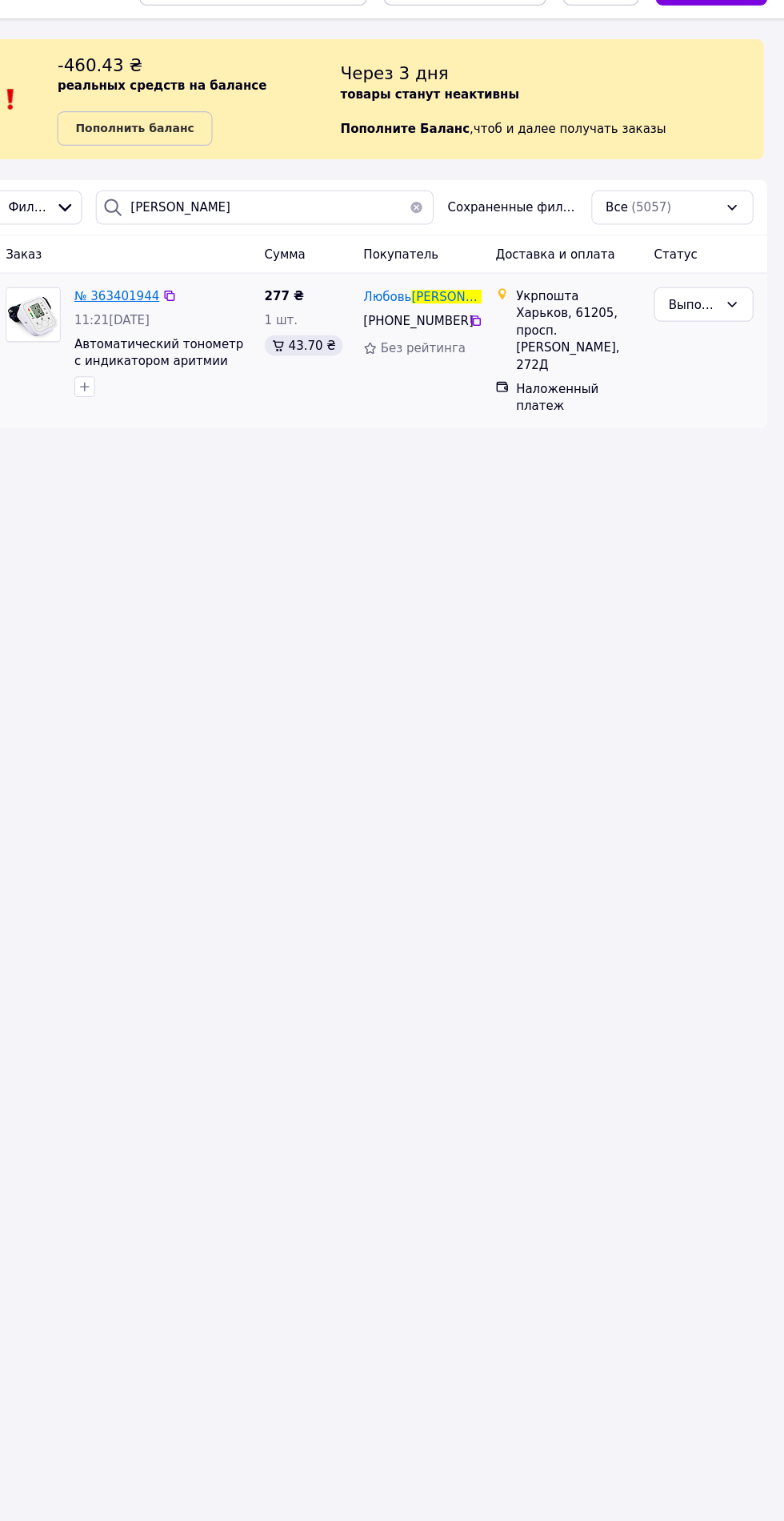
click at [150, 306] on span "№ 363401944" at bounding box center [162, 306] width 79 height 13
